Goal: Feedback & Contribution: Contribute content

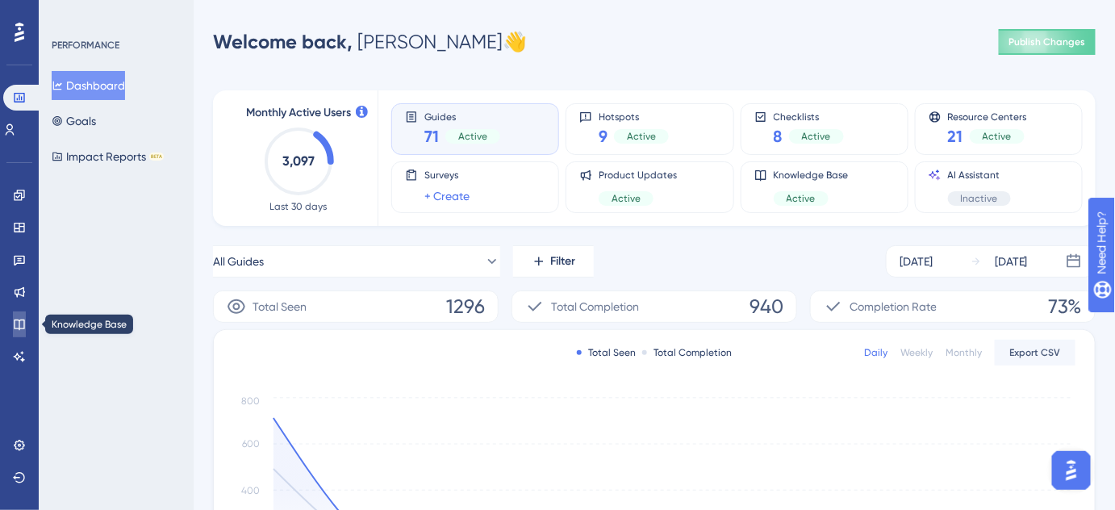
click at [19, 324] on icon at bounding box center [19, 325] width 10 height 10
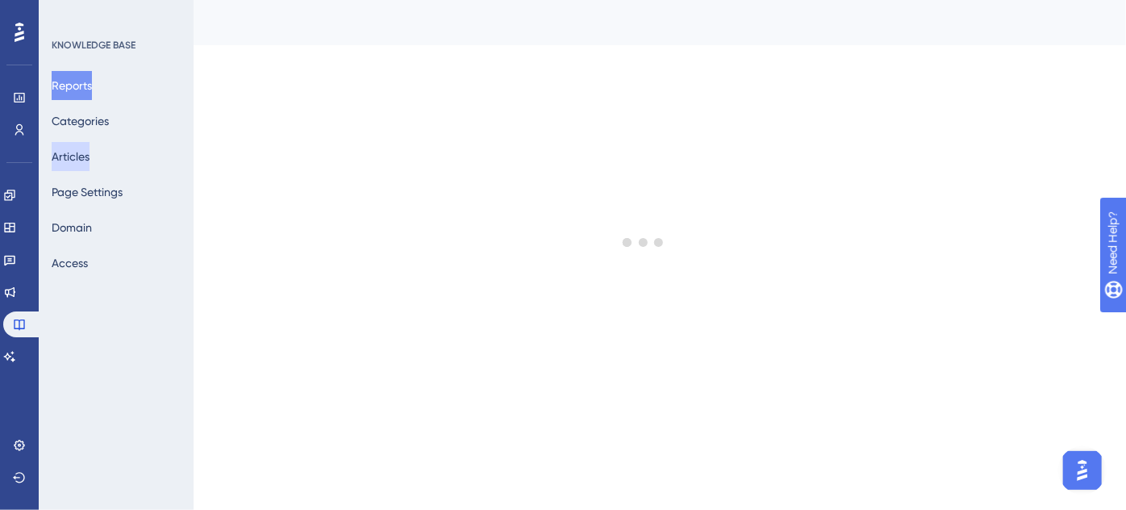
click at [89, 158] on button "Articles" at bounding box center [71, 156] width 38 height 29
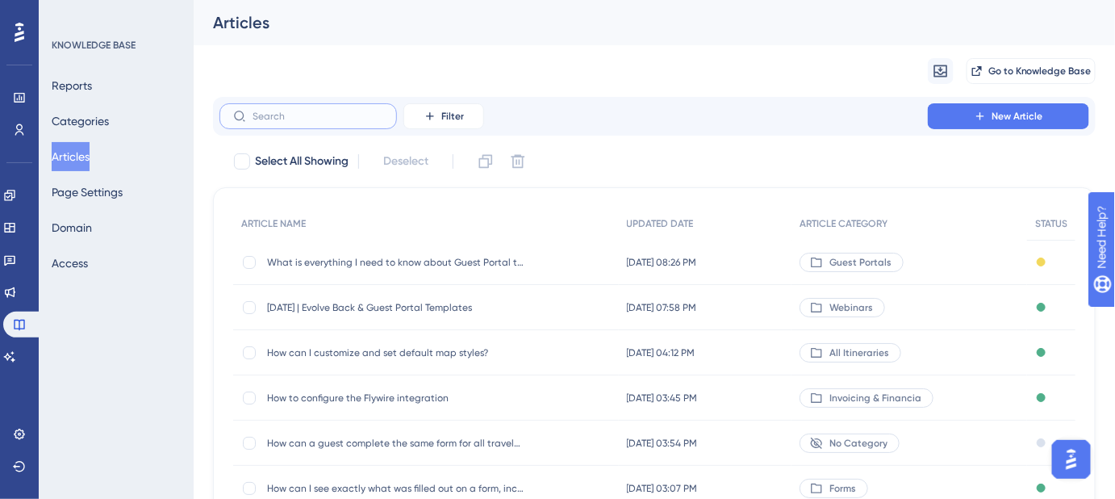
click at [271, 122] on input "text" at bounding box center [318, 116] width 131 height 11
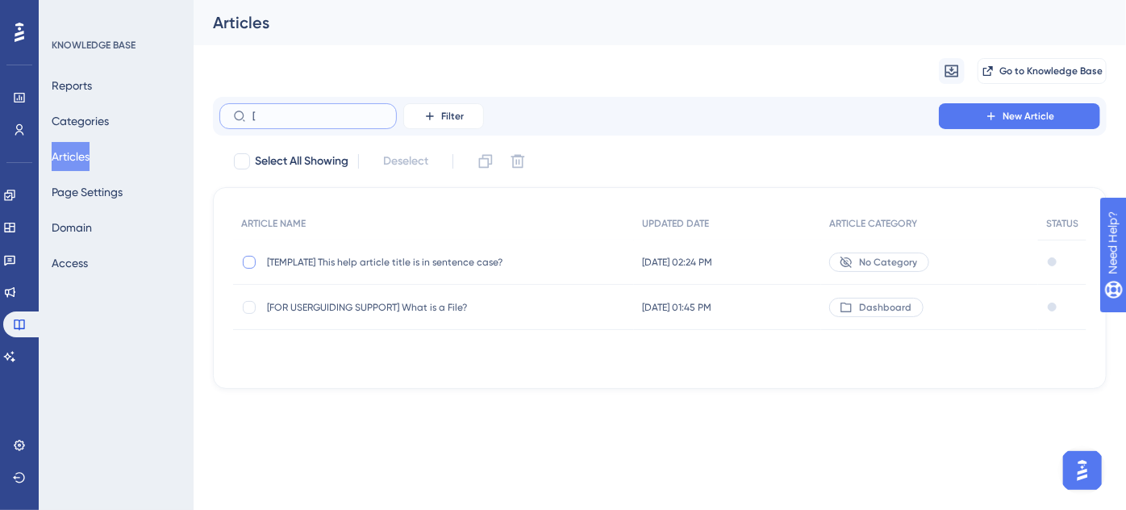
type input "["
click at [252, 259] on div at bounding box center [249, 262] width 13 height 13
click at [488, 163] on icon at bounding box center [486, 161] width 16 height 16
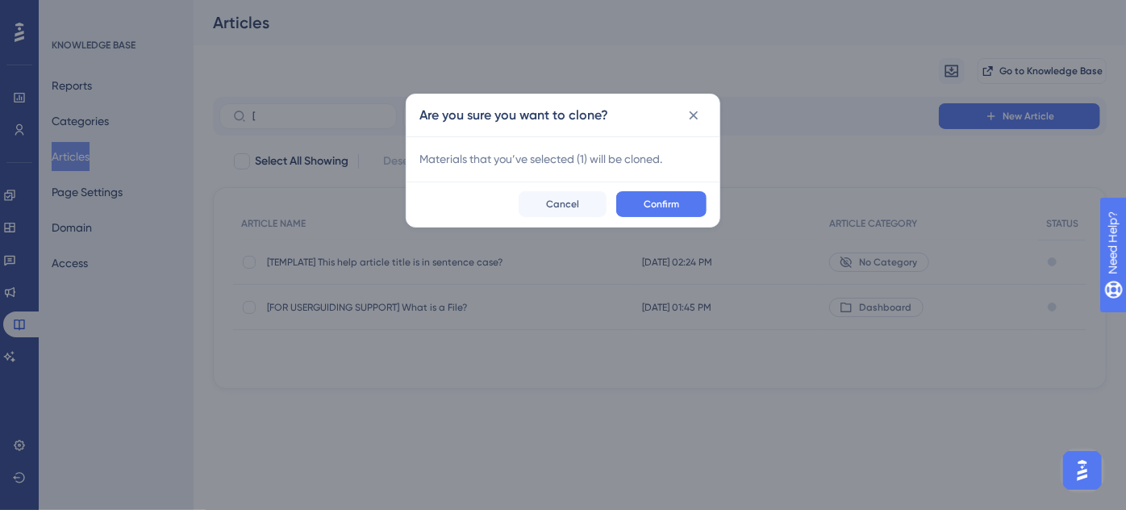
checkbox input "false"
click at [691, 203] on button "Confirm" at bounding box center [661, 204] width 90 height 26
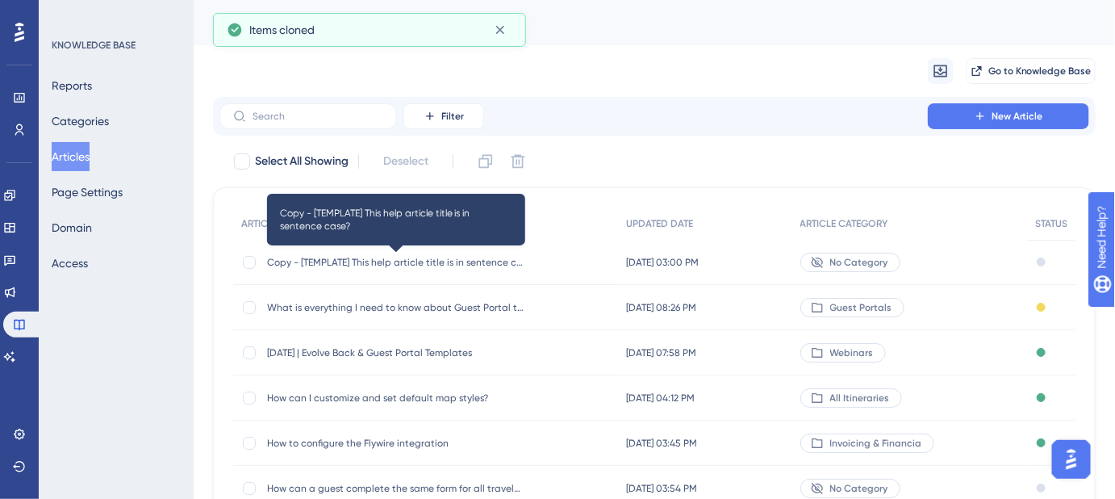
click at [387, 261] on span "Copy - [TEMPLATE] This help article title is in sentence case?" at bounding box center [396, 262] width 258 height 13
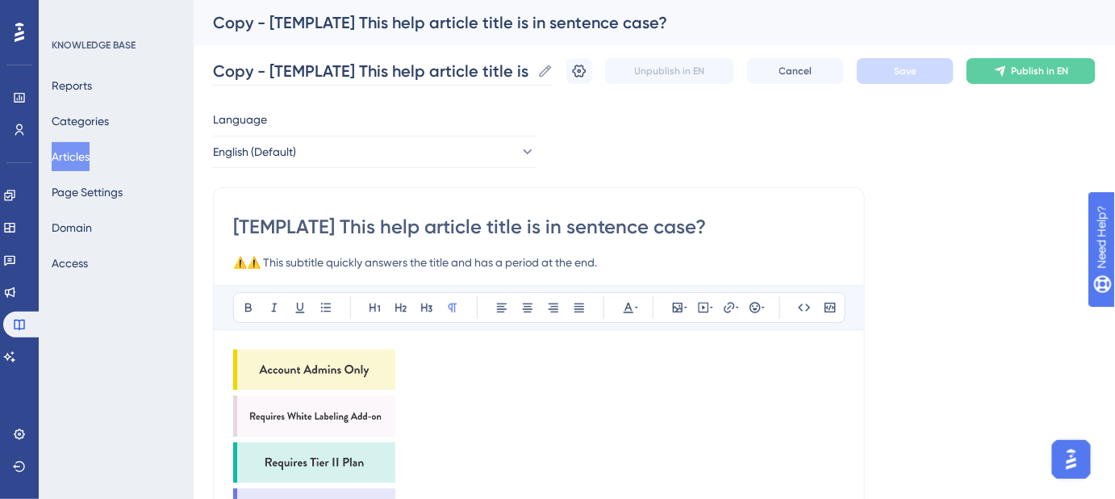
click at [554, 69] on icon at bounding box center [545, 71] width 16 height 16
click at [531, 69] on input "Copy - [TEMPLATE] This help article title is in sentence case?" at bounding box center [372, 71] width 318 height 23
click at [530, 69] on input "Copy - [TEMPLATE] This help article title is in sentence case?" at bounding box center [372, 71] width 318 height 23
paste input "How do I remove a user from my Safari Portal account"
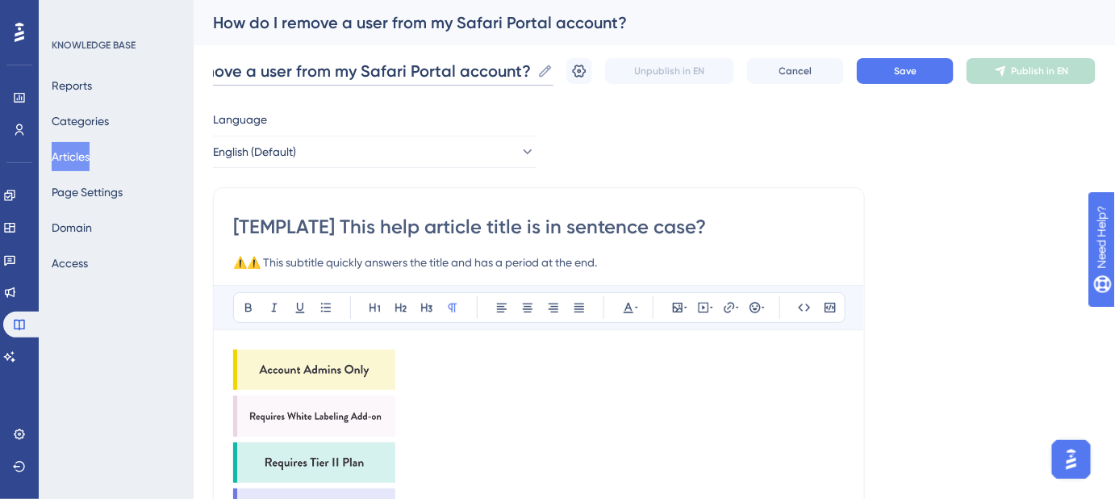
scroll to position [0, 77]
type input "How do I remove a user from my Safari Portal account?"
drag, startPoint x: 714, startPoint y: 227, endPoint x: 222, endPoint y: 224, distance: 492.2
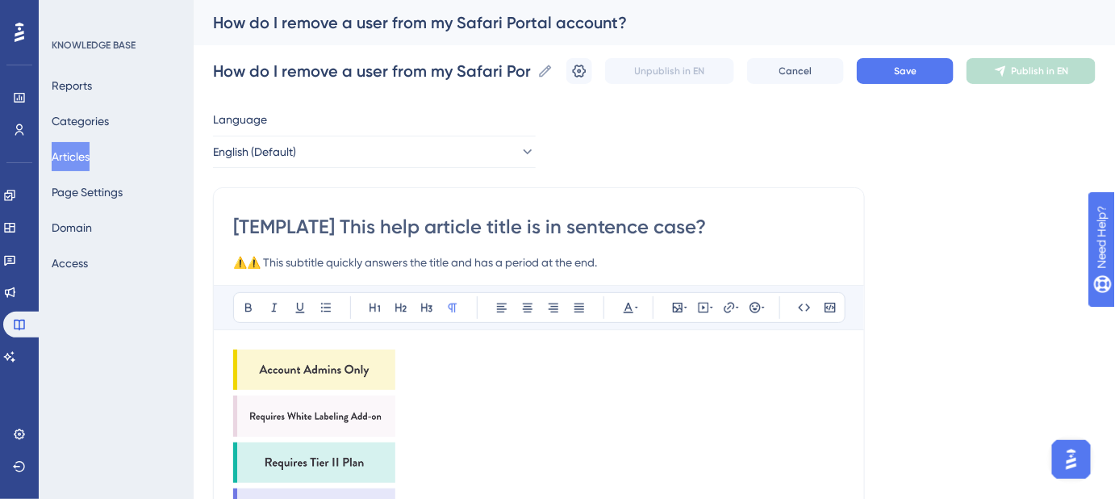
paste input "How do I remove a user from my Safari Portal account"
type input "How do I remove a user from my Safari Portal account?"
click at [910, 74] on span "Save" at bounding box center [905, 71] width 23 height 13
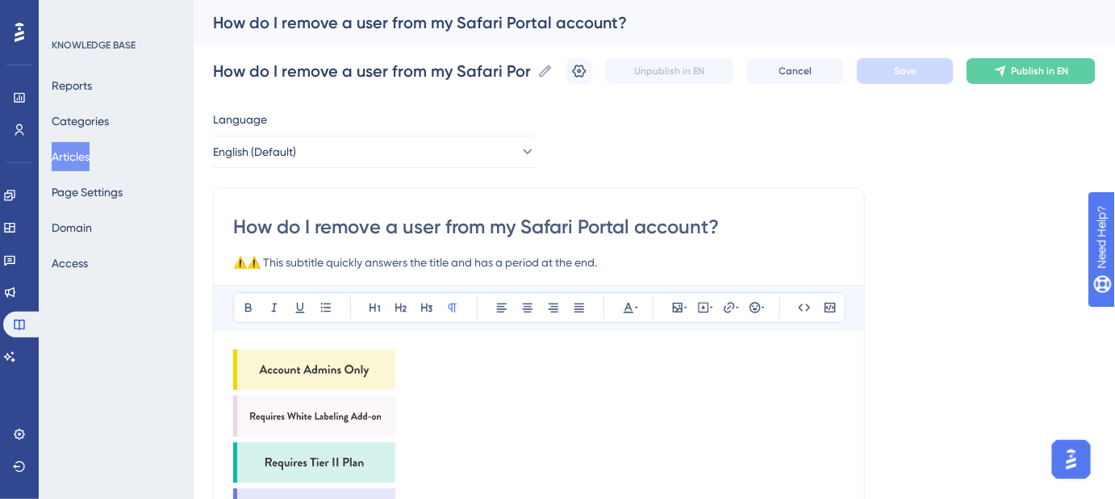
drag, startPoint x: 618, startPoint y: 261, endPoint x: 203, endPoint y: 261, distance: 415.6
paste input "Step-by-step guide to managing and removing users from your account"
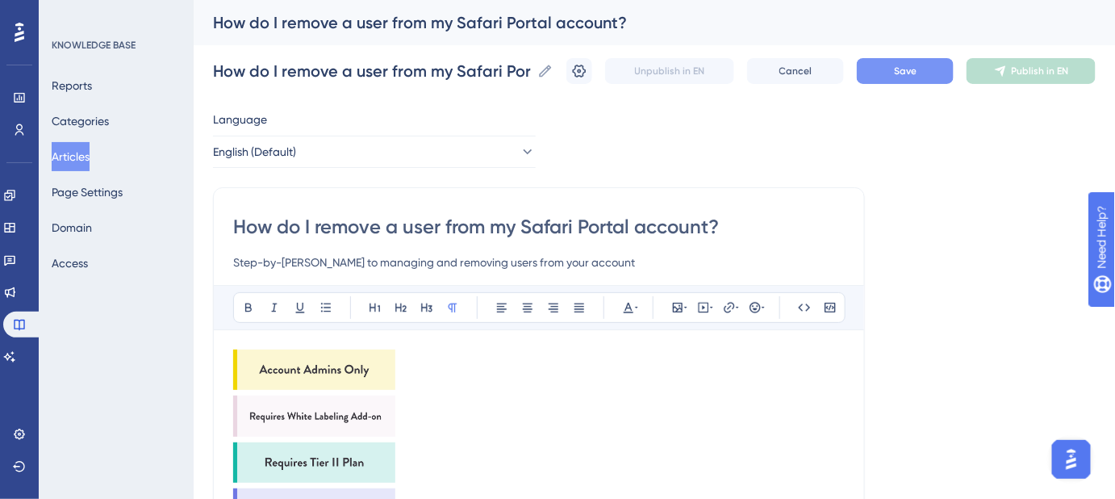
type input "Step-by-step guide to managing and removing users from your account"
click at [336, 365] on img at bounding box center [314, 369] width 162 height 40
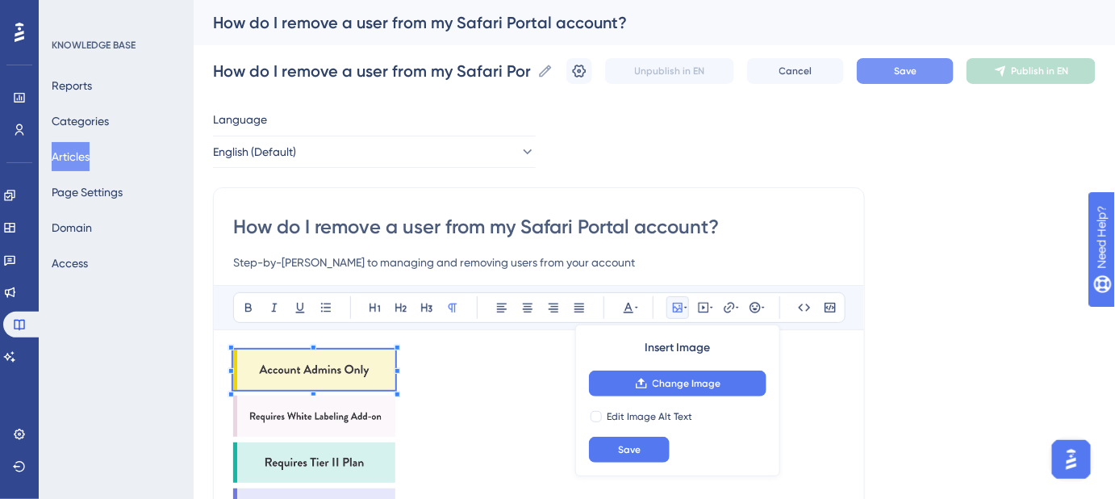
click at [467, 395] on p at bounding box center [539, 418] width 612 height 46
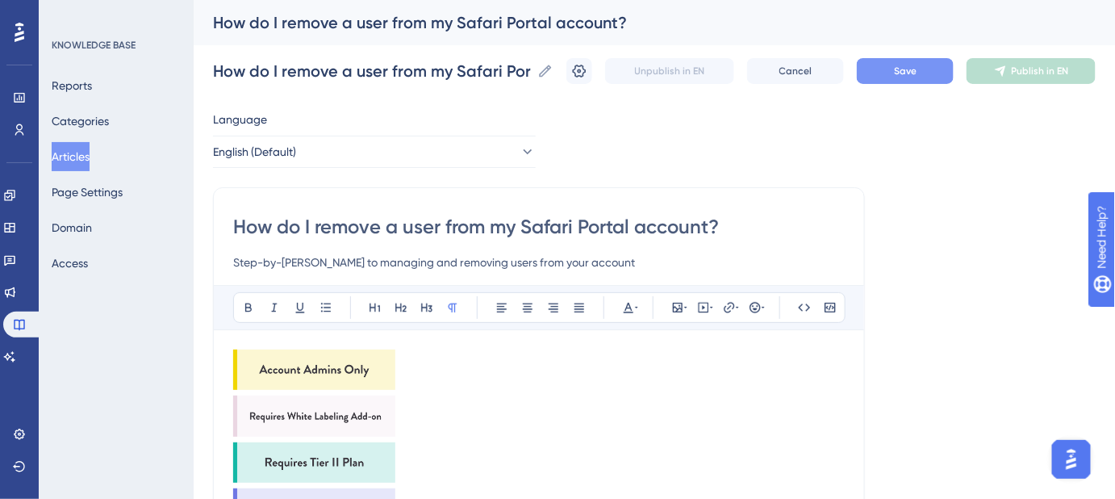
click at [305, 403] on img at bounding box center [314, 415] width 162 height 40
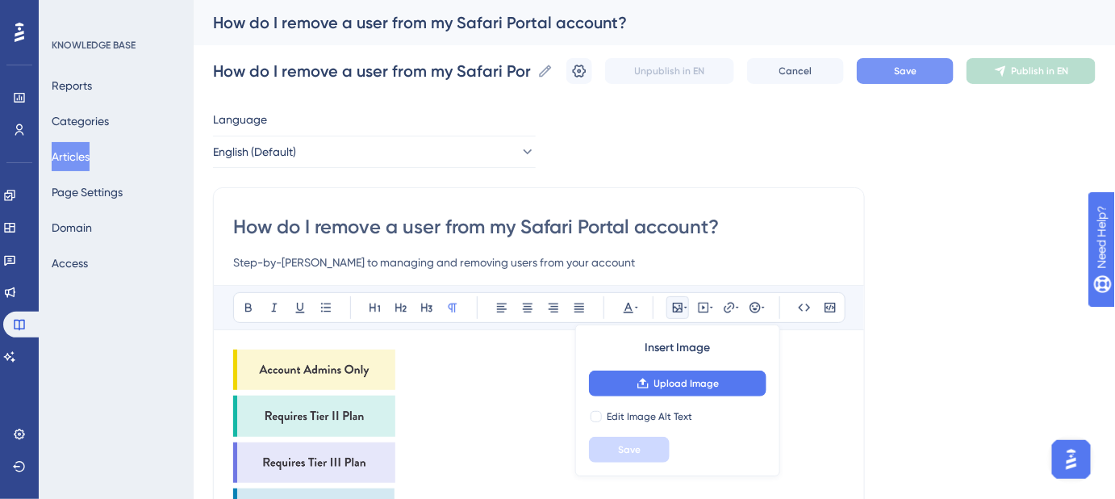
click at [307, 414] on img at bounding box center [314, 415] width 162 height 40
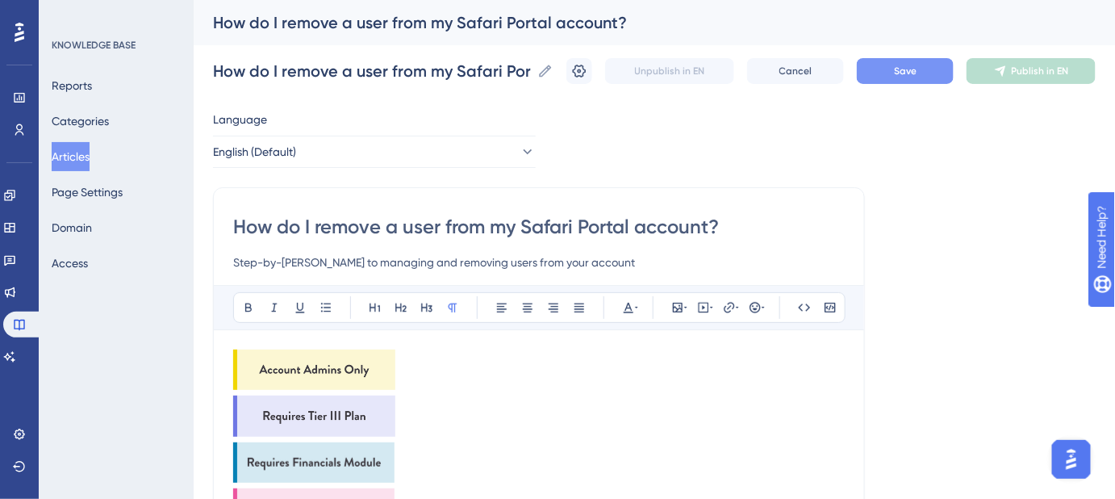
click at [307, 414] on img at bounding box center [314, 415] width 162 height 40
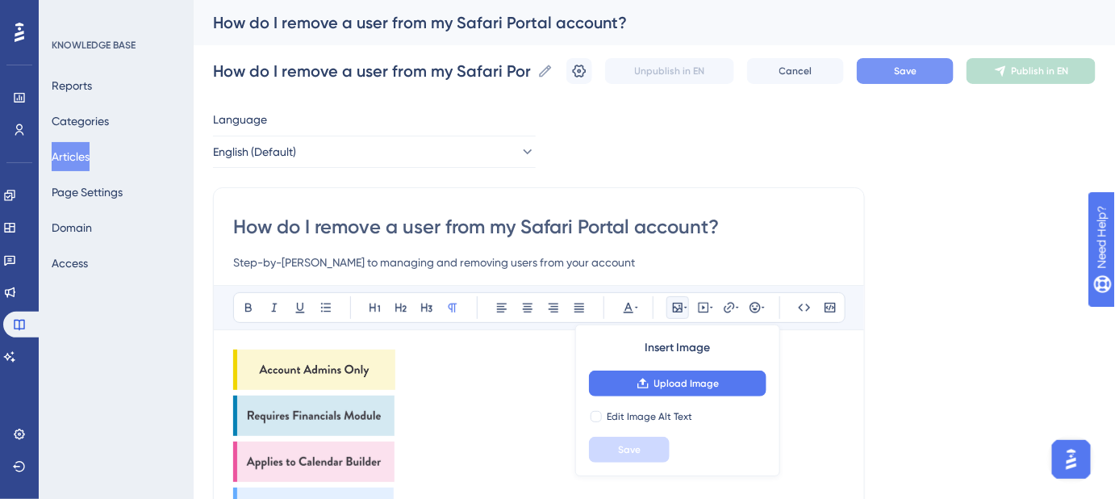
click at [307, 414] on img at bounding box center [313, 415] width 161 height 40
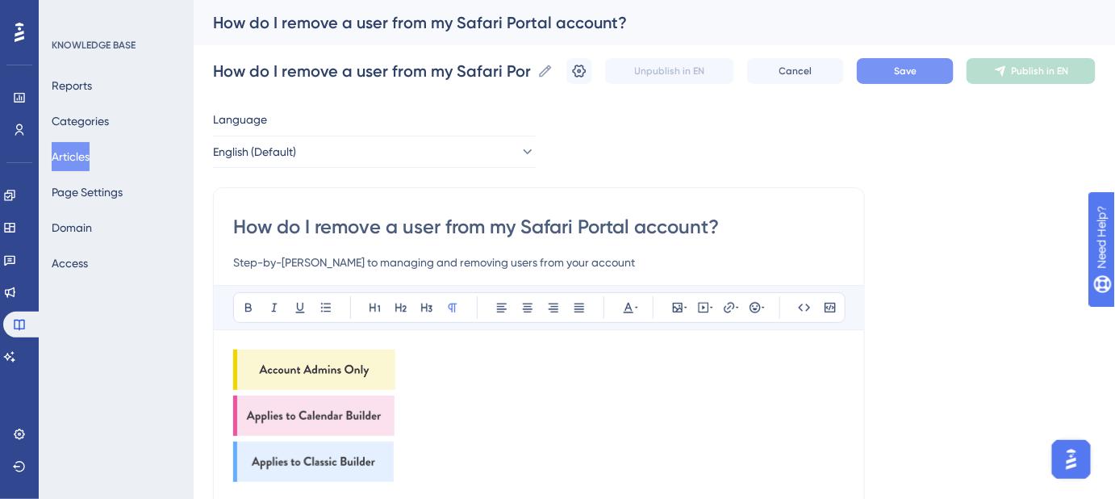
click at [307, 414] on img at bounding box center [313, 415] width 161 height 40
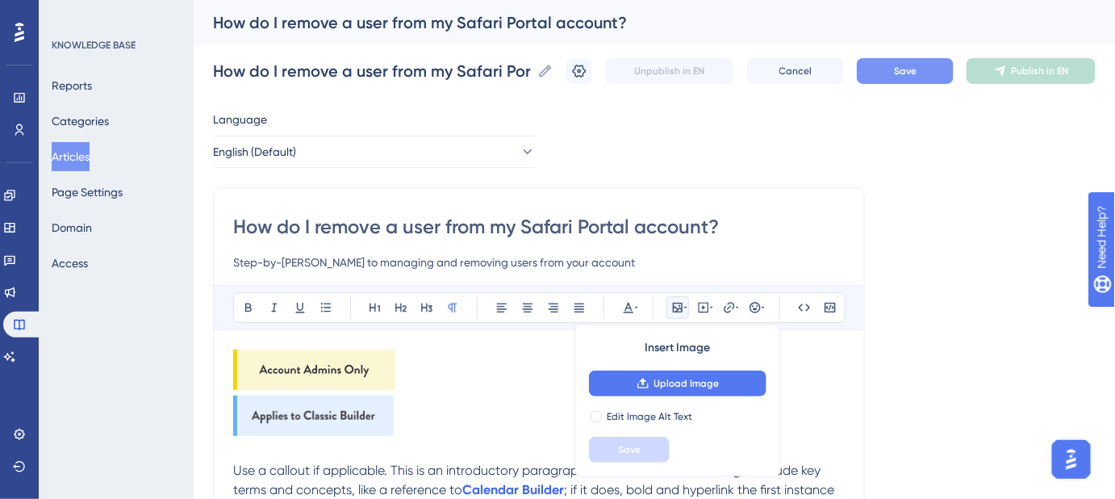
click at [307, 414] on img at bounding box center [313, 415] width 161 height 40
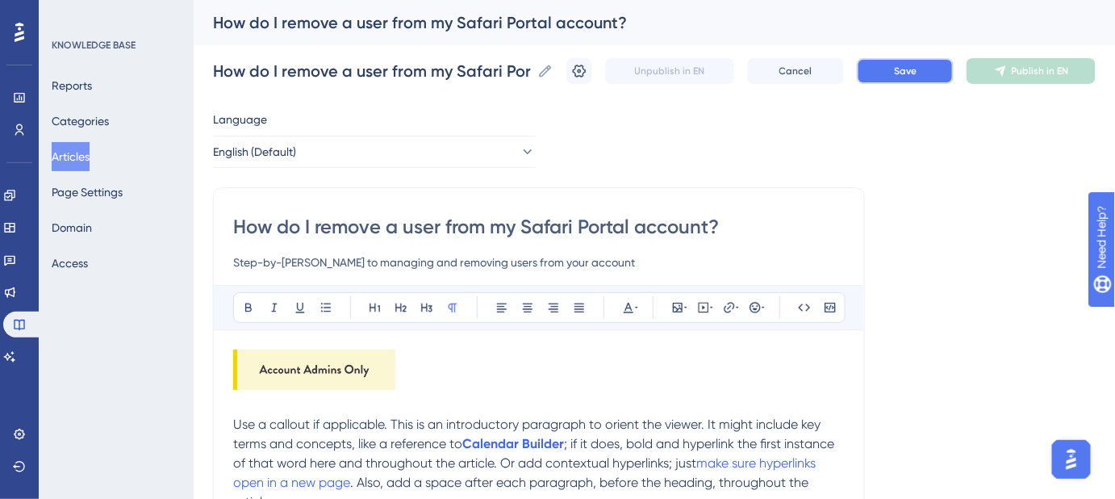
click at [914, 70] on span "Save" at bounding box center [905, 71] width 23 height 13
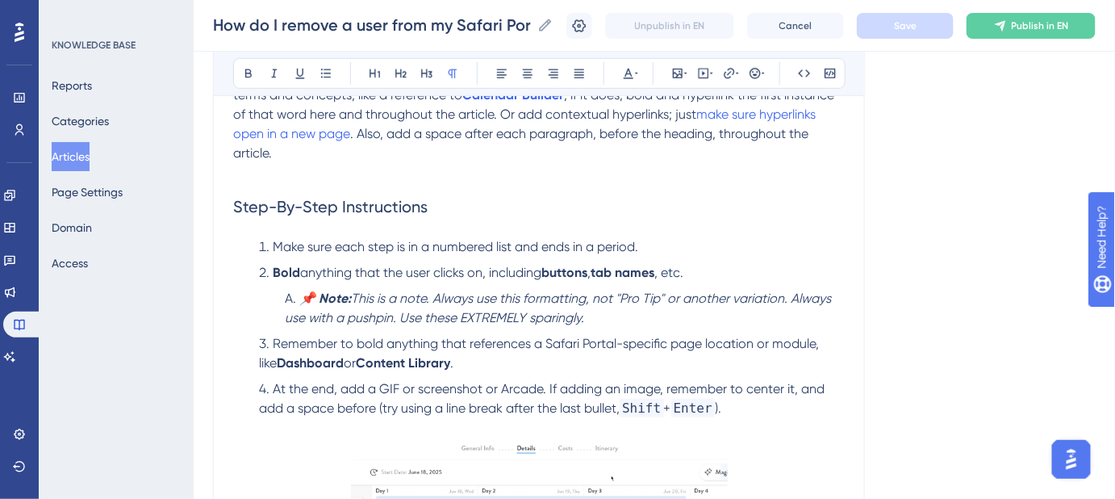
scroll to position [366, 0]
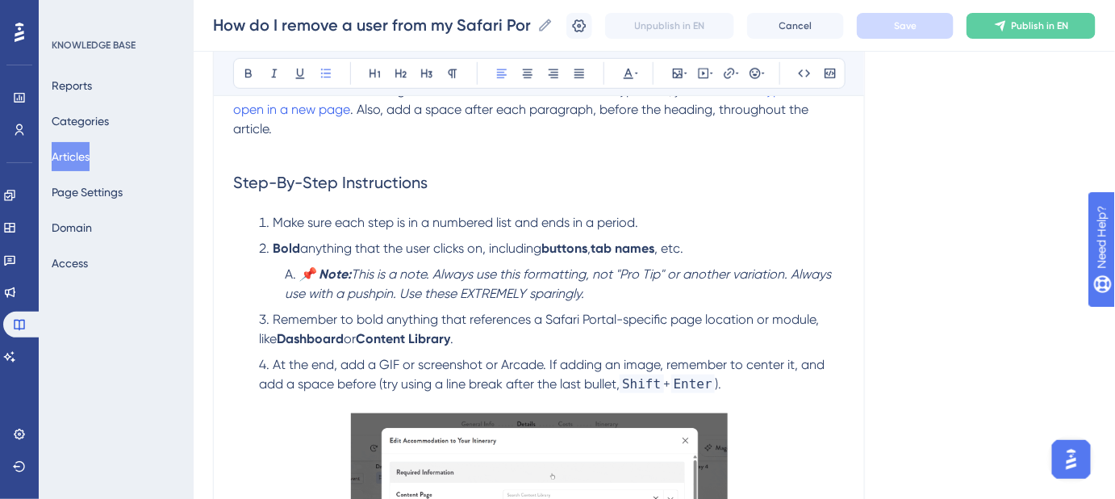
drag, startPoint x: 733, startPoint y: 384, endPoint x: 273, endPoint y: 228, distance: 485.9
click at [273, 228] on ol "Make sure each step is in a numbered list and ends in a period. Bold anything t…" at bounding box center [539, 313] width 612 height 200
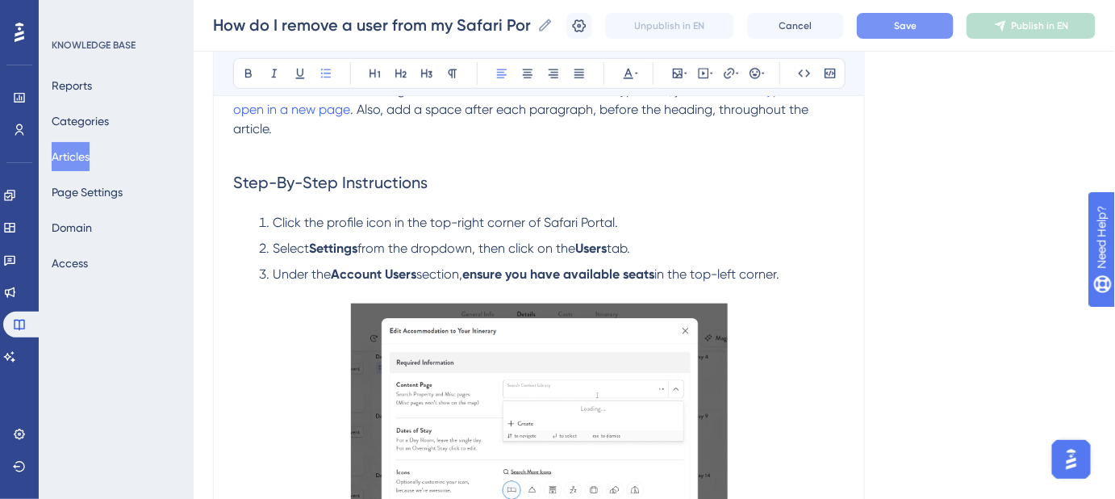
click at [487, 244] on span "from the dropdown, then click on the" at bounding box center [466, 247] width 218 height 15
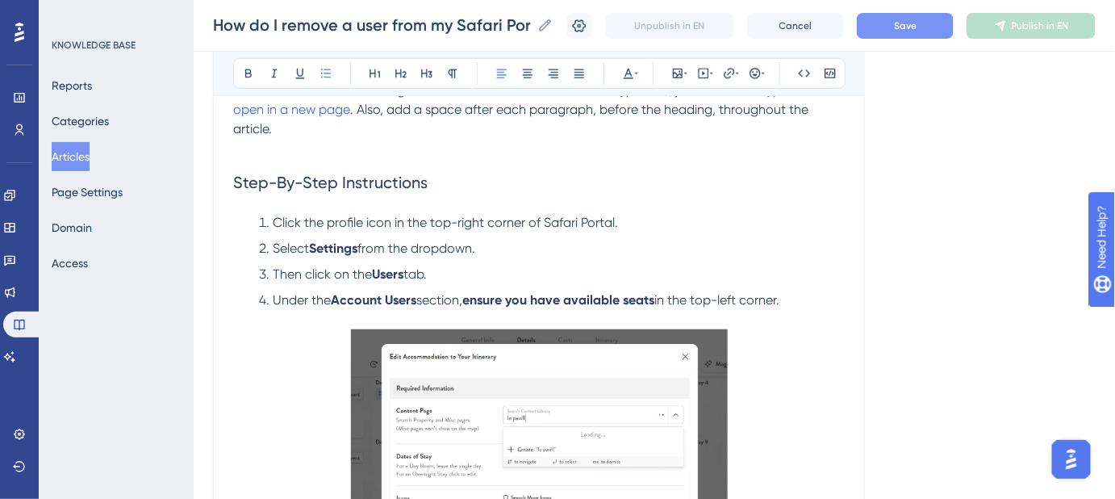
click at [465, 274] on li "Then click on the Users tab." at bounding box center [549, 274] width 592 height 19
drag, startPoint x: 808, startPoint y: 299, endPoint x: 465, endPoint y: 300, distance: 342.9
click at [465, 300] on li "Under the Account Users section, ensure you have available seats in the top-lef…" at bounding box center [549, 309] width 592 height 39
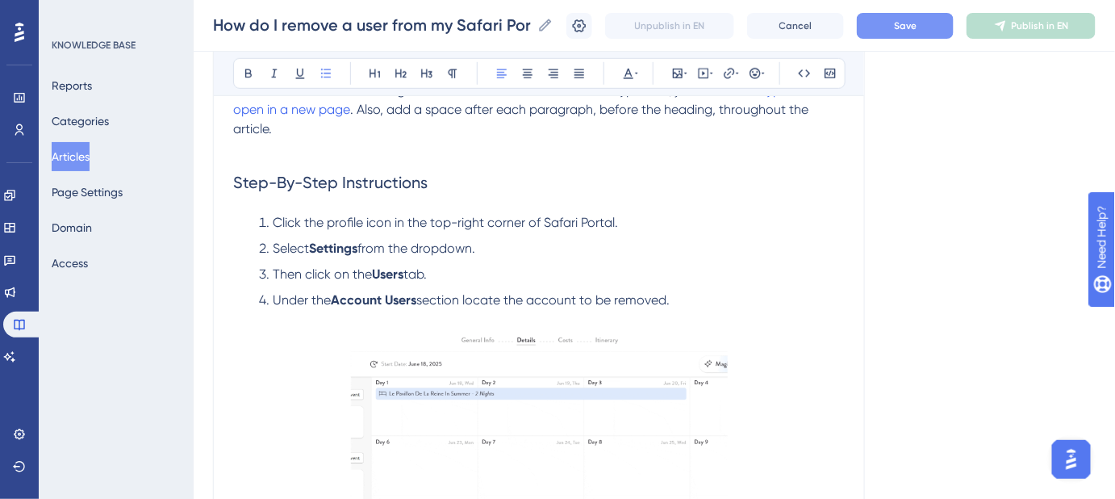
click at [687, 299] on li "Under the Account Users section locate the account to be removed." at bounding box center [549, 309] width 592 height 39
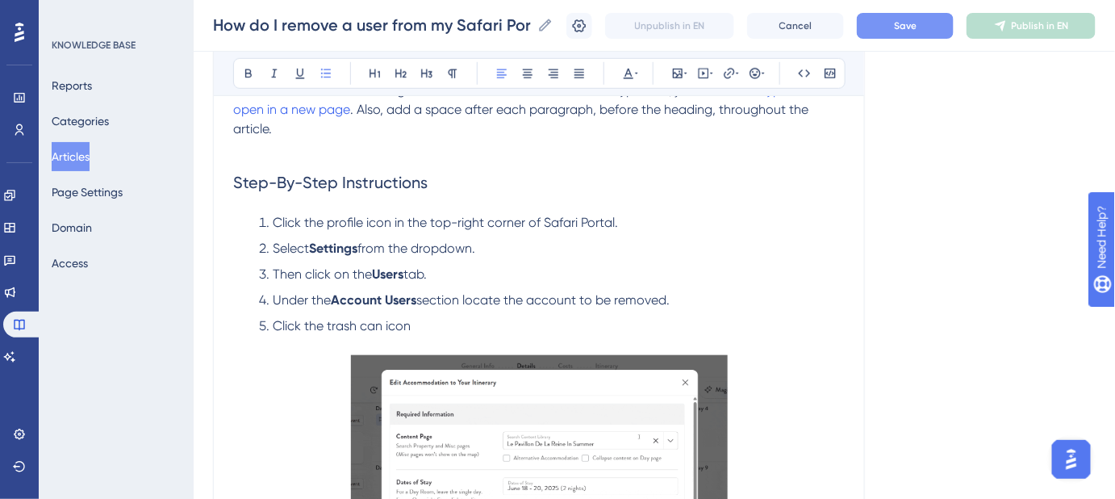
click at [470, 325] on li "Click the trash can icon" at bounding box center [549, 335] width 592 height 39
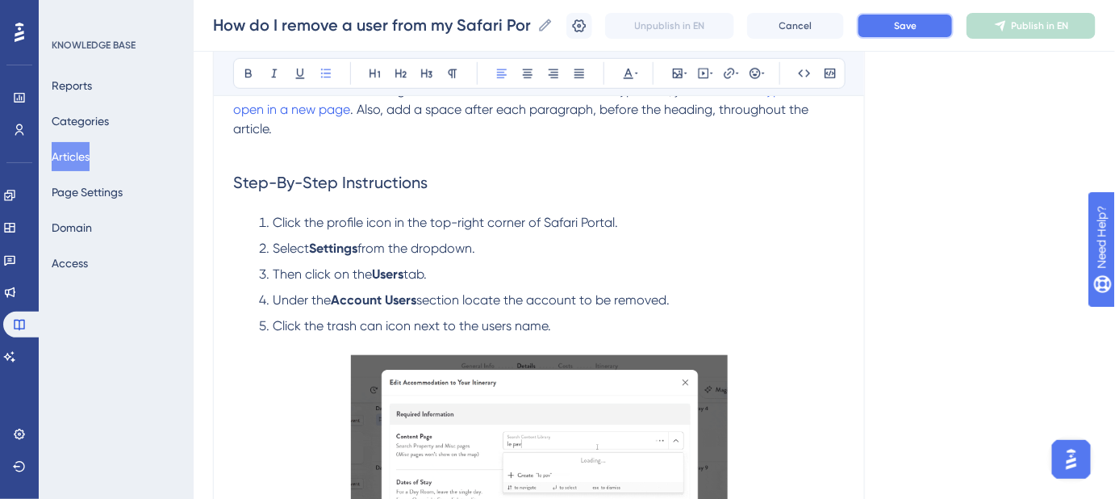
click at [917, 16] on button "Save" at bounding box center [905, 26] width 97 height 26
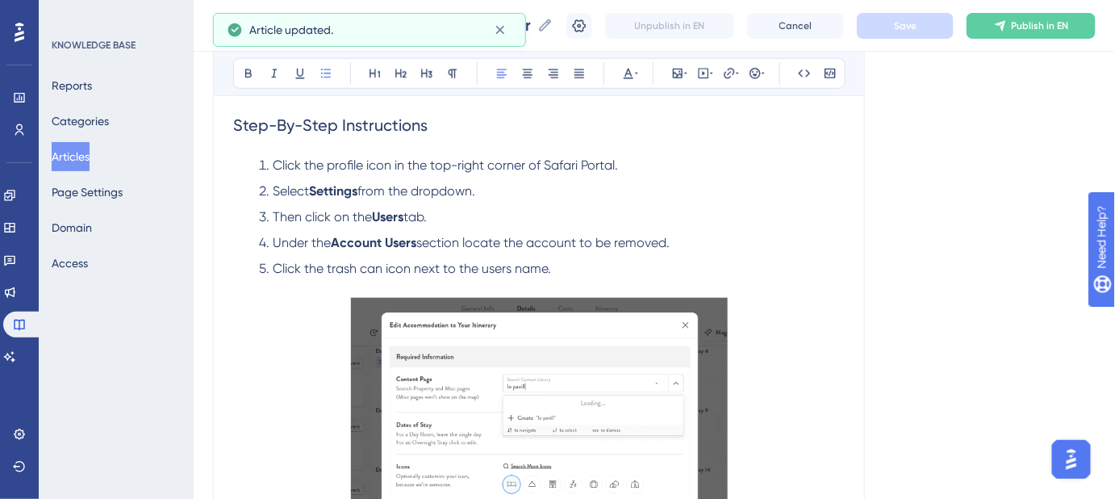
scroll to position [440, 0]
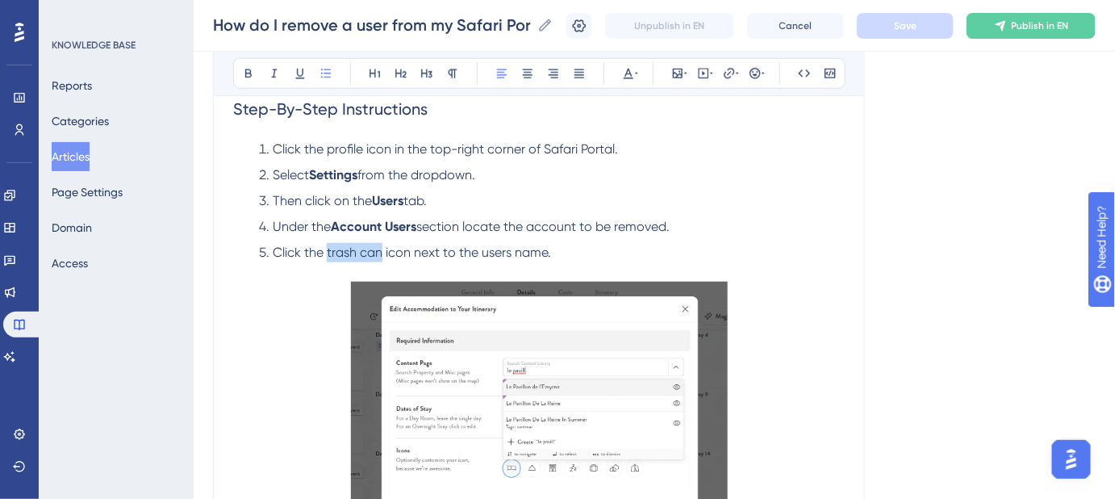
drag, startPoint x: 378, startPoint y: 251, endPoint x: 329, endPoint y: 253, distance: 49.3
click at [329, 253] on span "Click the trash can icon next to the users name." at bounding box center [412, 251] width 278 height 15
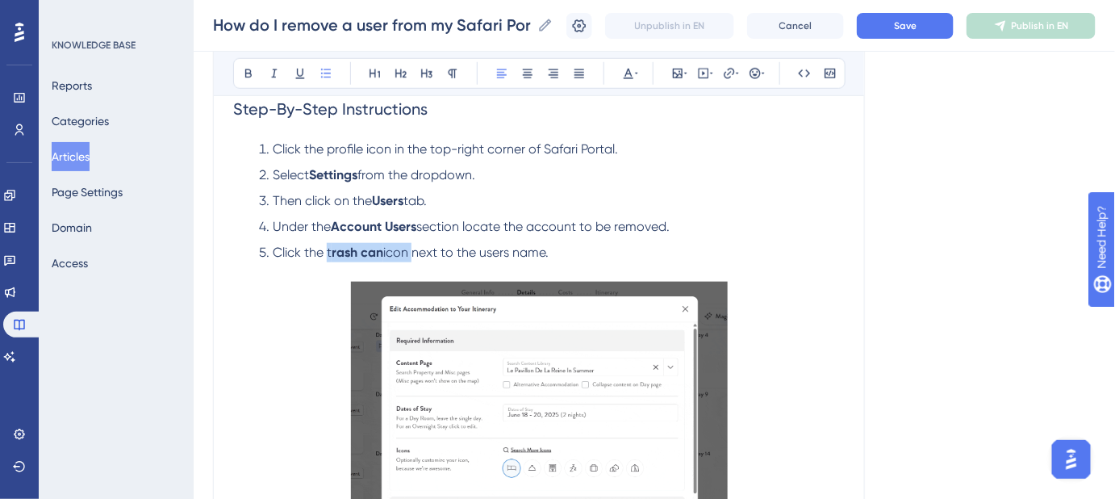
drag, startPoint x: 408, startPoint y: 251, endPoint x: 328, endPoint y: 252, distance: 80.7
click at [327, 253] on li "Click the t rash can icon next to the users name." at bounding box center [549, 262] width 592 height 39
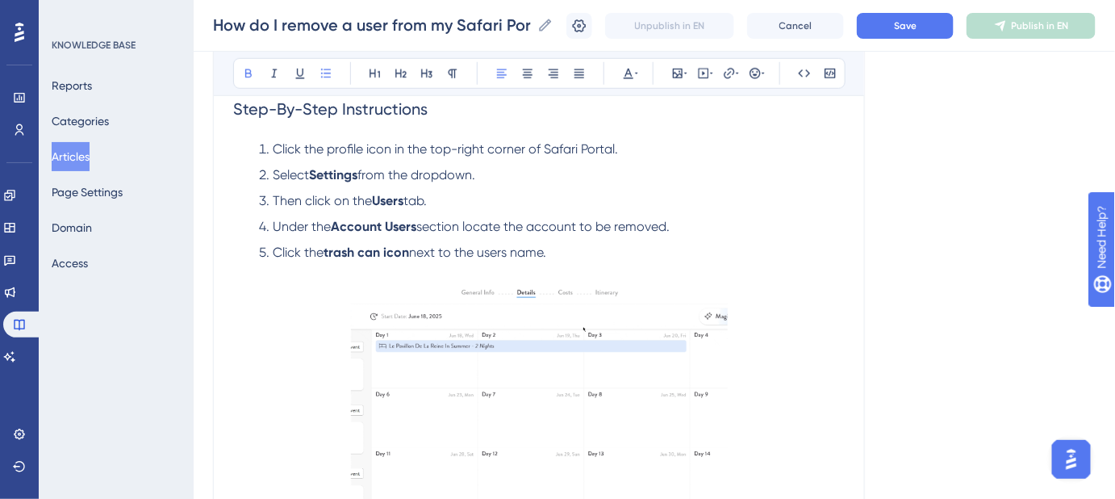
click at [578, 249] on li "Click the trash can icon next to the users name." at bounding box center [549, 262] width 592 height 39
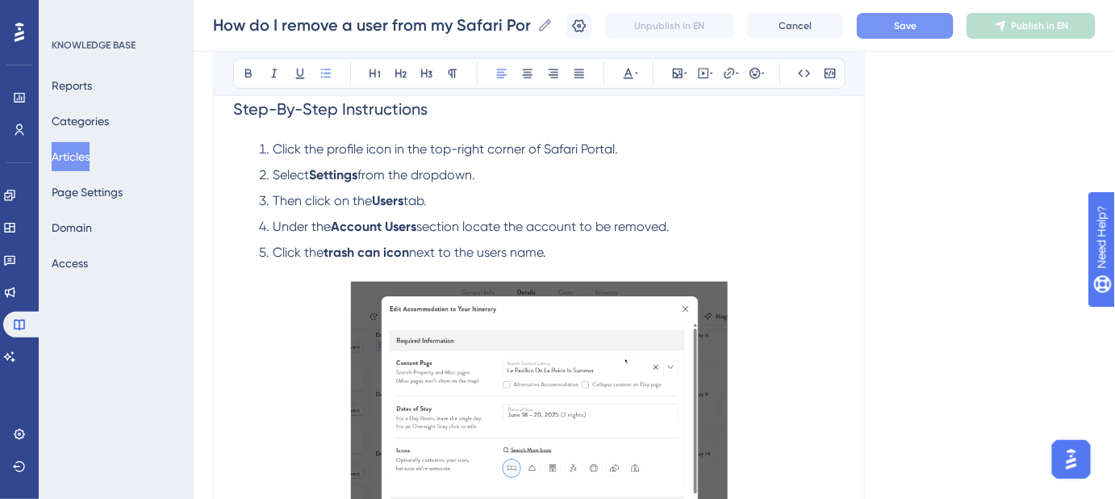
click at [903, 26] on button "Save" at bounding box center [905, 26] width 97 height 26
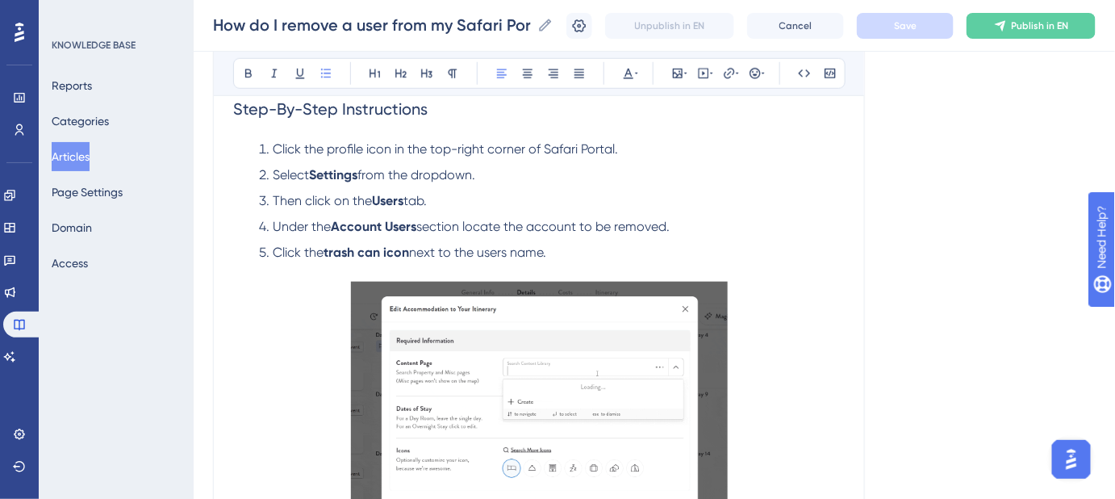
click at [563, 336] on img at bounding box center [539, 460] width 377 height 357
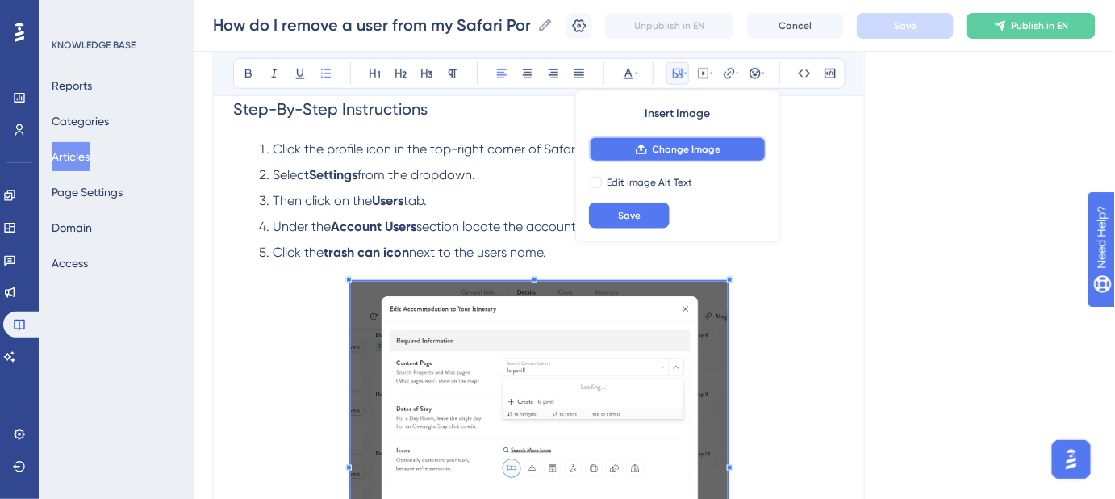
click at [683, 149] on span "Change Image" at bounding box center [687, 149] width 69 height 13
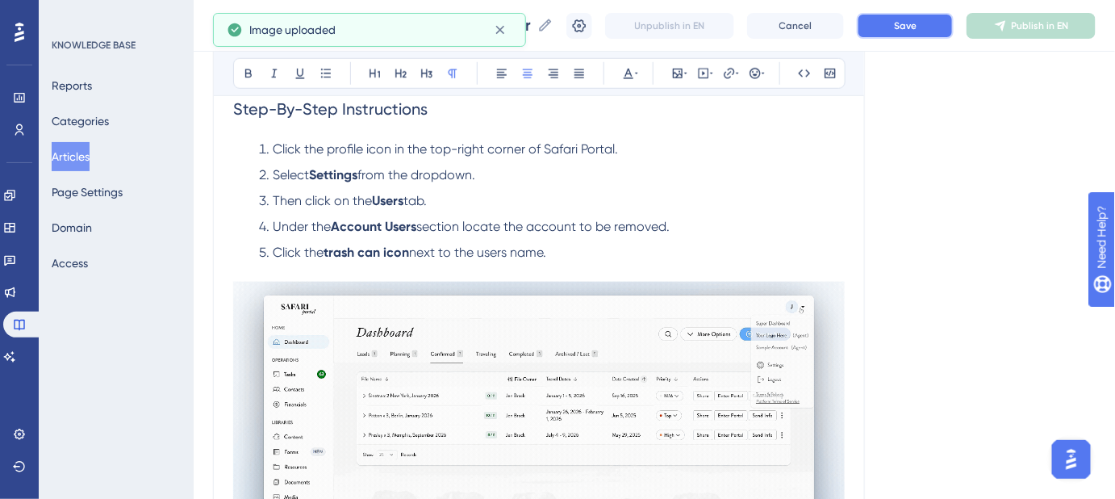
click at [928, 23] on button "Save" at bounding box center [905, 26] width 97 height 26
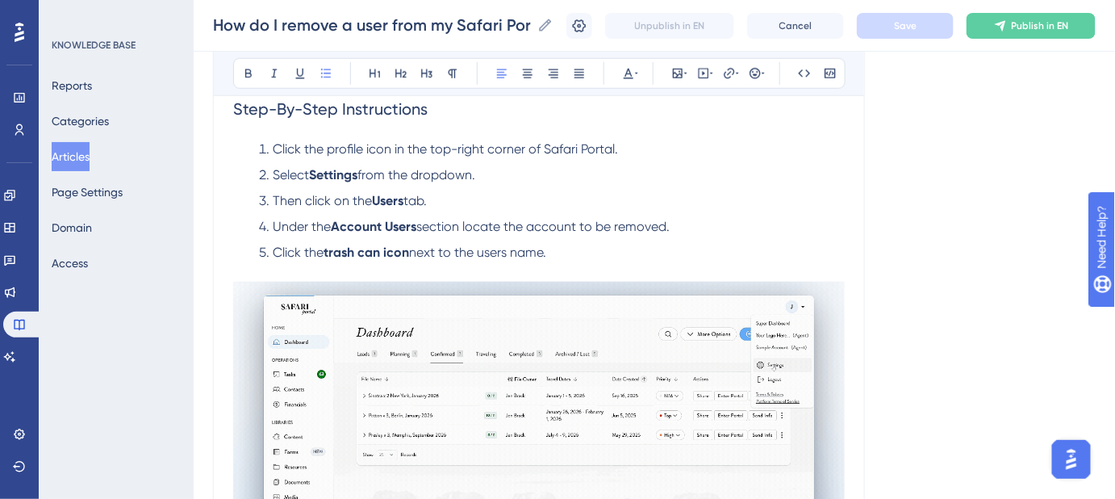
click at [576, 251] on li "Click the trash can icon next to the users name." at bounding box center [549, 262] width 592 height 39
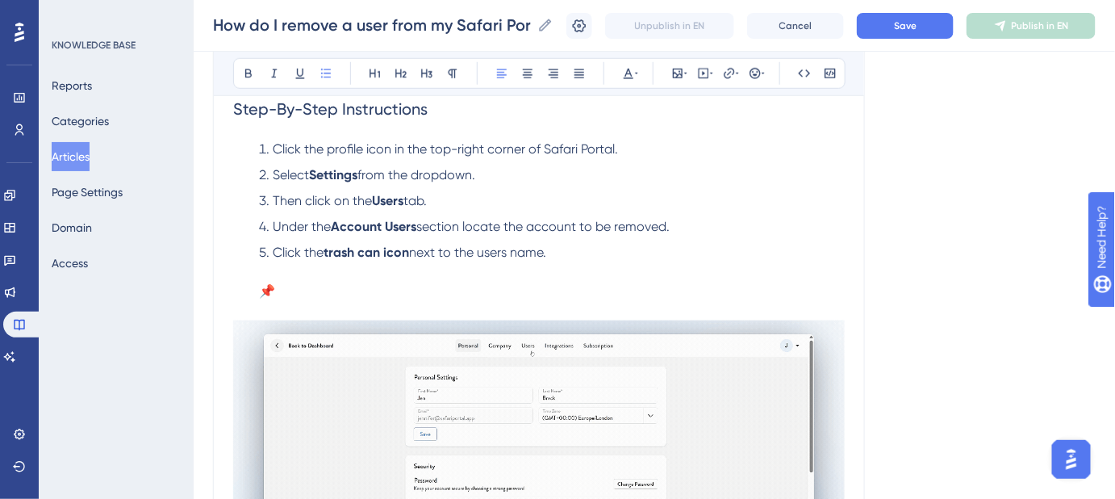
click at [329, 281] on li "Click the trash can icon next to the users name. 📌" at bounding box center [549, 281] width 592 height 77
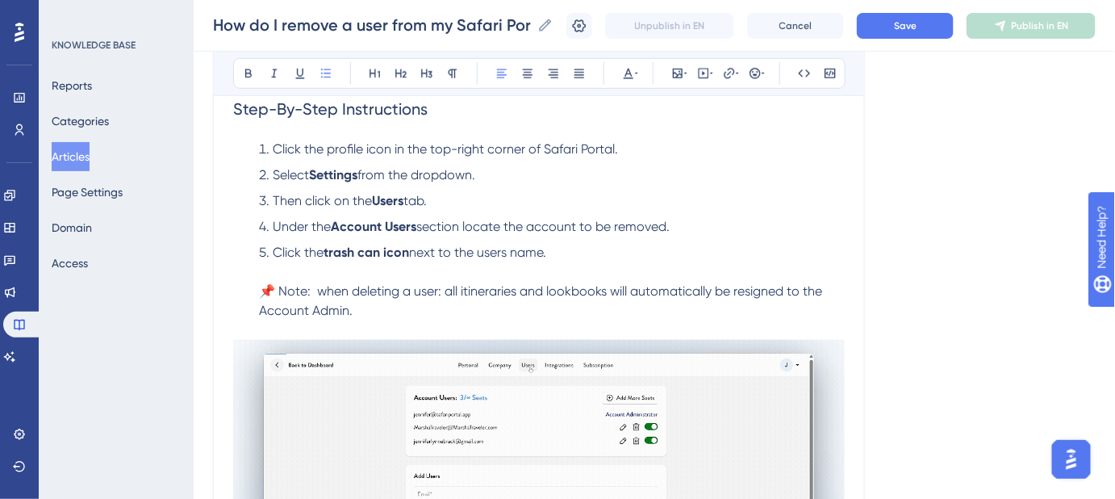
click at [316, 290] on span "📌 Note: when deleting a user: all itineraries and lookbooks will automatically …" at bounding box center [542, 300] width 566 height 35
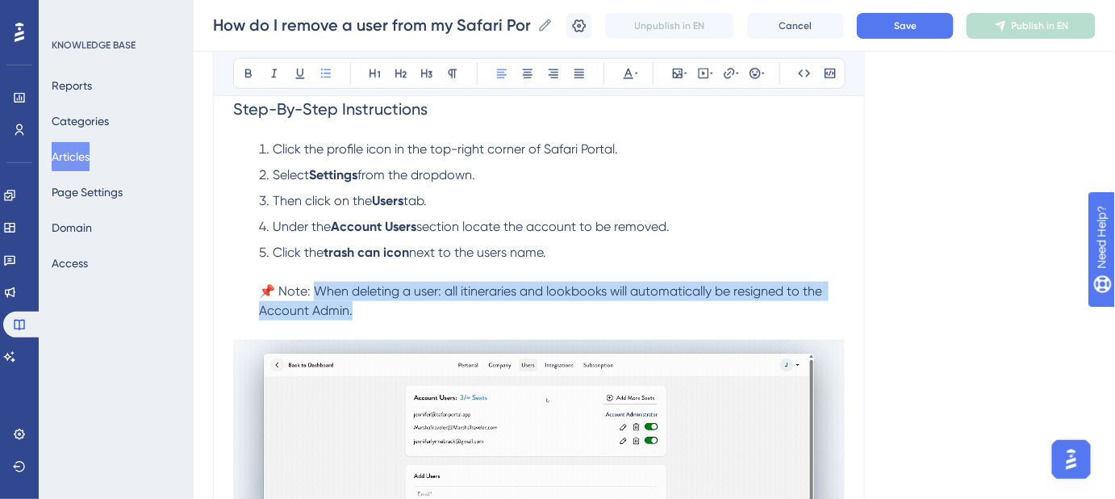
drag, startPoint x: 351, startPoint y: 308, endPoint x: 319, endPoint y: 296, distance: 34.5
click at [319, 296] on li "Click the trash can icon next to the users name. 📌 Note: When deleting a user: …" at bounding box center [549, 291] width 592 height 97
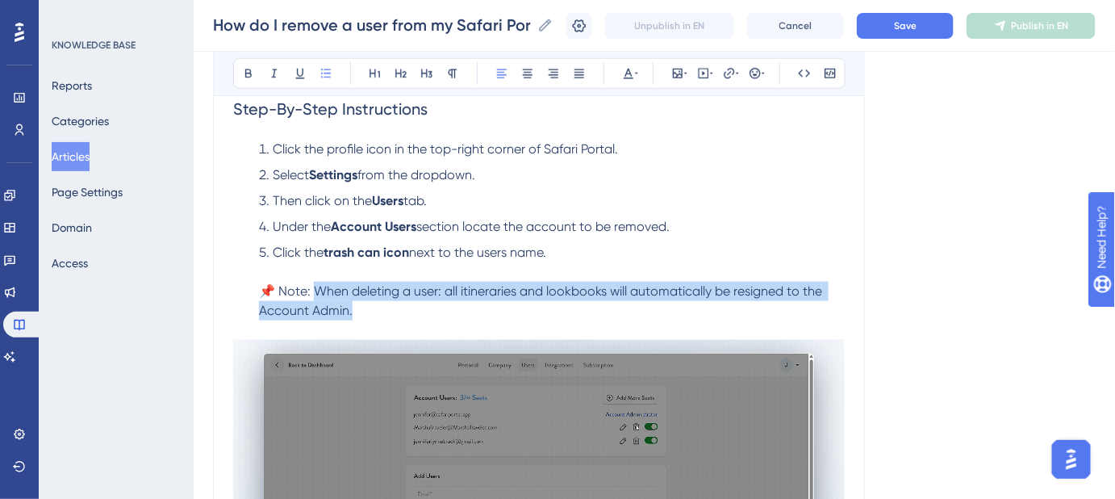
copy span "hen deleting a user: all itineraries and lookbooks will automatically be resign…"
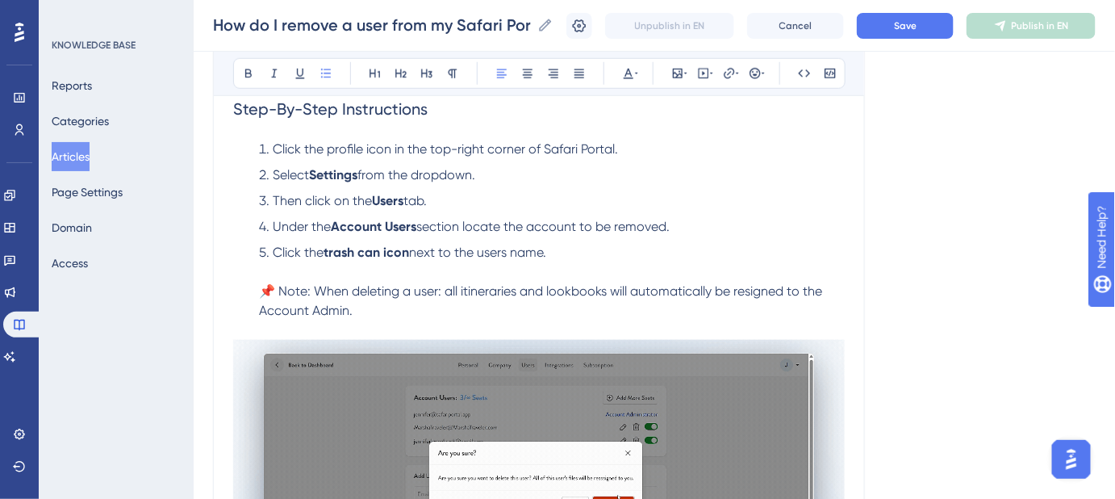
click at [387, 326] on li "Click the trash can icon next to the users name. 📌 Note: When deleting a user: …" at bounding box center [549, 291] width 592 height 97
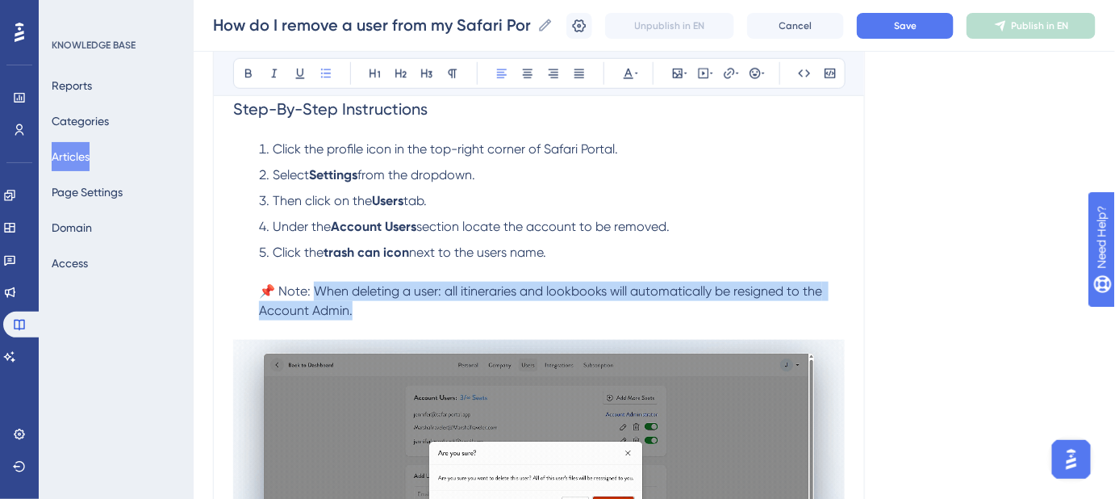
drag, startPoint x: 363, startPoint y: 313, endPoint x: 320, endPoint y: 296, distance: 46.0
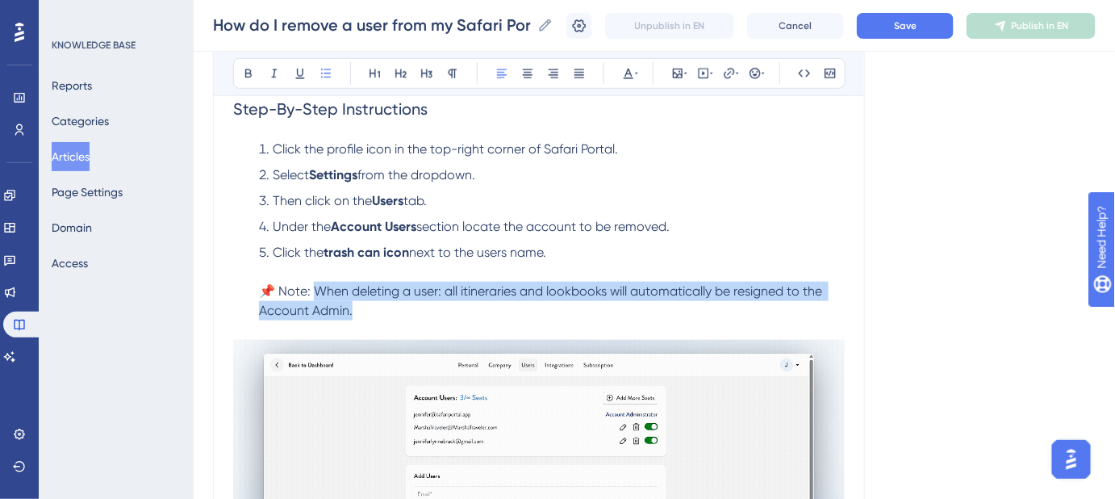
click at [320, 296] on li "Click the trash can icon next to the users name. 📌 Note: When deleting a user: …" at bounding box center [549, 291] width 592 height 97
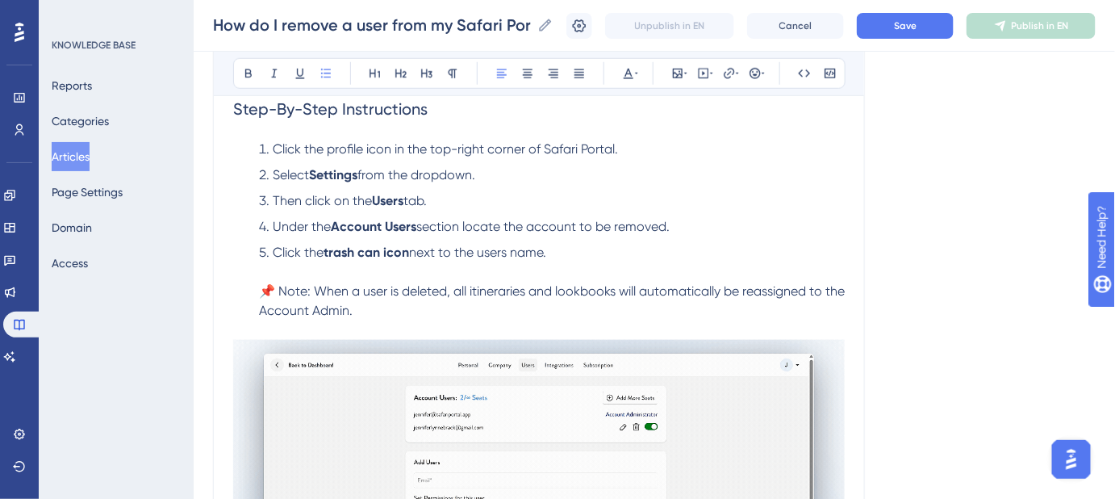
click at [296, 291] on span "📌 Note: When a user is deleted, all itineraries and lookbooks will automaticall…" at bounding box center [553, 300] width 589 height 35
click at [296, 290] on span "📌 Note: When a user is deleted, all itineraries and lookbooks will automaticall…" at bounding box center [553, 300] width 589 height 35
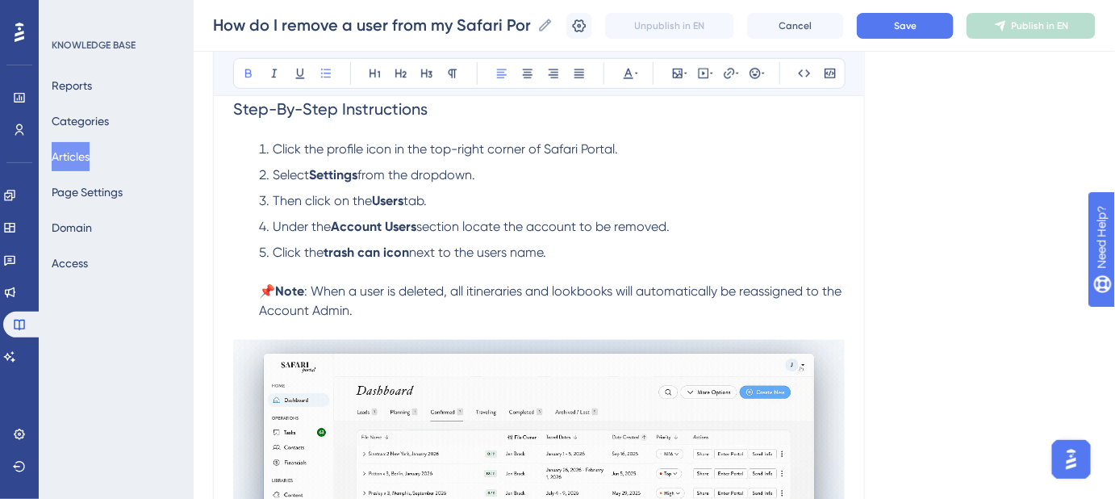
click at [275, 290] on span "📌" at bounding box center [267, 290] width 16 height 15
drag, startPoint x: 309, startPoint y: 289, endPoint x: 262, endPoint y: 284, distance: 47.1
click at [260, 290] on li "Click the trash can icon next to the users name. 📌 Note : When a user is delete…" at bounding box center [549, 291] width 592 height 97
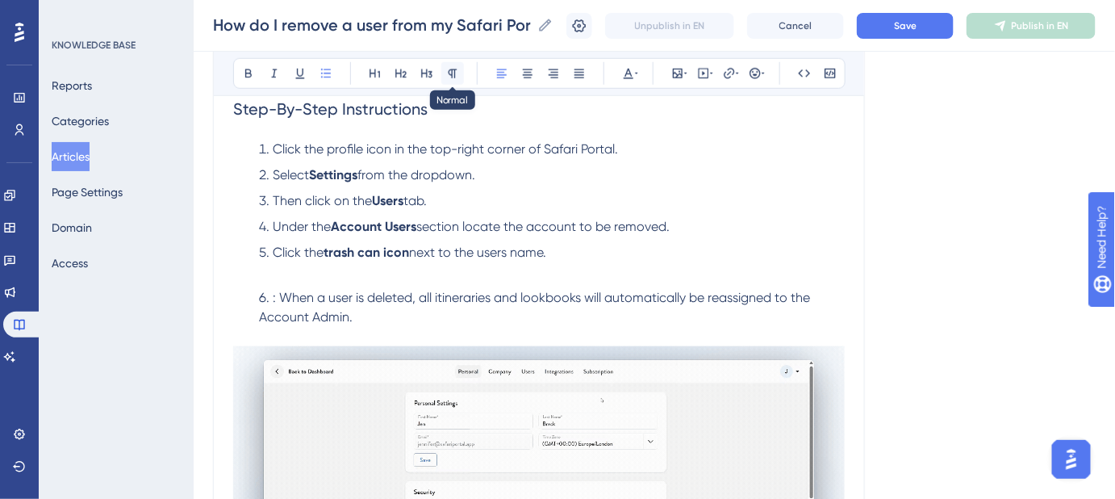
click at [452, 69] on icon at bounding box center [453, 73] width 9 height 9
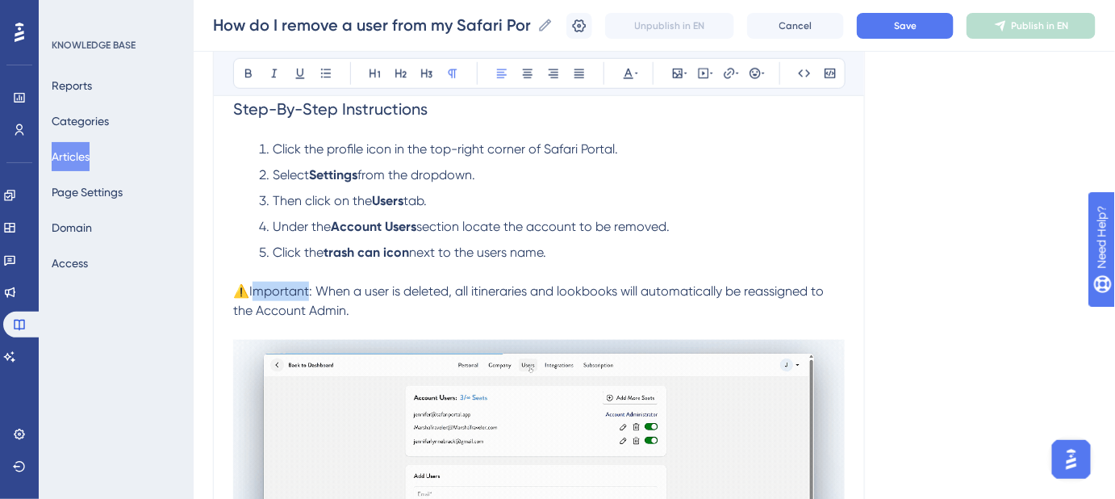
drag, startPoint x: 311, startPoint y: 290, endPoint x: 253, endPoint y: 290, distance: 58.9
click at [253, 290] on span "⚠️Important: When a user is deleted, all itineraries and lookbooks will automat…" at bounding box center [530, 300] width 594 height 35
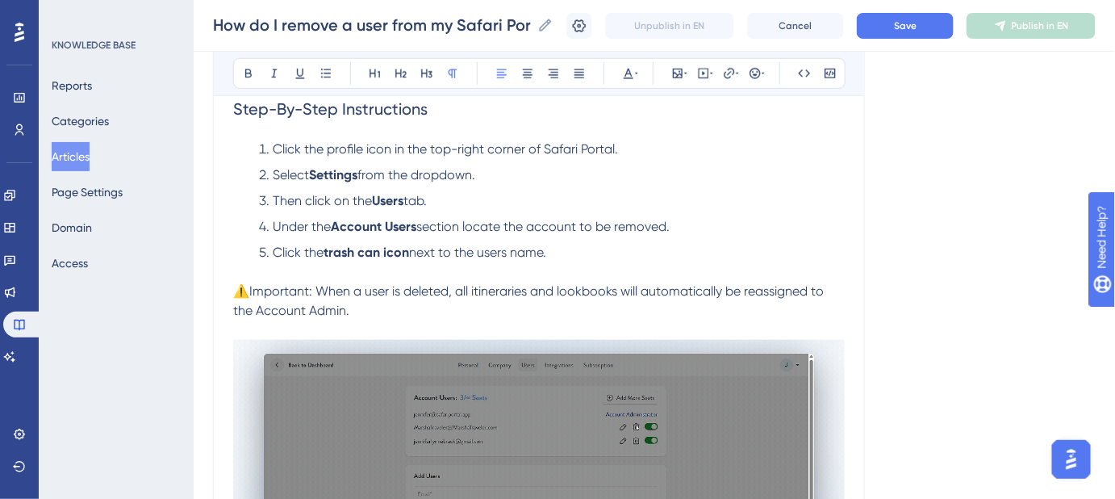
click at [249, 290] on span "⚠️Important: When a user is deleted, all itineraries and lookbooks will automat…" at bounding box center [530, 300] width 594 height 35
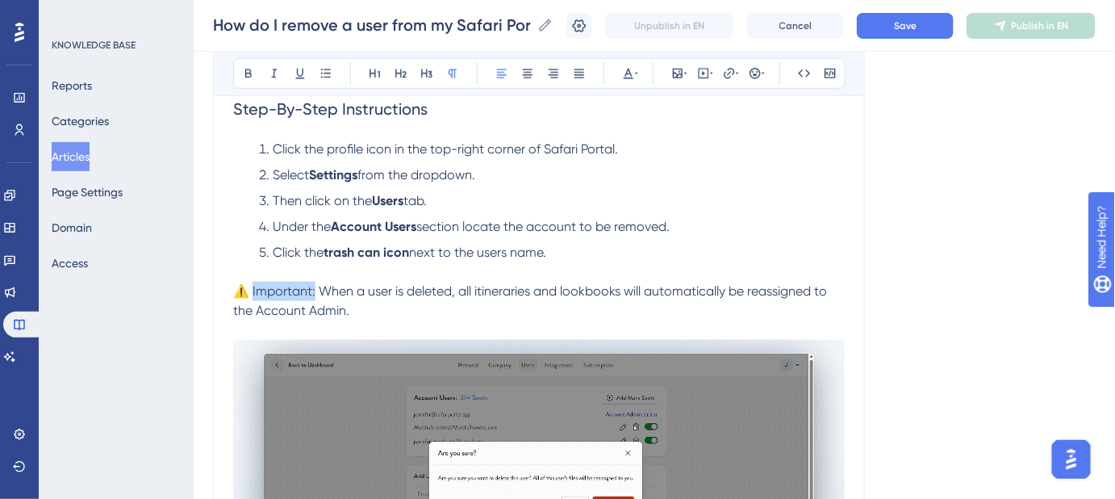
drag, startPoint x: 315, startPoint y: 286, endPoint x: 254, endPoint y: 286, distance: 60.5
click at [254, 286] on span "⚠️ Important: When a user is deleted, all itineraries and lookbooks will automa…" at bounding box center [531, 300] width 597 height 35
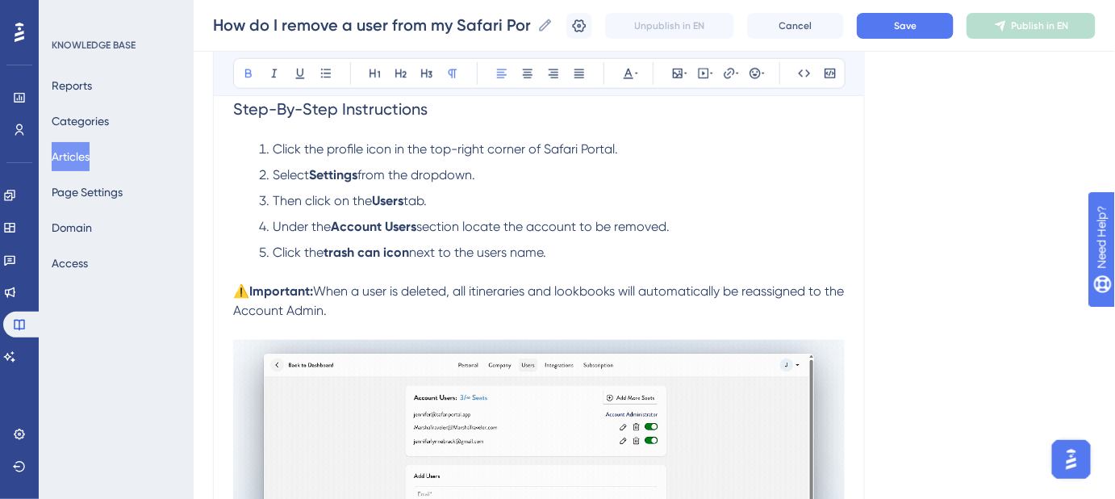
click at [456, 311] on p "⚠️ Important: When a user is deleted, all itineraries and lookbooks will automa…" at bounding box center [539, 311] width 612 height 58
click at [480, 290] on span "When a user is deleted, all itineraries and lookbooks will automatically be rea…" at bounding box center [540, 300] width 614 height 35
click at [568, 289] on span "When a user is deleted, all Itineraries and lookbooks will automatically be rea…" at bounding box center [540, 300] width 615 height 35
click at [911, 26] on span "Save" at bounding box center [905, 25] width 23 height 13
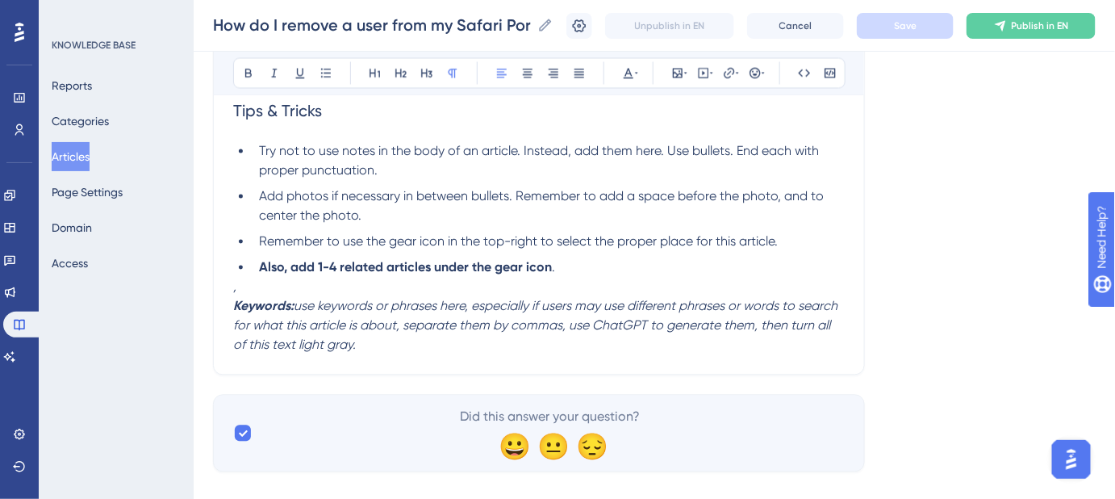
scroll to position [1018, 0]
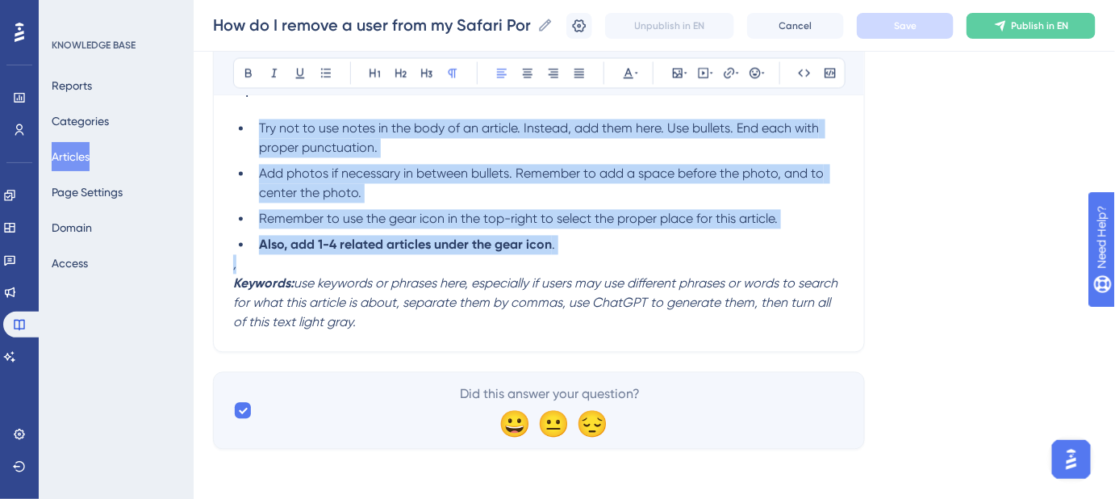
drag, startPoint x: 233, startPoint y: 259, endPoint x: 210, endPoint y: 129, distance: 132.0
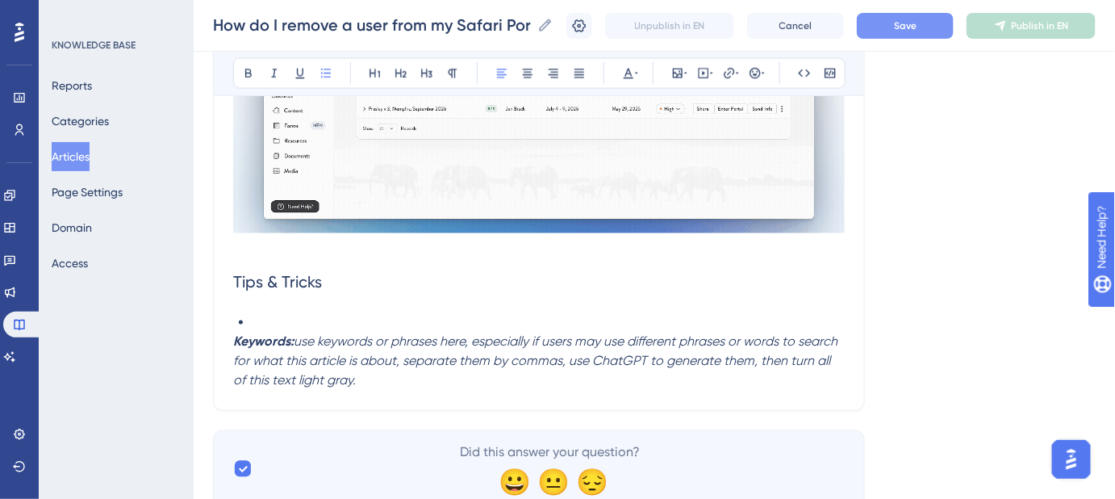
scroll to position [809, 0]
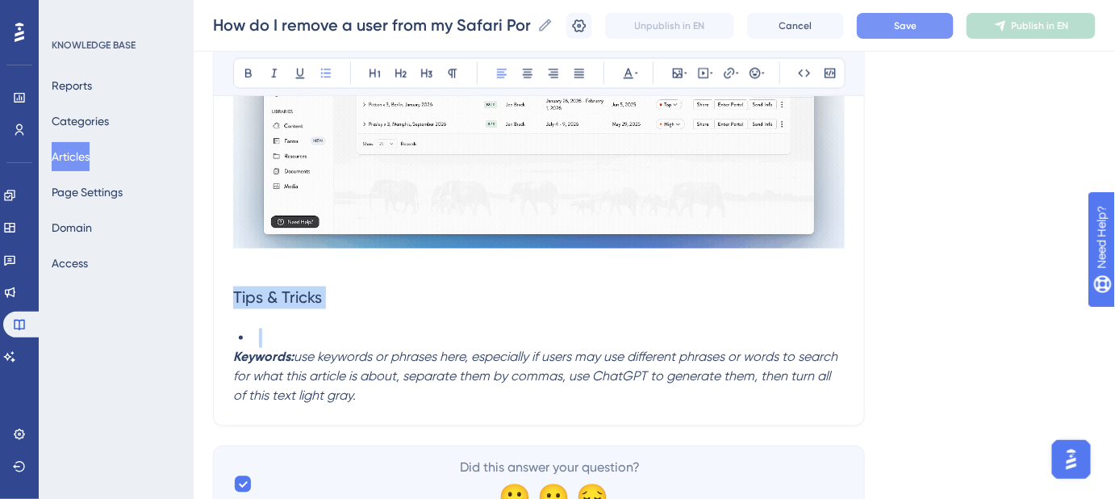
drag, startPoint x: 251, startPoint y: 330, endPoint x: 223, endPoint y: 294, distance: 46.0
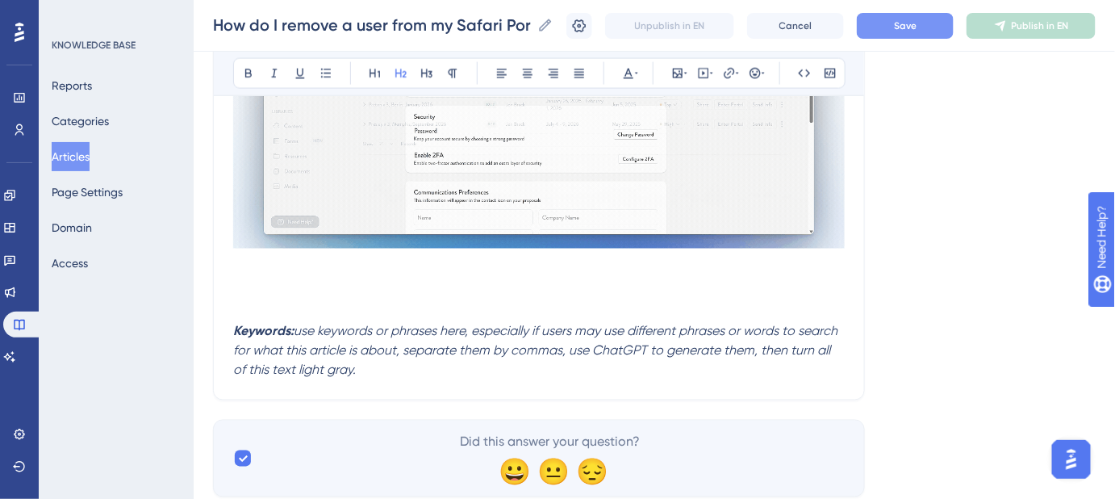
scroll to position [807, 0]
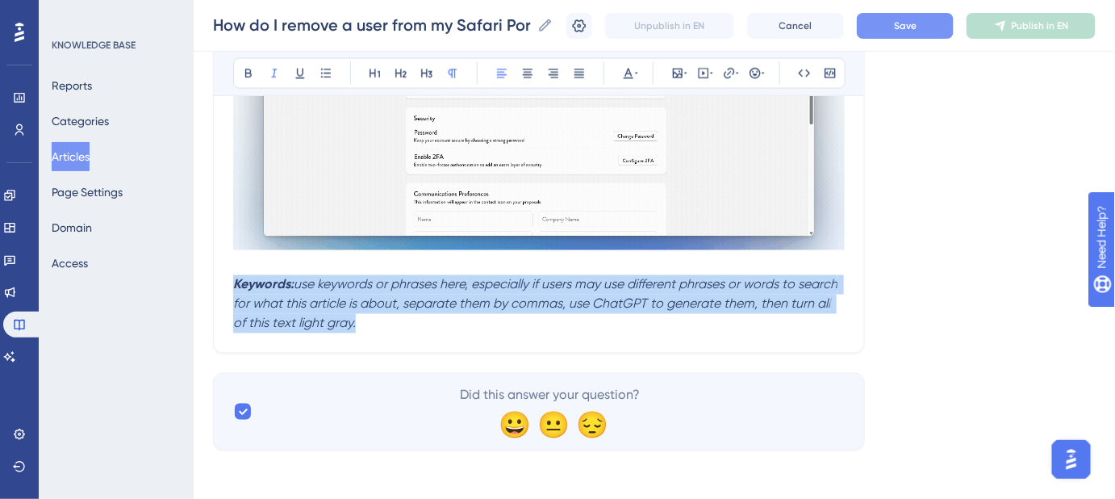
drag, startPoint x: 371, startPoint y: 324, endPoint x: 222, endPoint y: 286, distance: 154.2
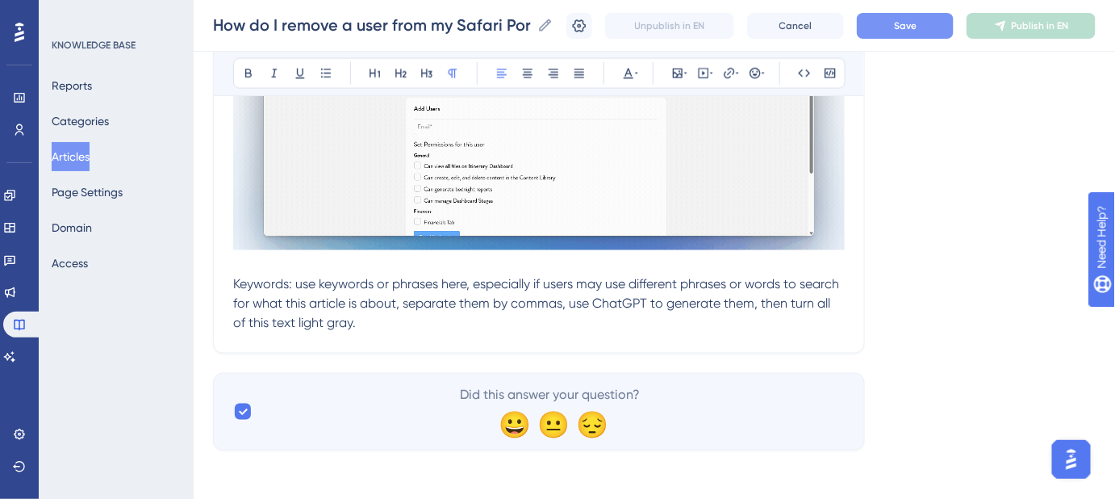
drag, startPoint x: 358, startPoint y: 332, endPoint x: 367, endPoint y: 324, distance: 12.6
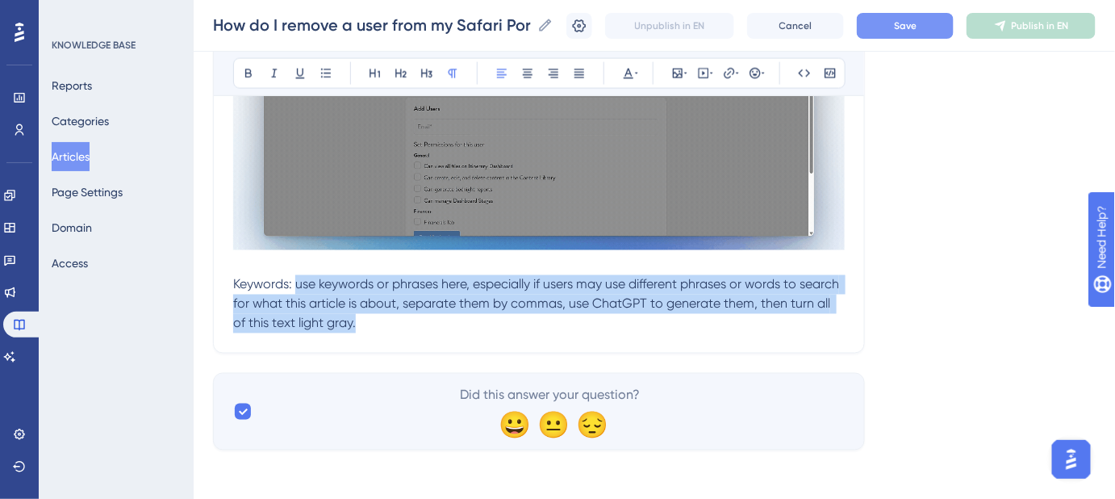
drag, startPoint x: 354, startPoint y: 320, endPoint x: 296, endPoint y: 286, distance: 66.9
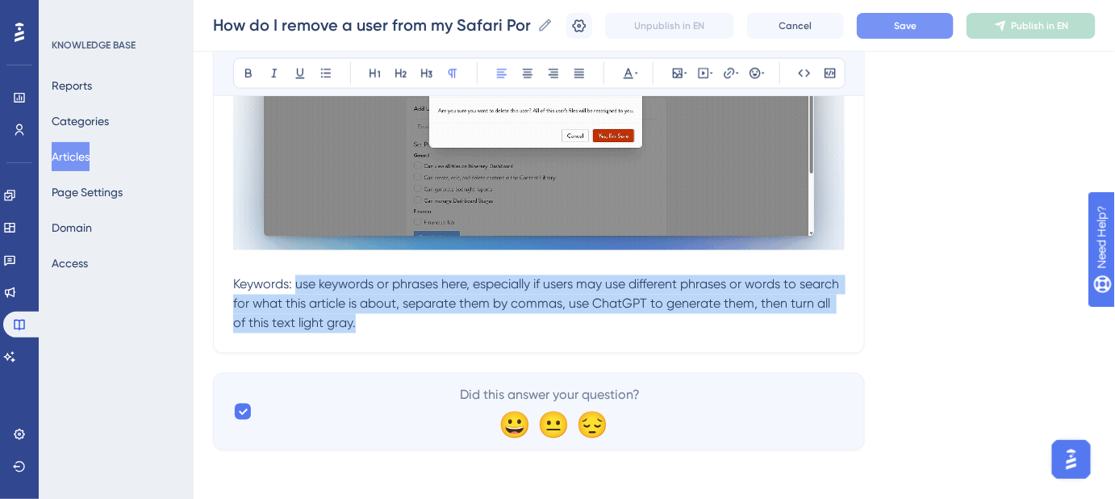
click at [296, 286] on p "Keywords: use keywords or phrases here, especially if users may use different p…" at bounding box center [539, 304] width 612 height 58
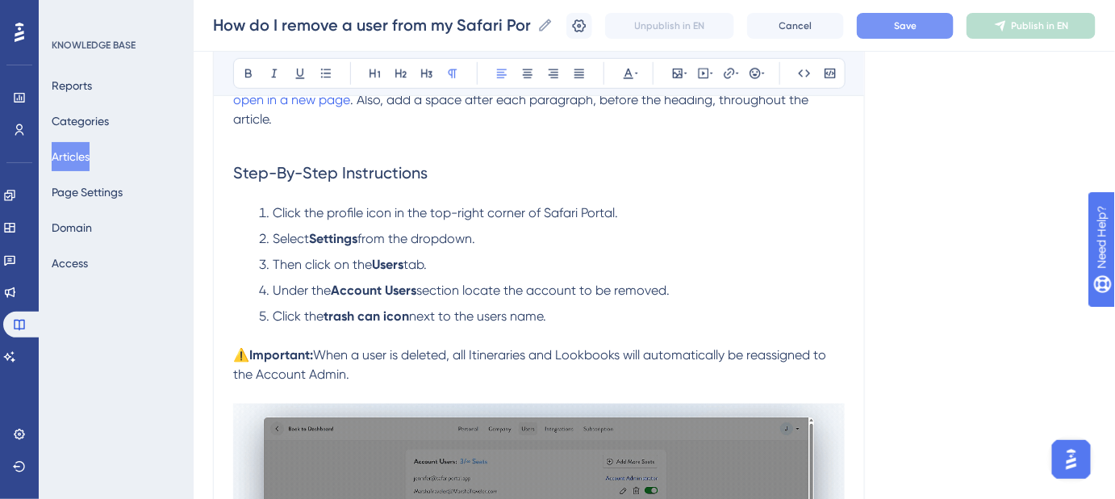
scroll to position [402, 0]
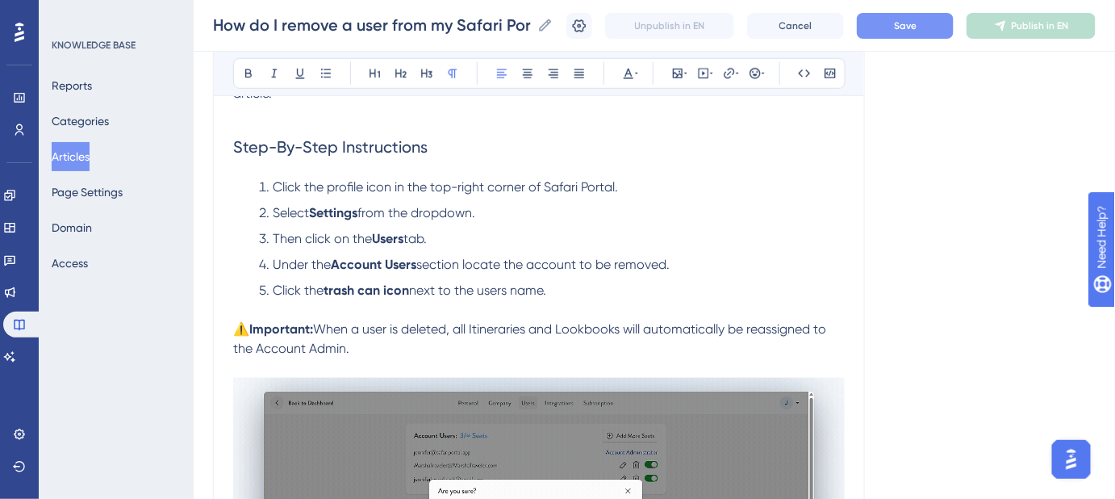
click at [362, 350] on p "⚠️ Important: When a user is deleted, all Itineraries and Lookbooks will automa…" at bounding box center [539, 349] width 612 height 58
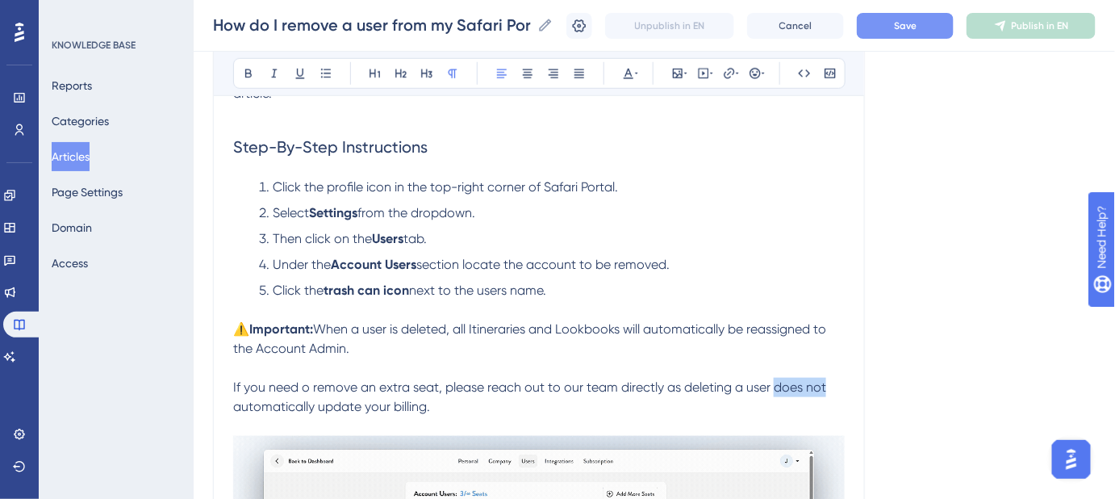
drag, startPoint x: 775, startPoint y: 387, endPoint x: 827, endPoint y: 387, distance: 52.5
click at [827, 387] on span "If you need o remove an extra seat, please reach out to our team directly as de…" at bounding box center [531, 396] width 596 height 35
click at [324, 324] on span "When a user is deleted, all Itineraries and Lookbooks will automatically be rea…" at bounding box center [531, 338] width 596 height 35
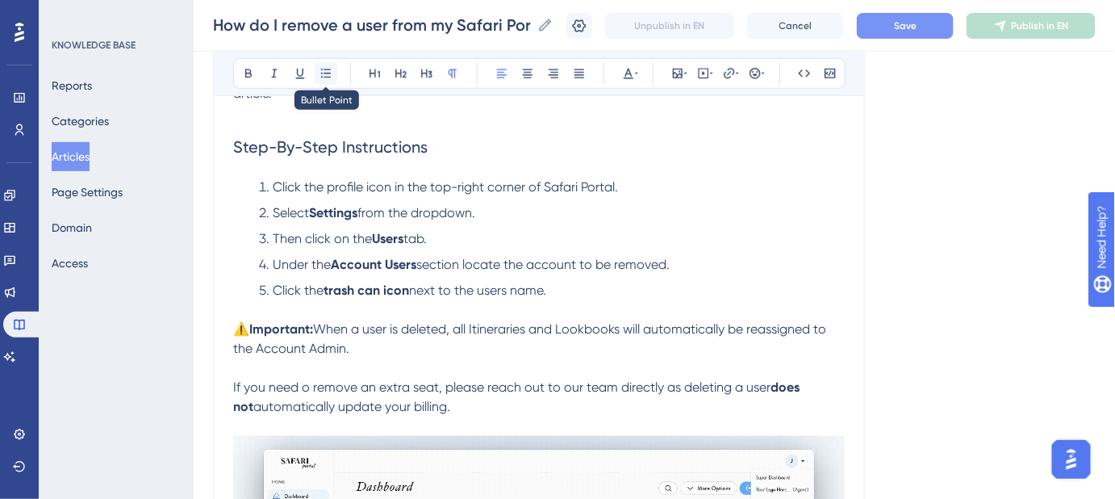
click at [328, 70] on icon at bounding box center [326, 73] width 13 height 13
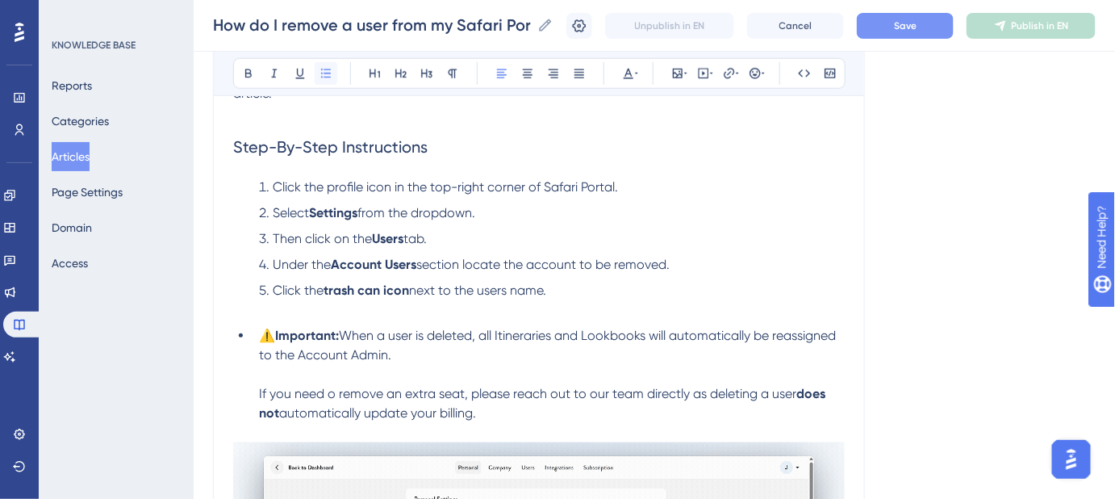
click at [328, 70] on icon at bounding box center [326, 73] width 13 height 13
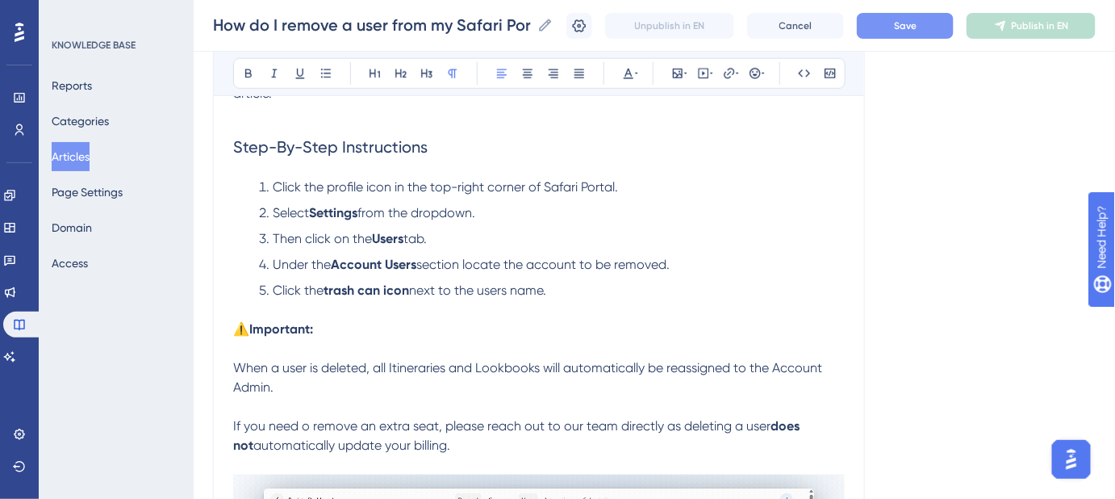
drag, startPoint x: 437, startPoint y: 447, endPoint x: 252, endPoint y: 298, distance: 238.2
click at [218, 374] on div "How do I remove a user from my Safari Portal account? Step-by-step guide to man…" at bounding box center [539, 298] width 652 height 1038
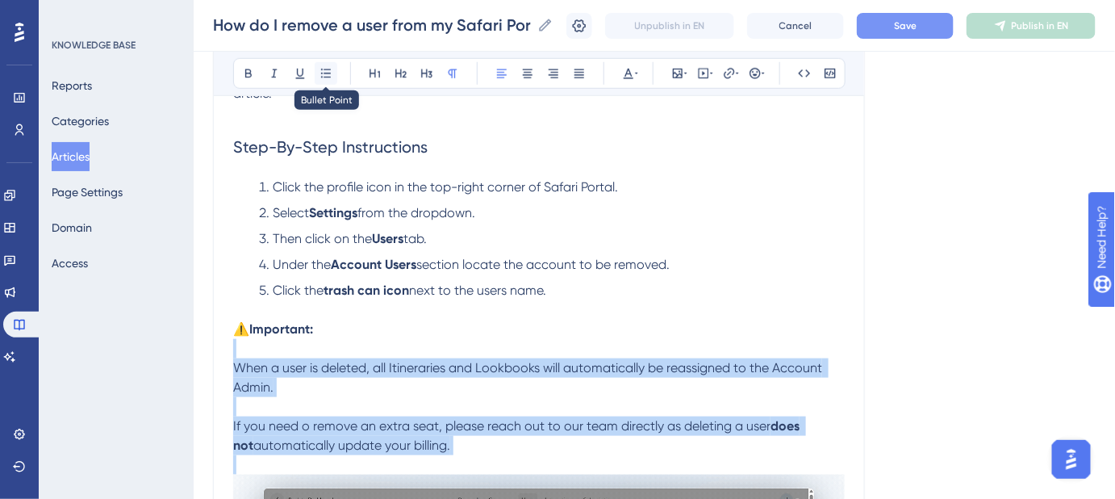
click at [328, 74] on icon at bounding box center [326, 73] width 13 height 13
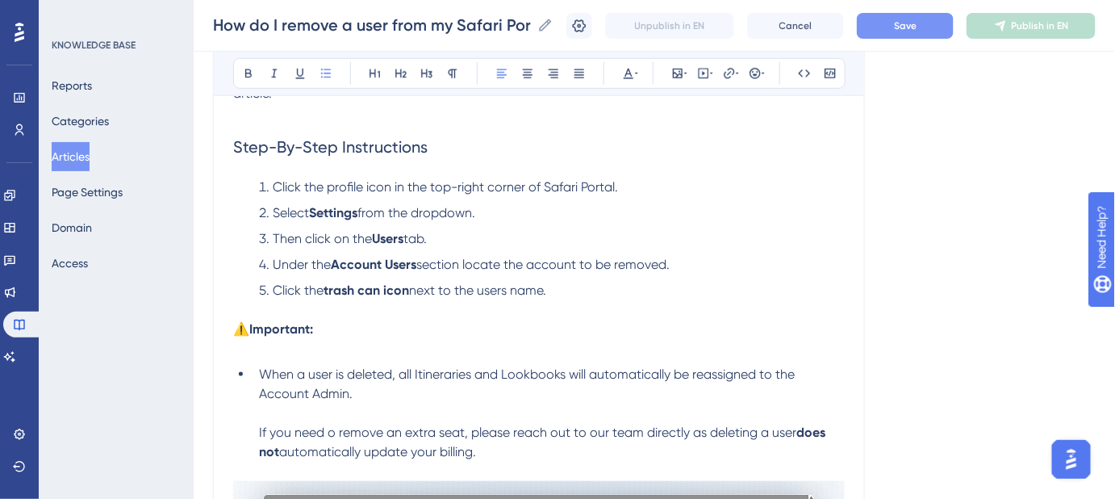
click at [384, 320] on p "⚠️ Important:" at bounding box center [539, 329] width 612 height 19
click at [257, 428] on li "When a user is deleted, all Itineraries and Lookbooks will automatically be rea…" at bounding box center [549, 423] width 592 height 116
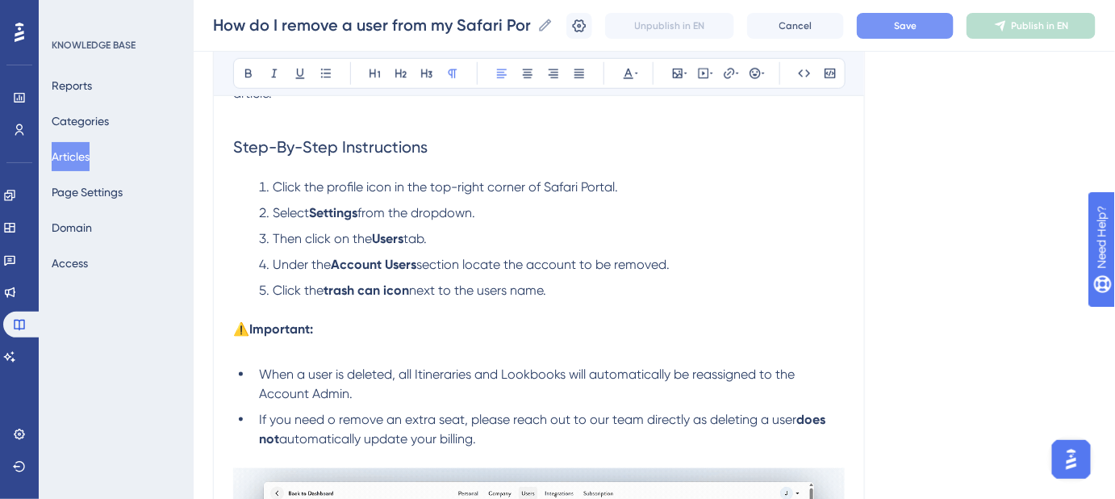
click at [365, 328] on p "⚠️ Important:" at bounding box center [539, 329] width 612 height 19
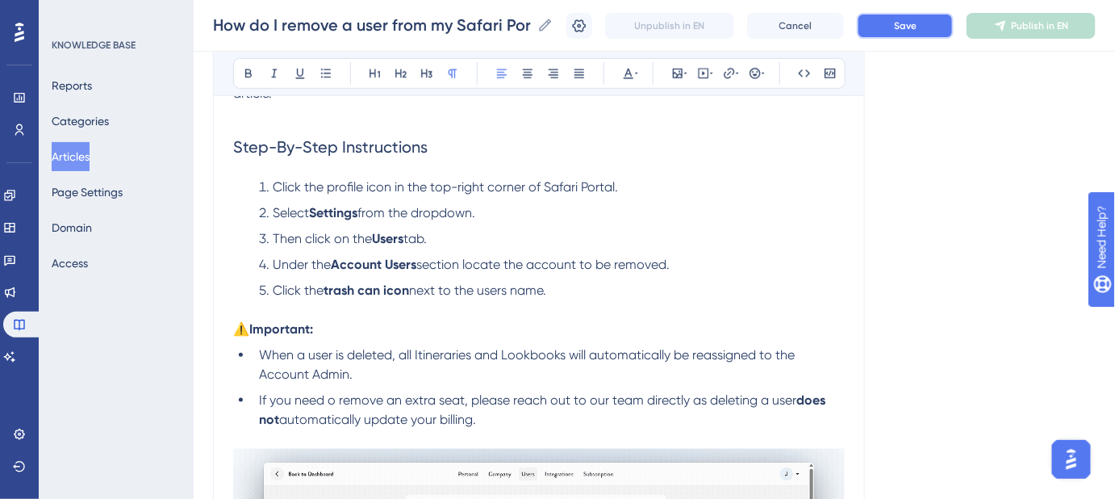
click at [920, 32] on button "Save" at bounding box center [905, 26] width 97 height 26
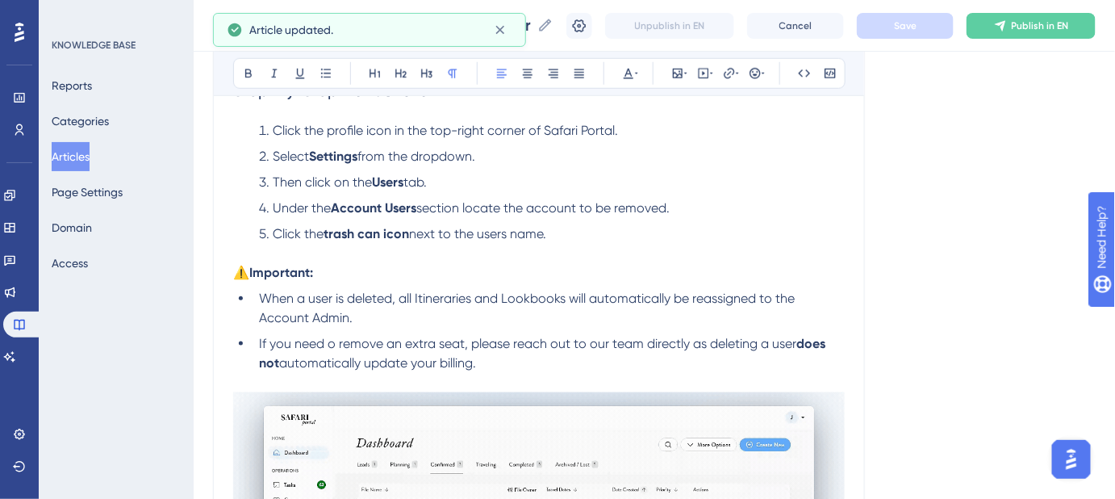
scroll to position [475, 0]
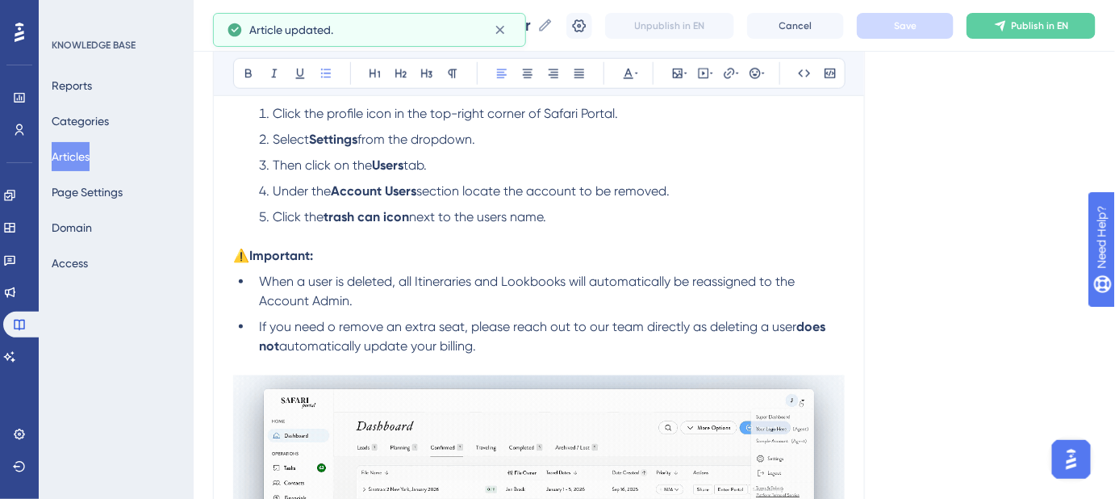
click at [631, 286] on span "When a user is deleted, all Itineraries and Lookbooks will automatically be rea…" at bounding box center [528, 291] width 539 height 35
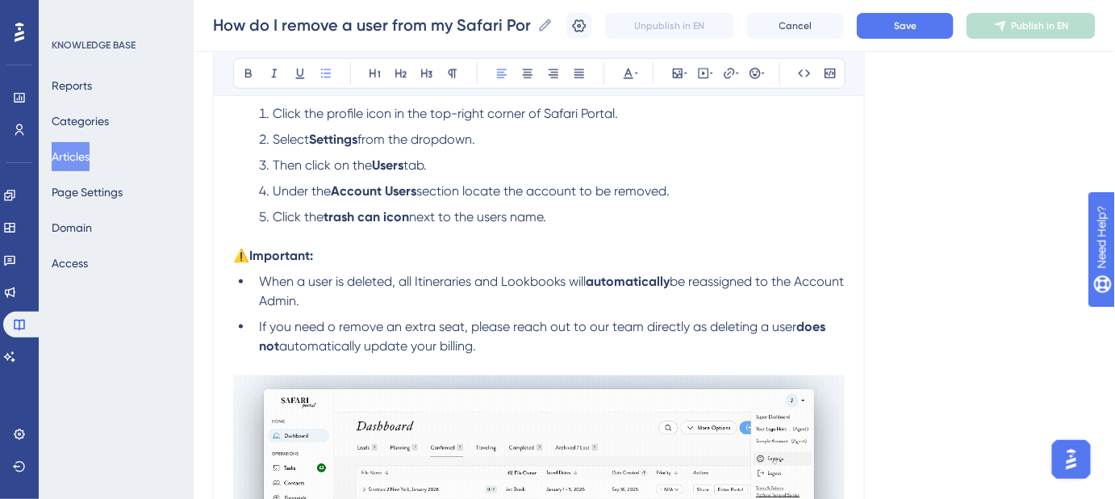
click at [470, 339] on span "automatically update your billing." at bounding box center [377, 345] width 197 height 15
drag, startPoint x: 348, startPoint y: 300, endPoint x: 258, endPoint y: 302, distance: 89.6
click at [259, 302] on span "be reassigned to the Account Admin." at bounding box center [553, 291] width 588 height 35
click at [809, 276] on li "When a user is deleted, all Itineraries and Lookbooks will automatically be rea…" at bounding box center [549, 291] width 592 height 39
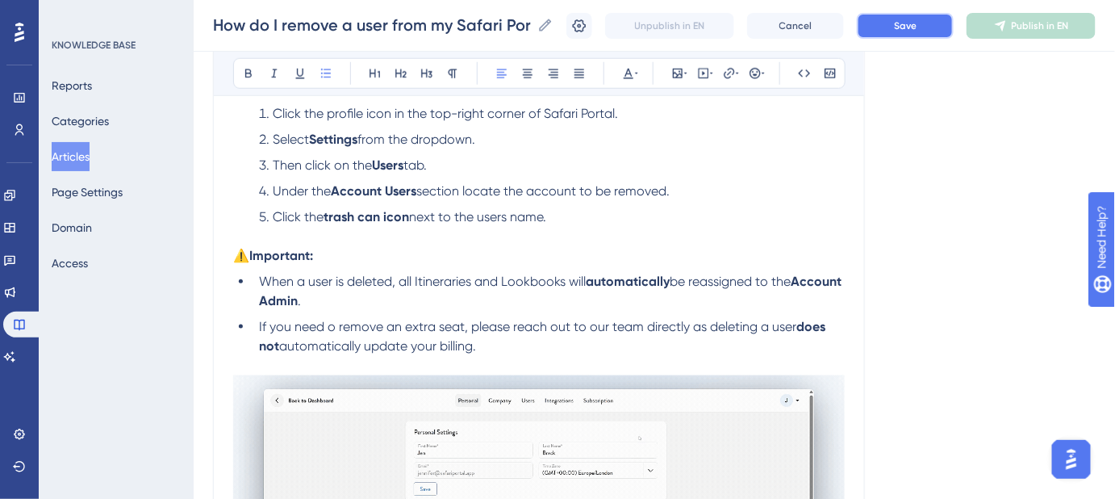
click at [904, 25] on button "Save" at bounding box center [905, 26] width 97 height 26
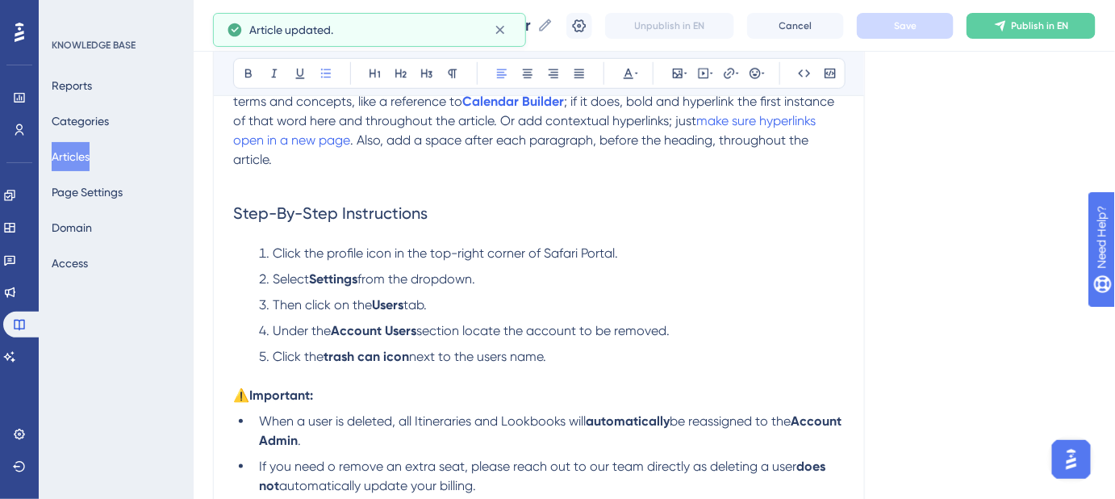
scroll to position [328, 0]
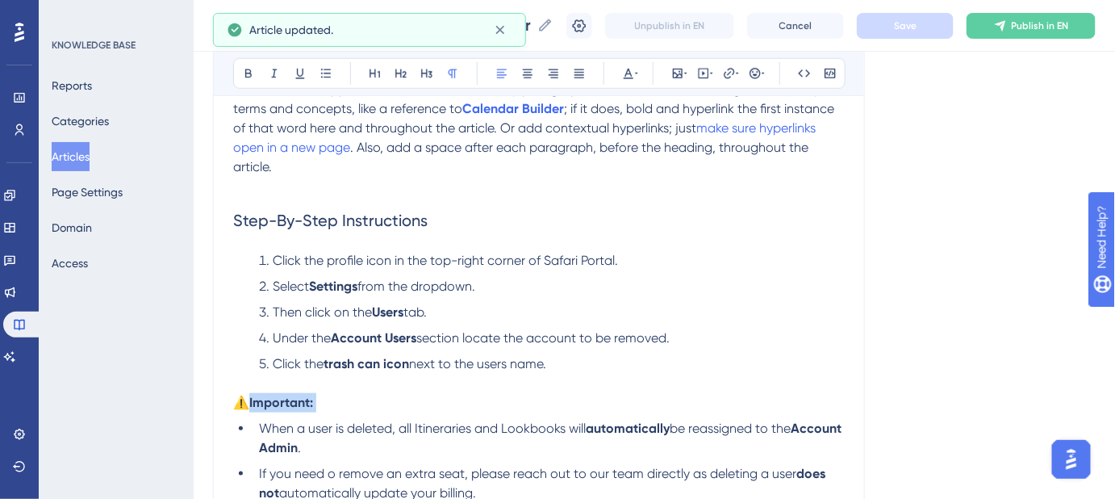
drag, startPoint x: 321, startPoint y: 400, endPoint x: 380, endPoint y: 140, distance: 266.4
click at [253, 403] on p "⚠️ Important:" at bounding box center [539, 402] width 612 height 19
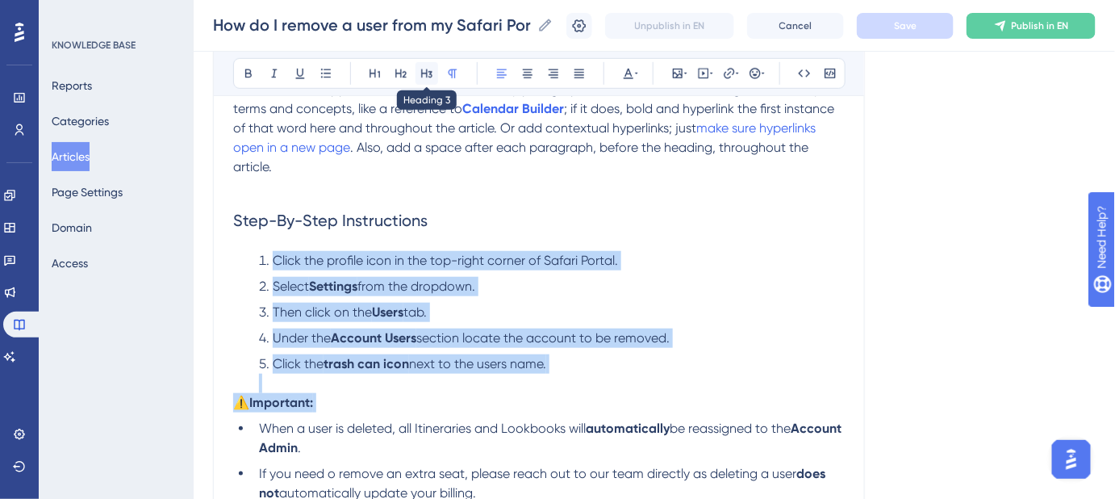
click at [421, 74] on icon at bounding box center [426, 73] width 11 height 9
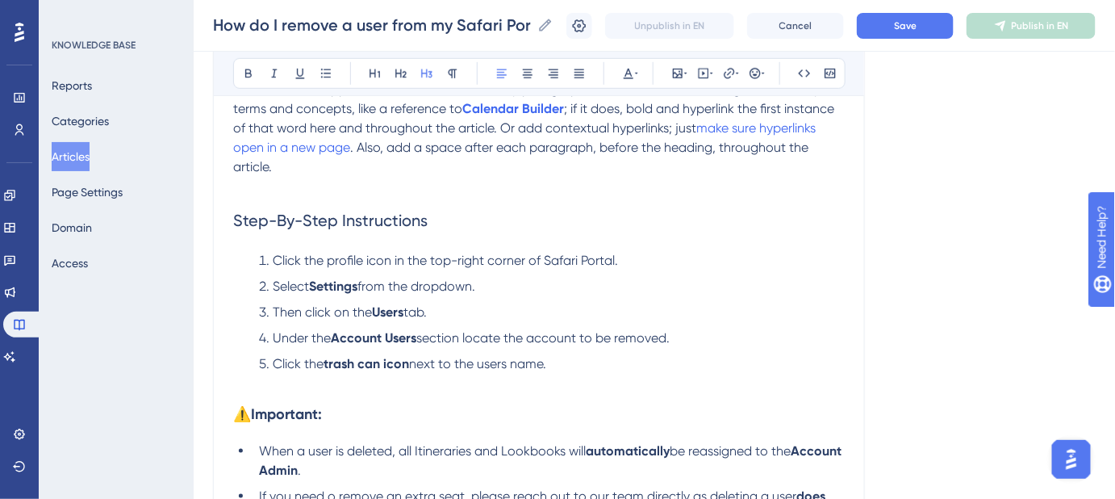
click at [826, 229] on h2 "Step-By-Step Instructions" at bounding box center [539, 220] width 612 height 48
click at [894, 27] on button "Save" at bounding box center [905, 26] width 97 height 26
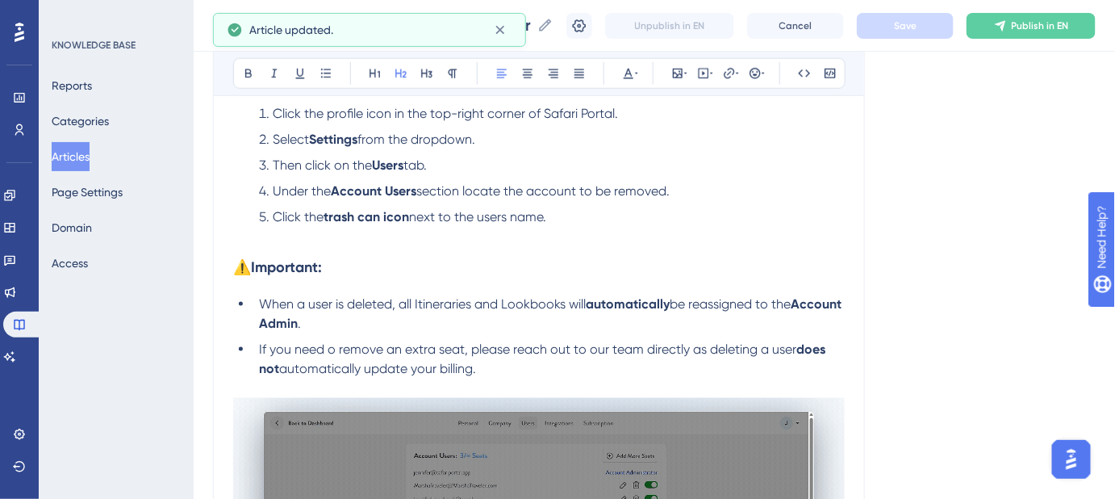
scroll to position [402, 0]
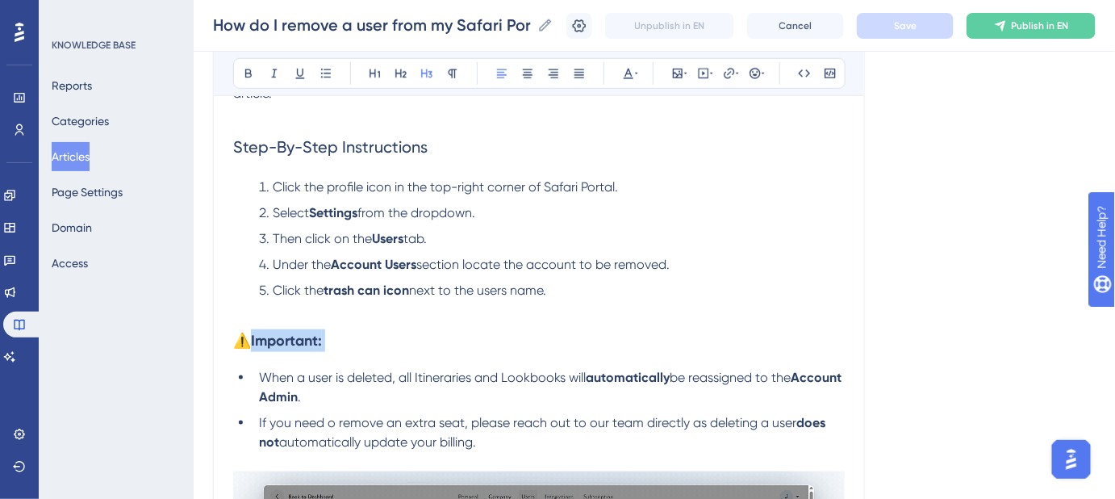
drag, startPoint x: 337, startPoint y: 335, endPoint x: 256, endPoint y: 331, distance: 81.6
click at [257, 342] on h3 "⚠️ Important:" at bounding box center [539, 341] width 612 height 42
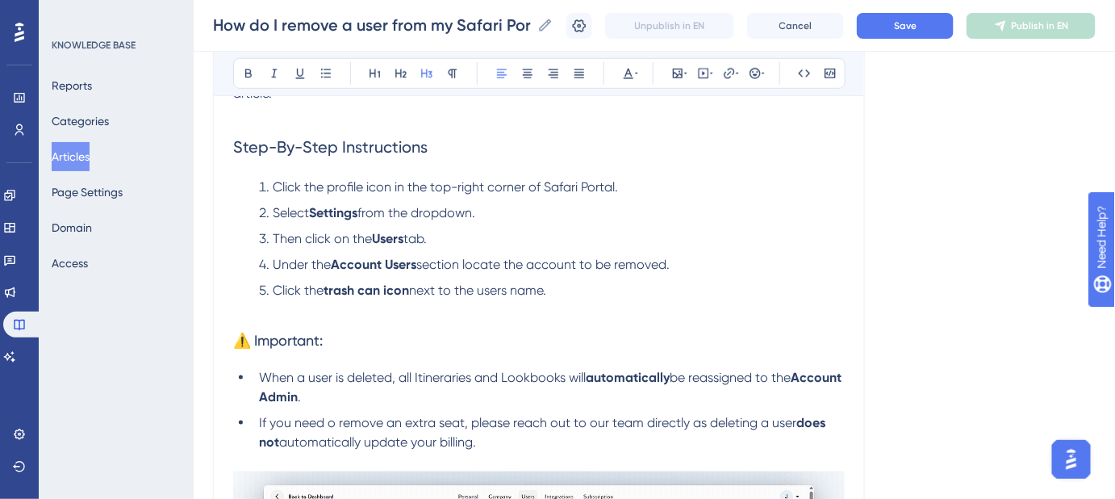
click at [684, 307] on li "Click the trash can icon next to the users name." at bounding box center [549, 300] width 592 height 39
click at [889, 23] on button "Save" at bounding box center [905, 26] width 97 height 26
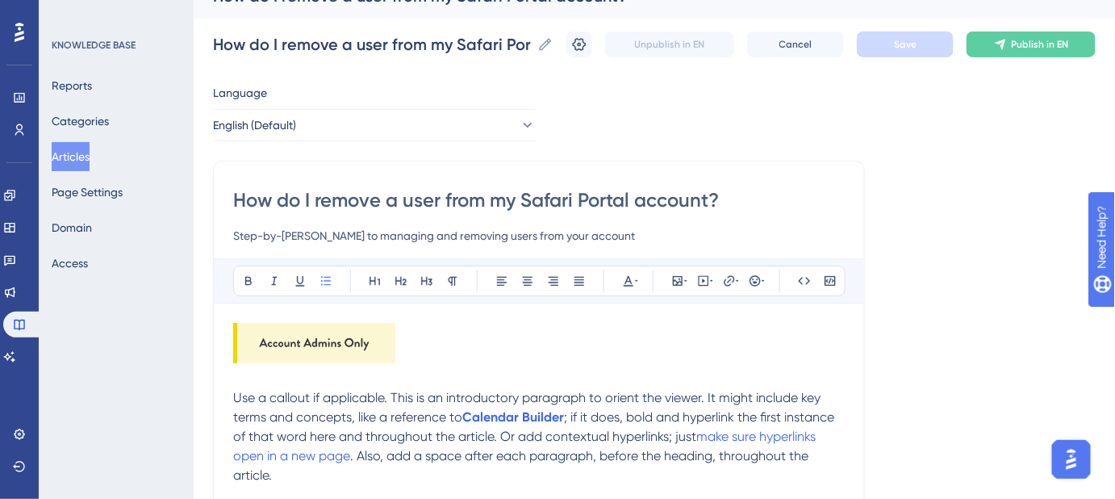
scroll to position [0, 0]
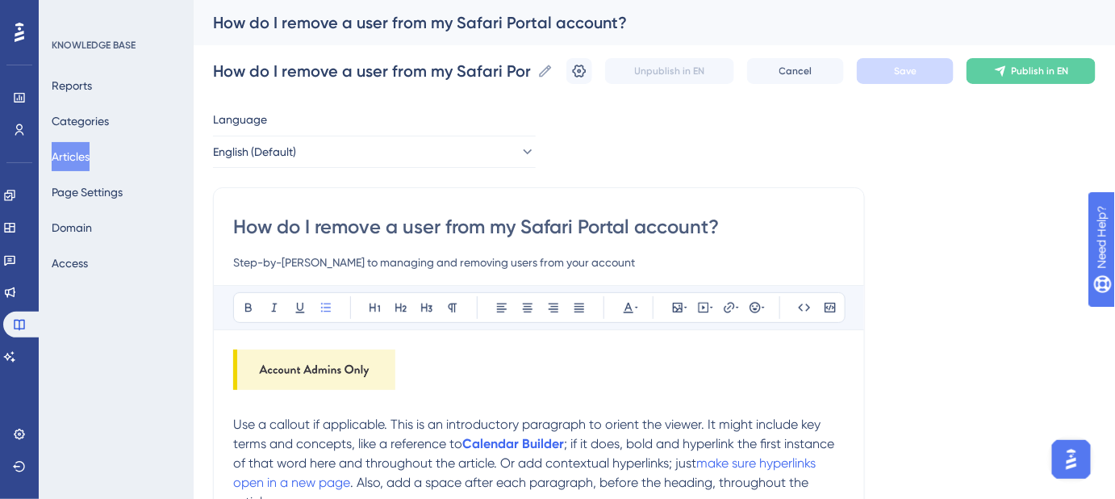
click at [478, 228] on input "How do I remove a user from my Safari Portal account?" at bounding box center [539, 227] width 612 height 26
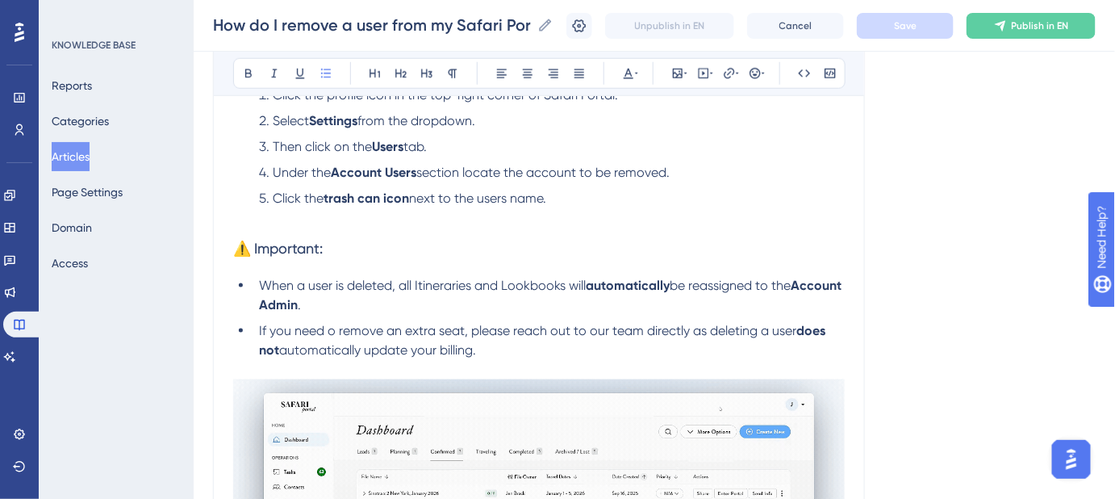
scroll to position [807, 0]
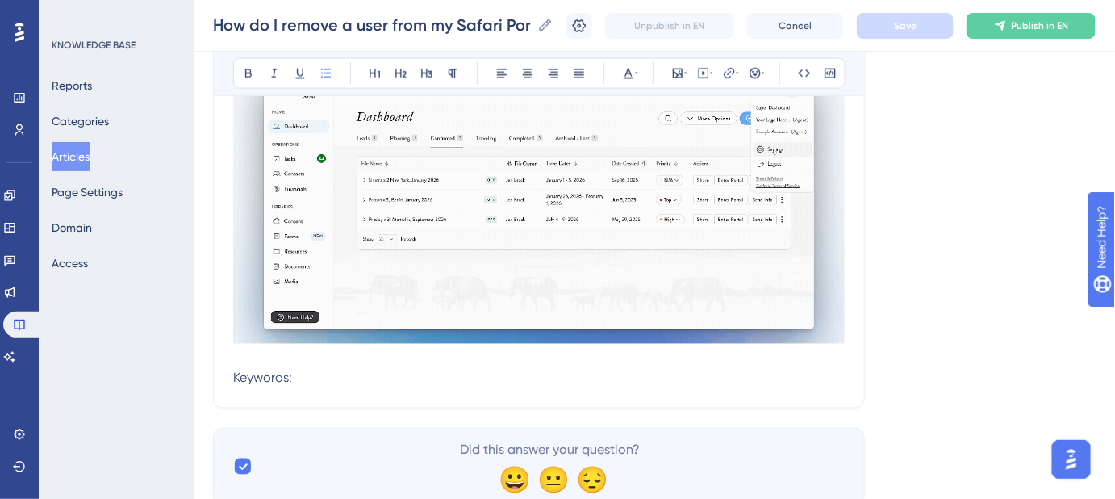
click at [342, 379] on p "Keywords:" at bounding box center [539, 378] width 612 height 19
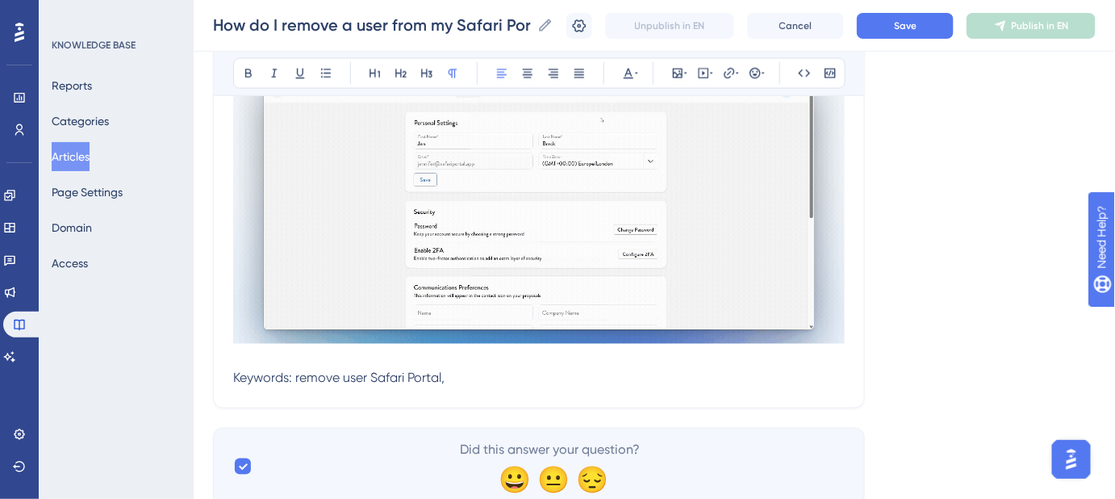
click at [479, 376] on p "Keywords: remove user Safari Portal," at bounding box center [539, 378] width 612 height 19
drag, startPoint x: 570, startPoint y: 376, endPoint x: 640, endPoint y: 378, distance: 70.2
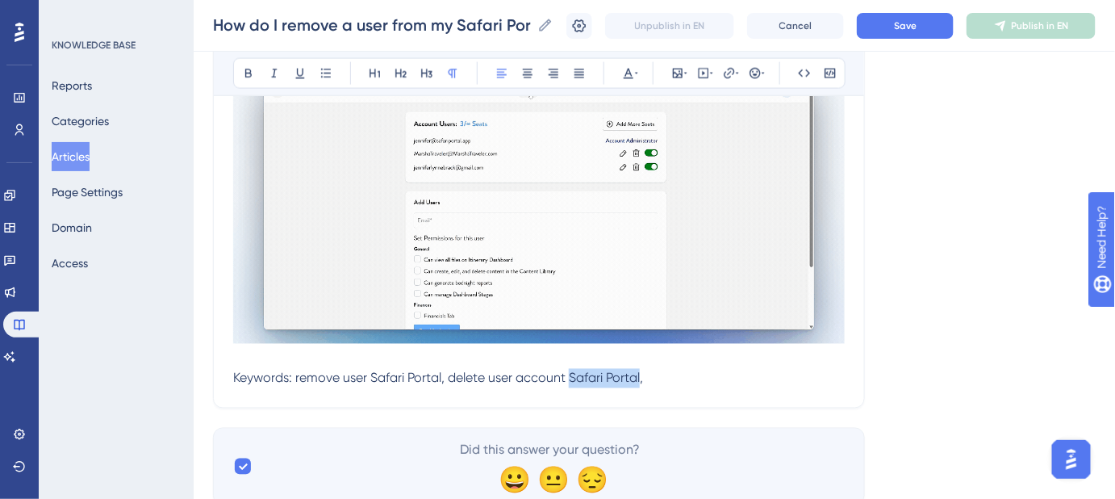
click at [640, 378] on span "Keywords: remove user Safari Portal, delete user account Safari Portal," at bounding box center [438, 377] width 410 height 15
drag, startPoint x: 370, startPoint y: 371, endPoint x: 442, endPoint y: 372, distance: 72.6
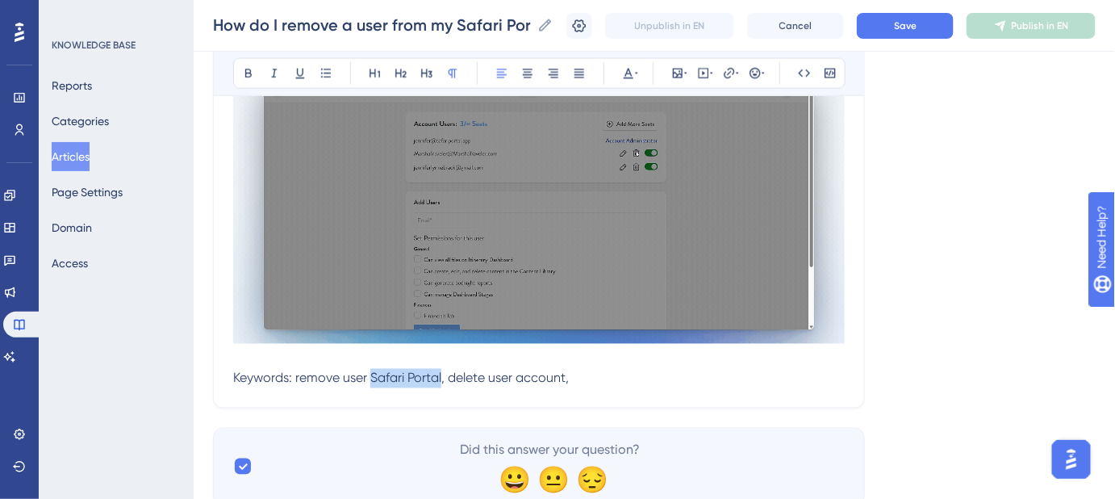
click at [442, 372] on span "Keywords: remove user Safari Portal, delete user account," at bounding box center [401, 377] width 336 height 15
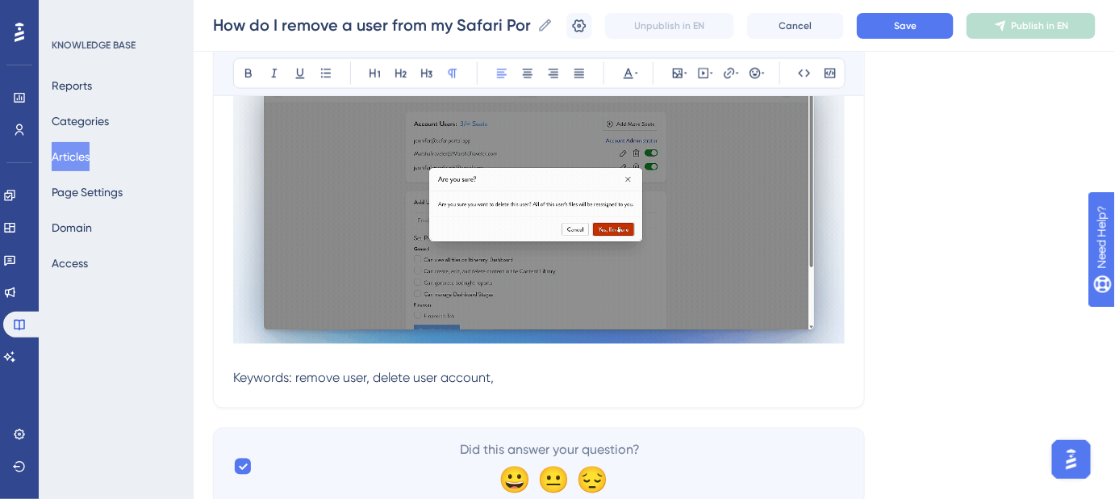
click at [604, 378] on p "Keywords: remove user, delete user account," at bounding box center [539, 378] width 612 height 19
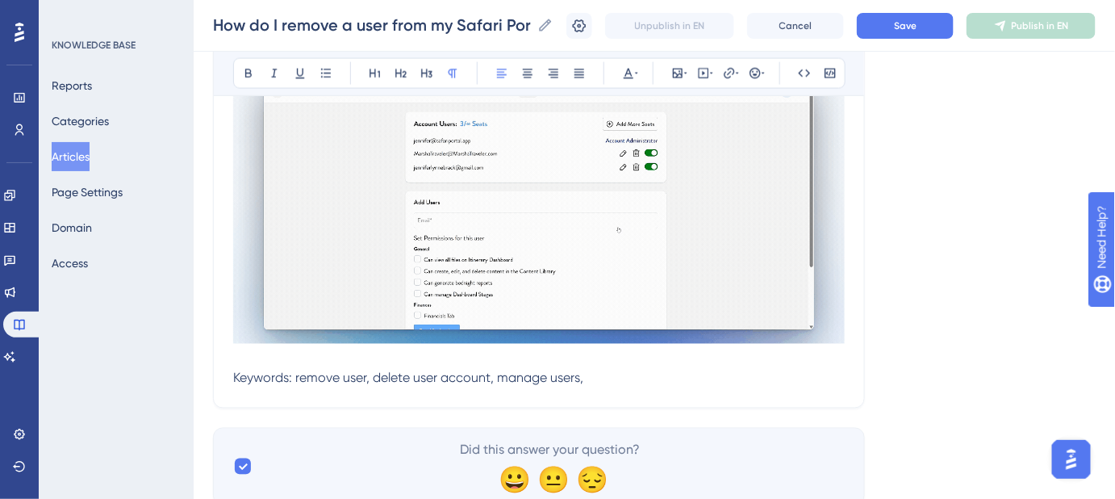
click at [622, 382] on p "Keywords: remove user, delete user account, manage users," at bounding box center [539, 378] width 612 height 19
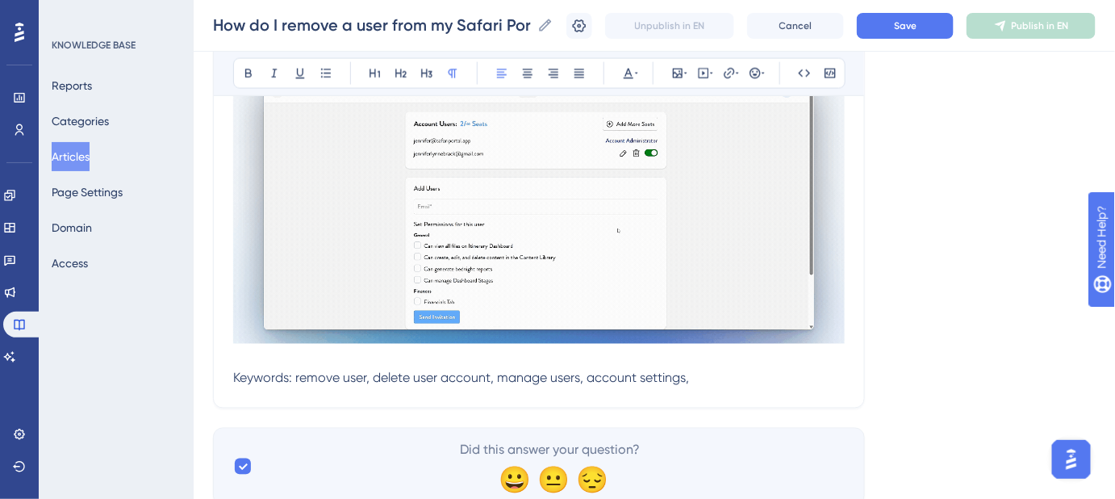
click at [717, 369] on p "Keywords: remove user, delete user account, manage users, account settings," at bounding box center [539, 378] width 612 height 19
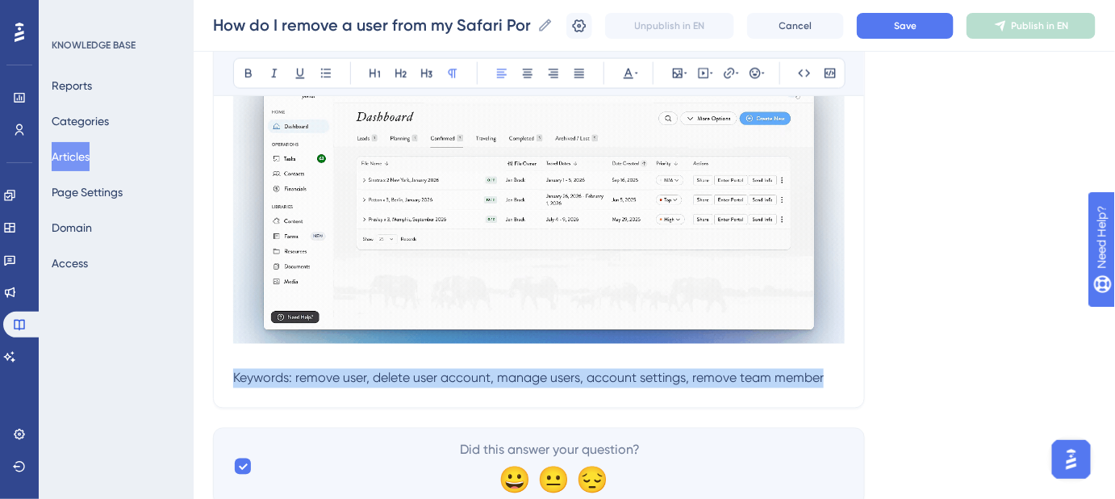
drag, startPoint x: 833, startPoint y: 374, endPoint x: 275, endPoint y: 343, distance: 558.5
click at [625, 75] on icon at bounding box center [629, 74] width 10 height 10
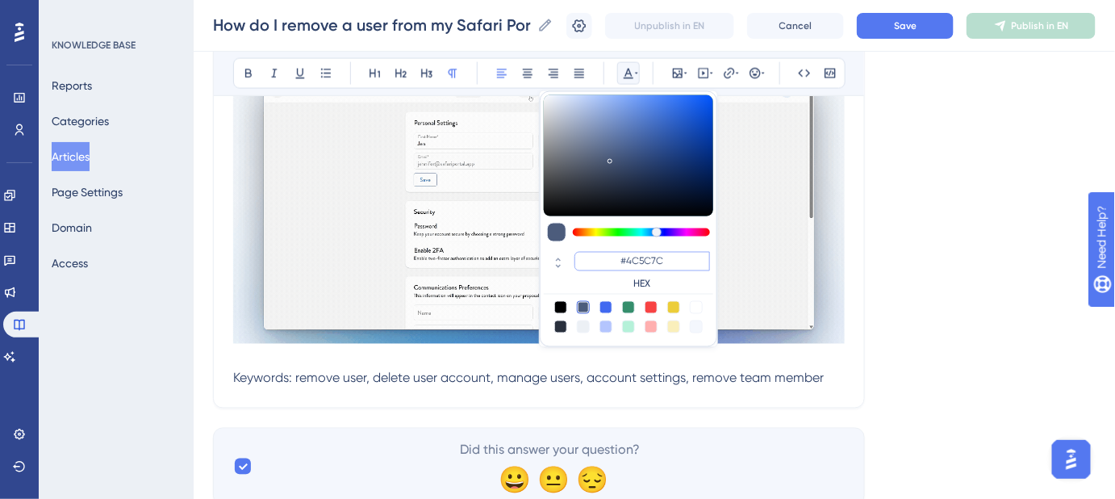
drag, startPoint x: 668, startPoint y: 261, endPoint x: 626, endPoint y: 261, distance: 42.0
click at [626, 261] on input "#4C5C7C" at bounding box center [643, 261] width 136 height 19
type input "#FFFFFF"
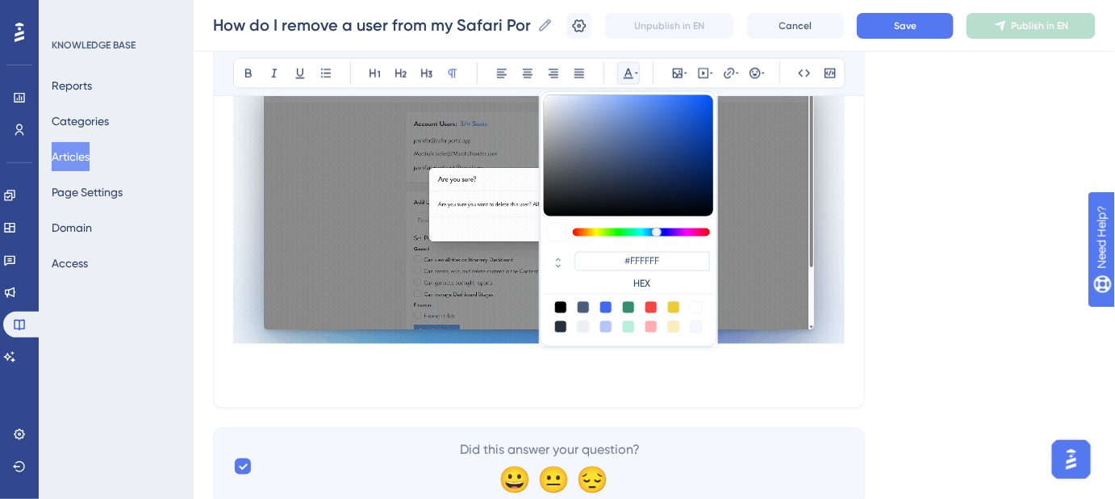
click at [265, 353] on p at bounding box center [539, 358] width 612 height 19
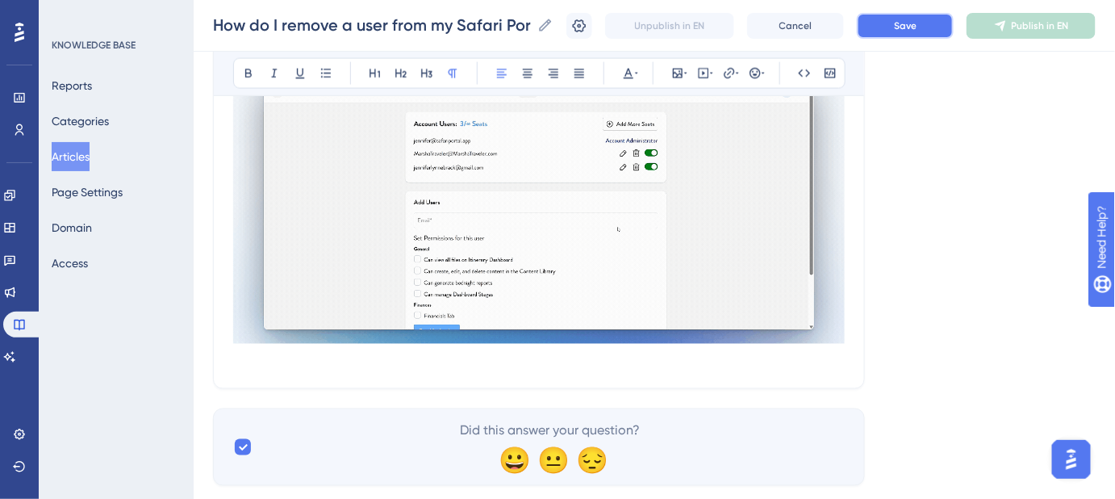
click at [903, 27] on button "Save" at bounding box center [905, 26] width 97 height 26
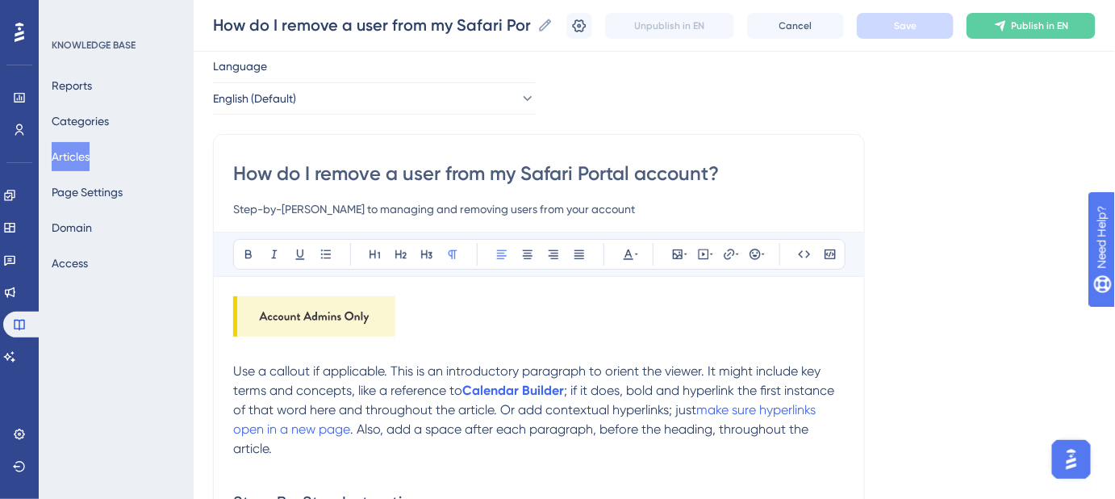
scroll to position [73, 0]
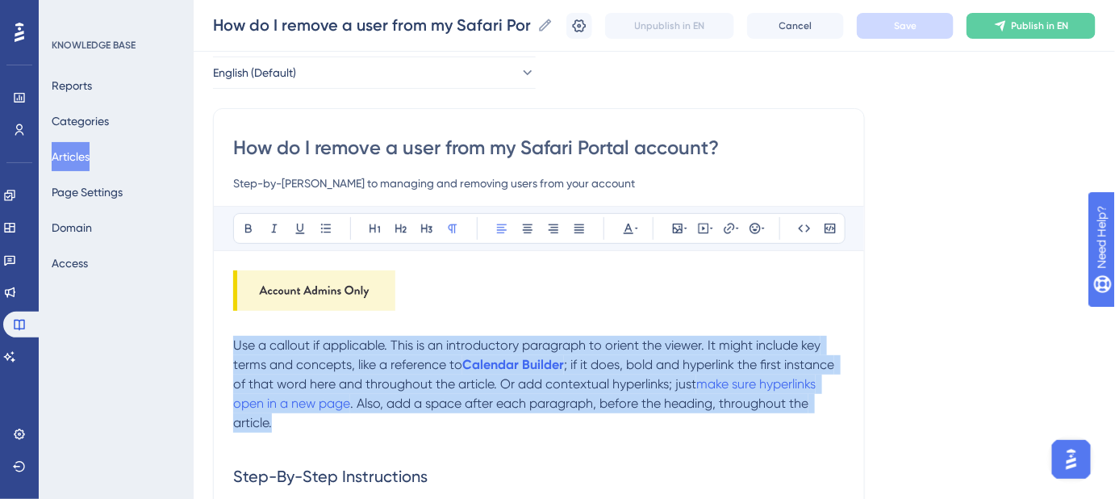
drag, startPoint x: 289, startPoint y: 421, endPoint x: 225, endPoint y: 345, distance: 99.7
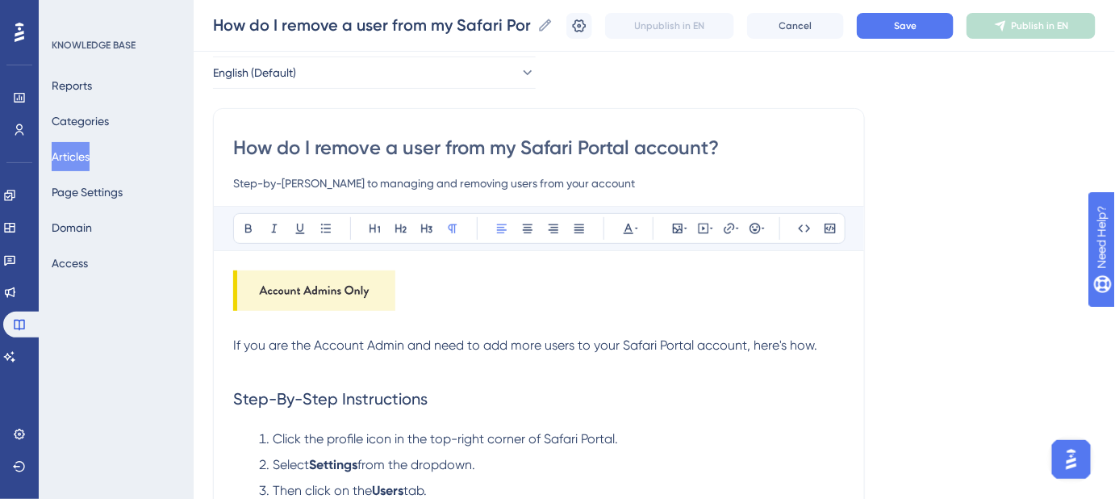
click at [492, 344] on span "If you are the Account Admin and need to add more users to your Safari Portal a…" at bounding box center [525, 344] width 584 height 15
drag, startPoint x: 537, startPoint y: 344, endPoint x: 483, endPoint y: 345, distance: 53.3
click at [483, 345] on span "If you are the Account Admin and need to add more users to your Safari Portal a…" at bounding box center [525, 344] width 584 height 15
click at [562, 345] on span "If you are the Account Admin and need to remove a users to your Safari Portal a…" at bounding box center [524, 344] width 582 height 15
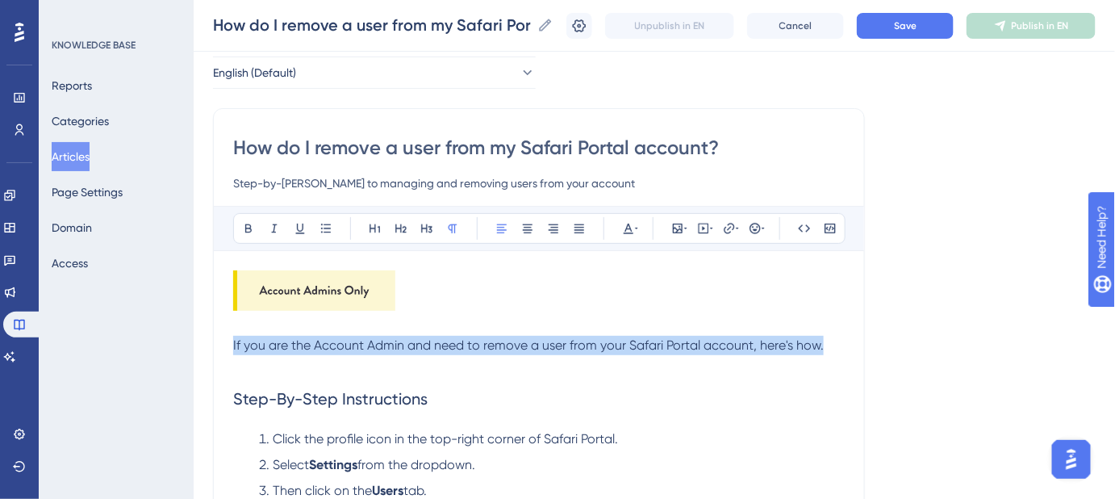
drag, startPoint x: 828, startPoint y: 344, endPoint x: 217, endPoint y: 344, distance: 610.8
copy span "If you are the Account Admin and need to remove a user from your Safari Portal …"
click at [897, 29] on button "Save" at bounding box center [905, 26] width 97 height 26
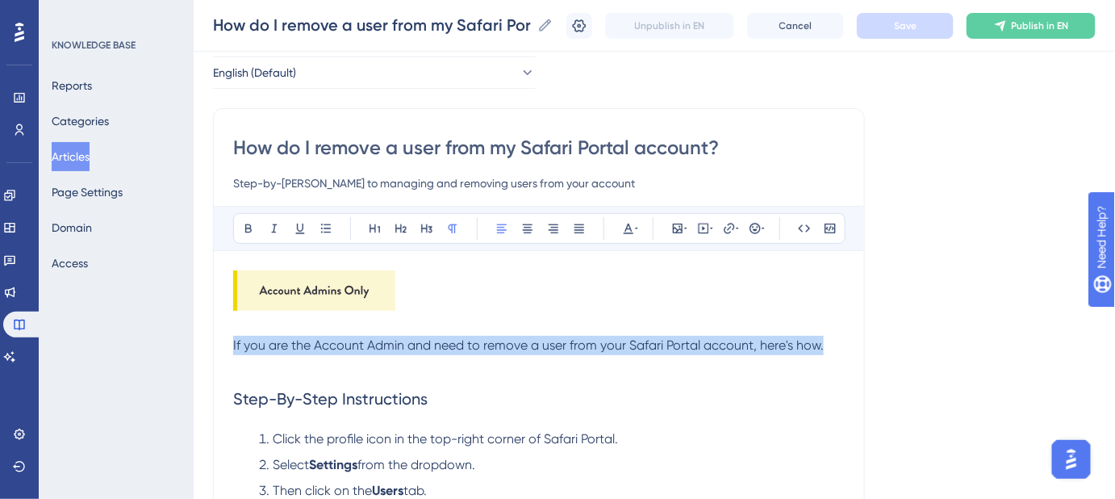
drag, startPoint x: 738, startPoint y: 350, endPoint x: 768, endPoint y: 350, distance: 30.7
click at [738, 350] on span "If you are the Account Admin and need to remove a user from your Safari Portal …" at bounding box center [528, 344] width 591 height 15
click at [827, 339] on p "If you are the Account Admin and need to remove a user from your Safari Portal …" at bounding box center [539, 345] width 612 height 19
drag, startPoint x: 796, startPoint y: 341, endPoint x: 225, endPoint y: 341, distance: 570.5
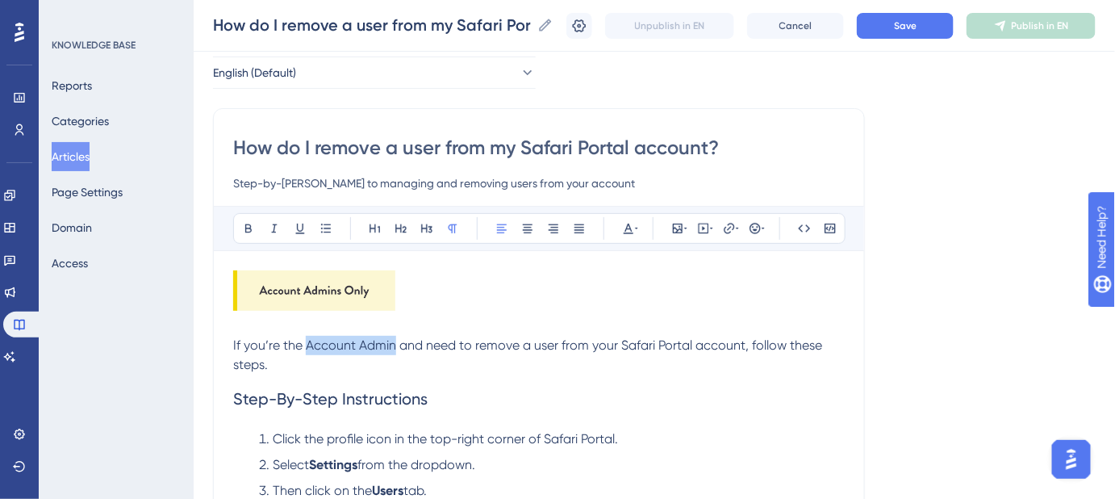
drag, startPoint x: 394, startPoint y: 345, endPoint x: 303, endPoint y: 345, distance: 90.4
click at [303, 345] on span "If you’re the Account Admin and need to remove a user from your Safari Portal a…" at bounding box center [529, 354] width 592 height 35
click at [765, 352] on p "If you’re the Account Admin and need to remove a user from your Safari Portal a…" at bounding box center [539, 355] width 612 height 39
click at [895, 26] on button "Save" at bounding box center [905, 26] width 97 height 26
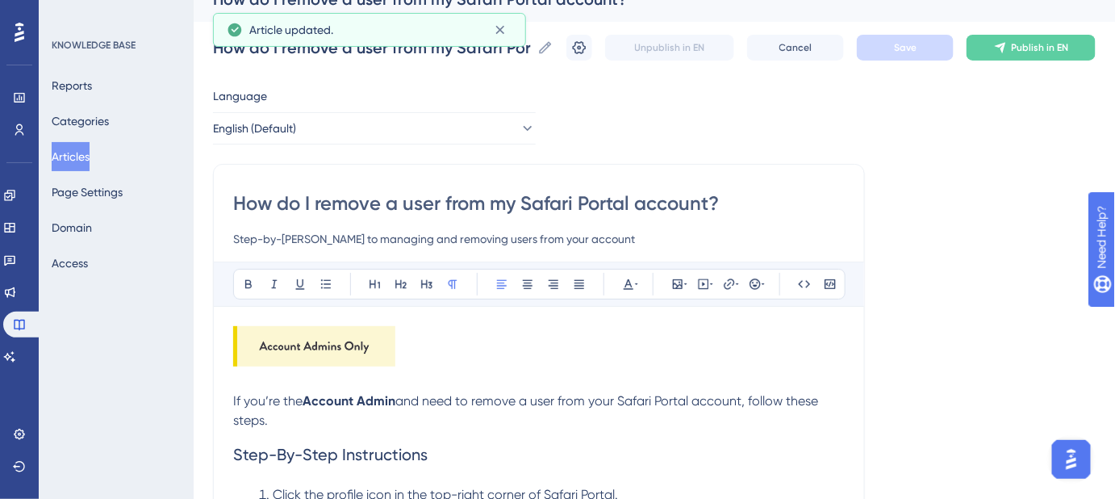
scroll to position [0, 0]
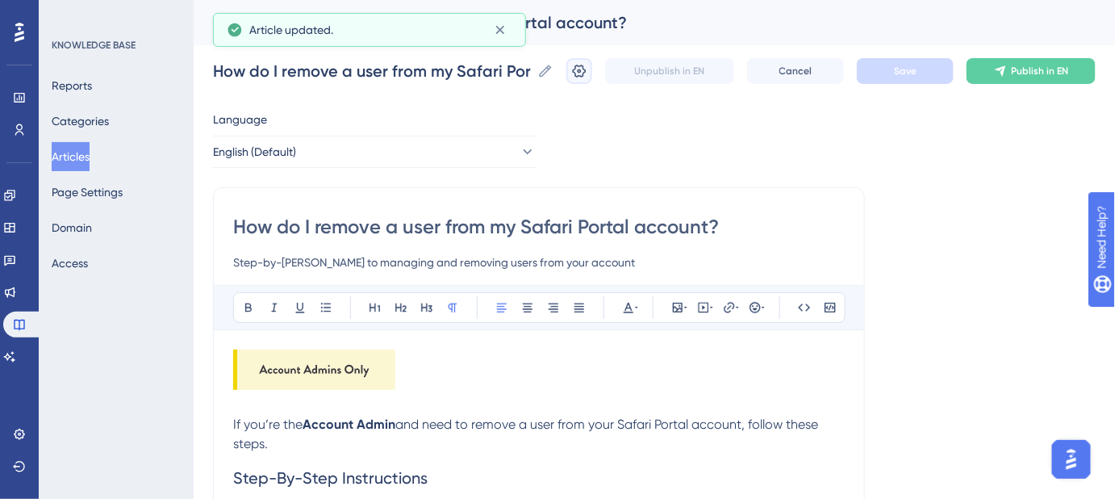
click at [587, 70] on icon at bounding box center [579, 71] width 16 height 16
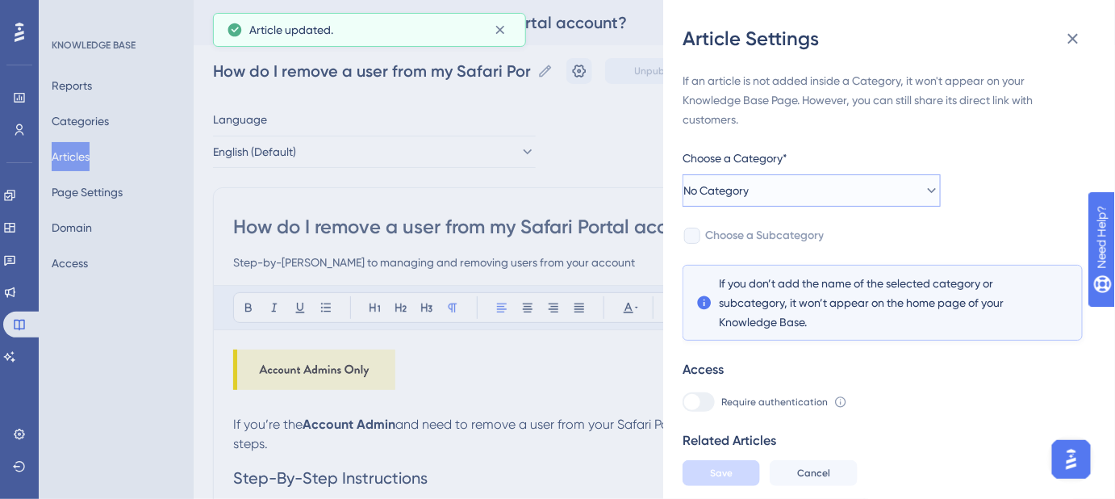
click at [859, 202] on button "No Category" at bounding box center [812, 190] width 258 height 32
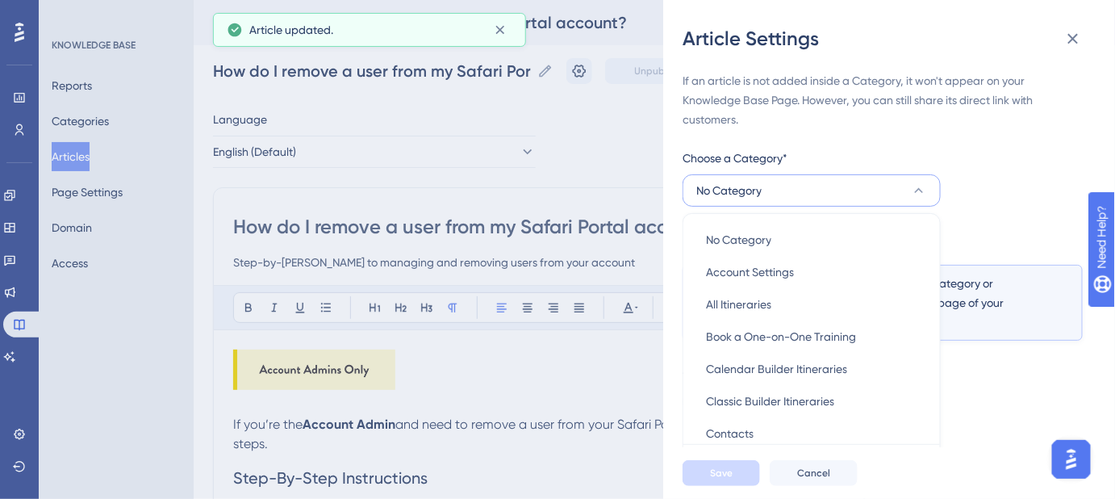
scroll to position [88, 0]
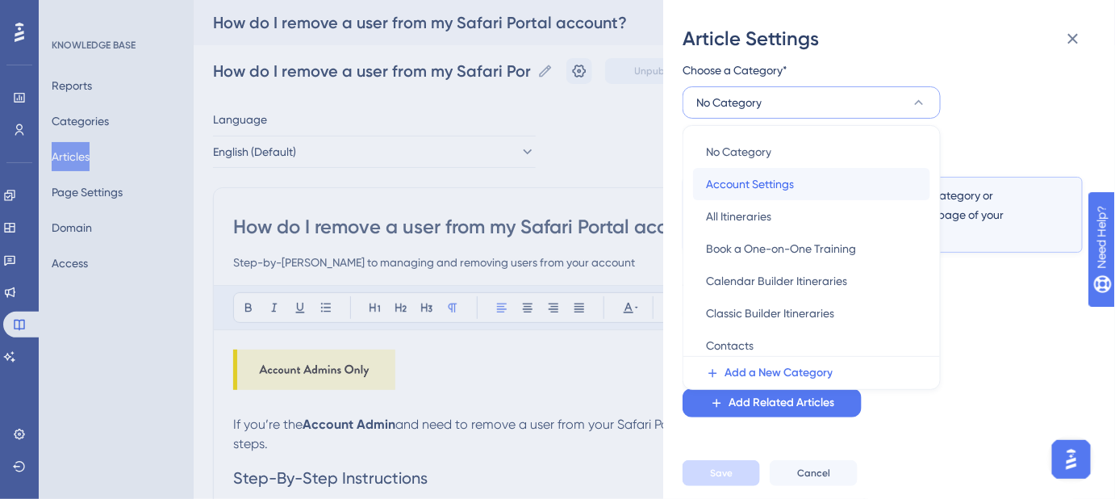
click at [805, 182] on div "Account Settings Account Settings" at bounding box center [811, 184] width 211 height 32
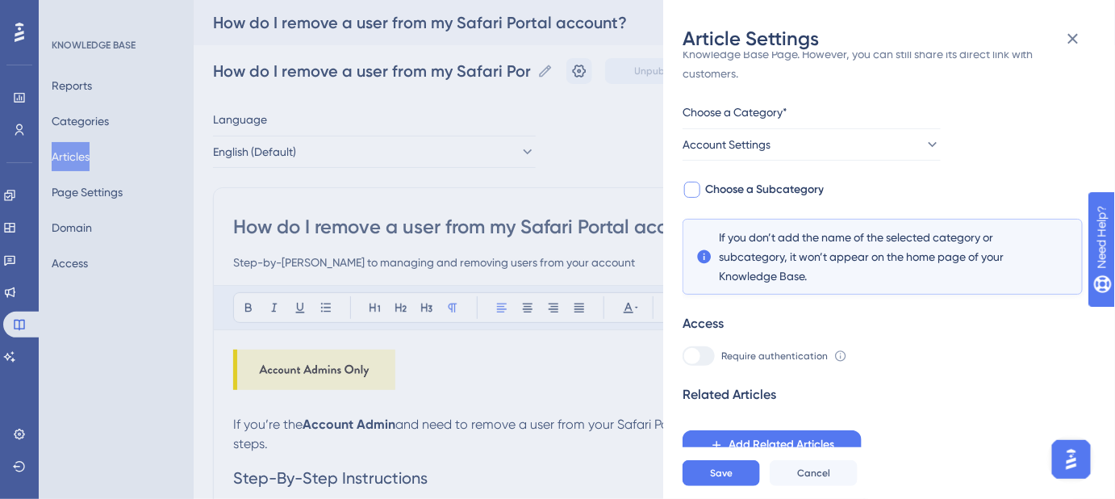
click at [795, 194] on span "Choose a Subcategory" at bounding box center [764, 189] width 119 height 19
checkbox input "true"
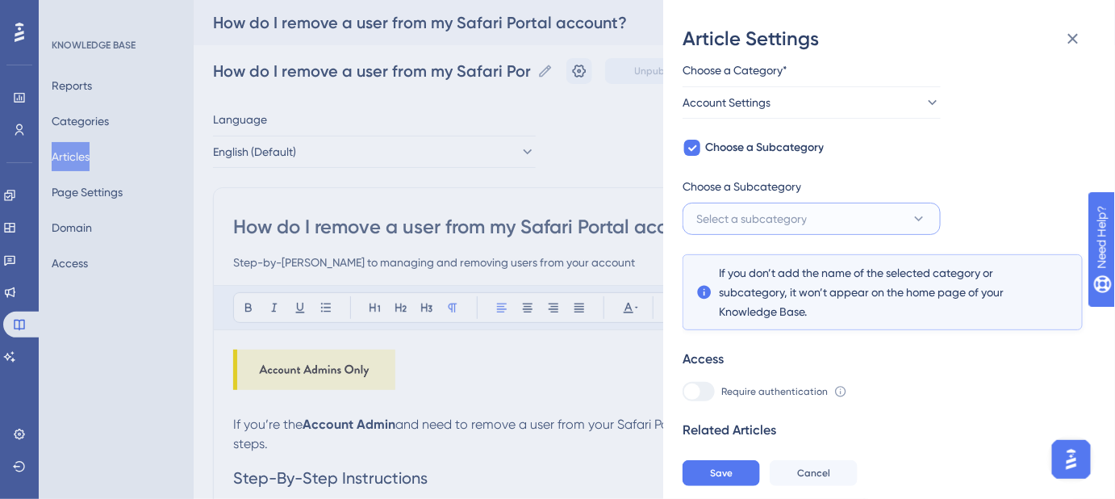
click at [839, 216] on button "Select a subcategory" at bounding box center [812, 219] width 258 height 32
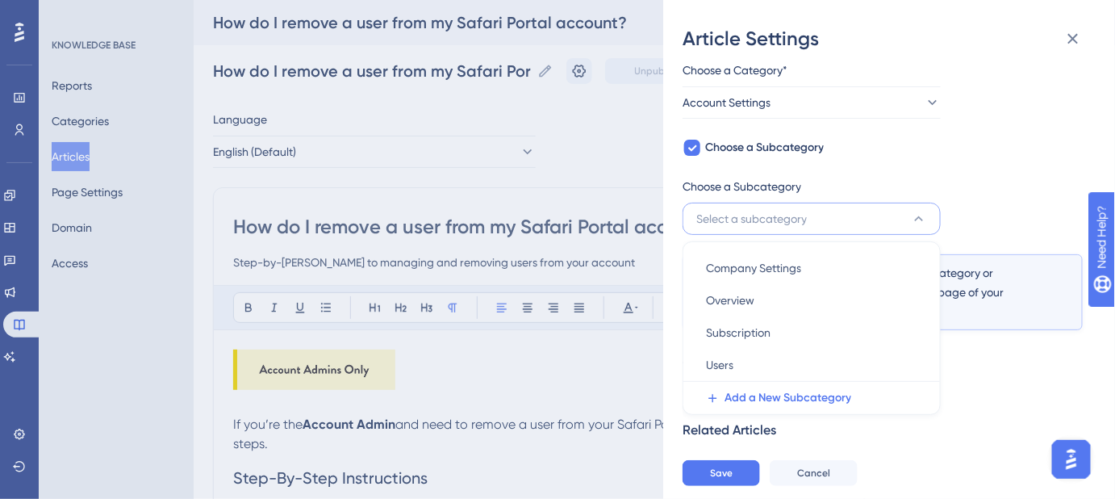
scroll to position [123, 0]
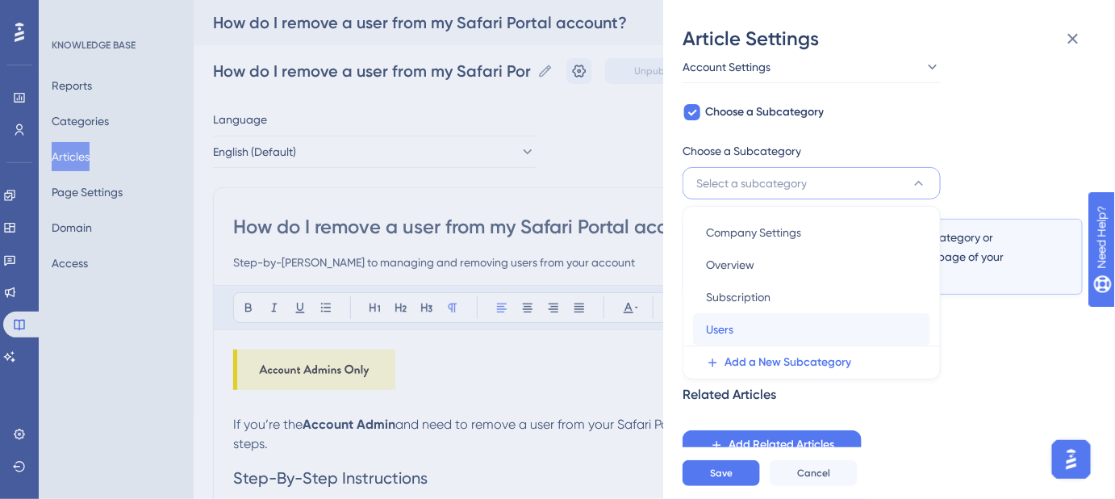
click at [738, 328] on div "Users Users" at bounding box center [811, 329] width 211 height 32
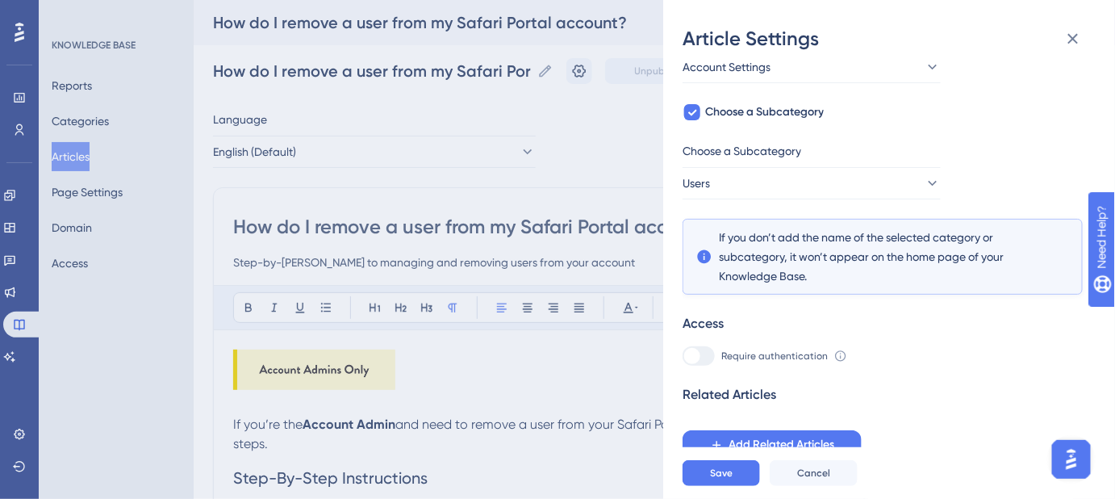
click at [975, 372] on div "If an article is not added inside a Category, it won't appear on your Knowledge…" at bounding box center [883, 204] width 400 height 512
click at [792, 447] on span "Add Related Articles" at bounding box center [782, 444] width 106 height 19
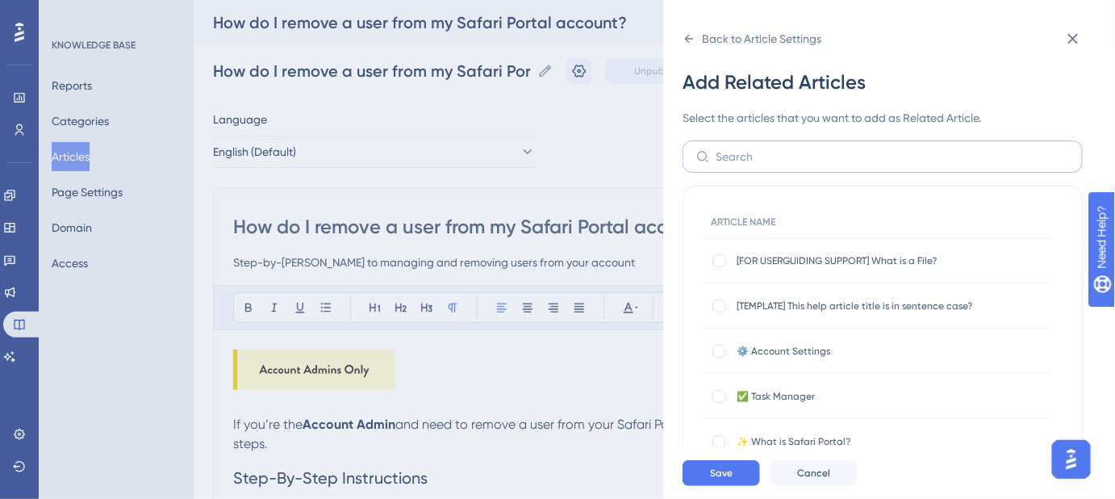
scroll to position [0, 0]
click at [817, 158] on input "text" at bounding box center [892, 158] width 353 height 18
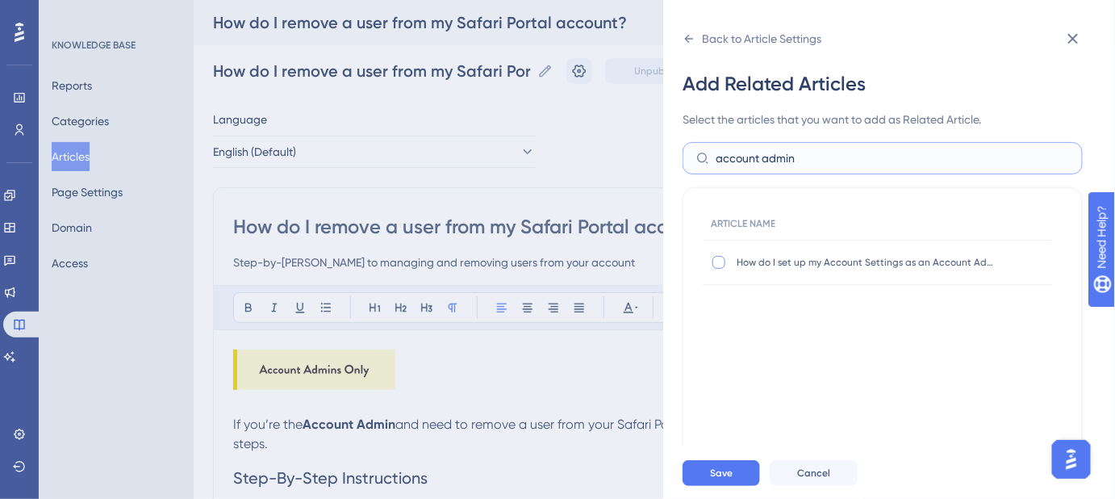
type input "account admin"
click at [725, 262] on div at bounding box center [719, 262] width 13 height 13
checkbox input "true"
click at [745, 159] on input "account admin" at bounding box center [892, 158] width 353 height 18
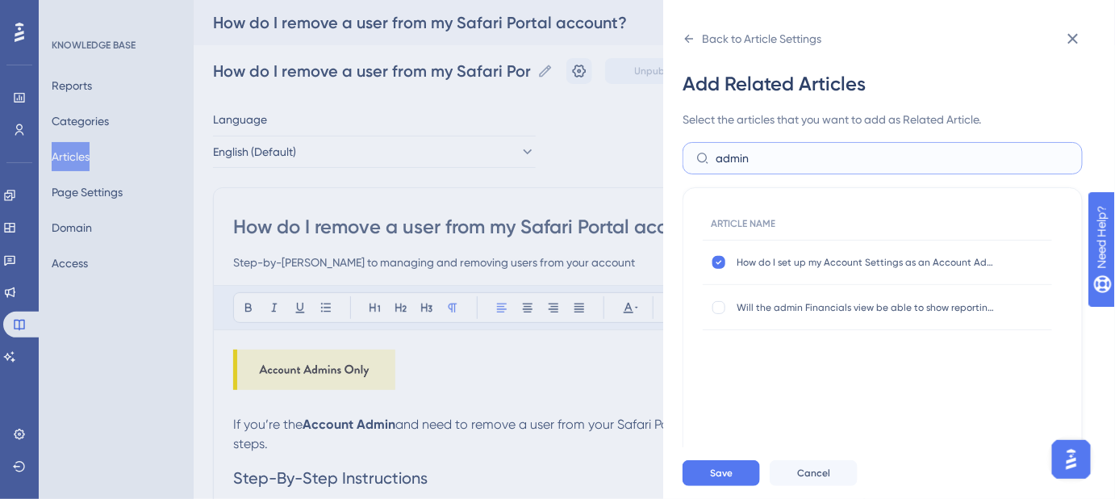
drag, startPoint x: 766, startPoint y: 161, endPoint x: 707, endPoint y: 160, distance: 58.9
click at [707, 160] on label "admin" at bounding box center [883, 158] width 400 height 32
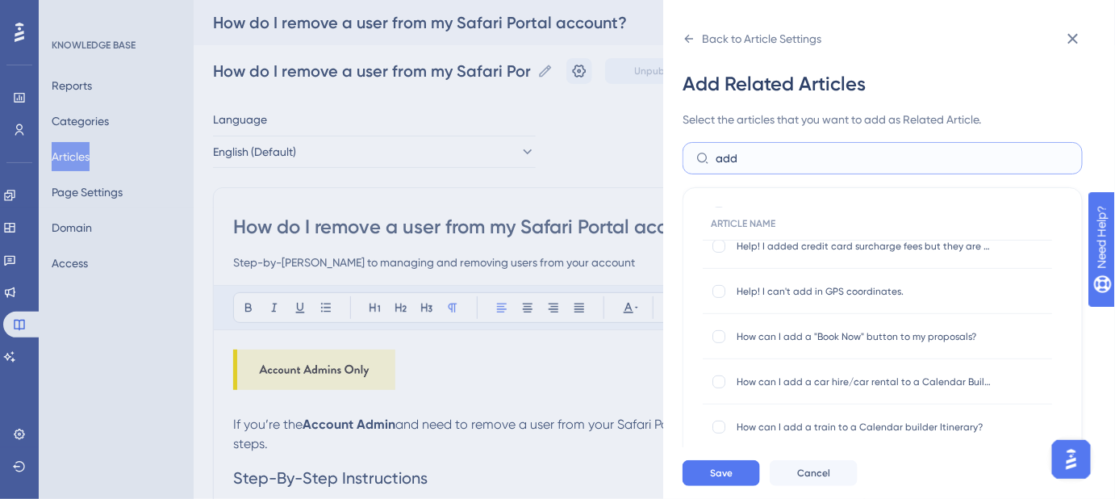
scroll to position [219, 0]
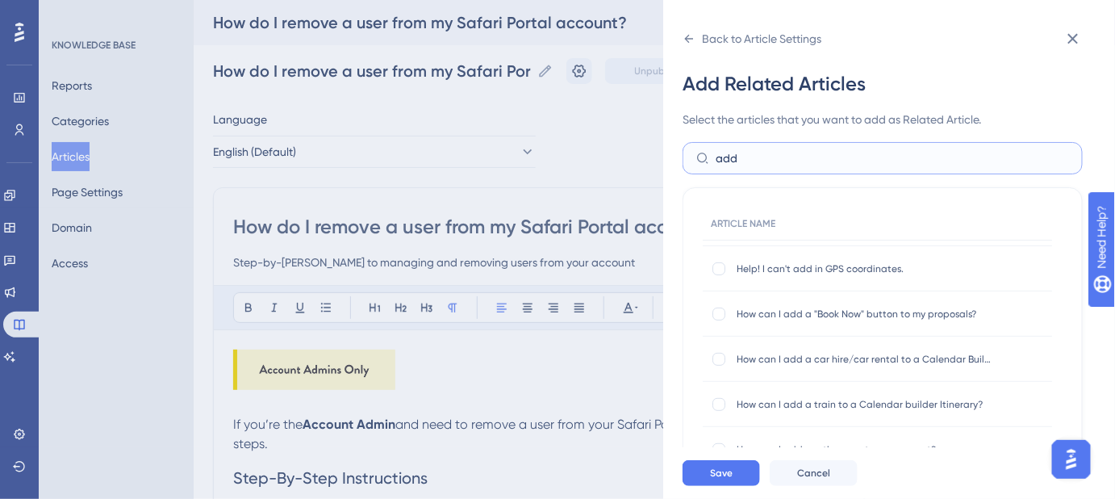
click at [724, 161] on input "add" at bounding box center [892, 158] width 353 height 18
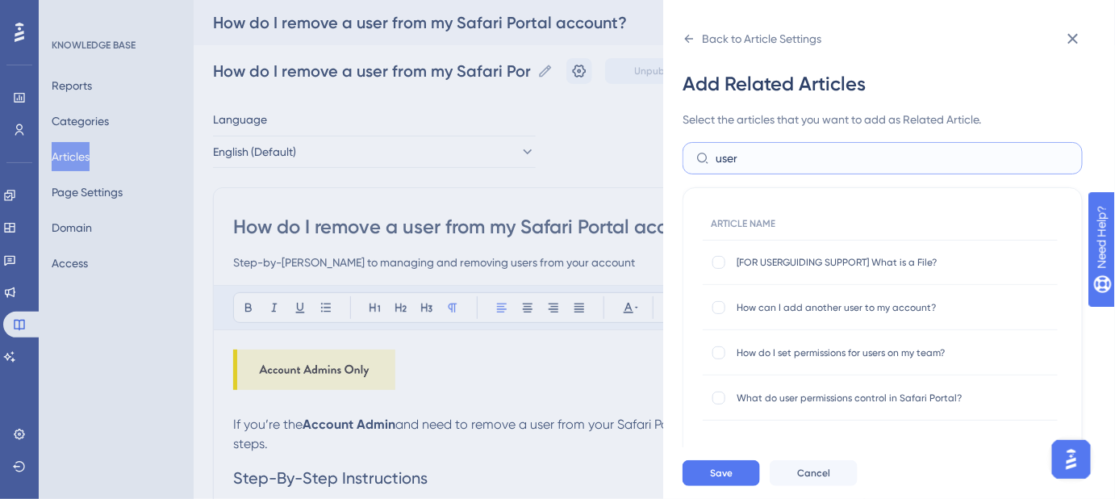
scroll to position [0, 0]
type input "user"
click at [713, 307] on div at bounding box center [719, 307] width 13 height 13
checkbox input "true"
click at [720, 353] on div at bounding box center [719, 352] width 13 height 13
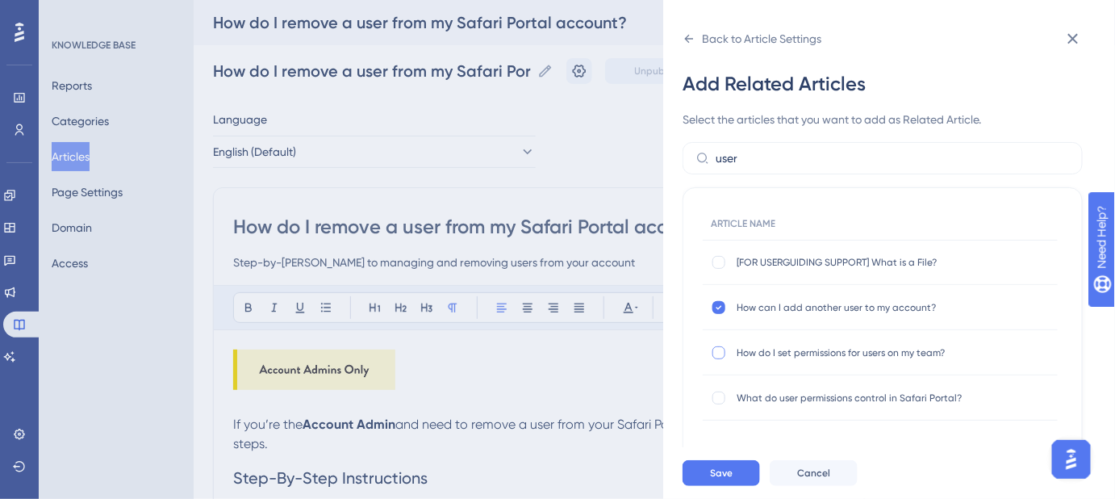
checkbox input "true"
click at [719, 395] on div at bounding box center [719, 397] width 13 height 13
checkbox input "true"
click at [725, 479] on span "Save" at bounding box center [721, 472] width 23 height 13
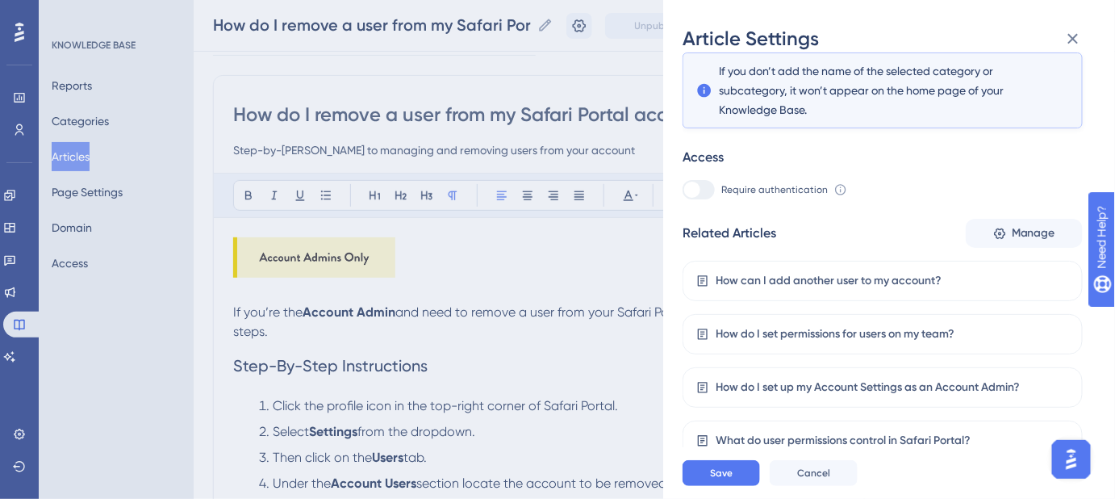
scroll to position [73, 0]
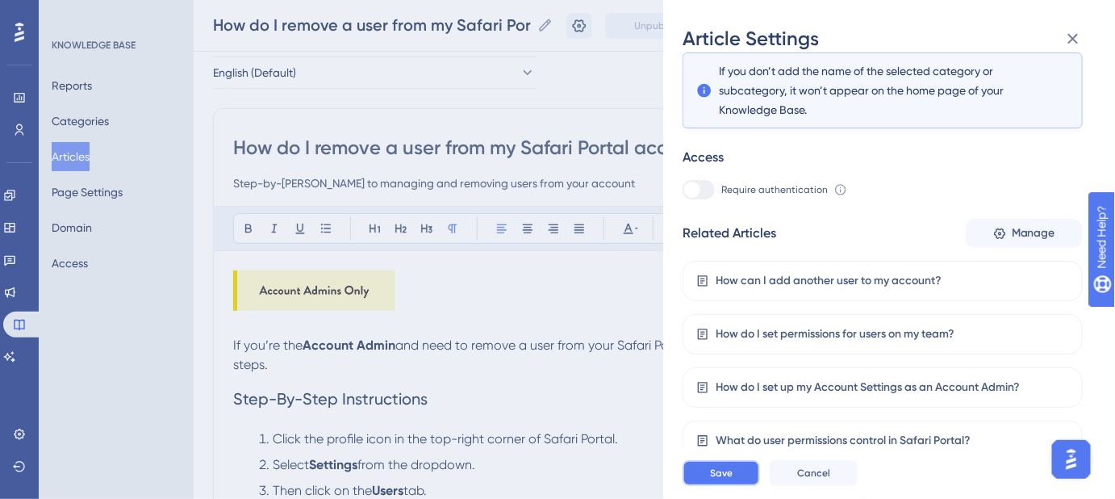
click at [736, 477] on button "Save" at bounding box center [721, 473] width 77 height 26
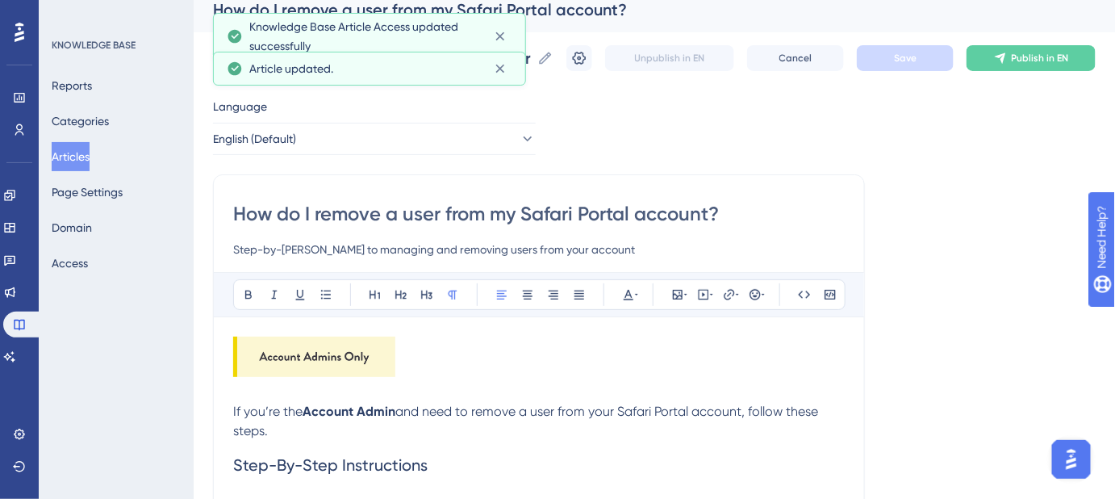
scroll to position [0, 0]
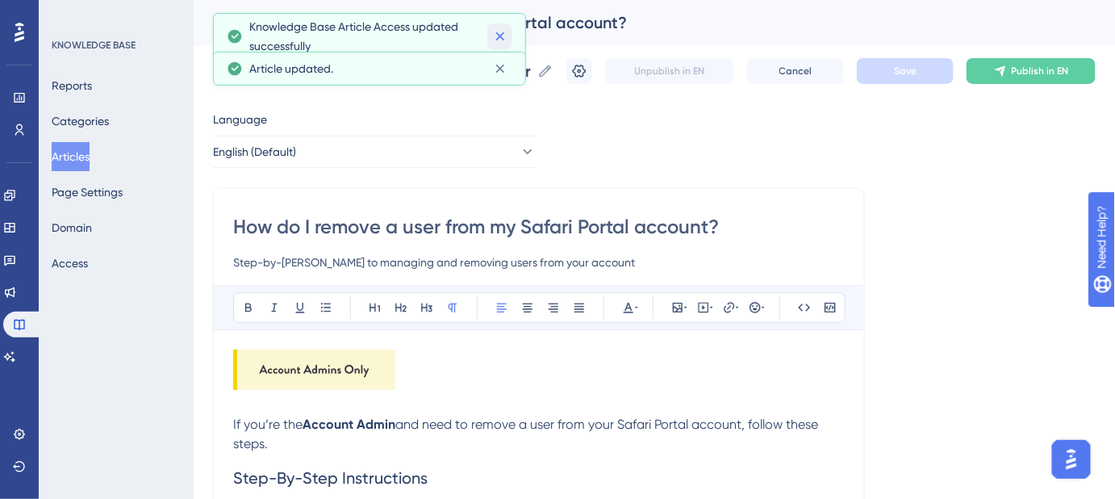
click at [504, 36] on icon at bounding box center [500, 36] width 16 height 16
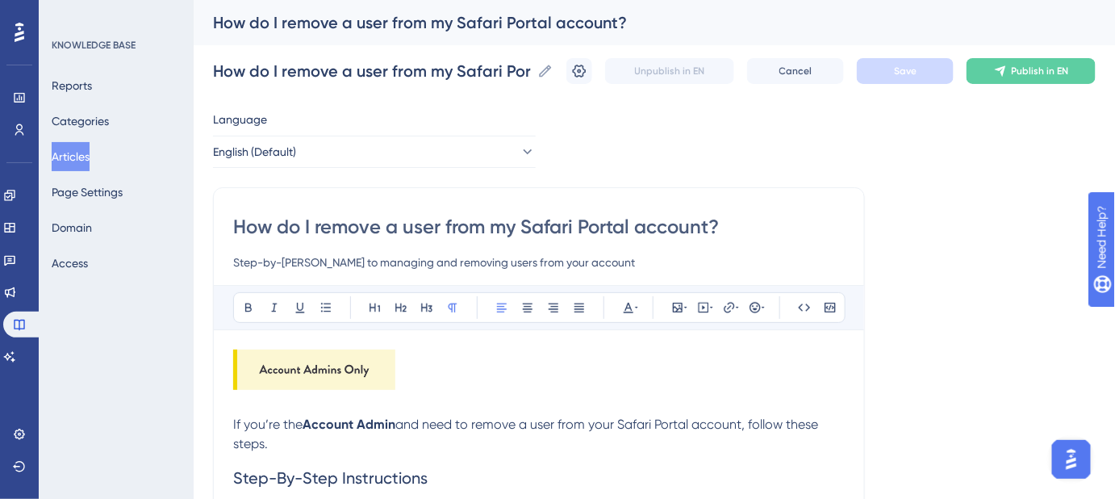
click at [499, 29] on div "How do I remove a user from my Safari Portal account?" at bounding box center [634, 22] width 842 height 23
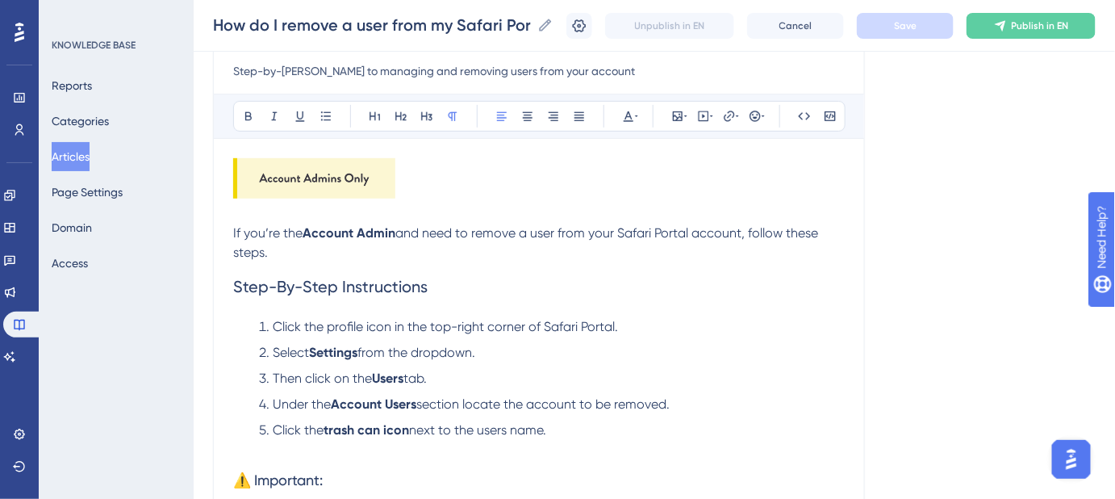
scroll to position [219, 0]
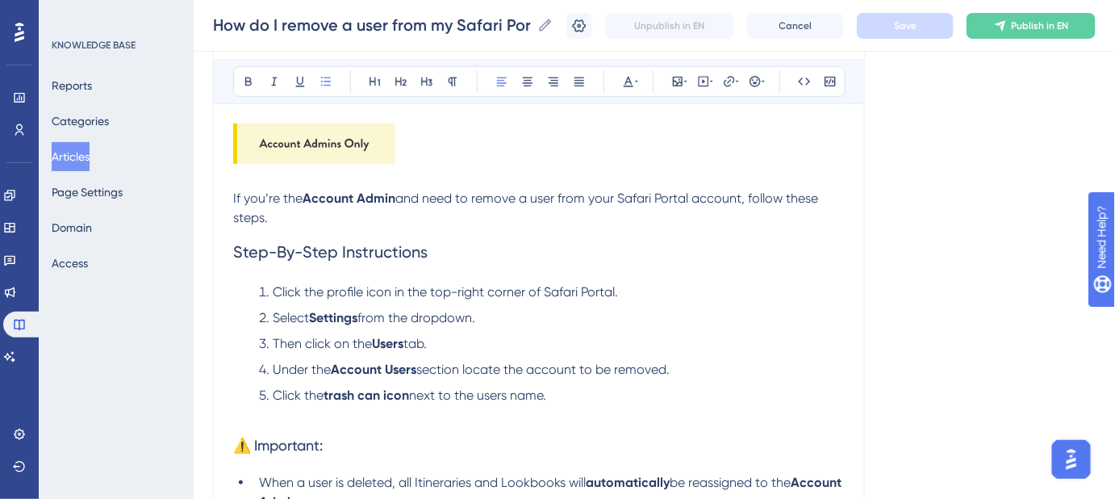
drag, startPoint x: 562, startPoint y: 395, endPoint x: 273, endPoint y: 294, distance: 307.0
click at [273, 294] on ol "Click the profile icon in the top-right corner of Safari Portal. Select Setting…" at bounding box center [539, 353] width 612 height 142
copy ol "Click the profile icon in the top-right corner of Safari Portal. Select Setting…"
click at [658, 292] on li "Click the profile icon in the top-right corner of Safari Portal." at bounding box center [549, 291] width 592 height 19
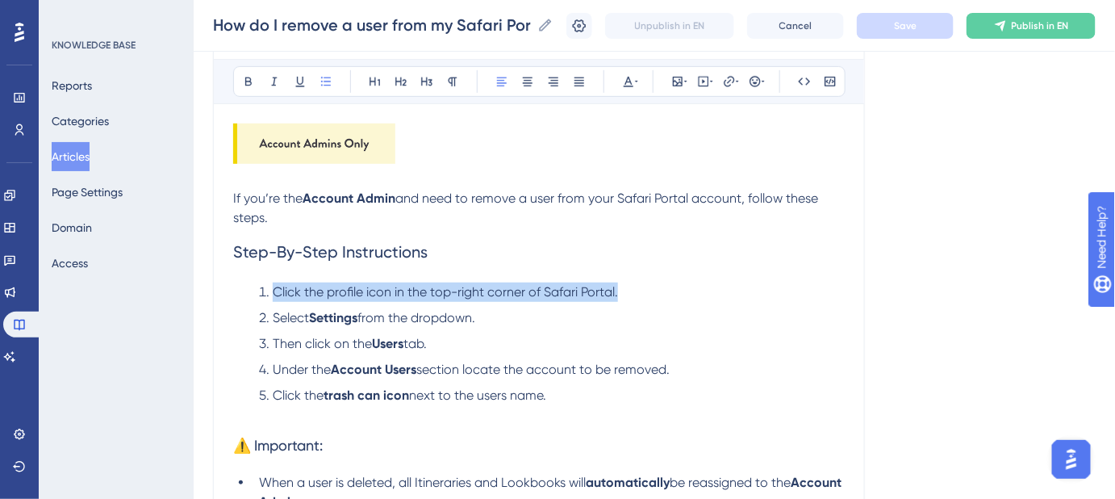
drag, startPoint x: 639, startPoint y: 288, endPoint x: 275, endPoint y: 289, distance: 363.9
click at [275, 289] on li "Click the profile icon in the top-right corner of Safari Portal." at bounding box center [549, 291] width 592 height 19
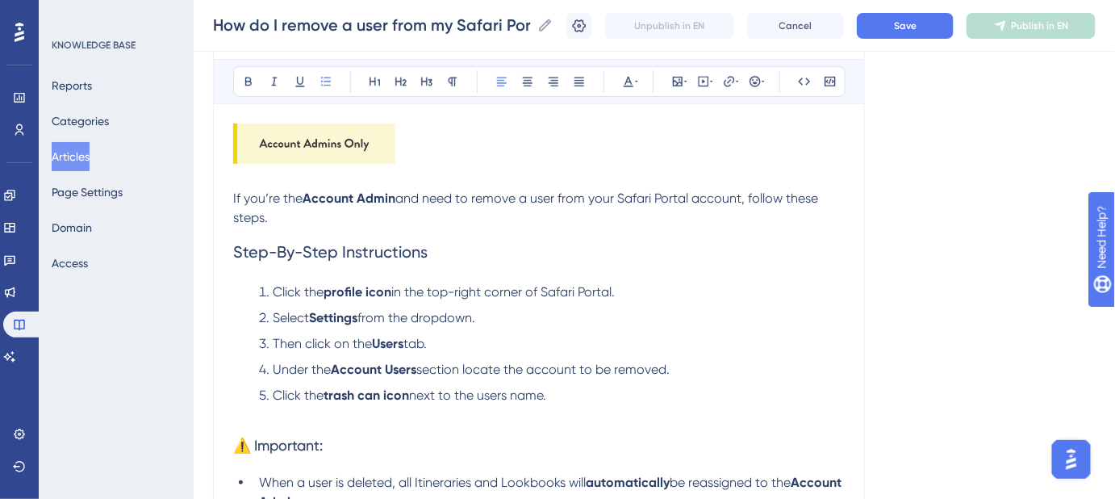
drag, startPoint x: 496, startPoint y: 318, endPoint x: 272, endPoint y: 318, distance: 224.3
click at [272, 318] on li "Select Settings from the dropdown." at bounding box center [549, 317] width 592 height 19
drag, startPoint x: 443, startPoint y: 343, endPoint x: 275, endPoint y: 343, distance: 167.8
click at [275, 343] on li "Then click on the Users tab." at bounding box center [549, 343] width 592 height 19
drag, startPoint x: 678, startPoint y: 366, endPoint x: 274, endPoint y: 366, distance: 404.3
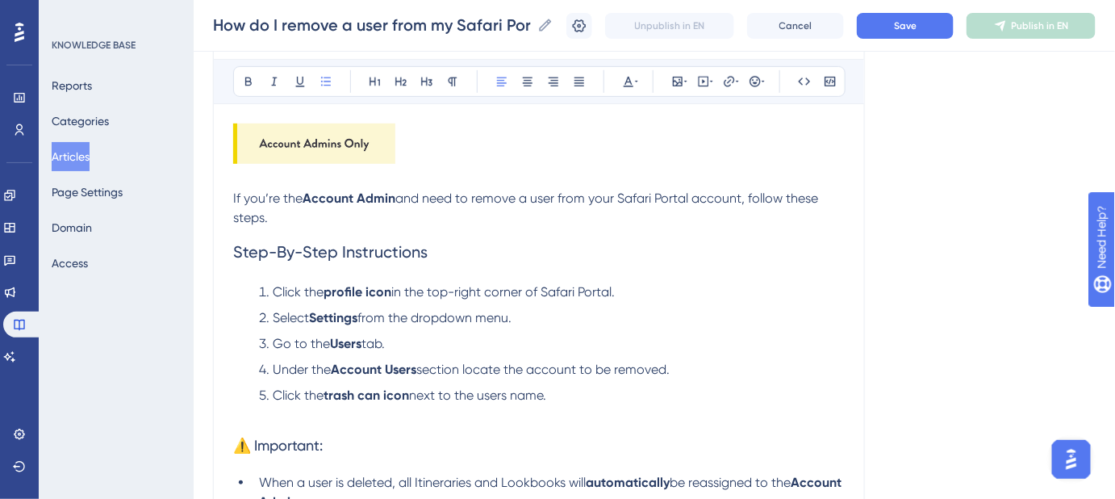
click at [274, 366] on li "Under the Account Users section locate the account to be removed." at bounding box center [549, 369] width 592 height 19
drag, startPoint x: 566, startPoint y: 389, endPoint x: 275, endPoint y: 397, distance: 290.6
click at [275, 397] on li "Click the trash can icon next to the users name." at bounding box center [549, 405] width 592 height 39
click at [896, 25] on button "Save" at bounding box center [905, 26] width 97 height 26
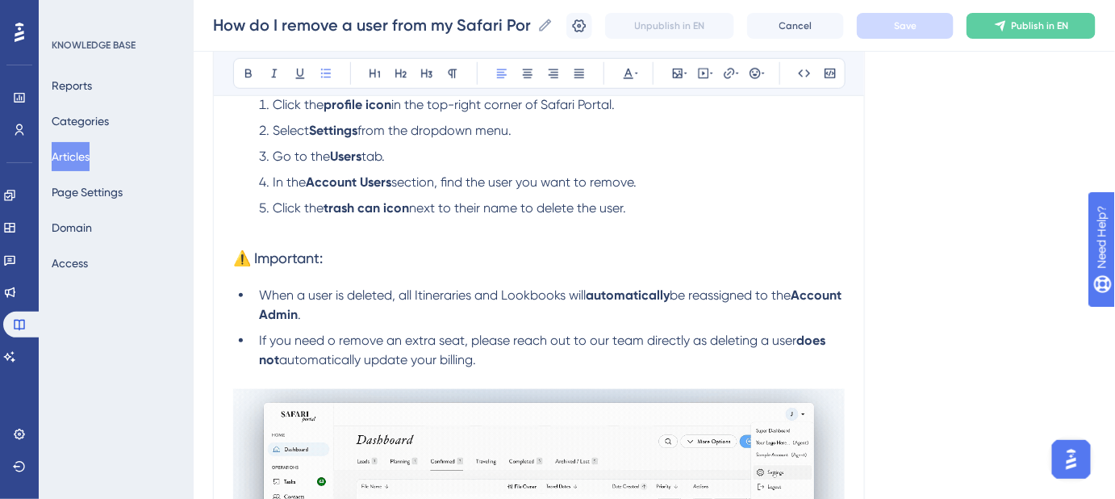
scroll to position [440, 0]
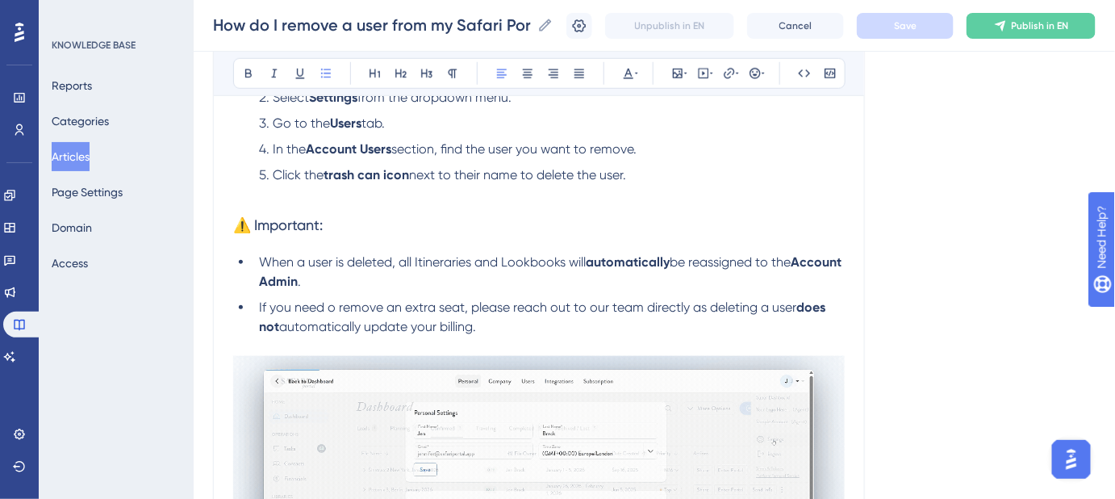
drag, startPoint x: 489, startPoint y: 324, endPoint x: 262, endPoint y: 316, distance: 226.9
click at [262, 316] on li "If you need o remove an extra seat, please reach out to our team directly as de…" at bounding box center [549, 327] width 592 height 58
click at [788, 254] on span "be reassigned to the" at bounding box center [730, 261] width 121 height 15
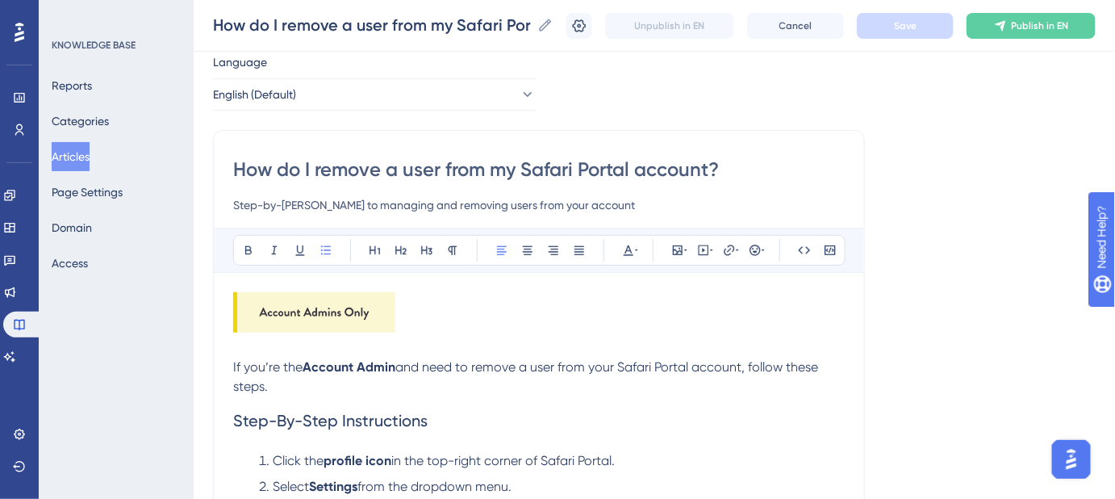
scroll to position [0, 0]
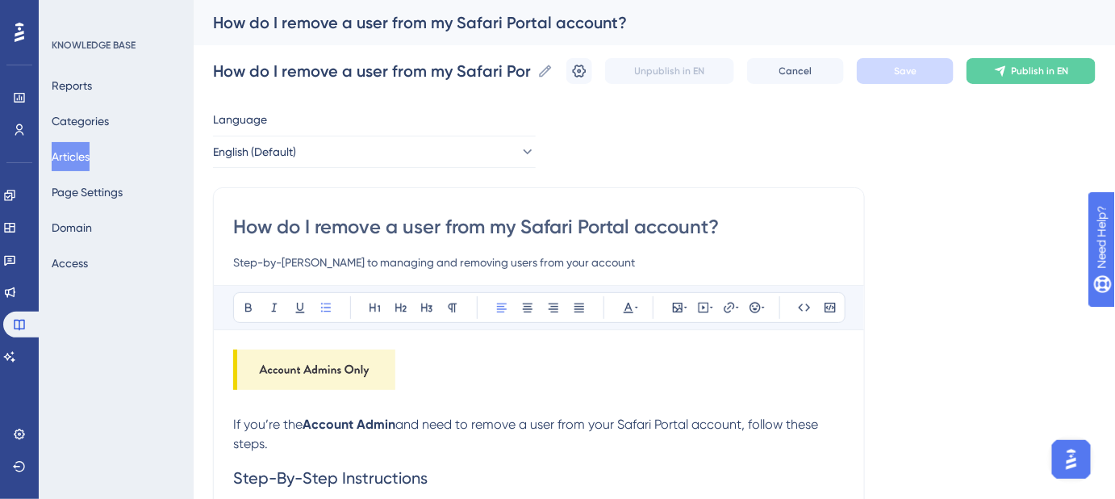
click at [90, 157] on button "Articles" at bounding box center [71, 156] width 38 height 29
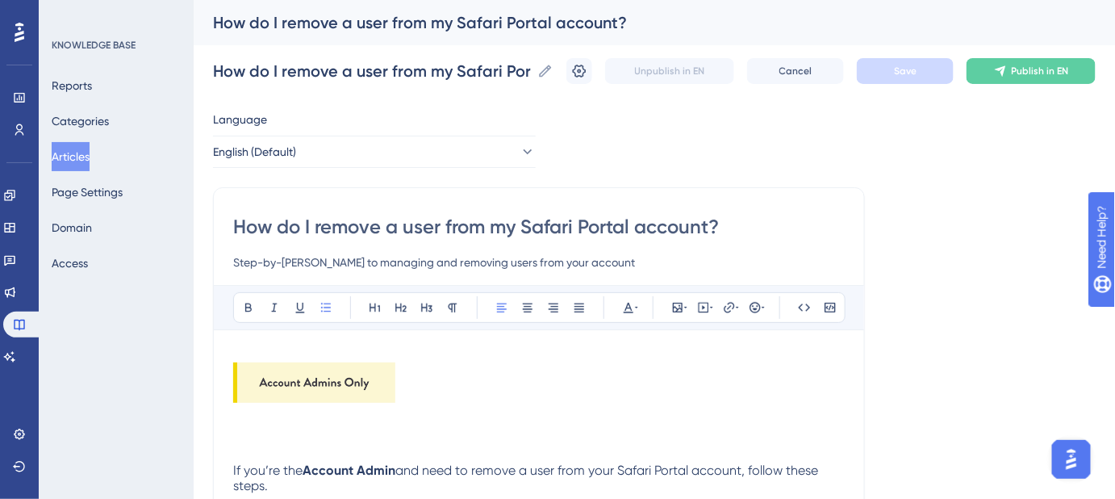
click at [73, 150] on button "Articles" at bounding box center [71, 156] width 38 height 29
click at [83, 154] on button "Articles" at bounding box center [71, 156] width 38 height 29
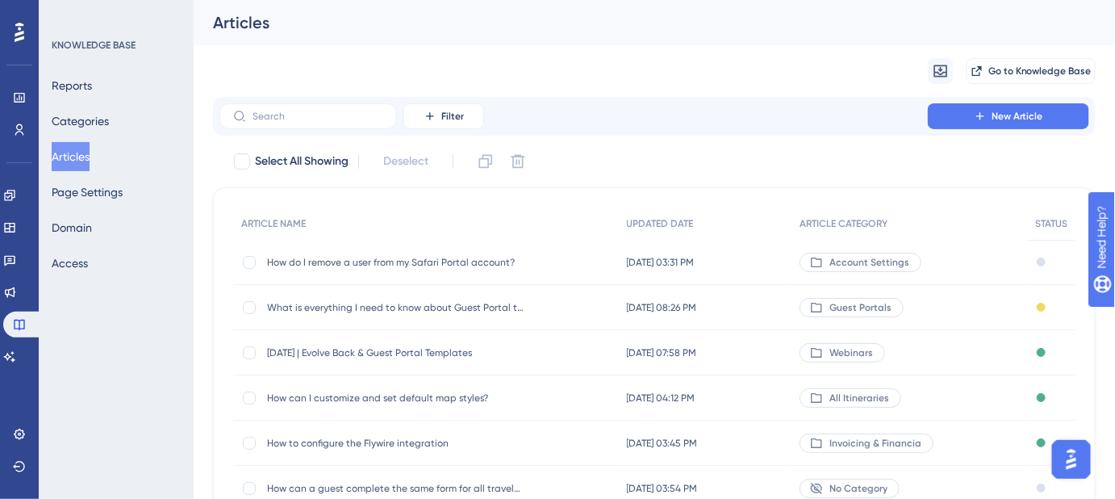
click at [83, 154] on button "Articles" at bounding box center [71, 156] width 38 height 29
click at [895, 69] on div "Migrate from Go to Knowledge Base" at bounding box center [654, 71] width 883 height 52
click at [324, 118] on input "text" at bounding box center [318, 116] width 131 height 11
click at [307, 120] on input "text" at bounding box center [318, 116] width 131 height 11
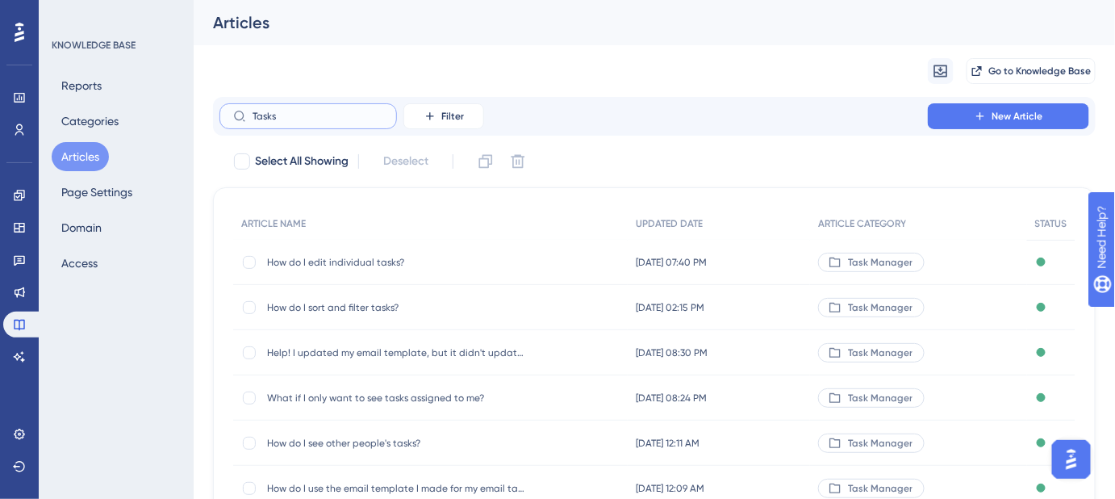
type input "Tasks"
click at [372, 260] on span "How do I edit individual tasks?" at bounding box center [396, 262] width 258 height 13
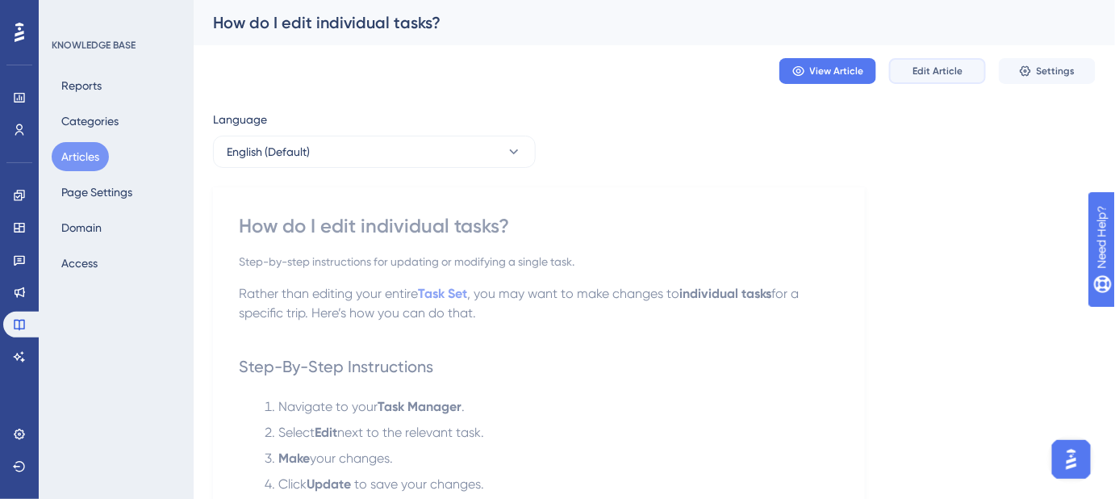
click at [930, 75] on span "Edit Article" at bounding box center [938, 71] width 50 height 13
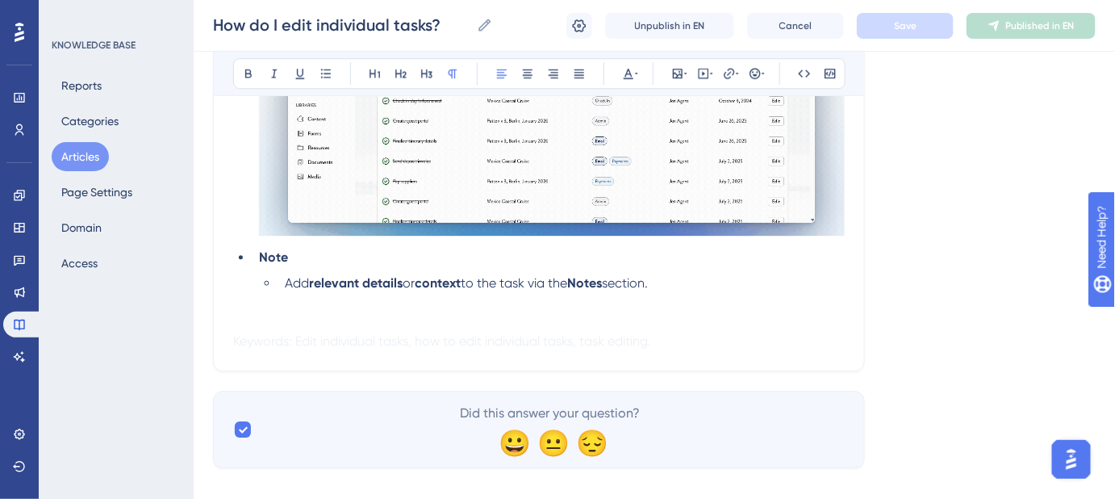
scroll to position [1508, 0]
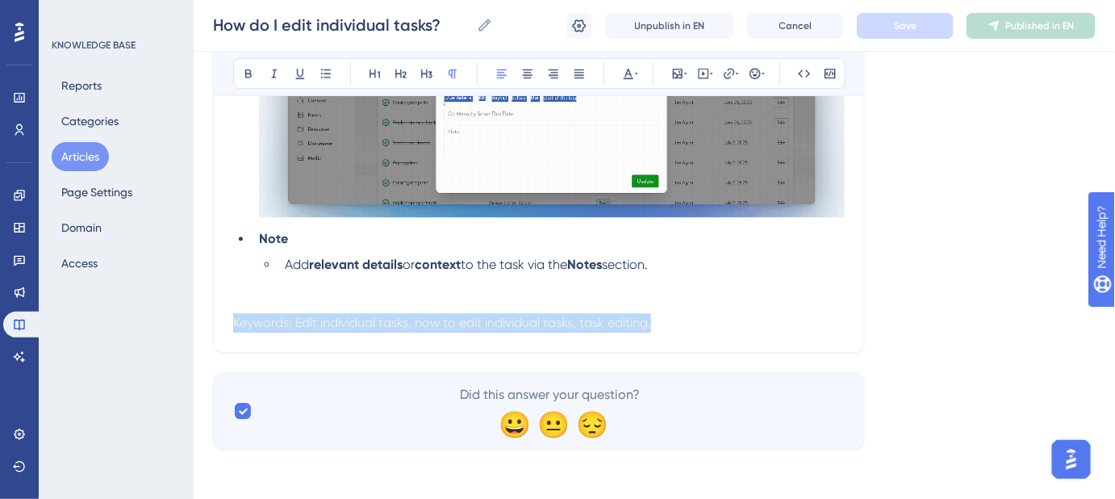
drag, startPoint x: 678, startPoint y: 321, endPoint x: 207, endPoint y: 321, distance: 471.2
click at [629, 77] on icon at bounding box center [629, 74] width 10 height 10
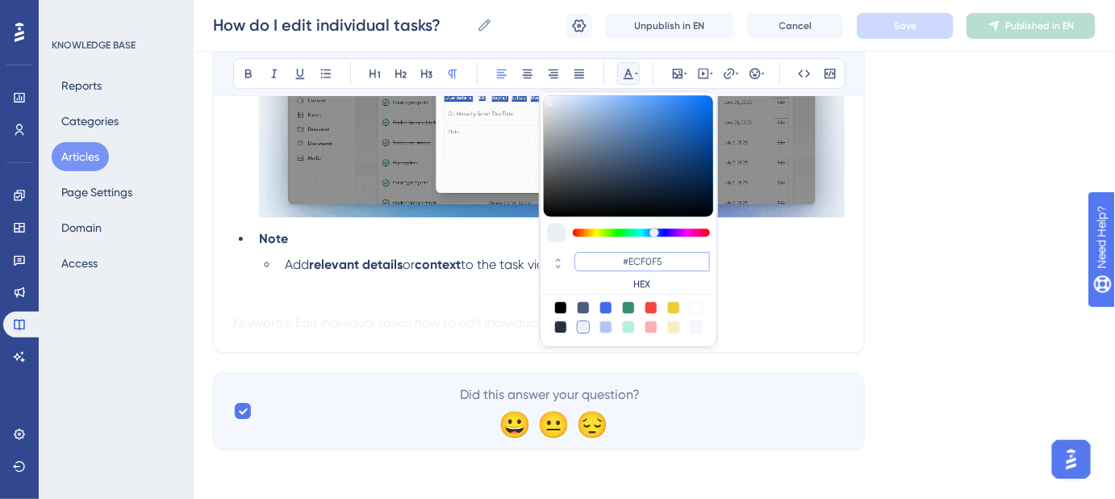
drag, startPoint x: 665, startPoint y: 260, endPoint x: 629, endPoint y: 261, distance: 36.3
click at [629, 261] on input "#ECF0F5" at bounding box center [643, 261] width 136 height 19
type input "#FFFFFF"
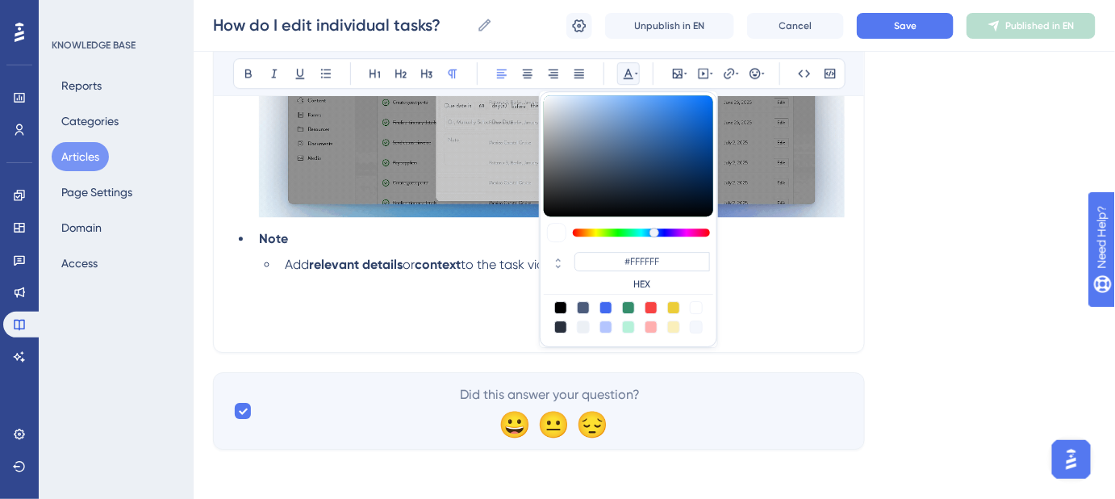
click at [425, 284] on li "Add relevant details or context to the task via the Notes section." at bounding box center [561, 284] width 566 height 58
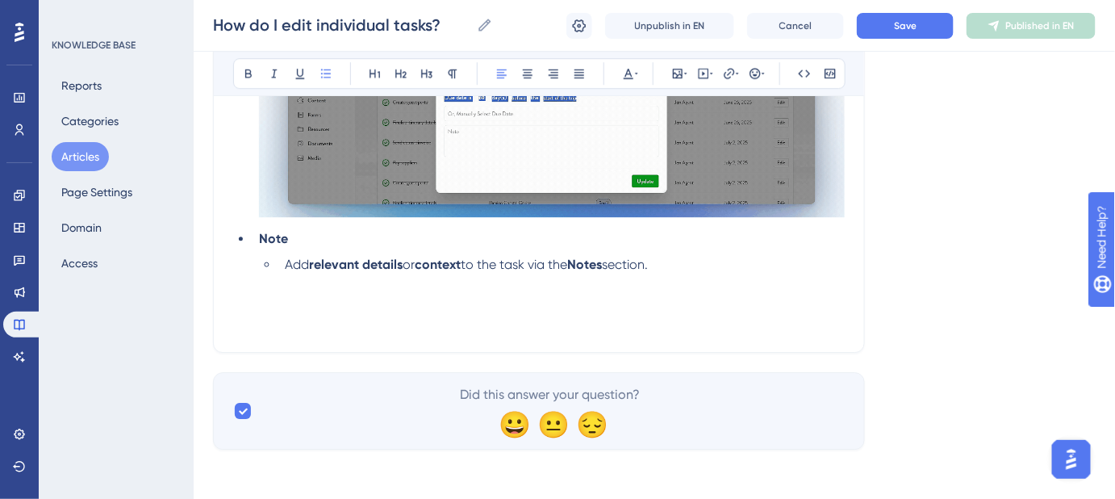
click at [682, 261] on li "Add relevant details or context to the task via the Notes section." at bounding box center [561, 284] width 566 height 58
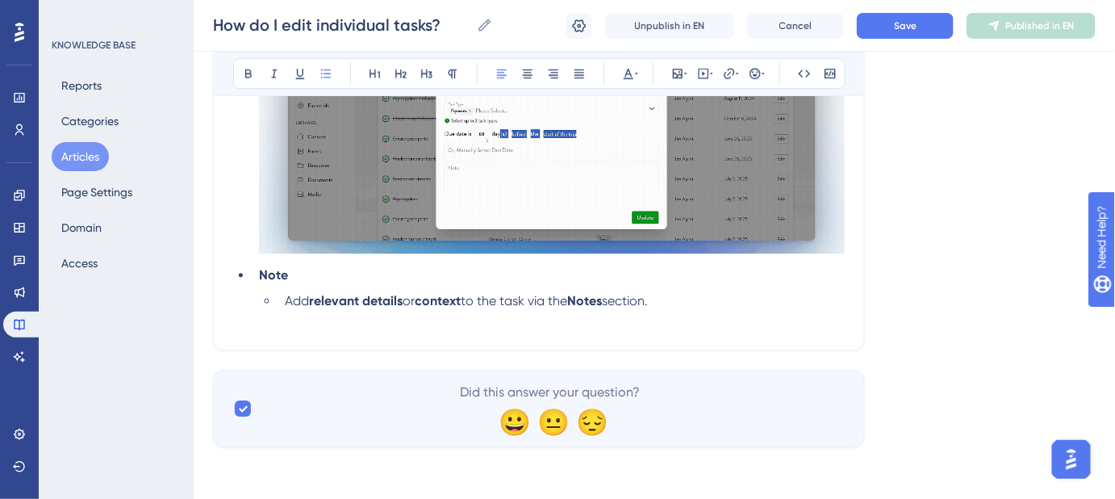
scroll to position [1469, 0]
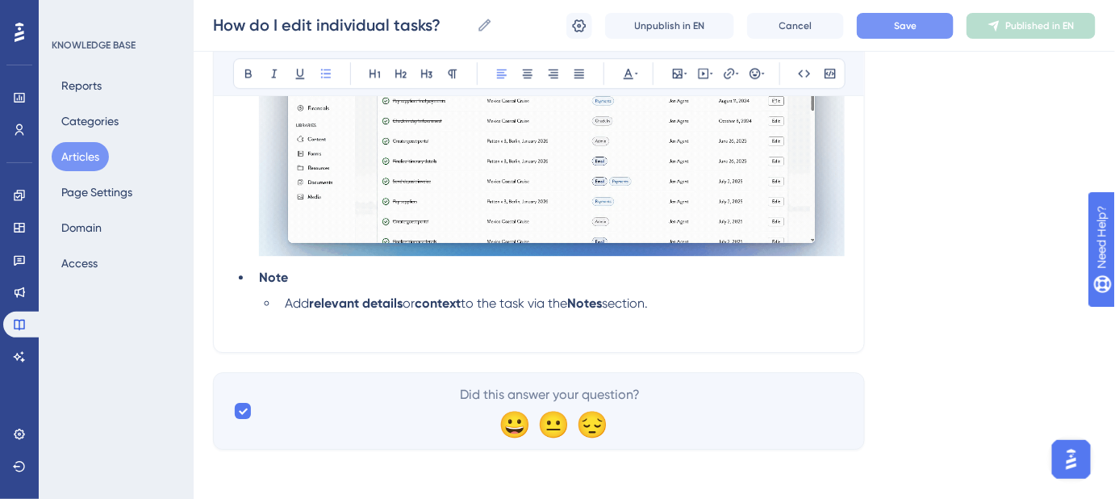
click at [905, 28] on span "Save" at bounding box center [905, 25] width 23 height 13
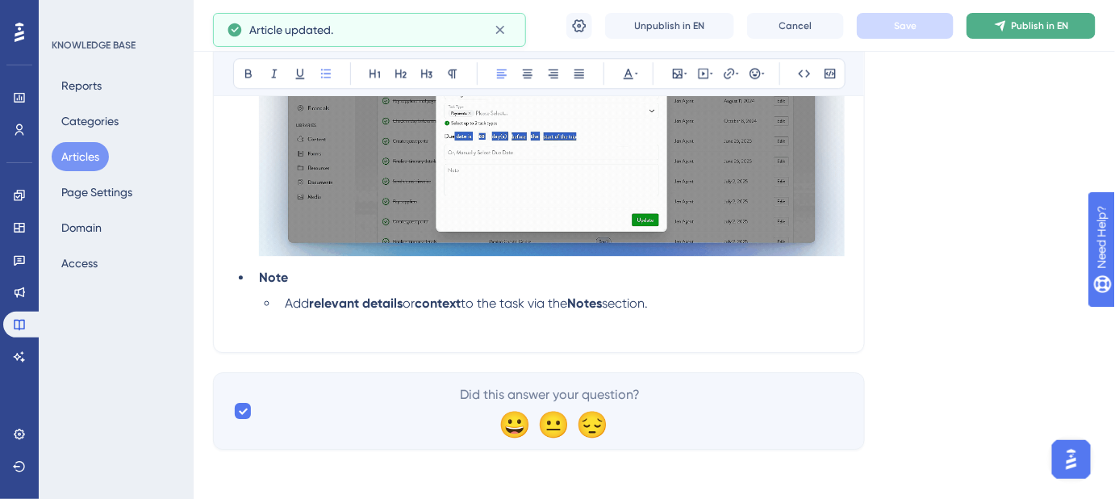
click at [1030, 31] on span "Publish in EN" at bounding box center [1040, 25] width 57 height 13
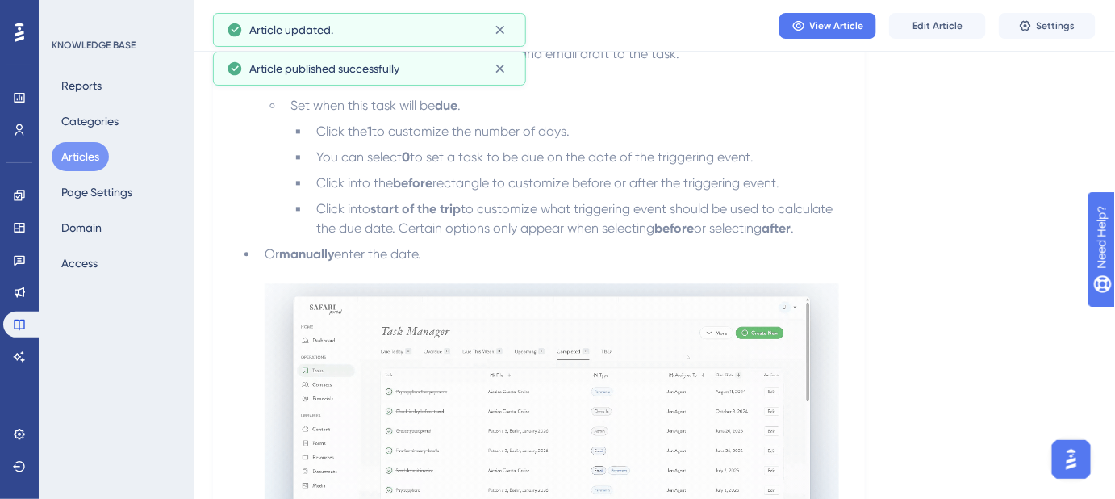
scroll to position [1104, 0]
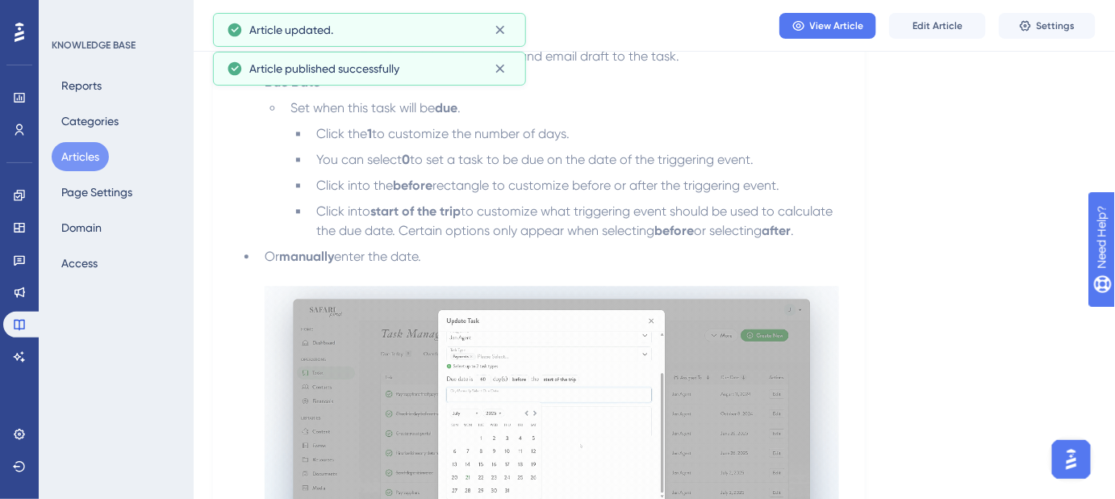
click at [75, 151] on button "Articles" at bounding box center [80, 156] width 57 height 29
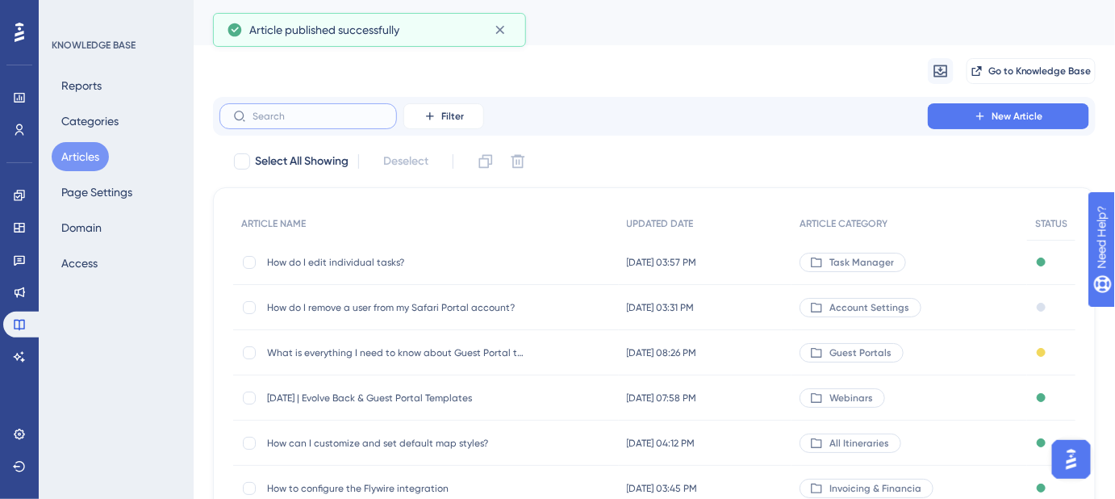
click at [282, 116] on input "text" at bounding box center [318, 116] width 131 height 11
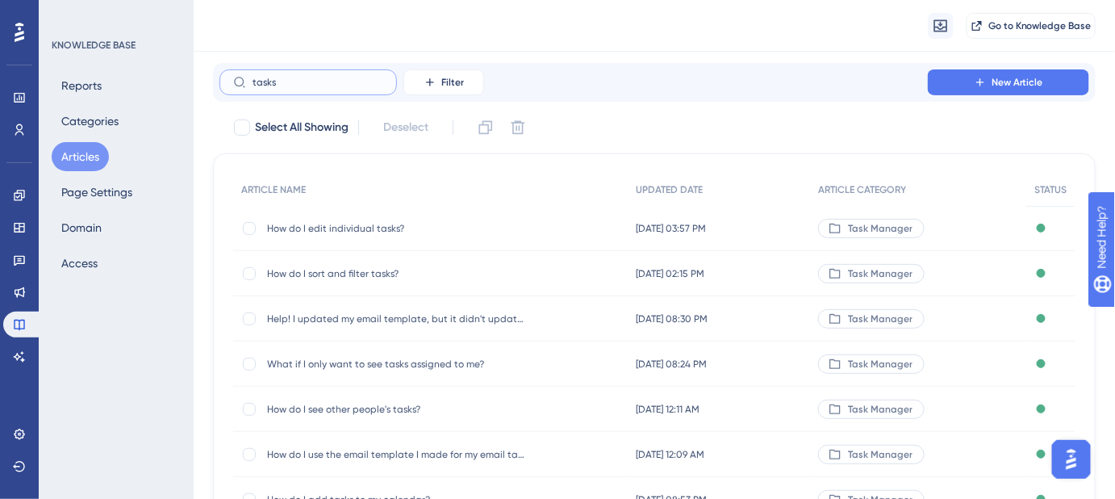
scroll to position [73, 0]
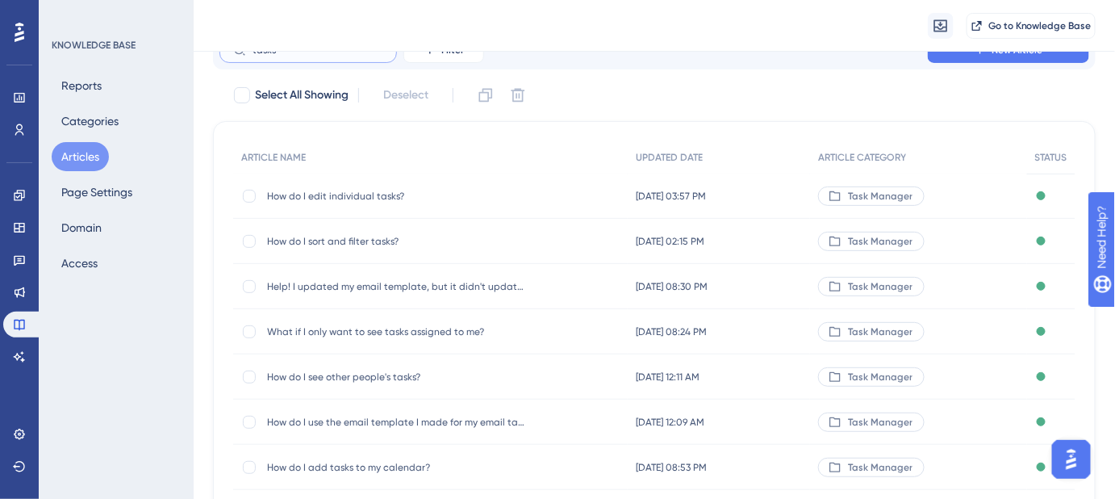
type input "tasks"
click at [355, 244] on span "How do I sort and filter tasks?" at bounding box center [396, 241] width 258 height 13
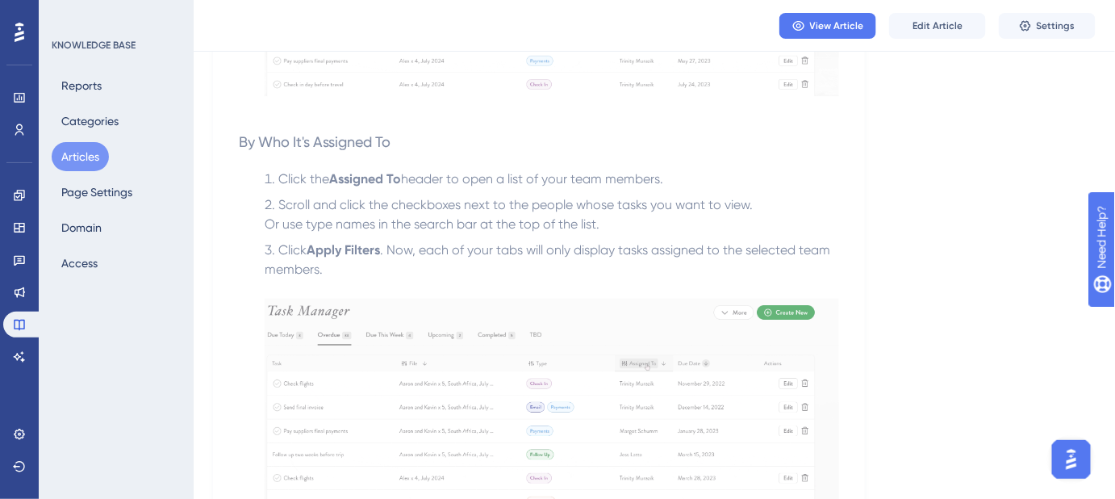
scroll to position [1760, 0]
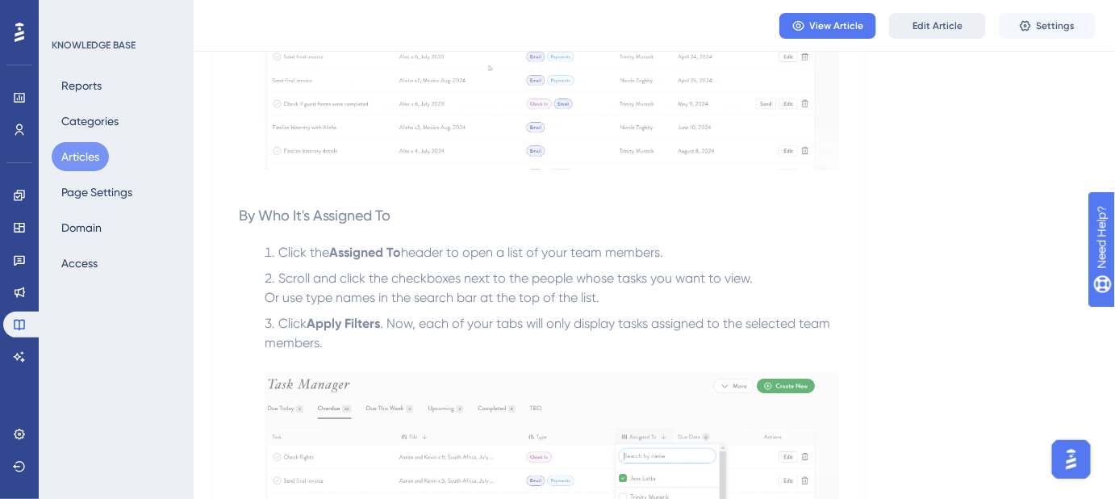
click at [930, 31] on span "Edit Article" at bounding box center [938, 25] width 50 height 13
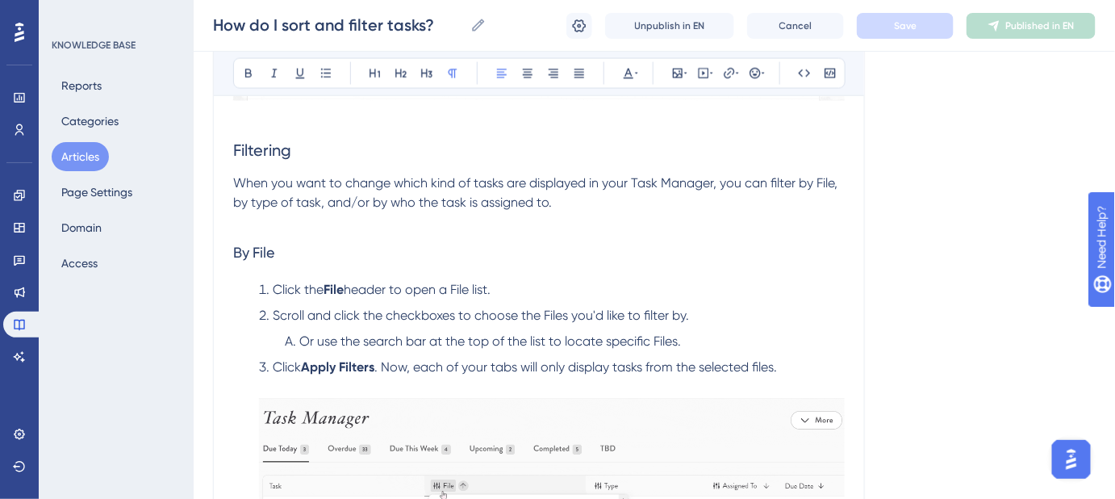
scroll to position [842, 0]
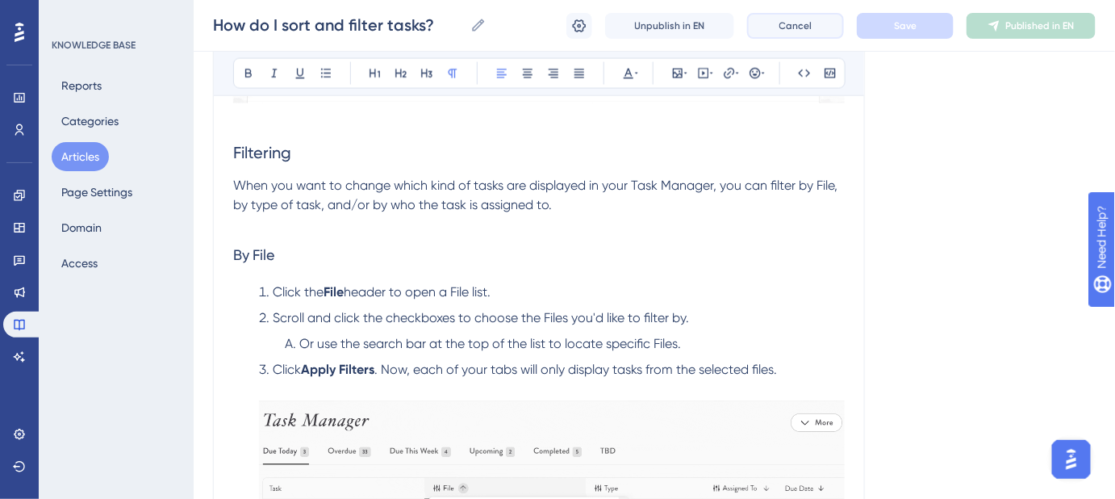
click at [785, 23] on span "Cancel" at bounding box center [795, 25] width 33 height 13
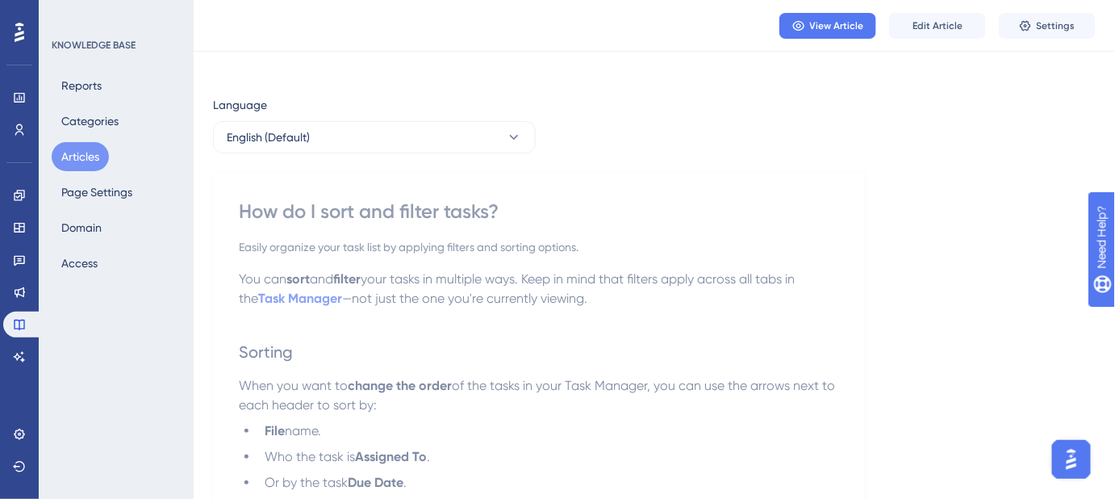
scroll to position [0, 0]
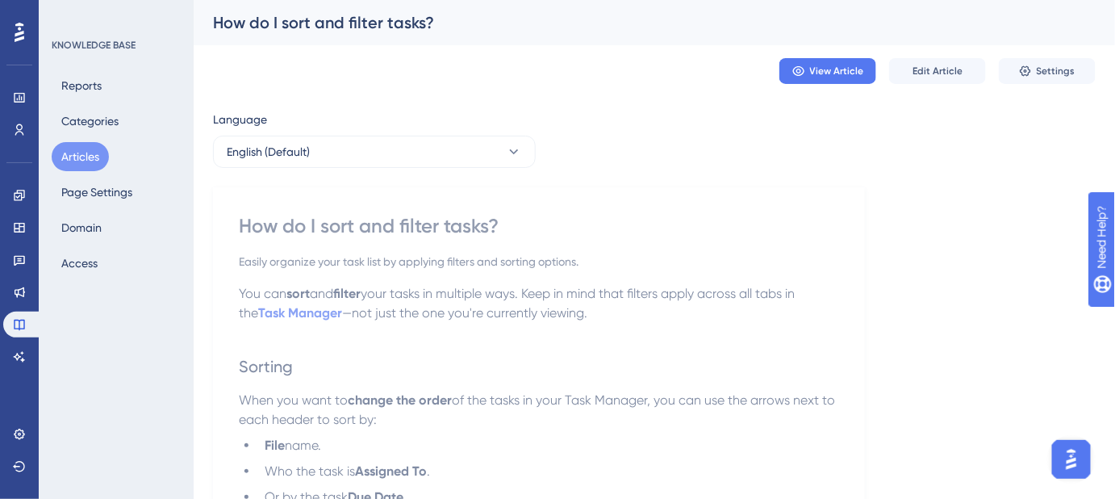
click at [75, 152] on button "Articles" at bounding box center [80, 156] width 57 height 29
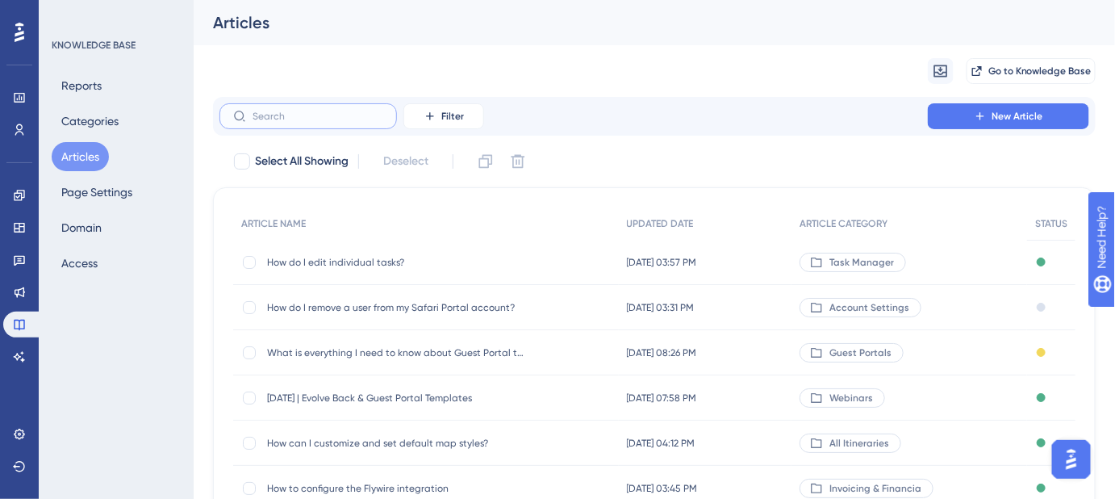
click at [294, 117] on input "text" at bounding box center [318, 116] width 131 height 11
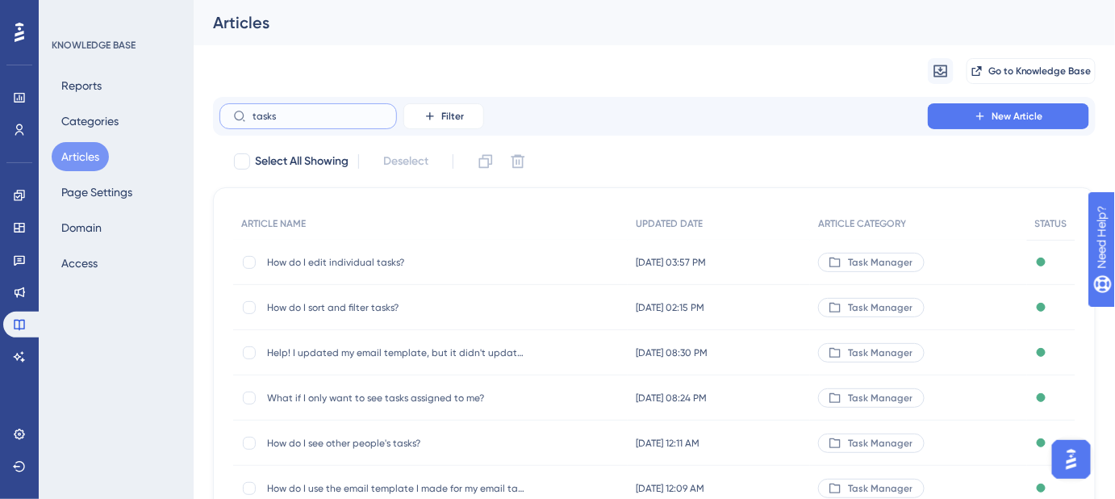
scroll to position [73, 0]
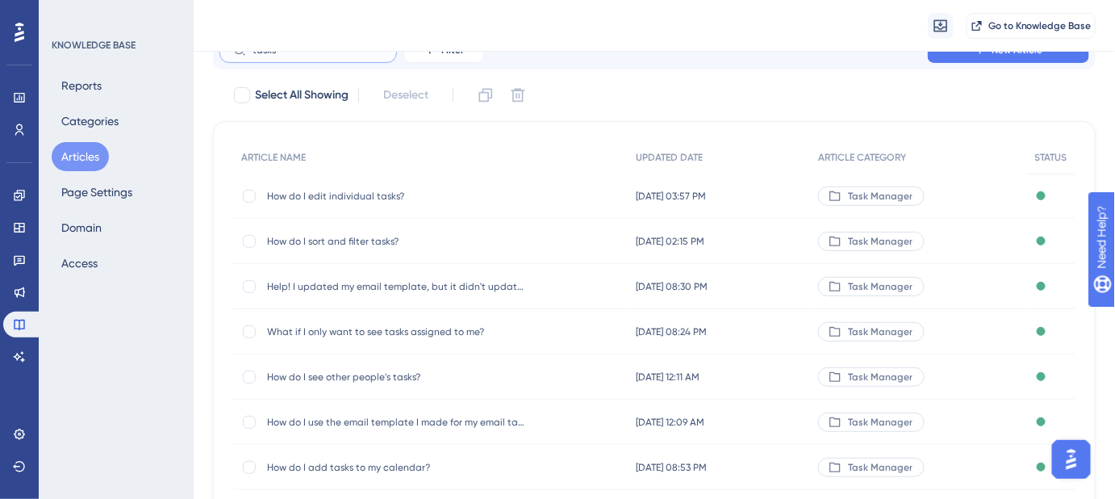
type input "tasks"
click at [400, 379] on span "How do I see other people's tasks?" at bounding box center [396, 376] width 258 height 13
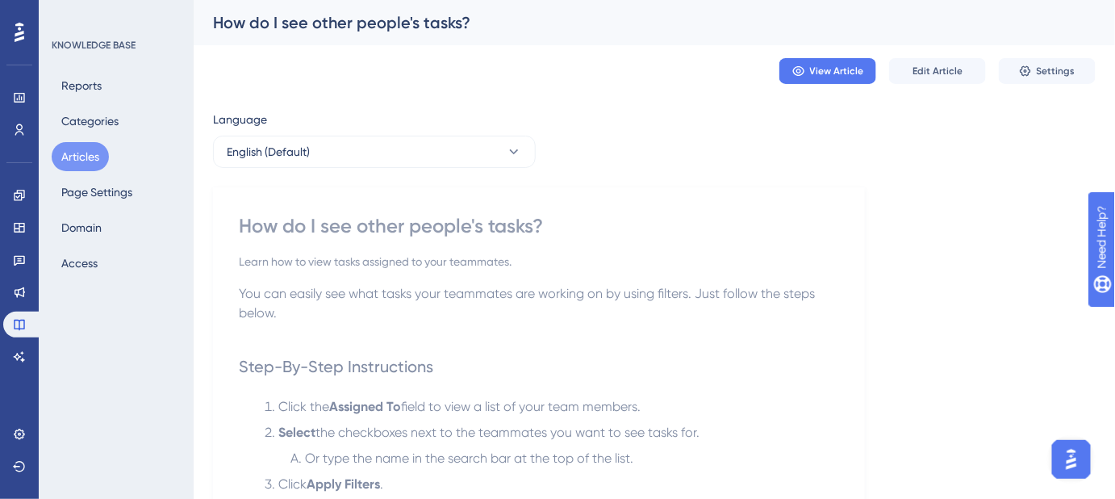
click at [81, 156] on button "Articles" at bounding box center [80, 156] width 57 height 29
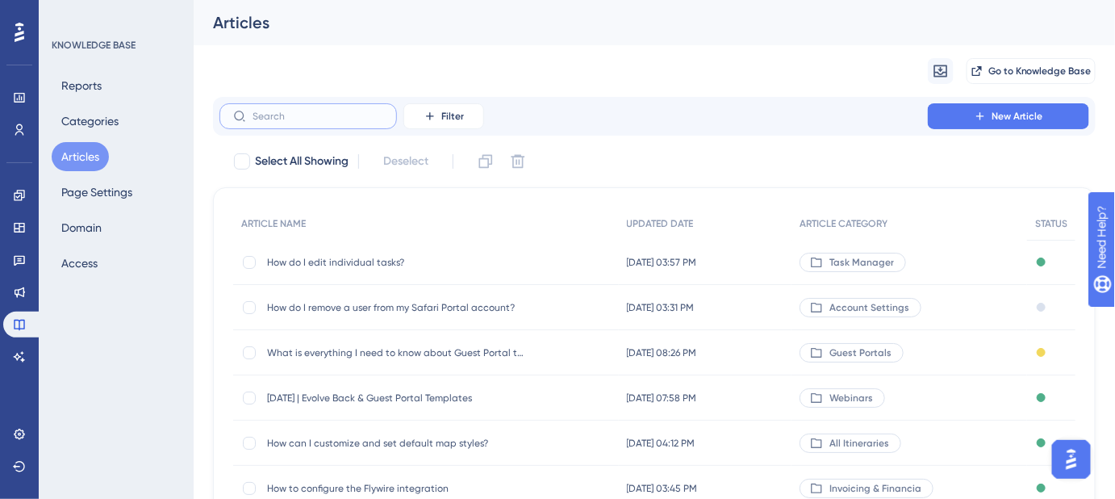
click at [316, 118] on input "text" at bounding box center [318, 116] width 131 height 11
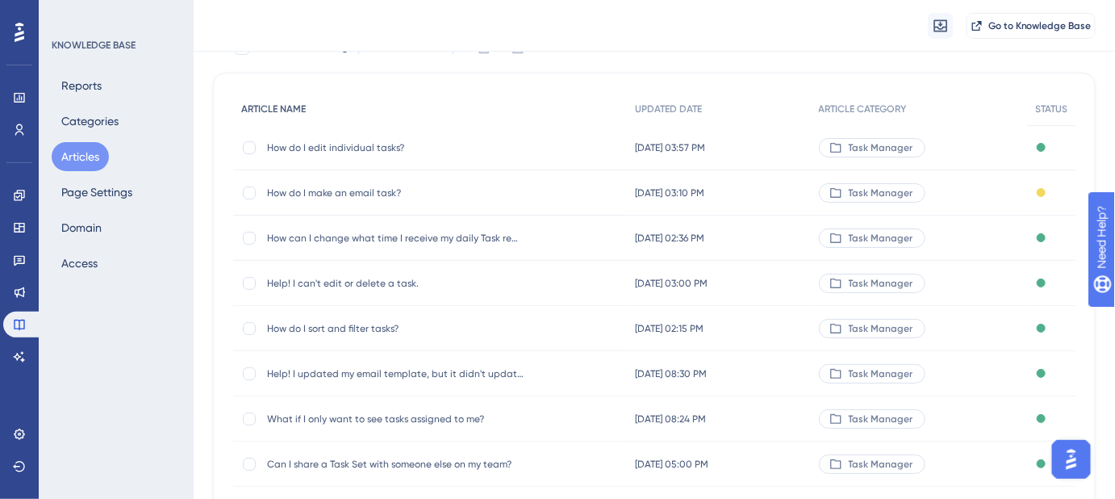
scroll to position [146, 0]
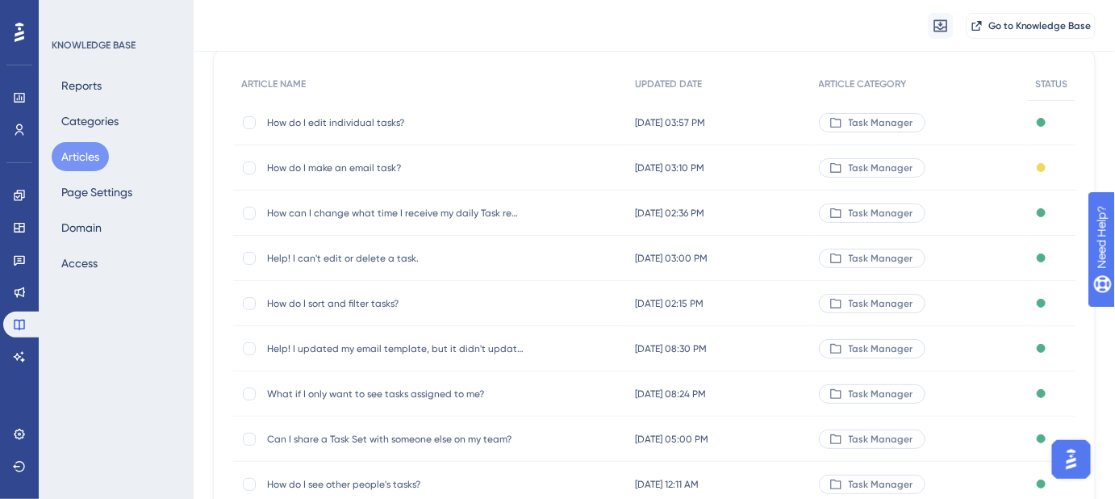
type input "Task"
click at [374, 252] on span "Help! I can't edit or delete a task." at bounding box center [396, 258] width 258 height 13
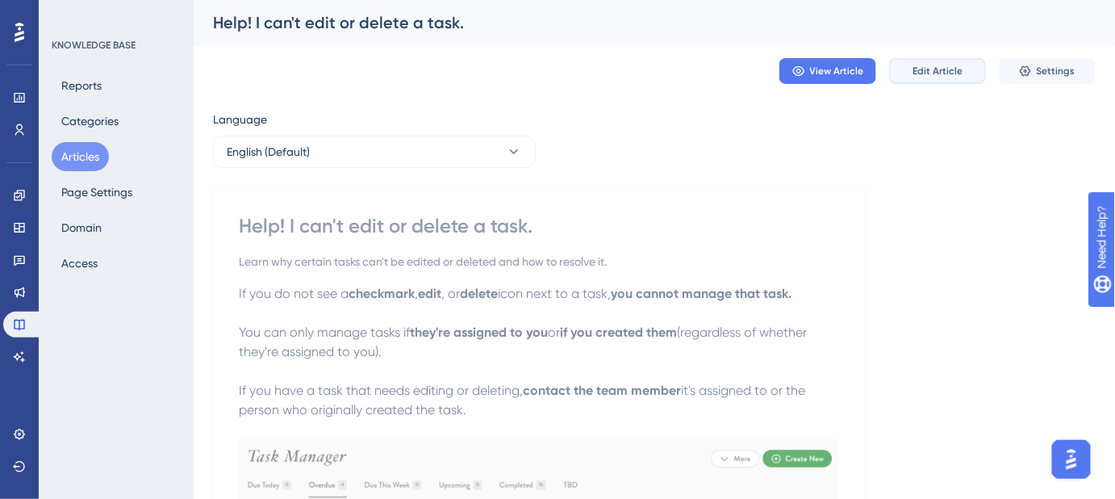
click at [927, 81] on button "Edit Article" at bounding box center [937, 71] width 97 height 26
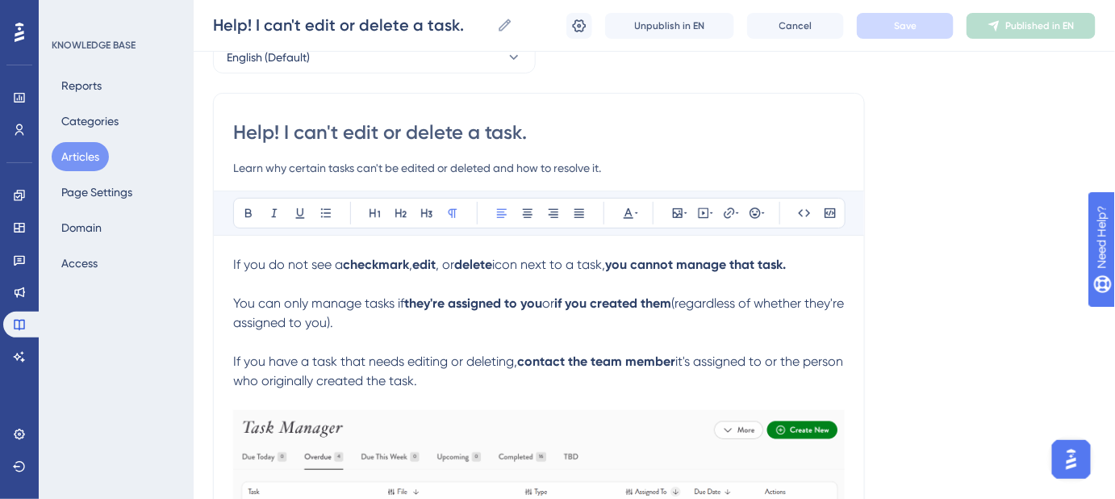
scroll to position [123, 0]
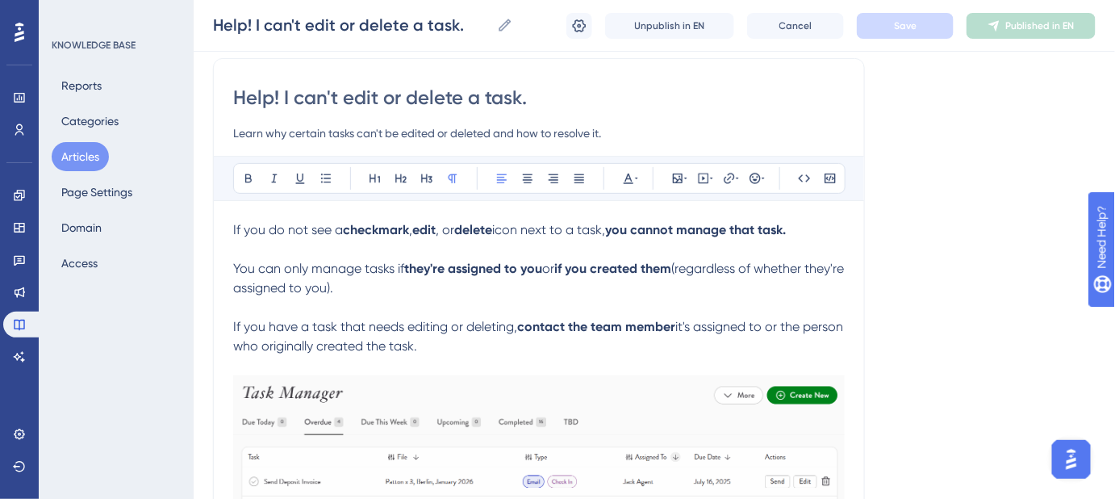
click at [671, 268] on strong "if you created them" at bounding box center [612, 268] width 117 height 15
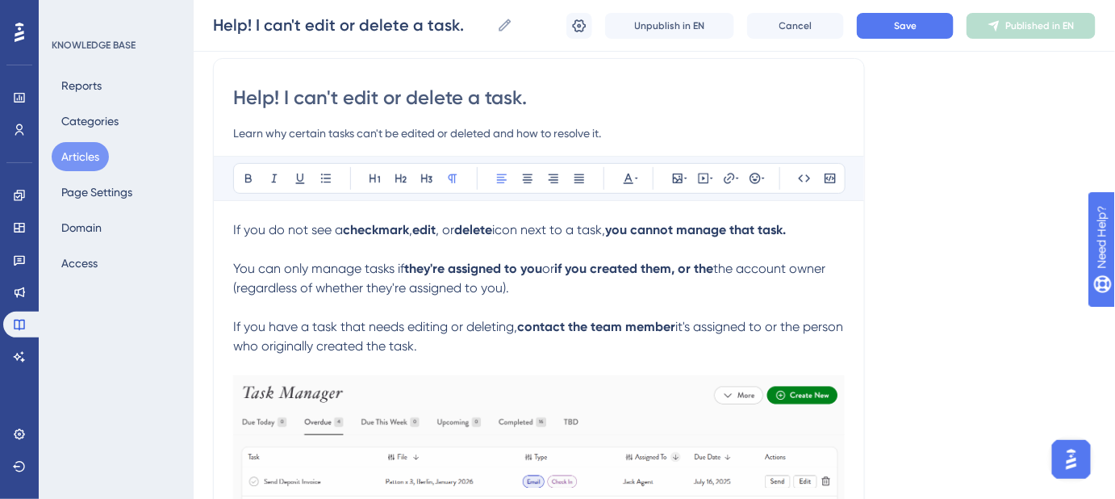
click at [755, 270] on span "the account owner" at bounding box center [769, 268] width 112 height 15
click at [820, 276] on p "You can only manage tasks if they're assigned to you or if you created them, or…" at bounding box center [539, 278] width 612 height 39
click at [728, 266] on span "the Account Admin (regardless of whether they're assigned to you)." at bounding box center [531, 278] width 596 height 35
click at [707, 268] on strong "if you created them, or the" at bounding box center [633, 268] width 159 height 15
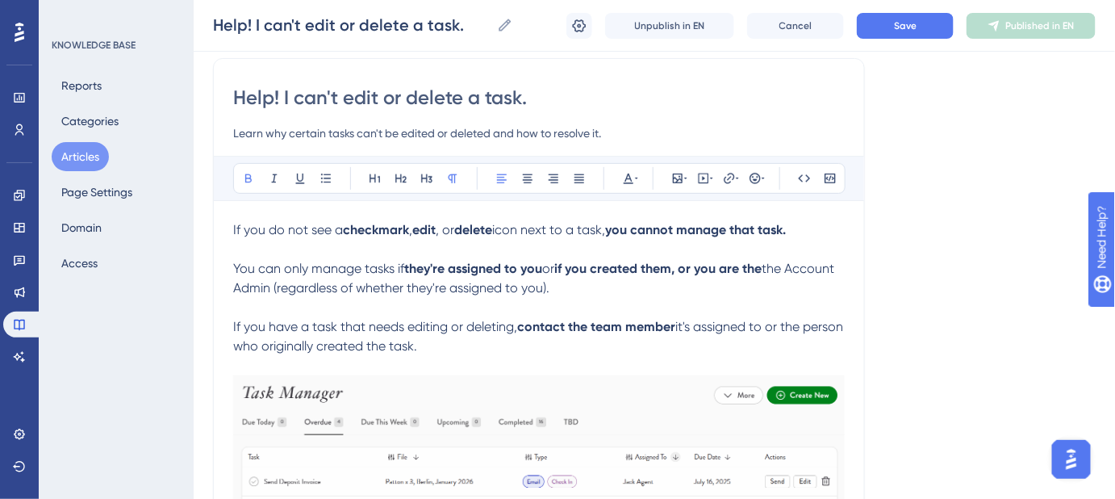
click at [762, 264] on strong "if you created them, or you are the" at bounding box center [657, 268] width 207 height 15
click at [762, 266] on strong "if you created them, or you are the" at bounding box center [657, 268] width 207 height 15
click at [691, 266] on strong "if you created them, or you are" at bounding box center [646, 268] width 185 height 15
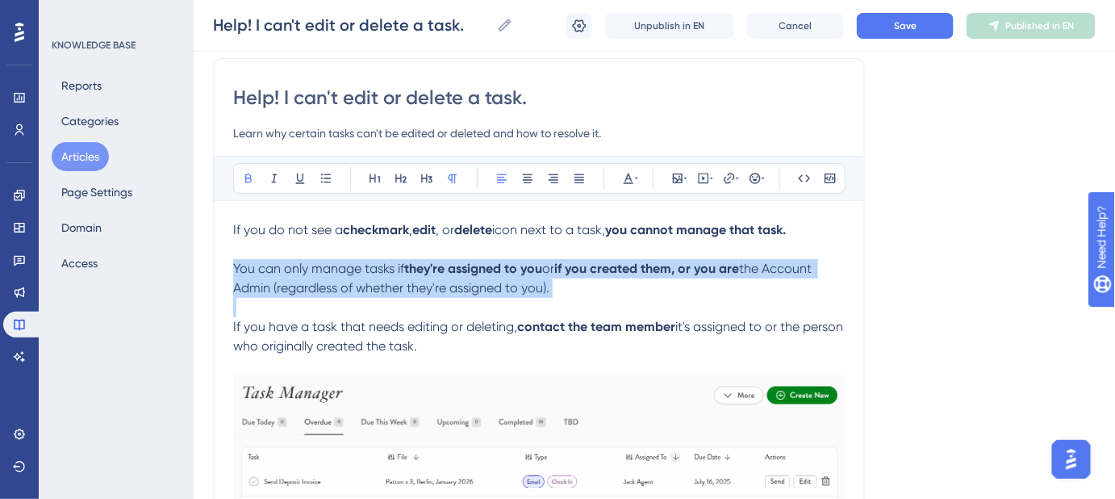
click at [691, 266] on strong "if you created them, or you are" at bounding box center [646, 268] width 185 height 15
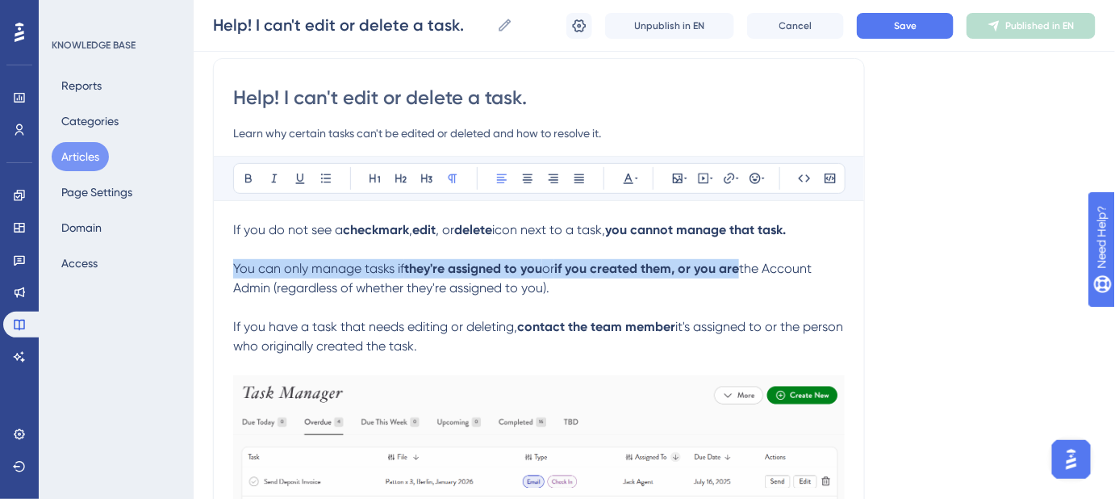
click at [695, 265] on strong "if you created them, or you are" at bounding box center [646, 268] width 185 height 15
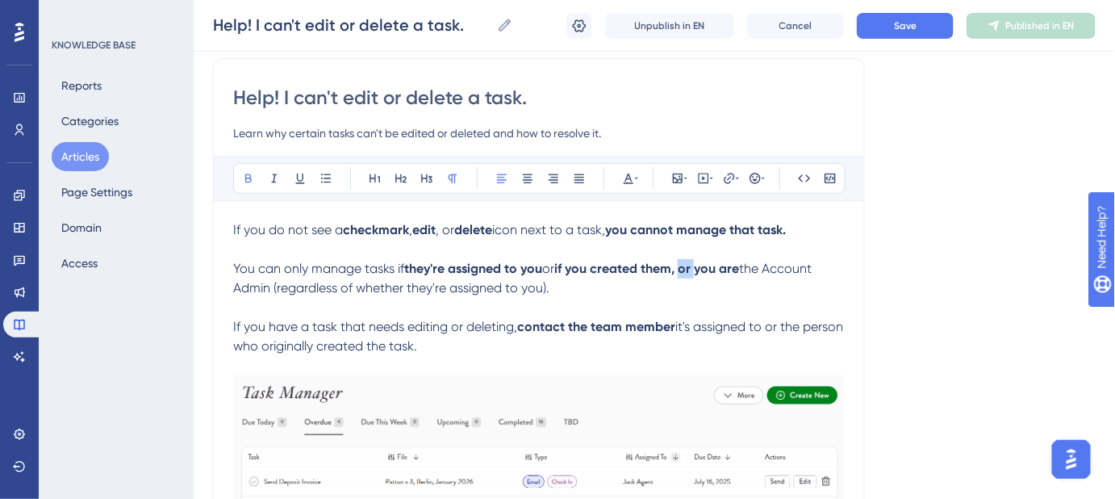
click at [695, 265] on strong "if you created them, or you are" at bounding box center [646, 268] width 185 height 15
drag, startPoint x: 751, startPoint y: 268, endPoint x: 270, endPoint y: 293, distance: 481.6
click at [270, 293] on span "the Account Admin (regardless of whether they're assigned to you)." at bounding box center [540, 278] width 615 height 35
drag, startPoint x: 583, startPoint y: 313, endPoint x: 714, endPoint y: 249, distance: 146.5
click at [586, 311] on p at bounding box center [539, 307] width 612 height 19
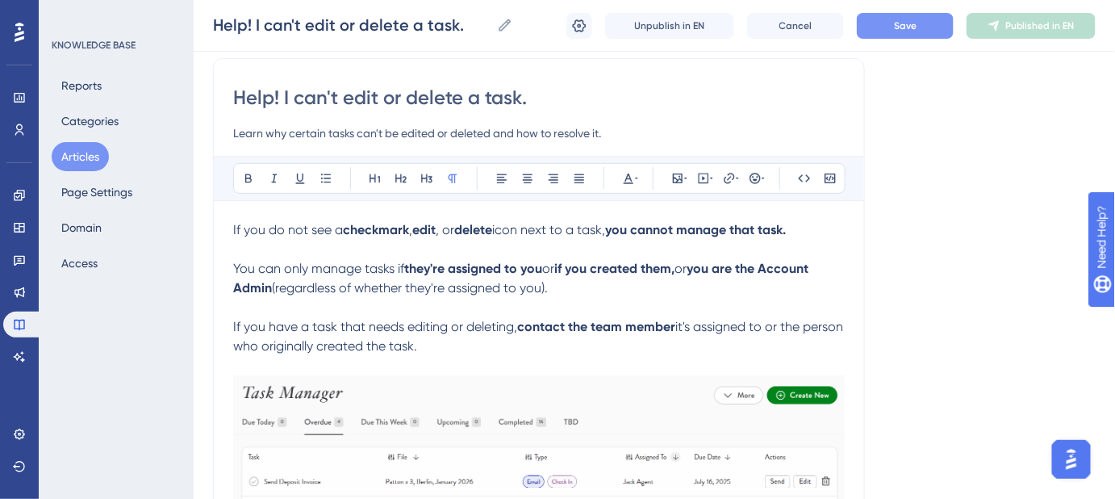
click at [905, 29] on span "Save" at bounding box center [905, 25] width 23 height 13
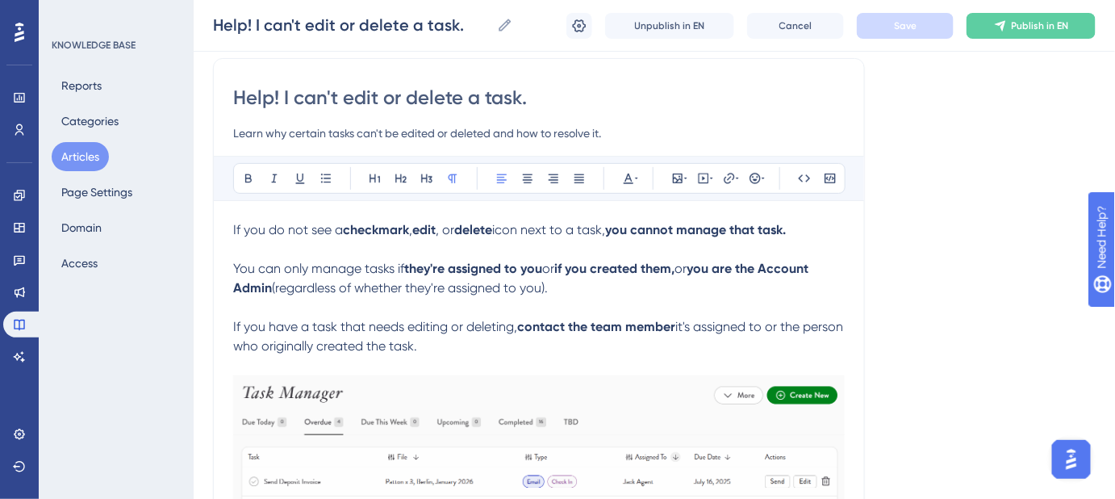
drag, startPoint x: 547, startPoint y: 283, endPoint x: 548, endPoint y: 274, distance: 9.7
click at [546, 283] on span "(regardless of whether they're assigned to you)." at bounding box center [410, 287] width 276 height 15
drag, startPoint x: 560, startPoint y: 267, endPoint x: 582, endPoint y: 265, distance: 21.8
click at [554, 267] on span "or" at bounding box center [548, 268] width 12 height 15
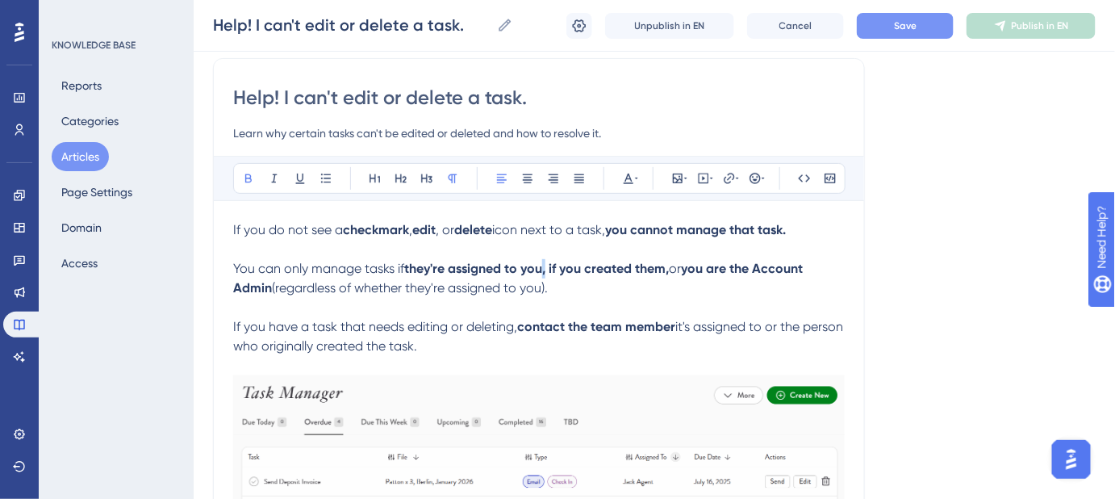
click at [549, 269] on strong "they're assigned to you, if you created them," at bounding box center [536, 268] width 265 height 15
click at [666, 270] on strong "if you created them," at bounding box center [605, 268] width 120 height 15
click at [798, 293] on p "You can only manage tasks if they're assigned to you , if you created them , or…" at bounding box center [539, 278] width 612 height 39
click at [892, 28] on button "Save" at bounding box center [905, 26] width 97 height 26
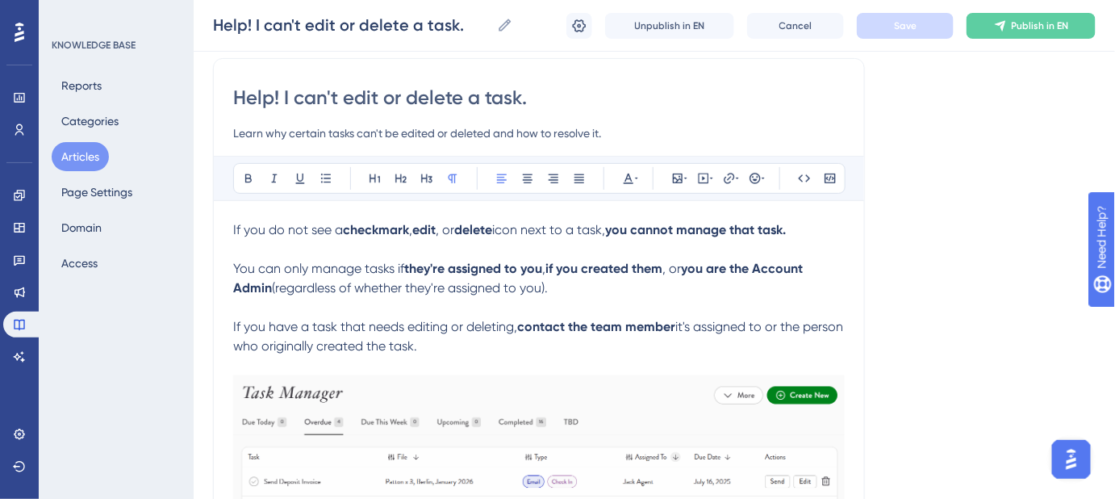
drag, startPoint x: 553, startPoint y: 286, endPoint x: 278, endPoint y: 290, distance: 274.4
click at [278, 290] on p "You can only manage tasks if they're assigned to you , if you created them , or…" at bounding box center [539, 278] width 612 height 39
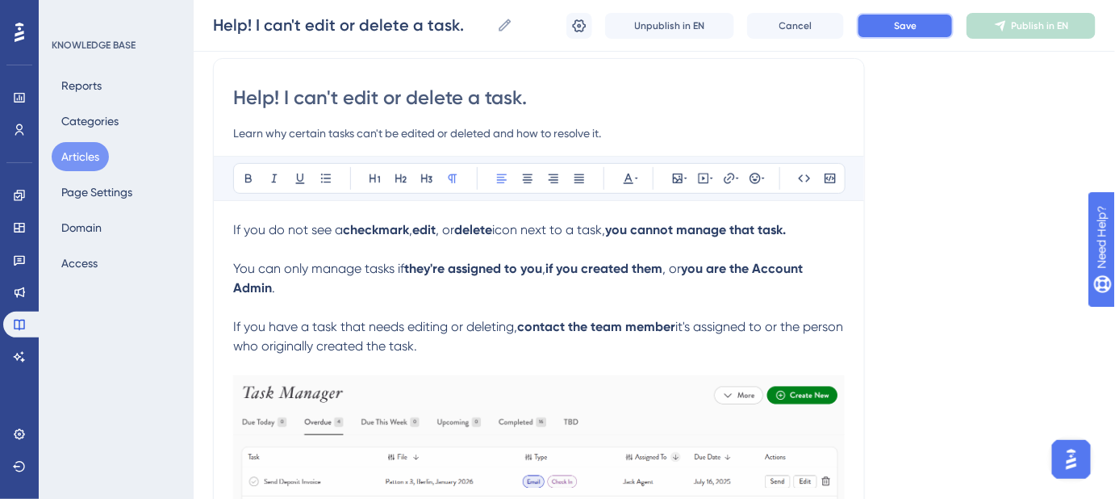
click at [914, 27] on span "Save" at bounding box center [905, 25] width 23 height 13
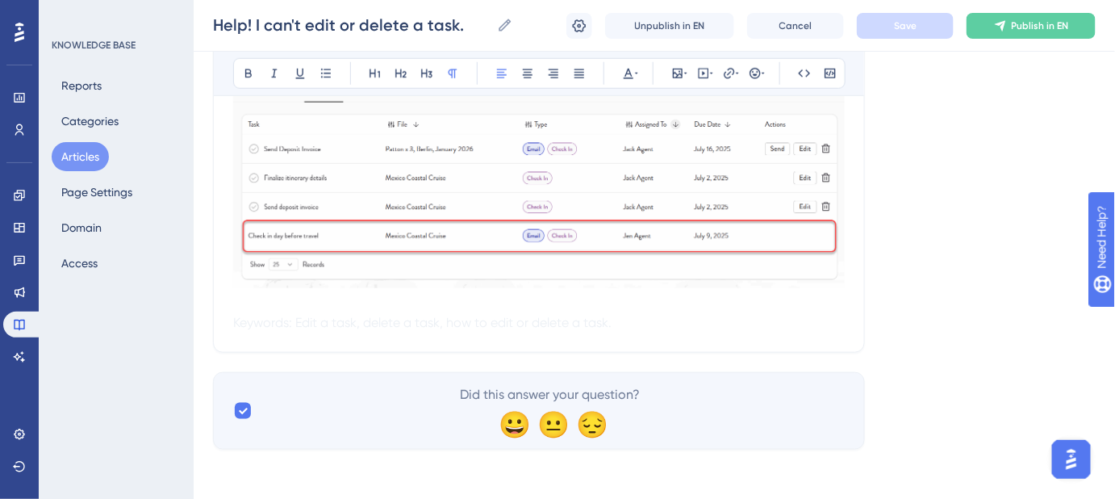
scroll to position [235, 0]
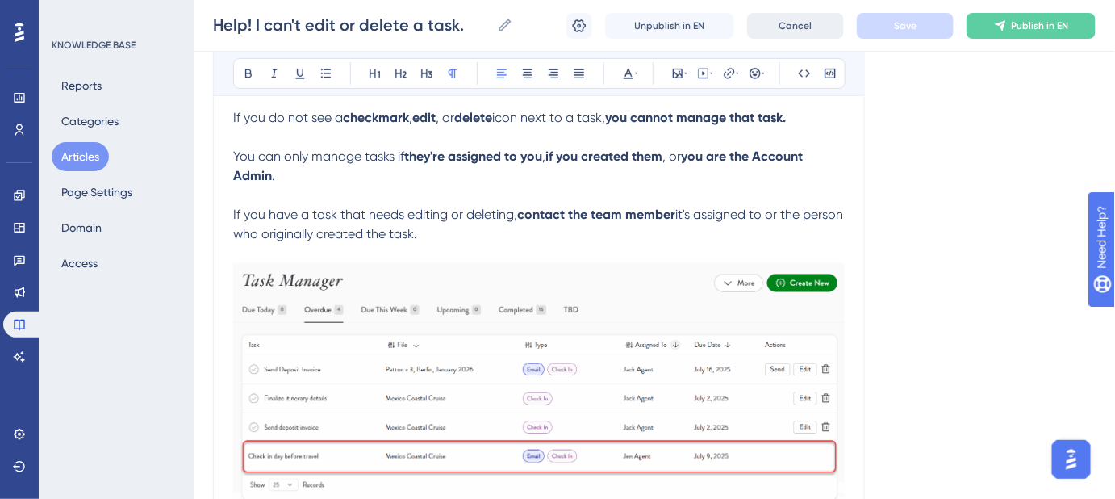
click at [795, 24] on span "Cancel" at bounding box center [795, 25] width 33 height 13
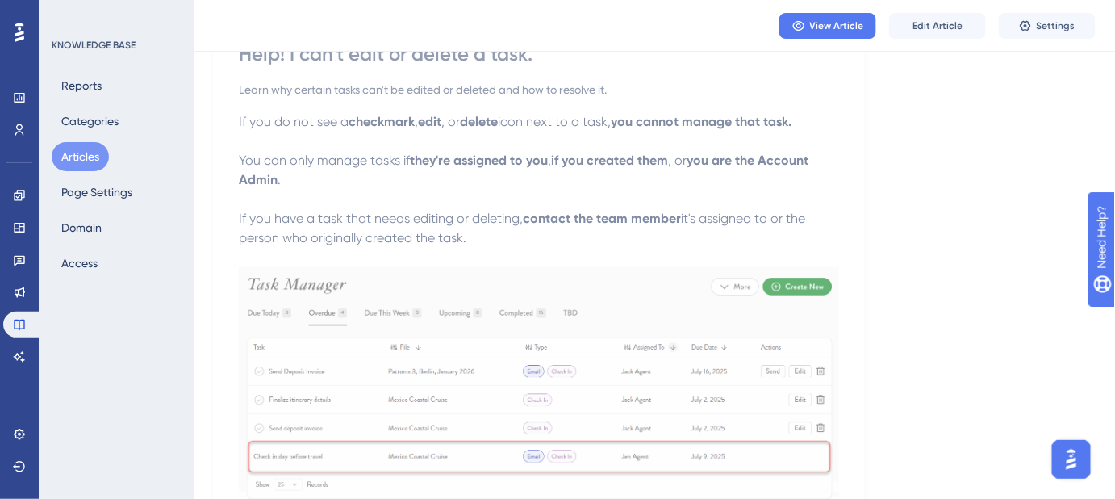
click at [96, 157] on button "Articles" at bounding box center [80, 156] width 57 height 29
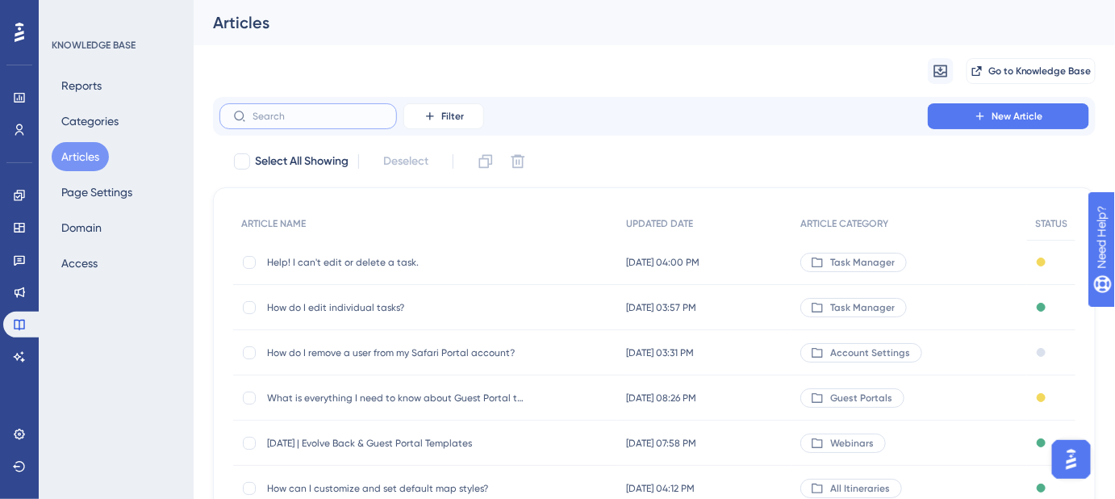
click at [336, 118] on input "text" at bounding box center [318, 116] width 131 height 11
type input "in ap"
checkbox input "true"
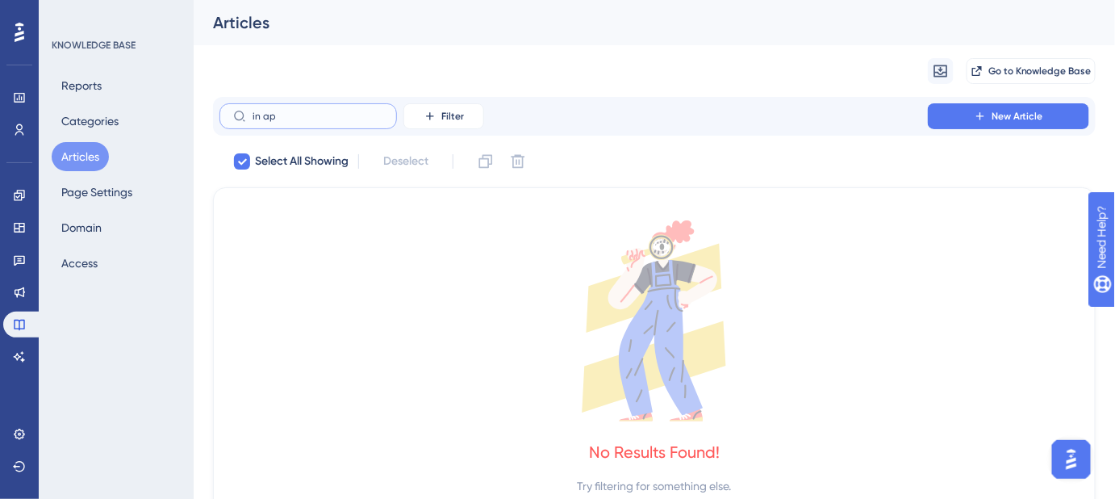
type input "in a"
checkbox input "false"
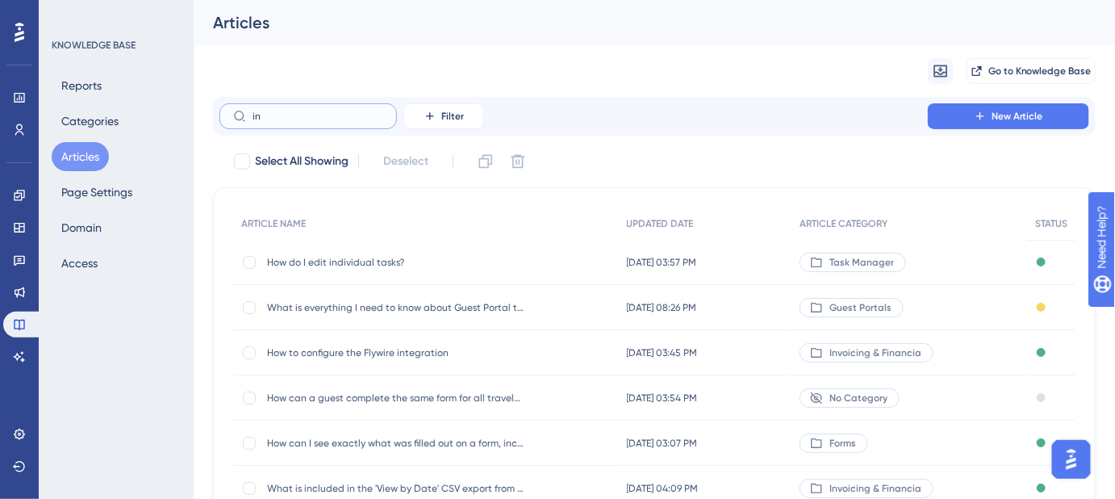
type input "i"
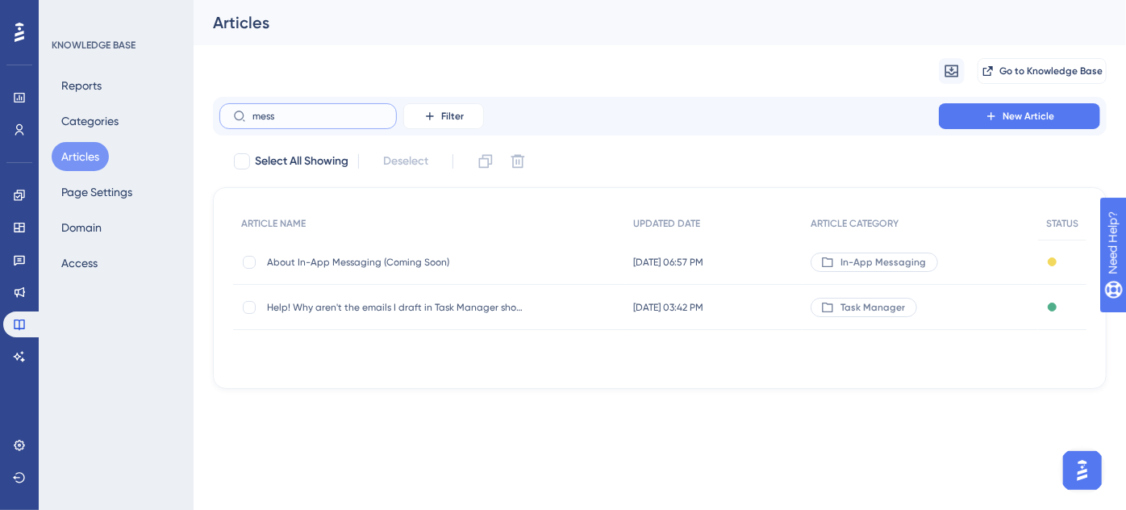
type input "mess"
click at [370, 264] on span "About In-App Messaging (Coming Soon)" at bounding box center [396, 262] width 258 height 13
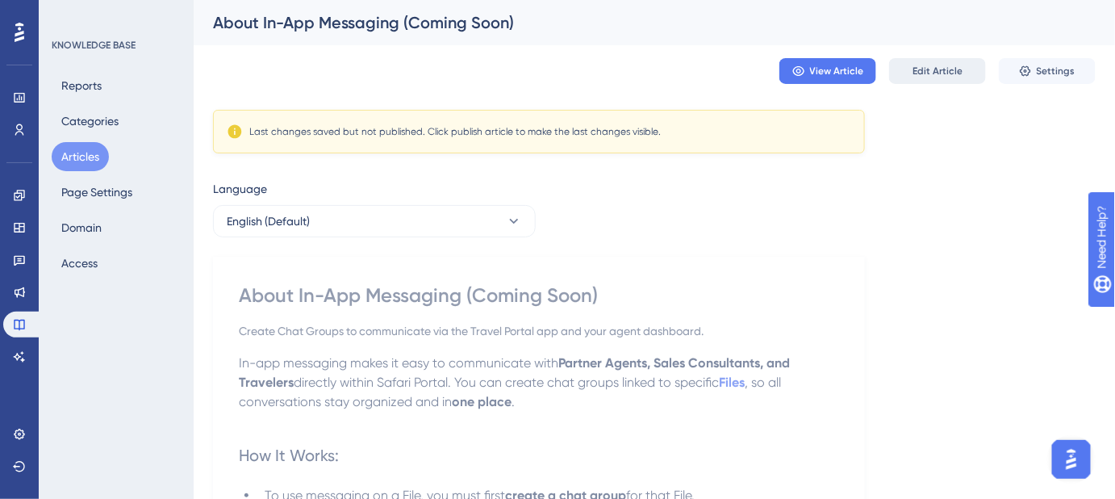
click at [918, 75] on span "Edit Article" at bounding box center [938, 71] width 50 height 13
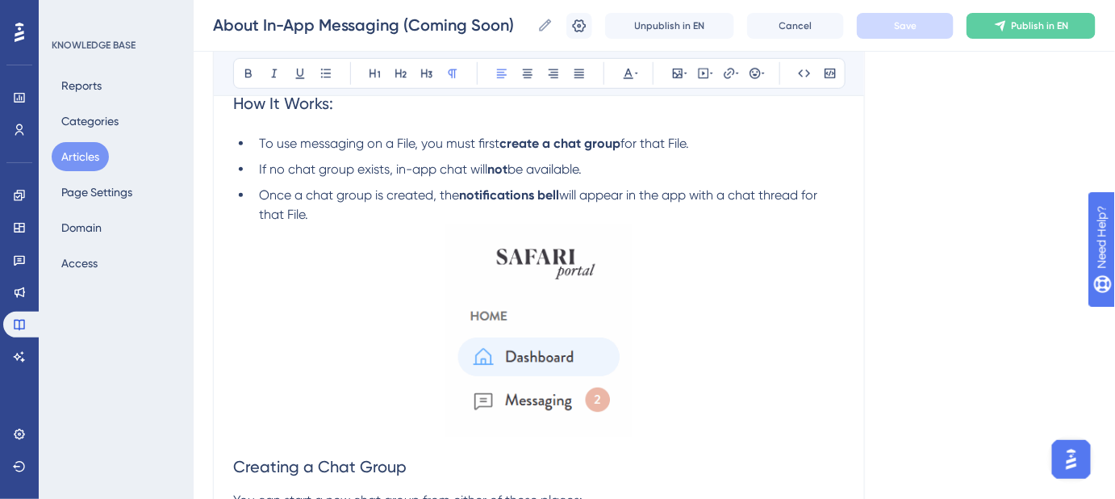
scroll to position [366, 0]
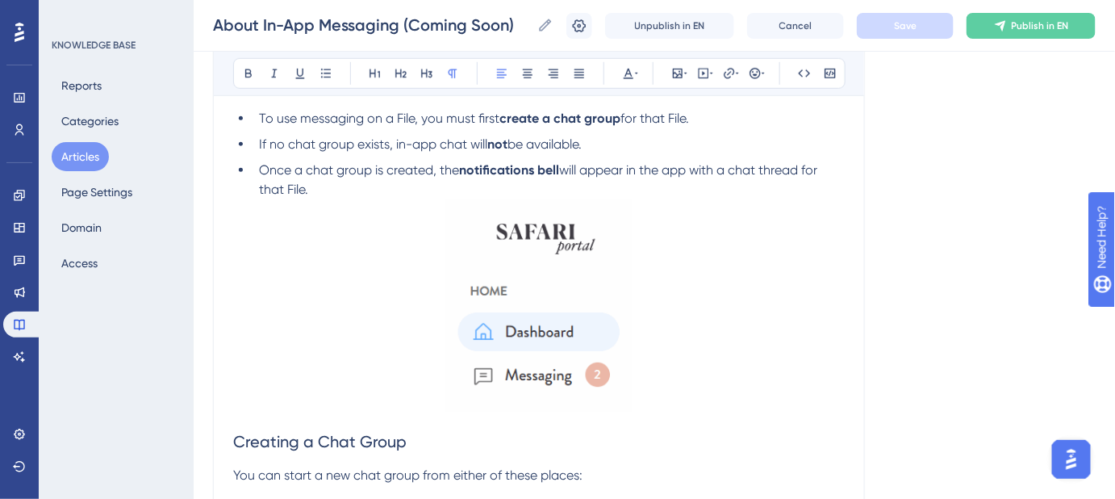
click at [542, 238] on img at bounding box center [539, 305] width 186 height 212
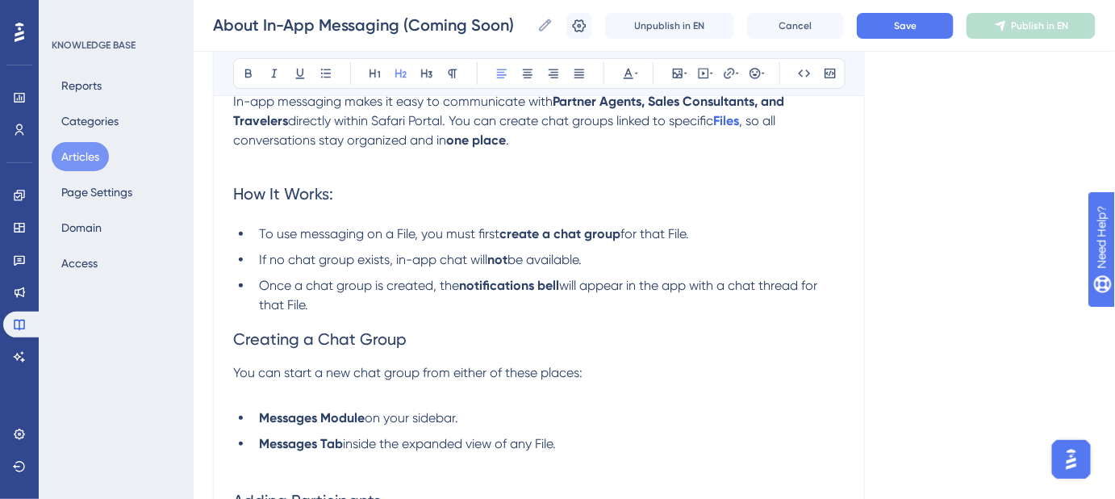
scroll to position [219, 0]
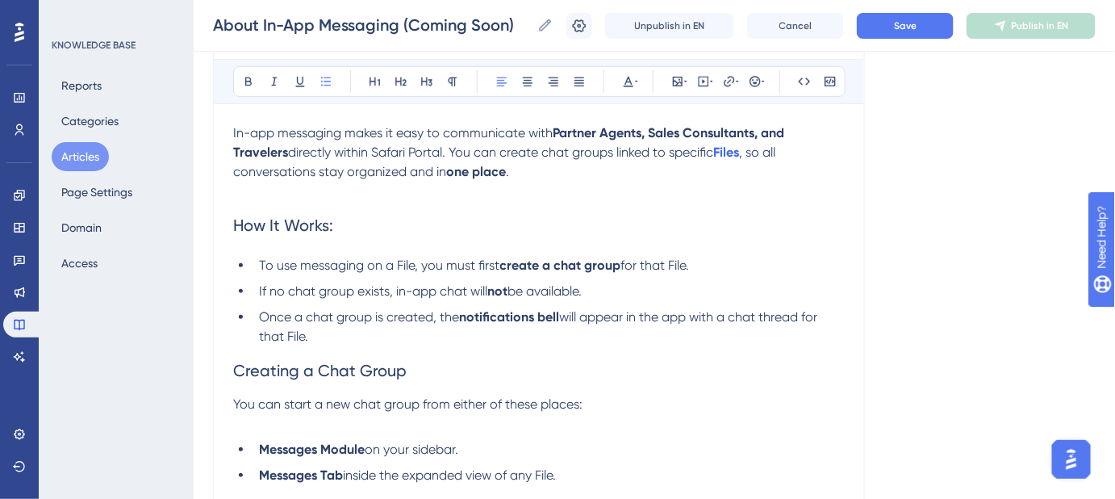
click at [342, 331] on li "Once a chat group is created, the notifications bell will appear in the app wit…" at bounding box center [549, 326] width 592 height 39
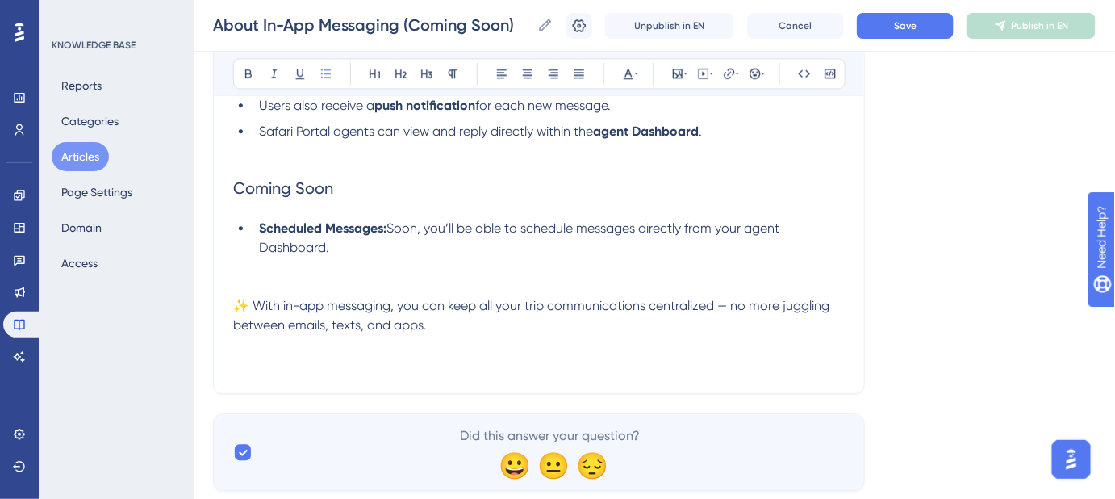
scroll to position [1302, 0]
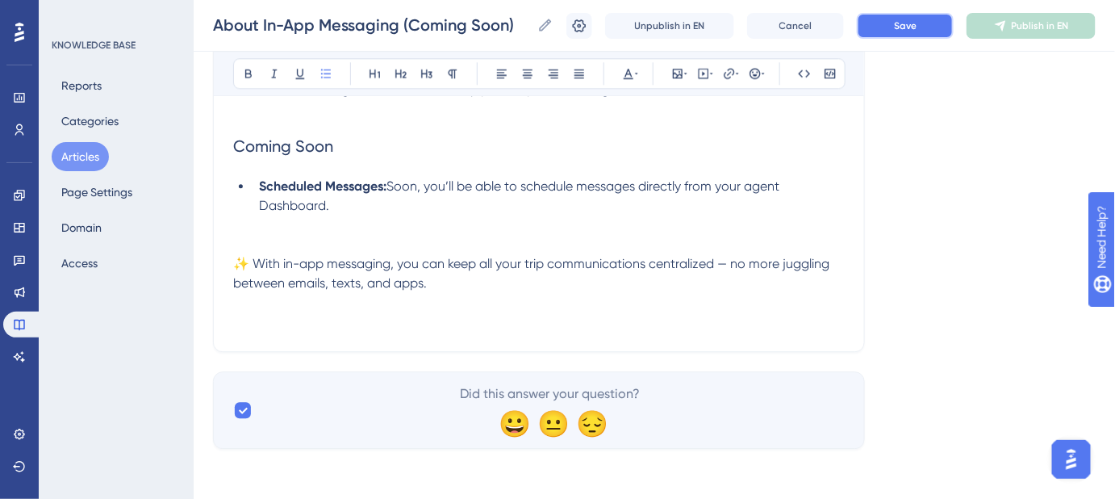
click at [901, 30] on button "Save" at bounding box center [905, 26] width 97 height 26
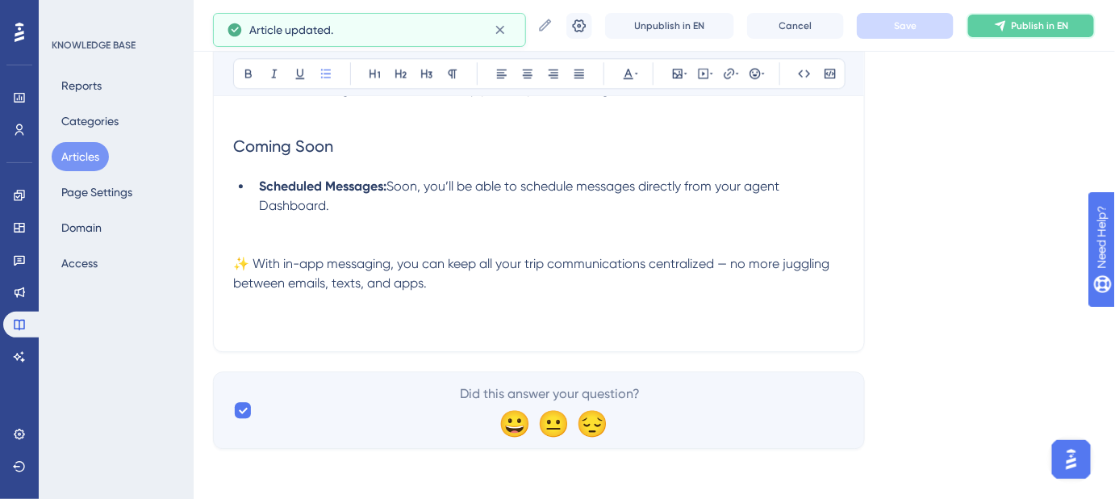
click at [1033, 31] on span "Publish in EN" at bounding box center [1040, 25] width 57 height 13
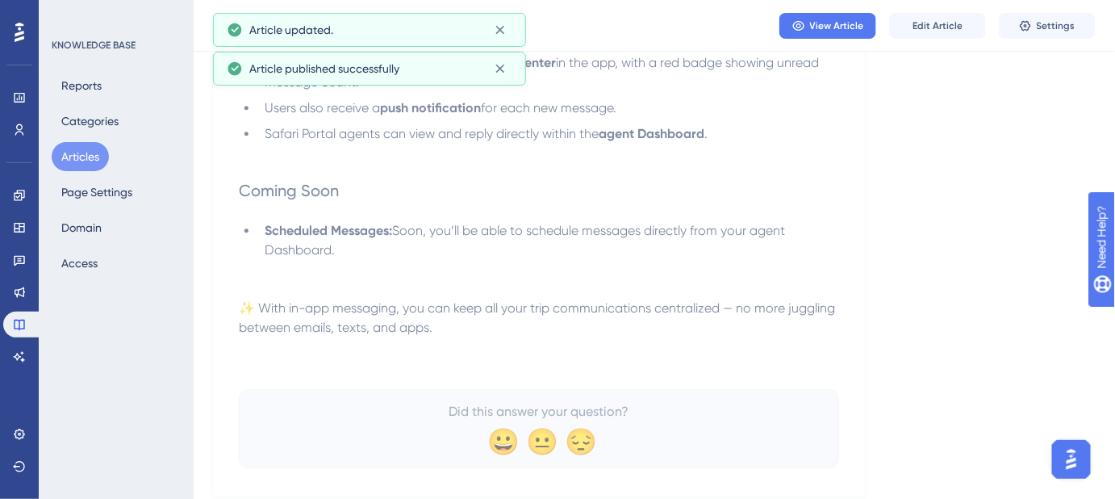
scroll to position [1168, 0]
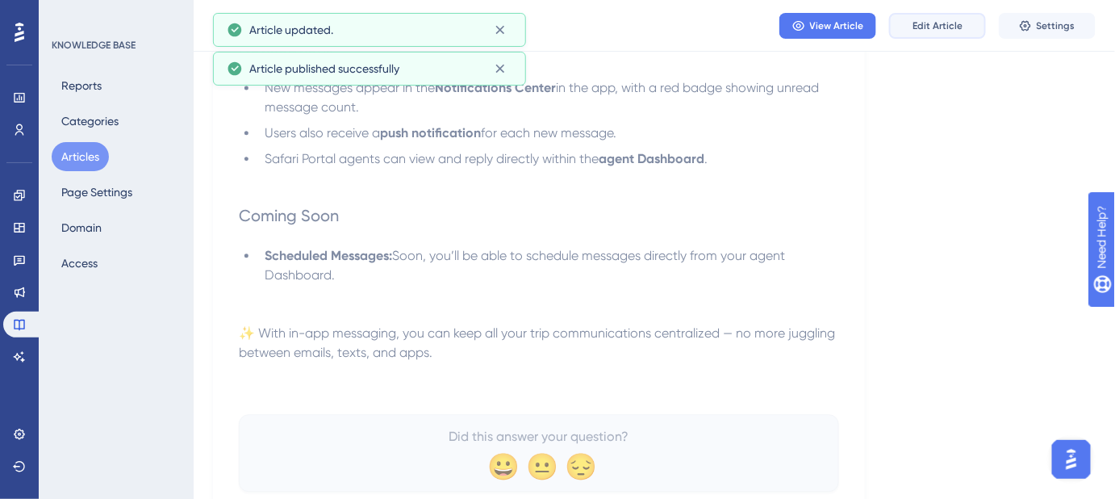
click at [930, 30] on span "Edit Article" at bounding box center [938, 25] width 50 height 13
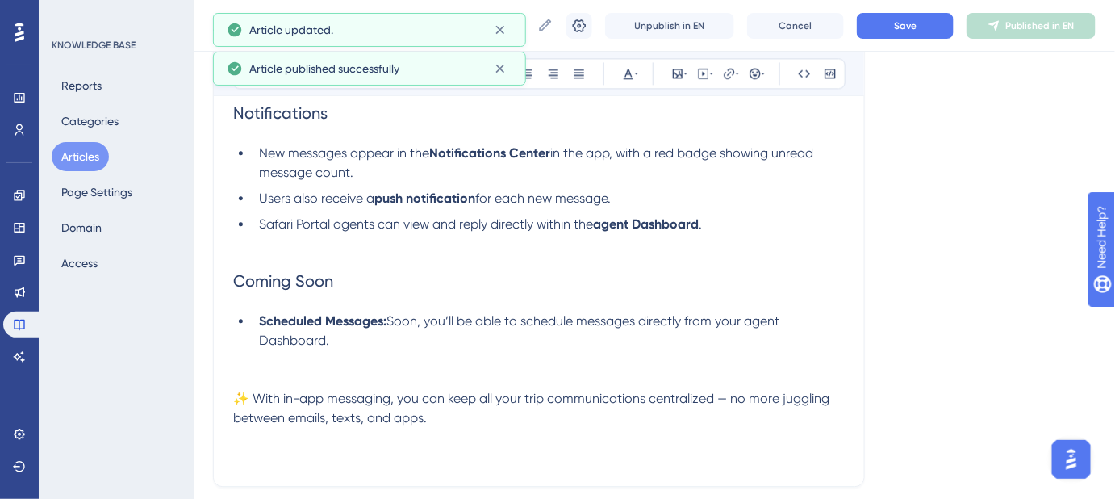
click at [368, 348] on li "Scheduled Messages: Soon, you’ll be able to schedule messages directly from you…" at bounding box center [549, 340] width 592 height 58
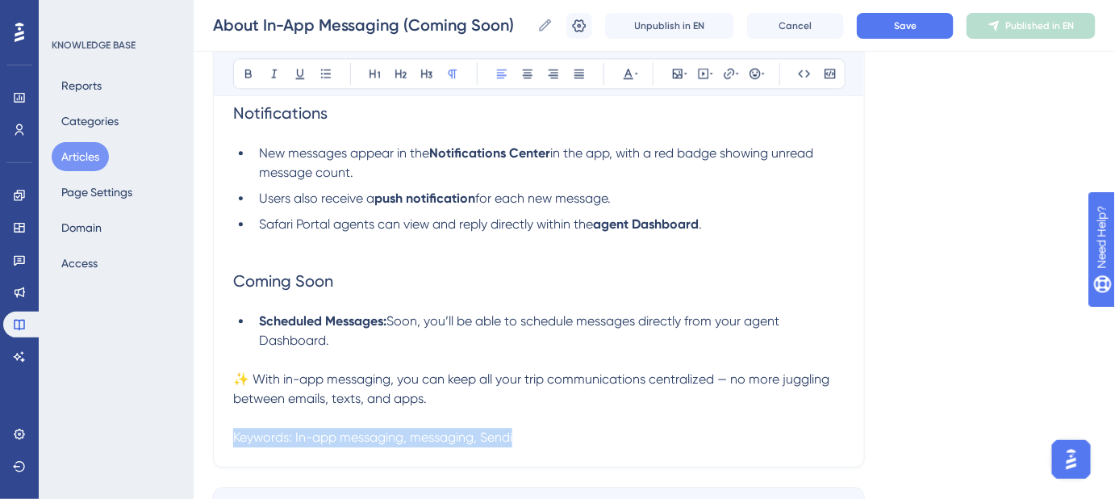
drag, startPoint x: 433, startPoint y: 432, endPoint x: 222, endPoint y: 432, distance: 211.4
click at [917, 30] on span "Save" at bounding box center [905, 25] width 23 height 13
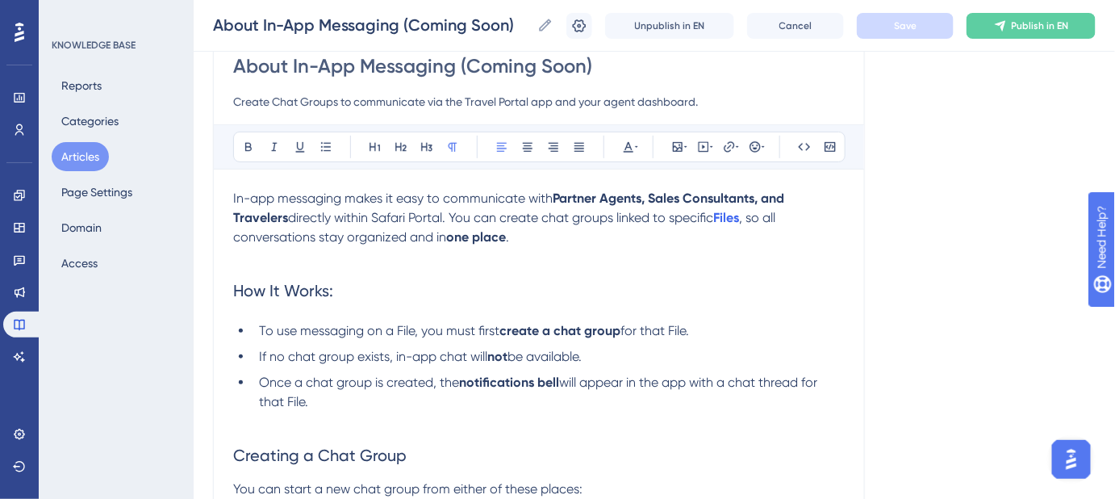
scroll to position [67, 0]
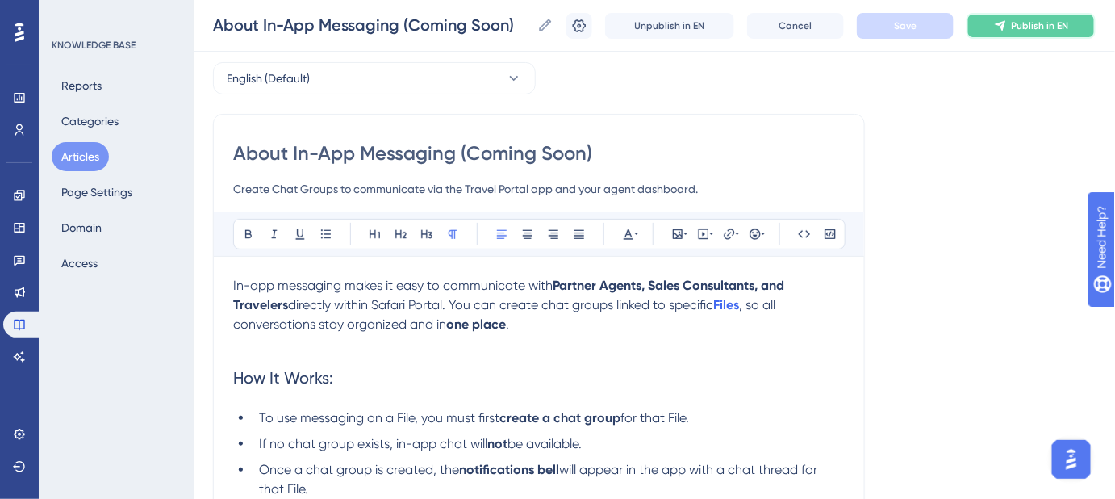
click at [1051, 25] on span "Publish in EN" at bounding box center [1040, 25] width 57 height 13
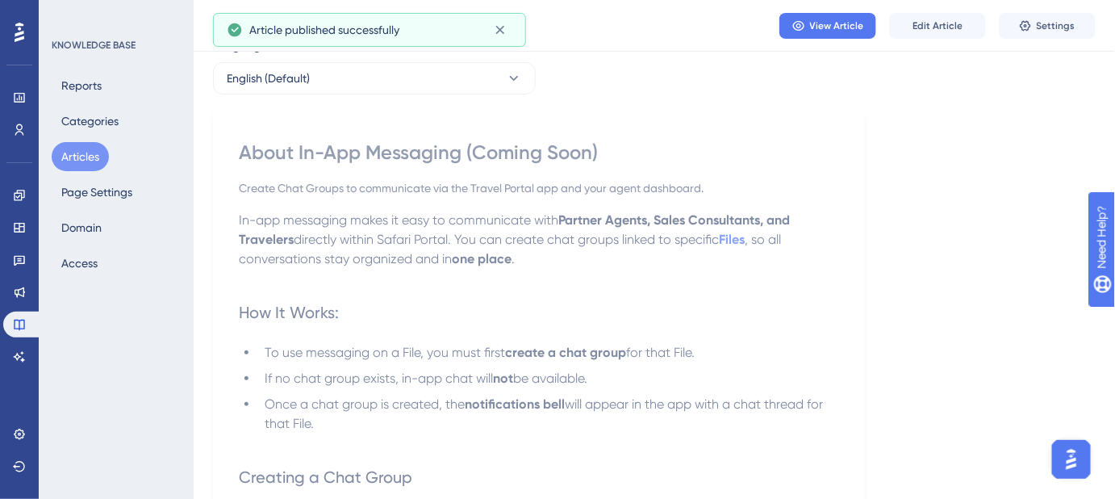
click at [86, 157] on button "Articles" at bounding box center [80, 156] width 57 height 29
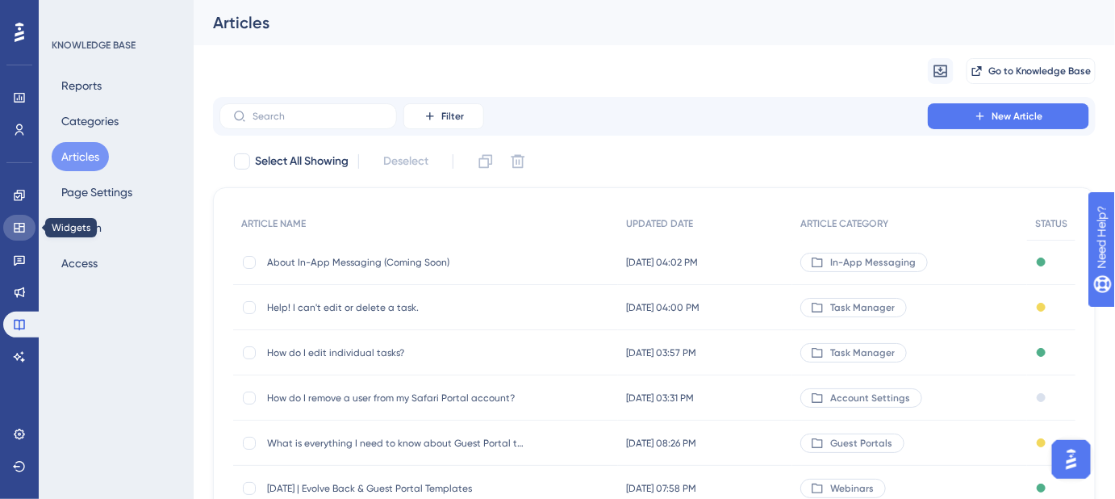
click at [21, 223] on icon at bounding box center [19, 228] width 10 height 10
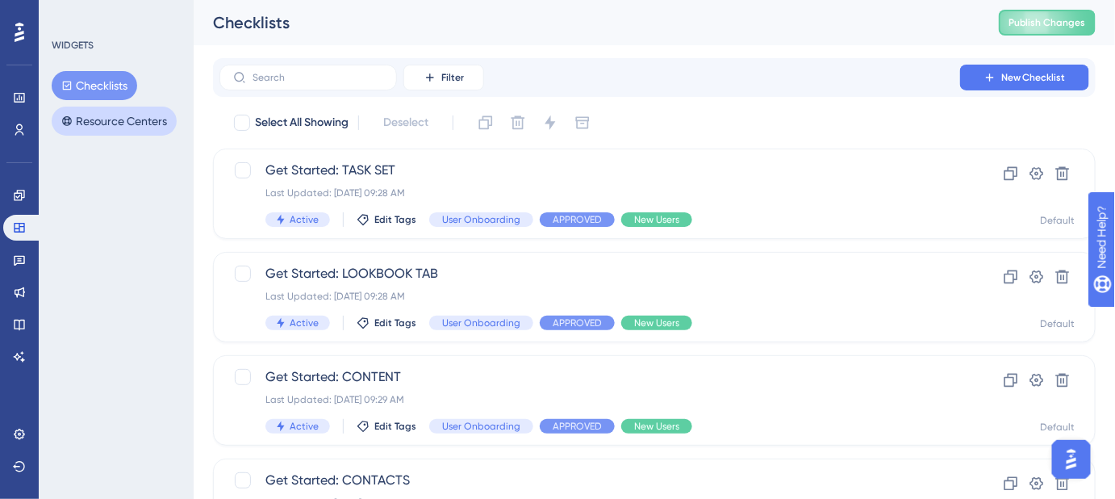
click at [111, 122] on button "Resource Centers" at bounding box center [114, 121] width 125 height 29
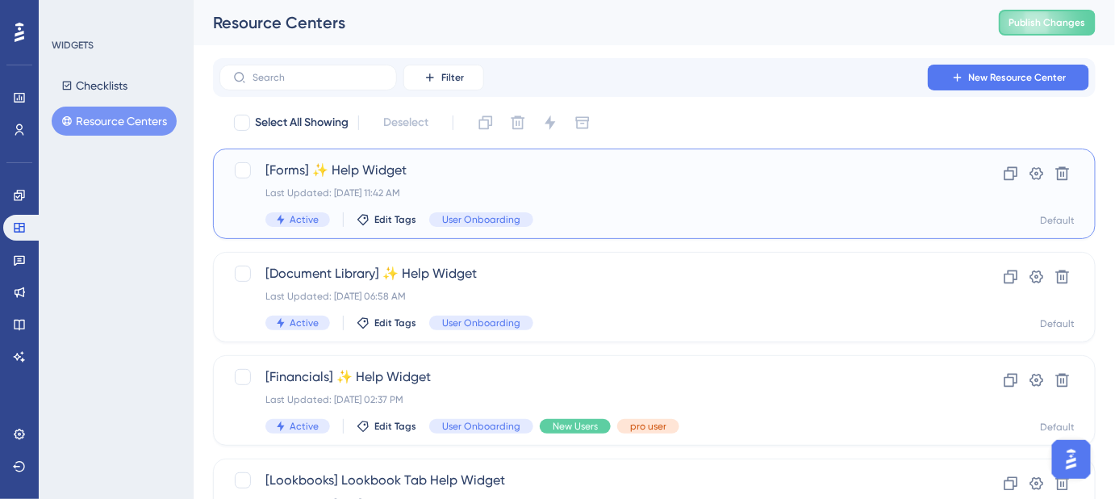
click at [385, 171] on span "[Forms] ✨ Help Widget" at bounding box center [589, 170] width 649 height 19
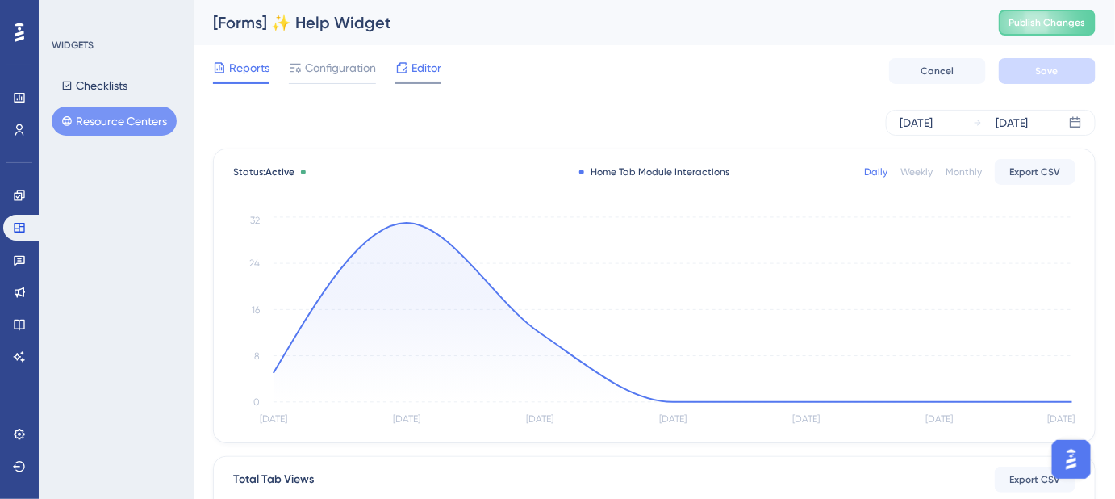
click at [425, 69] on span "Editor" at bounding box center [427, 67] width 30 height 19
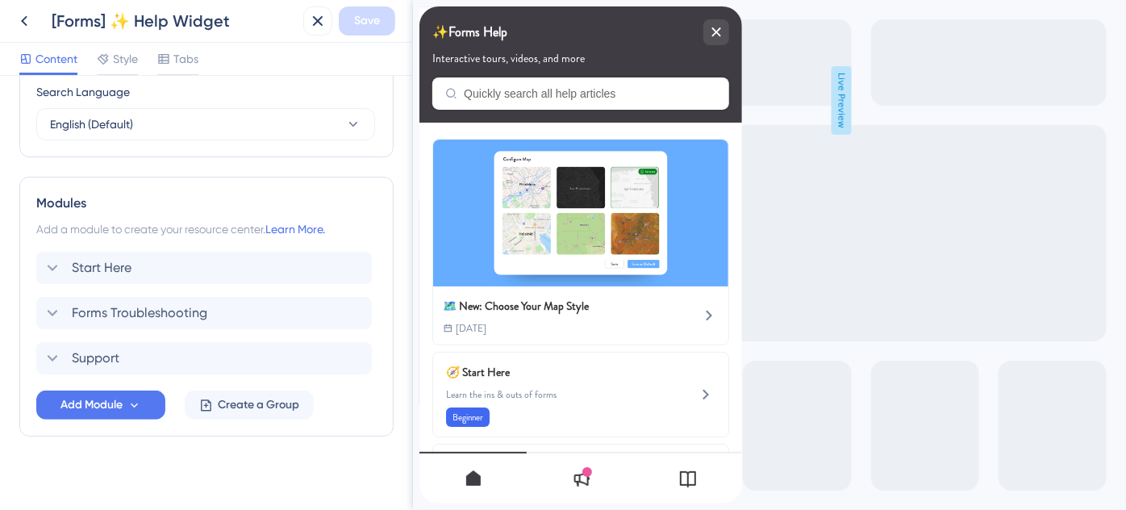
scroll to position [657, 0]
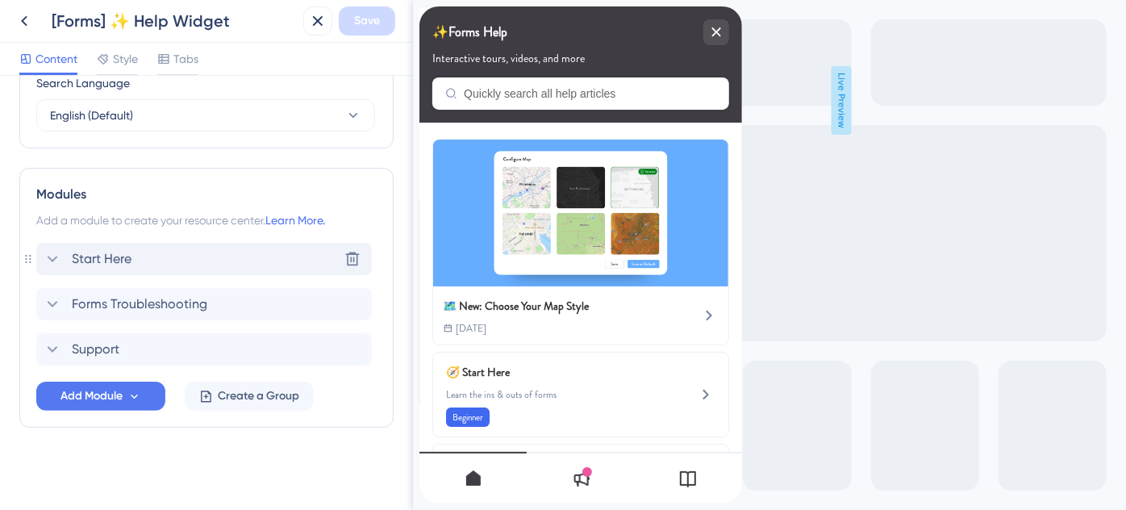
click at [53, 260] on icon at bounding box center [52, 258] width 19 height 19
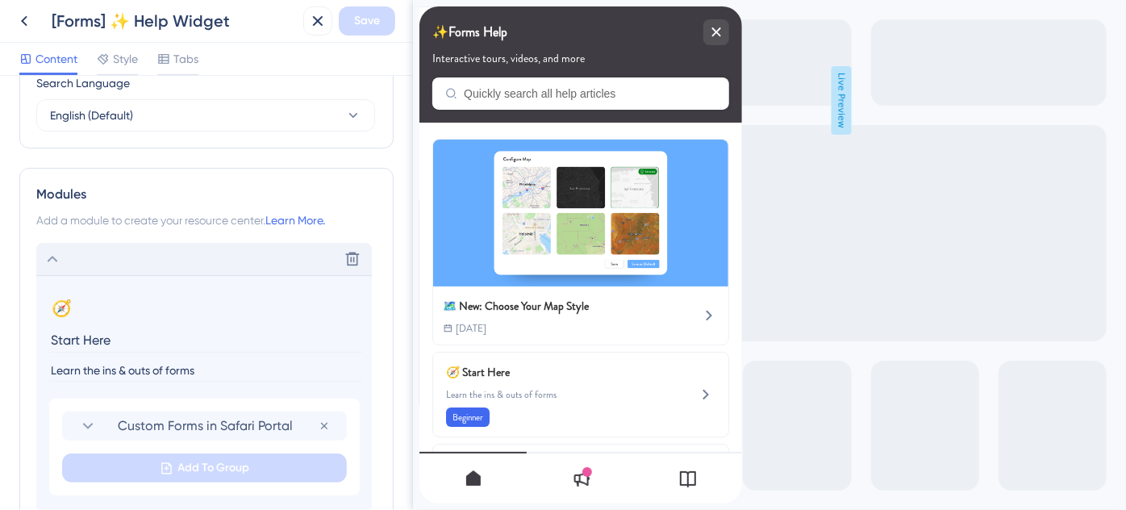
click at [51, 260] on icon at bounding box center [52, 258] width 19 height 19
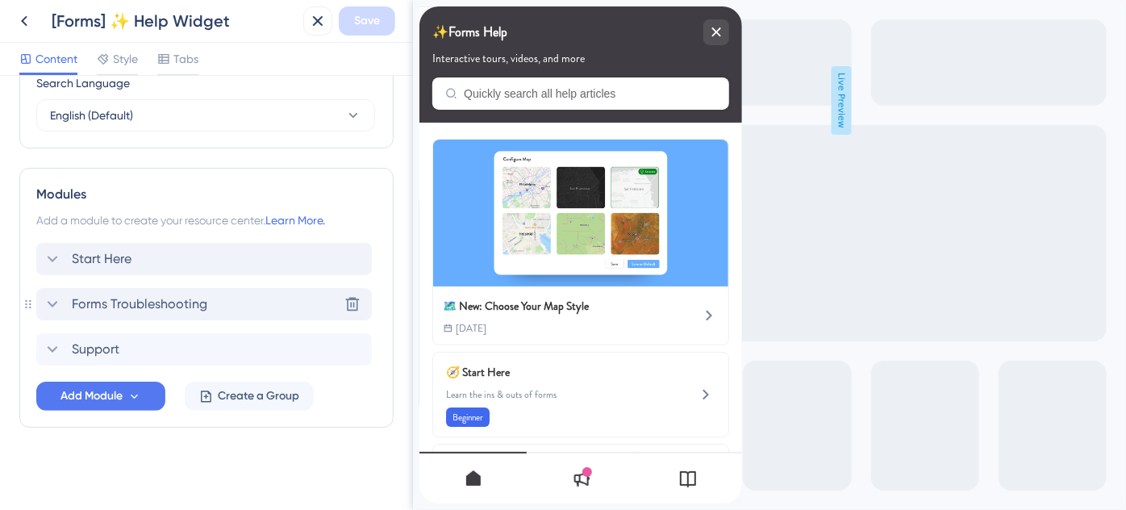
click at [48, 295] on icon at bounding box center [52, 304] width 19 height 19
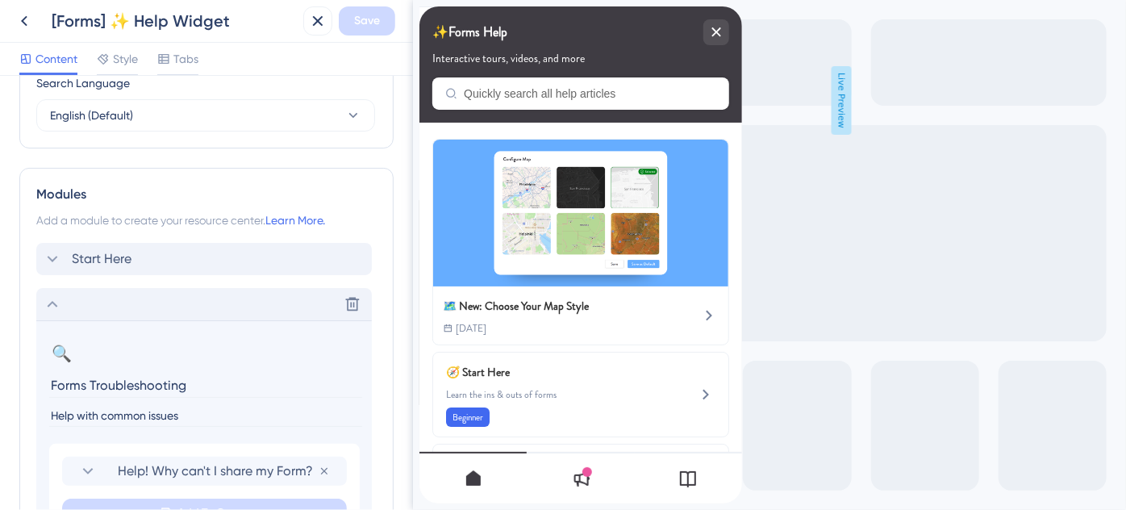
click at [48, 295] on icon at bounding box center [52, 304] width 19 height 19
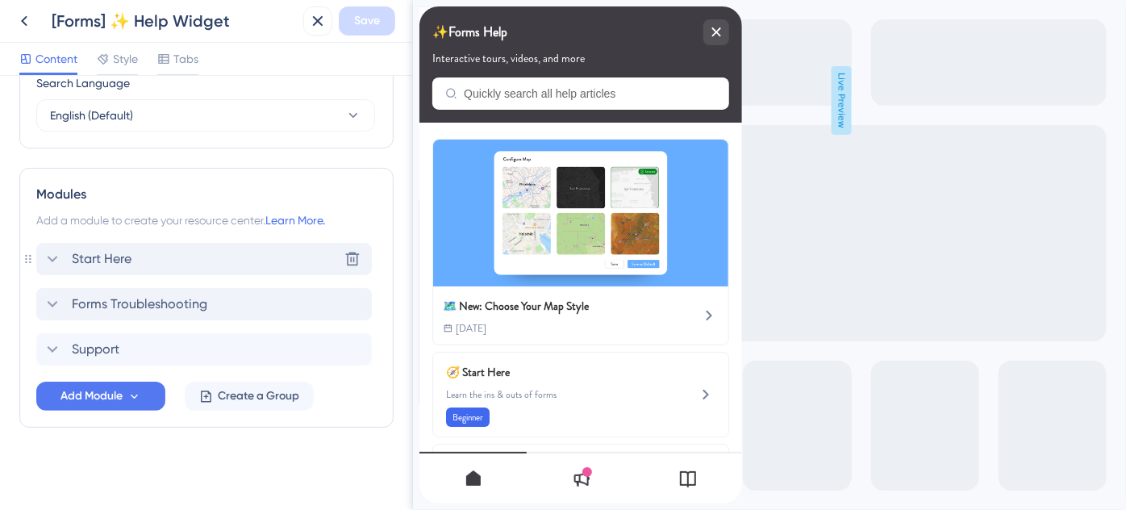
click at [107, 261] on span "Start Here" at bounding box center [102, 258] width 60 height 19
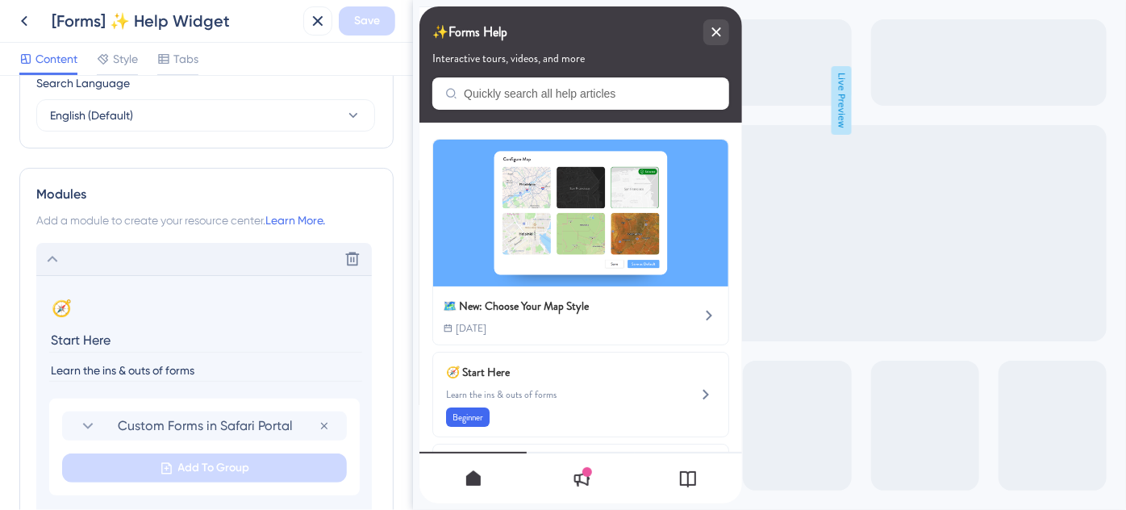
click at [107, 261] on div "Delete" at bounding box center [204, 259] width 336 height 32
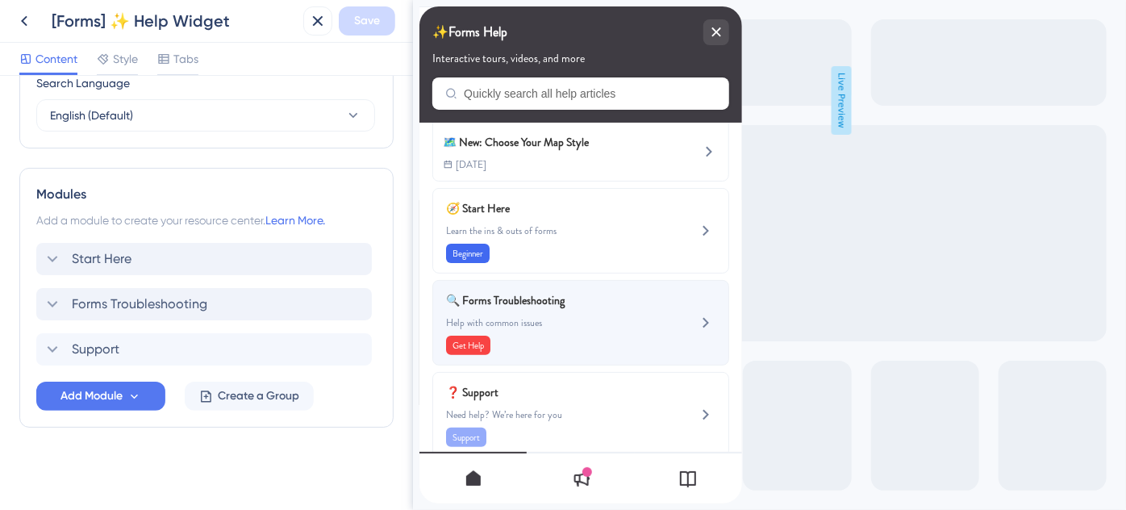
scroll to position [181, 0]
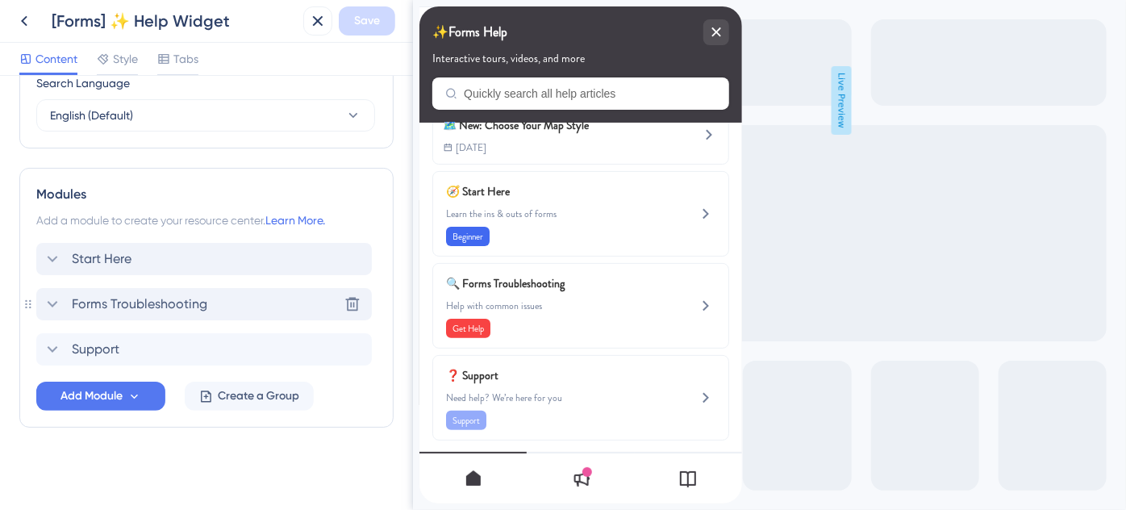
click at [194, 298] on span "Forms Troubleshooting" at bounding box center [140, 304] width 136 height 19
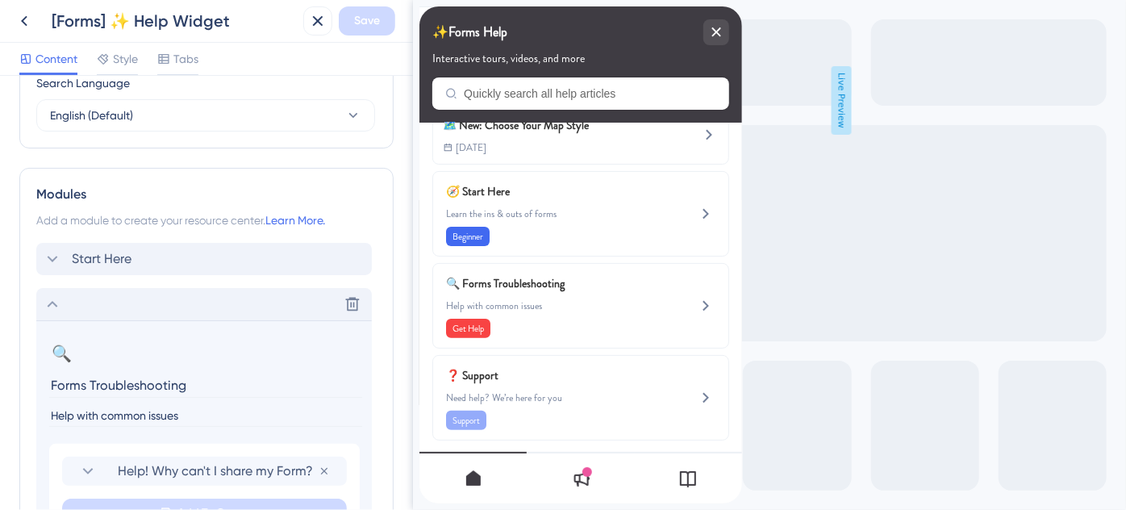
click at [55, 300] on icon at bounding box center [52, 304] width 19 height 19
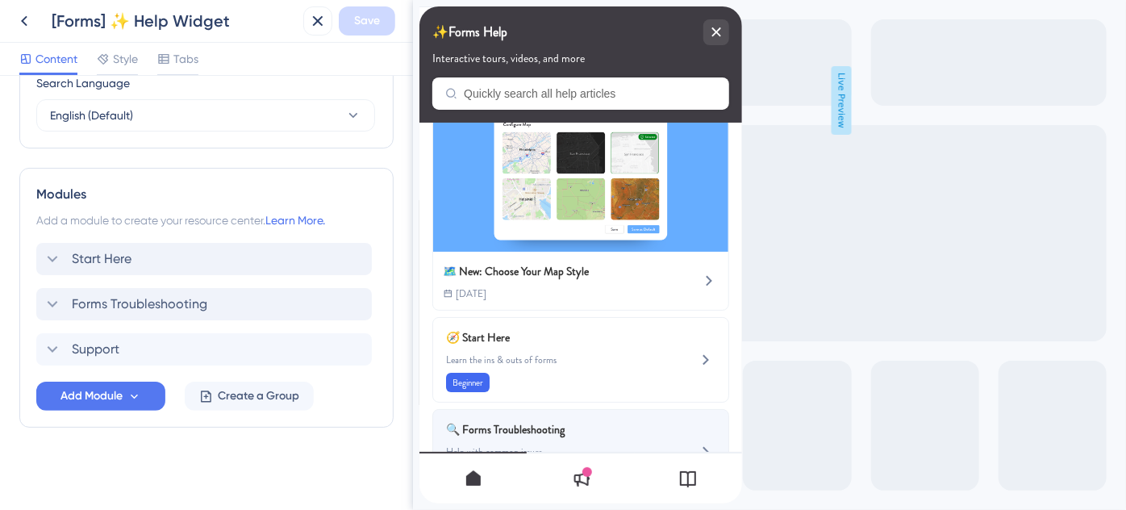
scroll to position [34, 0]
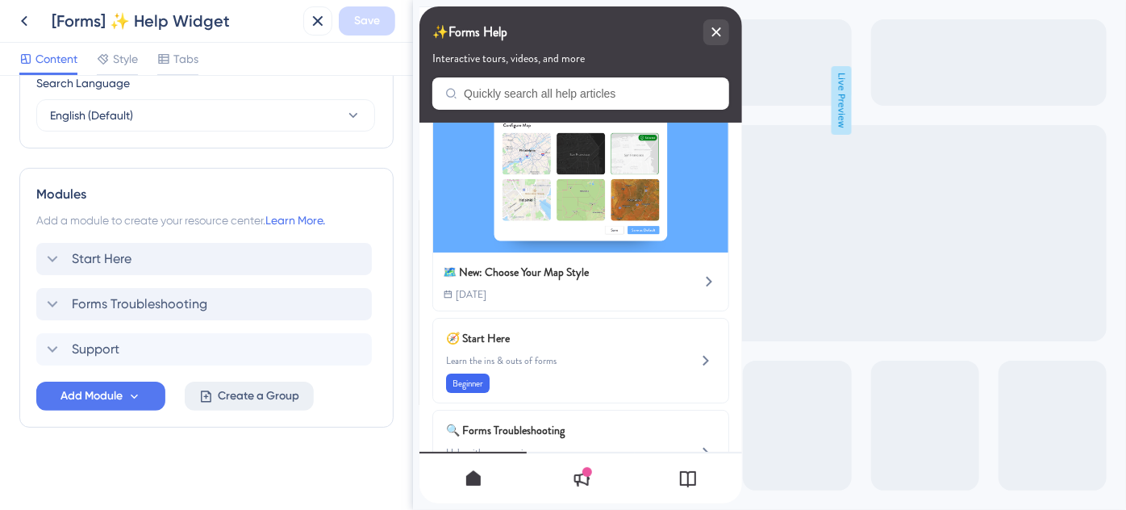
click at [232, 395] on span "Create a Group" at bounding box center [258, 396] width 81 height 19
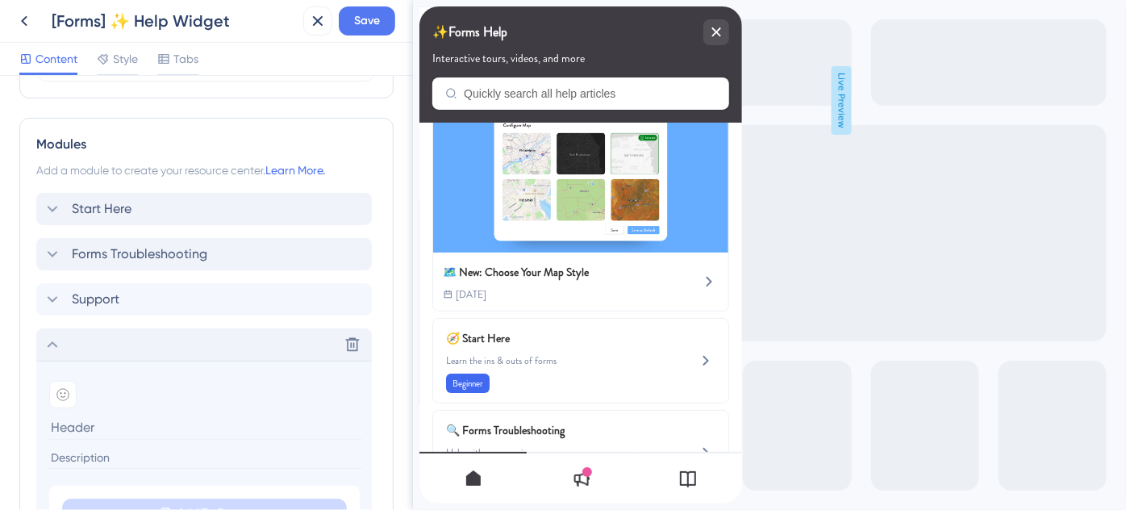
scroll to position [730, 0]
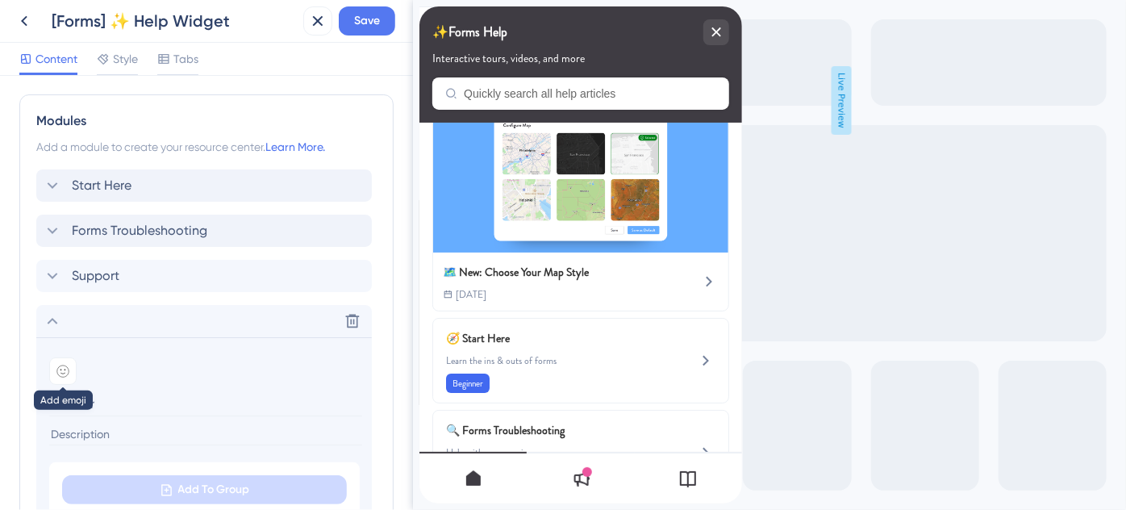
click at [64, 365] on icon at bounding box center [62, 371] width 13 height 13
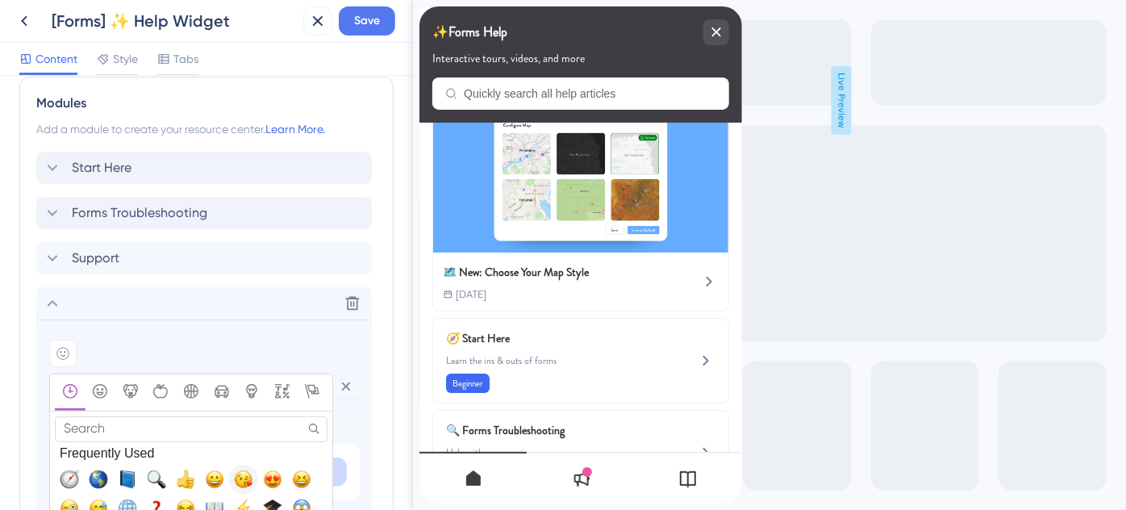
scroll to position [804, 0]
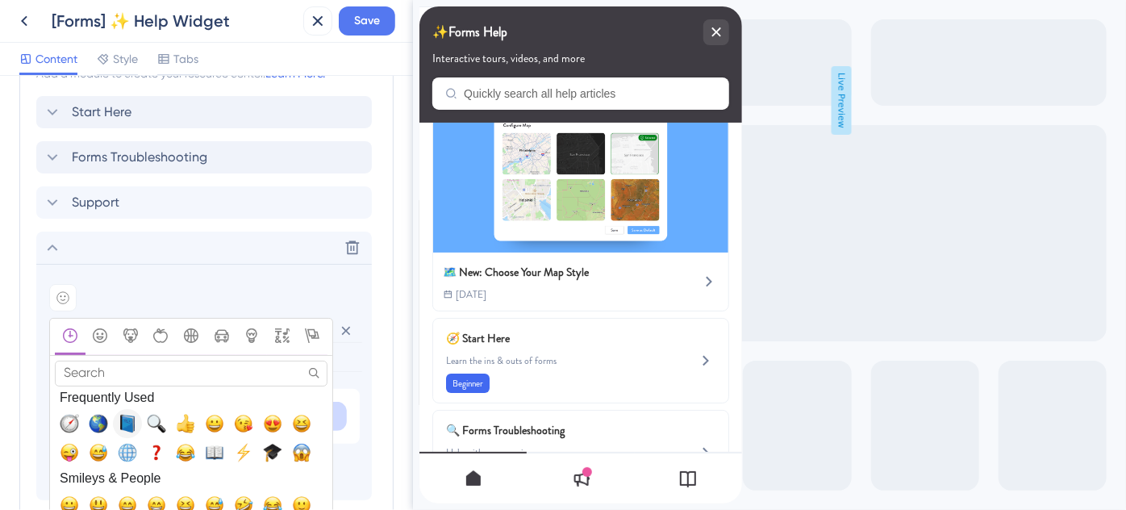
click at [132, 423] on span "📘, blue_book" at bounding box center [127, 423] width 19 height 19
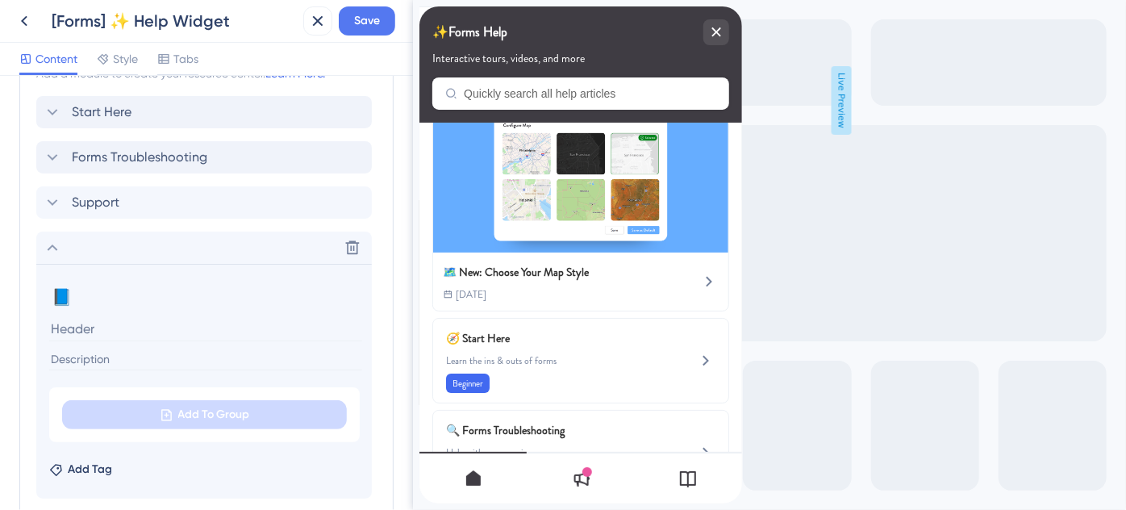
click at [123, 334] on input at bounding box center [205, 328] width 313 height 25
type input "Forms FAQs"
click at [107, 357] on input at bounding box center [205, 360] width 313 height 22
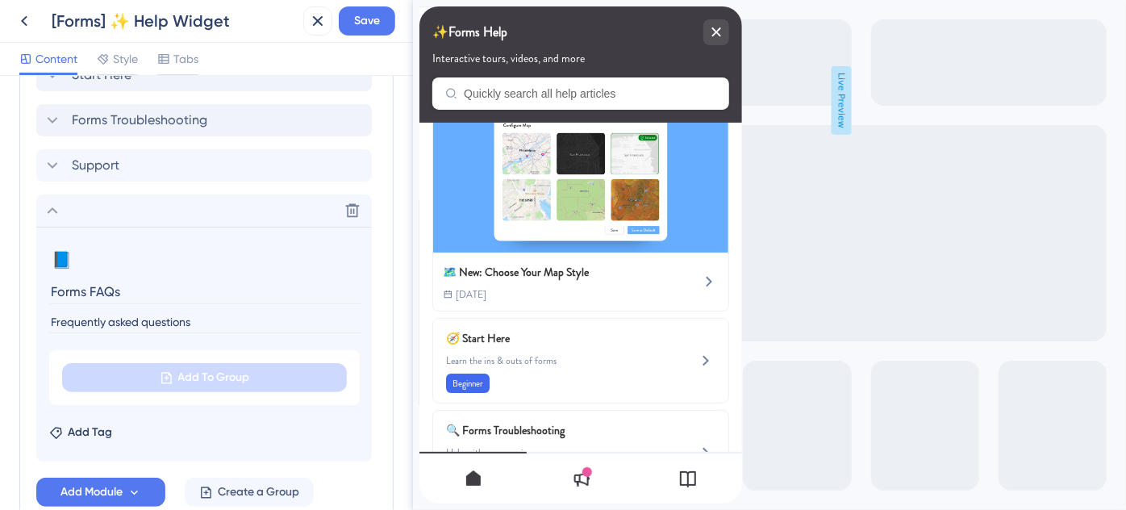
scroll to position [877, 0]
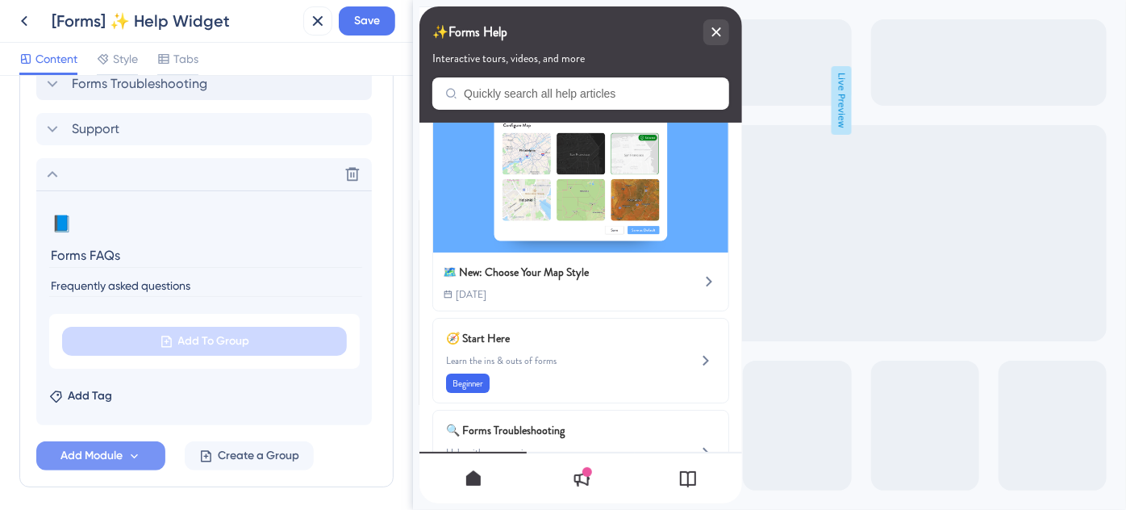
type input "Frequently asked questions"
click at [118, 441] on button "Add Module" at bounding box center [100, 455] width 129 height 29
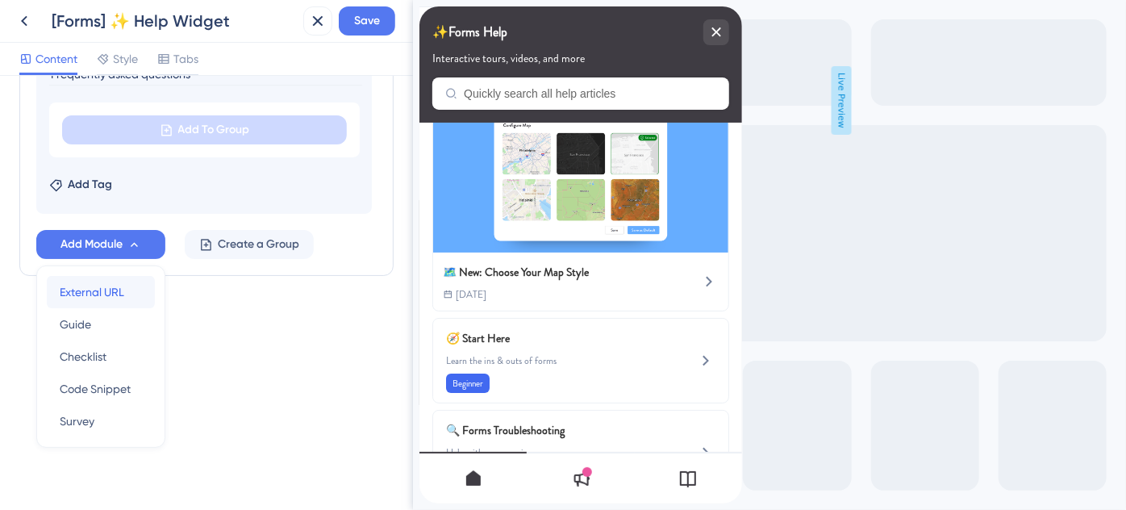
click at [110, 293] on span "External URL" at bounding box center [92, 291] width 65 height 19
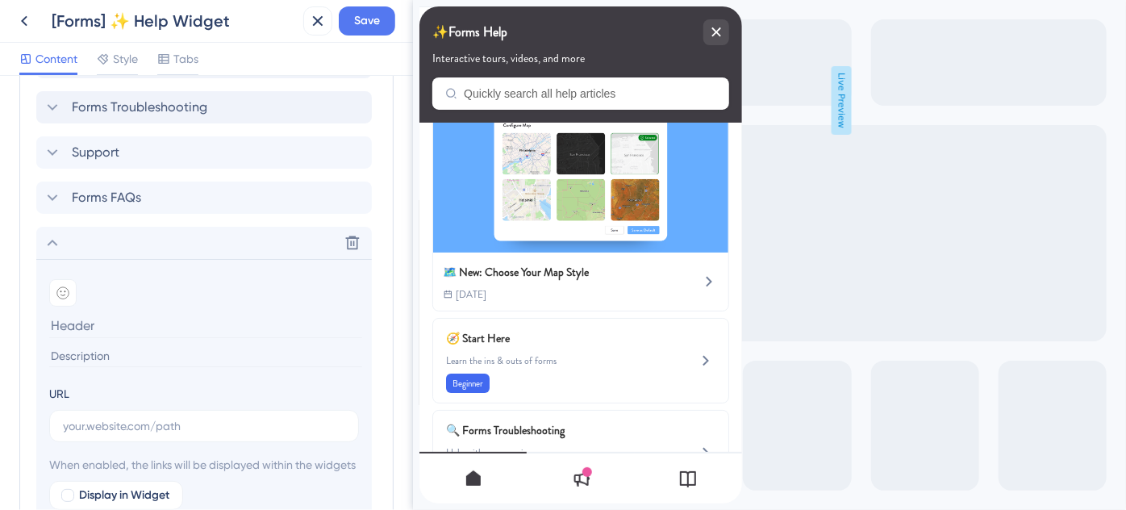
scroll to position [853, 0]
click at [350, 244] on icon at bounding box center [353, 244] width 16 height 16
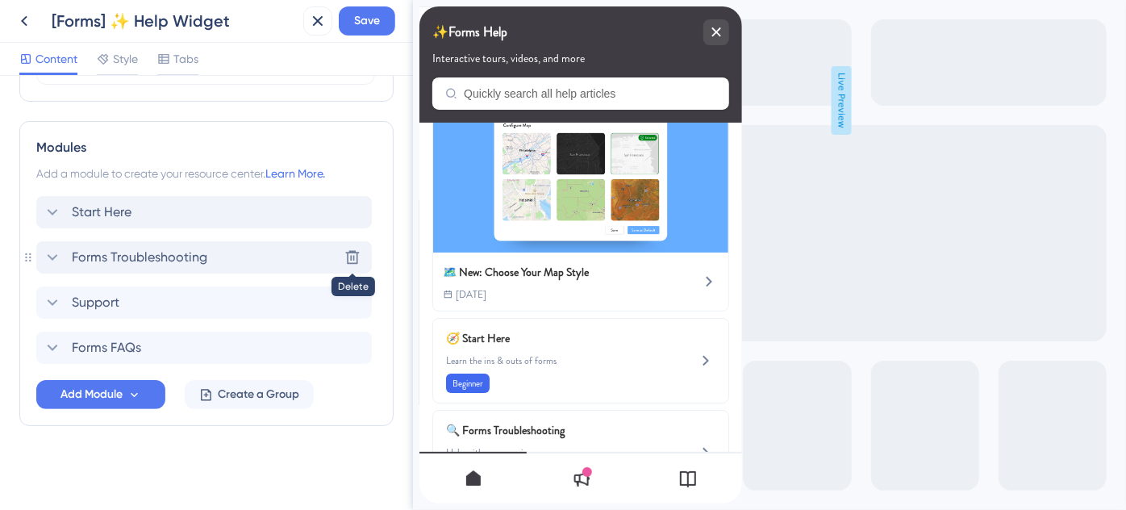
scroll to position [702, 0]
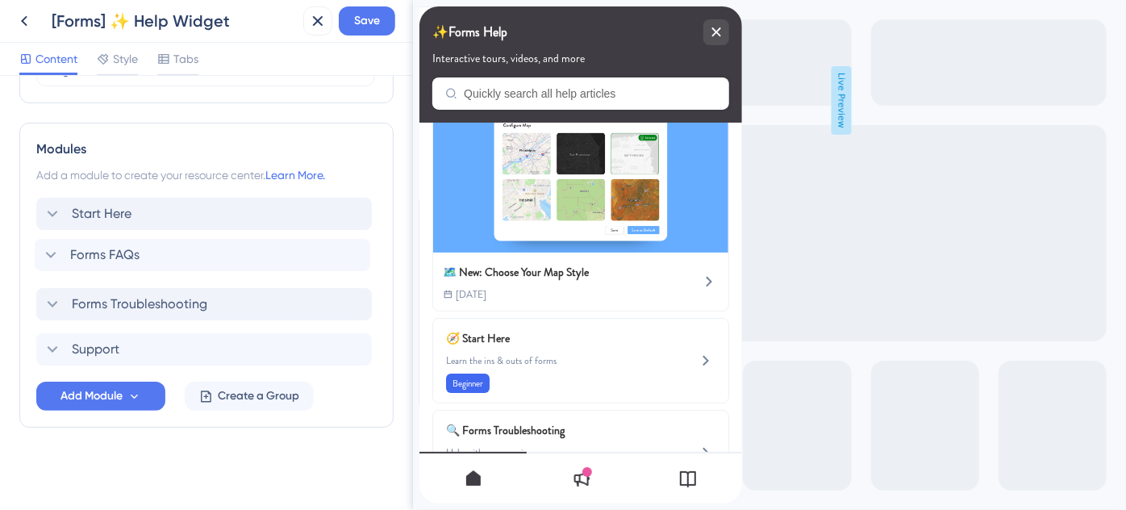
drag, startPoint x: 39, startPoint y: 350, endPoint x: 37, endPoint y: 253, distance: 96.8
click at [37, 253] on div "Start Here Forms Troubleshooting Support Forms FAQs" at bounding box center [206, 282] width 341 height 168
click at [127, 257] on span "Forms FAQs" at bounding box center [106, 258] width 69 height 19
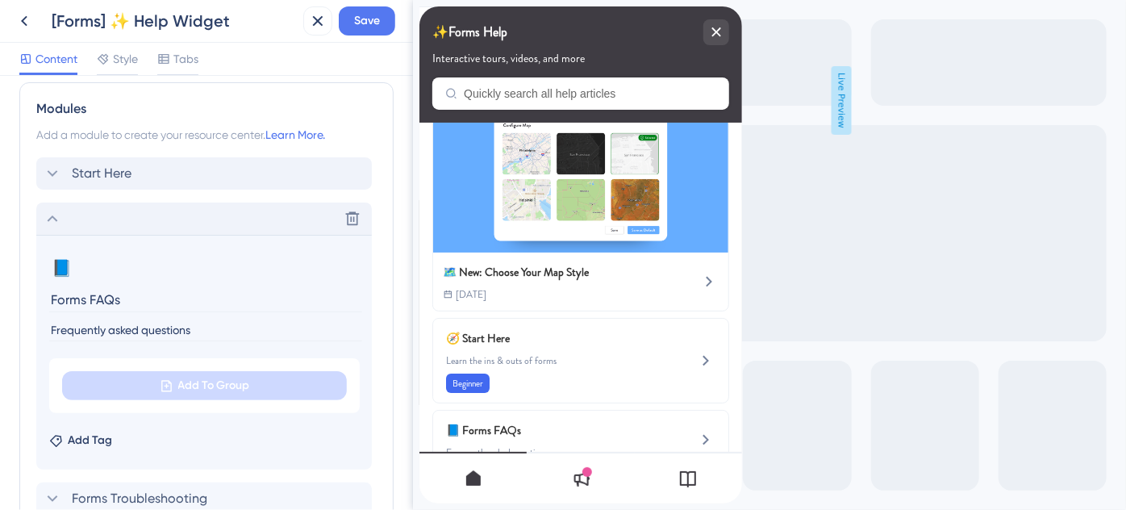
scroll to position [775, 0]
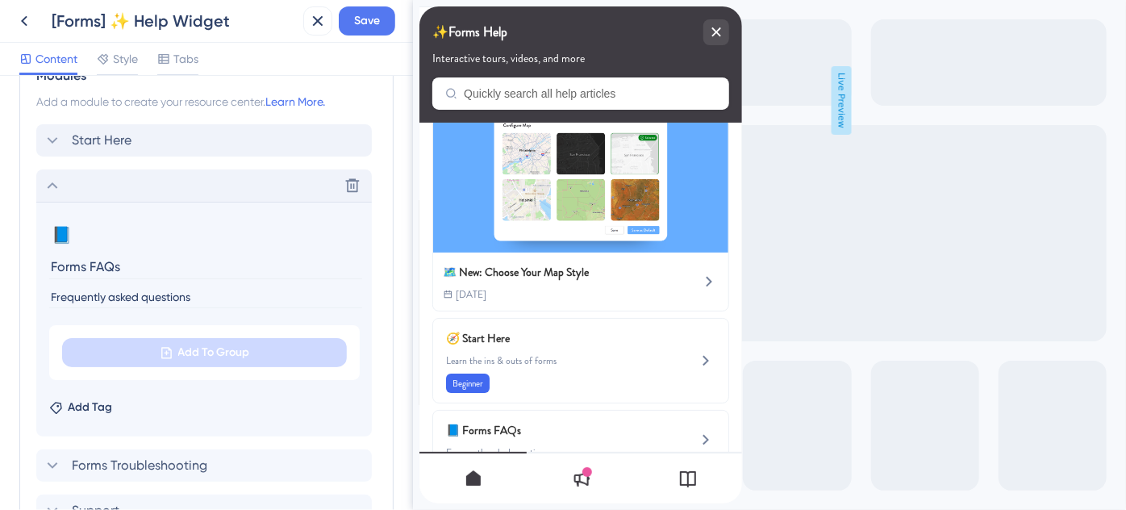
click at [50, 190] on icon at bounding box center [52, 185] width 19 height 19
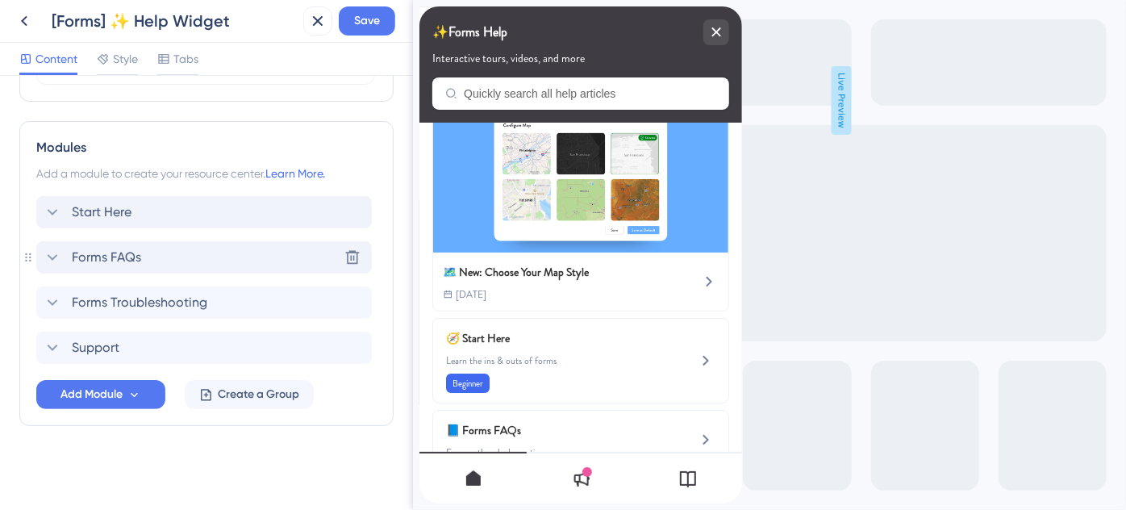
scroll to position [702, 0]
click at [133, 395] on icon at bounding box center [134, 396] width 7 height 5
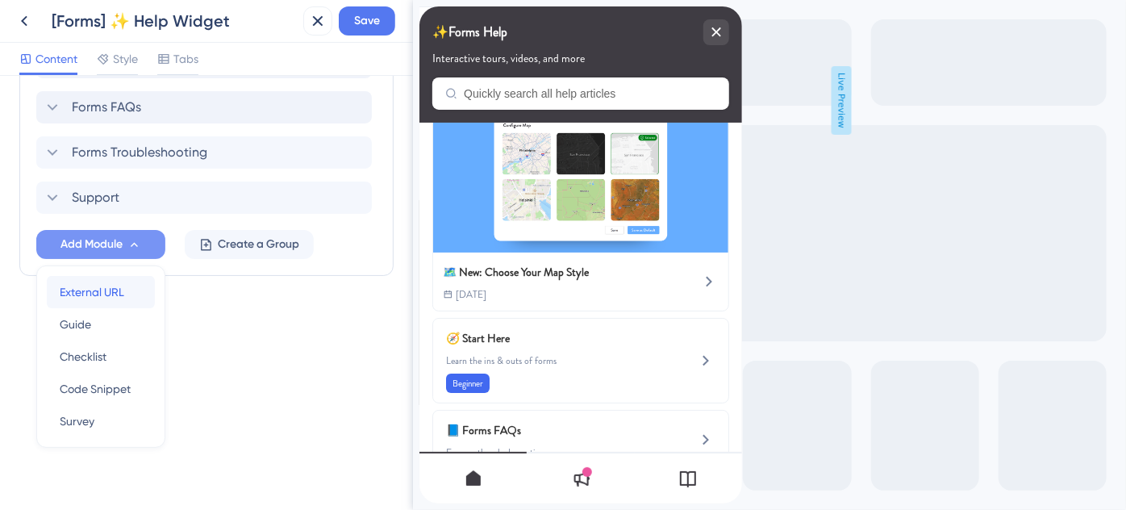
click at [110, 290] on span "External URL" at bounding box center [92, 291] width 65 height 19
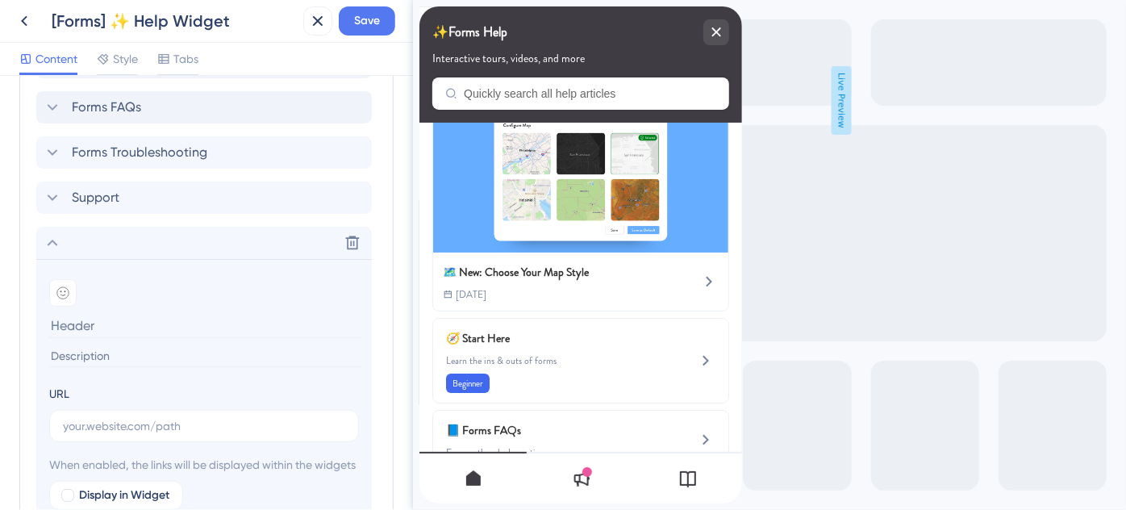
click at [126, 324] on input at bounding box center [205, 325] width 313 height 25
paste input "Where do form response emails go?"
type input "Where do form response emails go?"
click at [151, 423] on input "text" at bounding box center [204, 426] width 282 height 18
paste input "https://help.safariportal.app/en/articles/15346-where-do-form-response-emails-go"
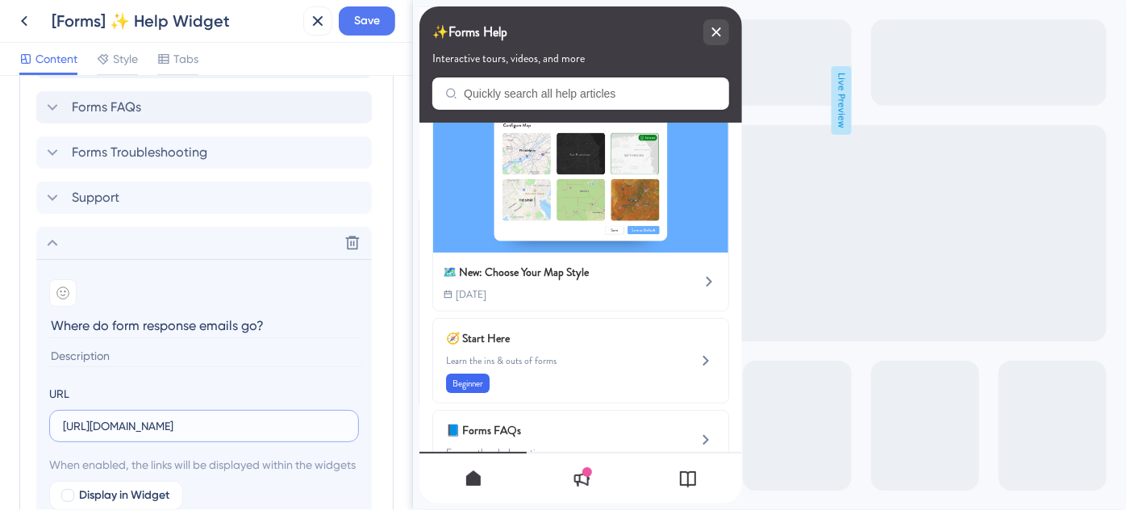
scroll to position [0, 163]
type input "https://help.safariportal.app/en/articles/15346-where-do-form-response-emails-go"
click at [49, 244] on icon at bounding box center [52, 242] width 19 height 19
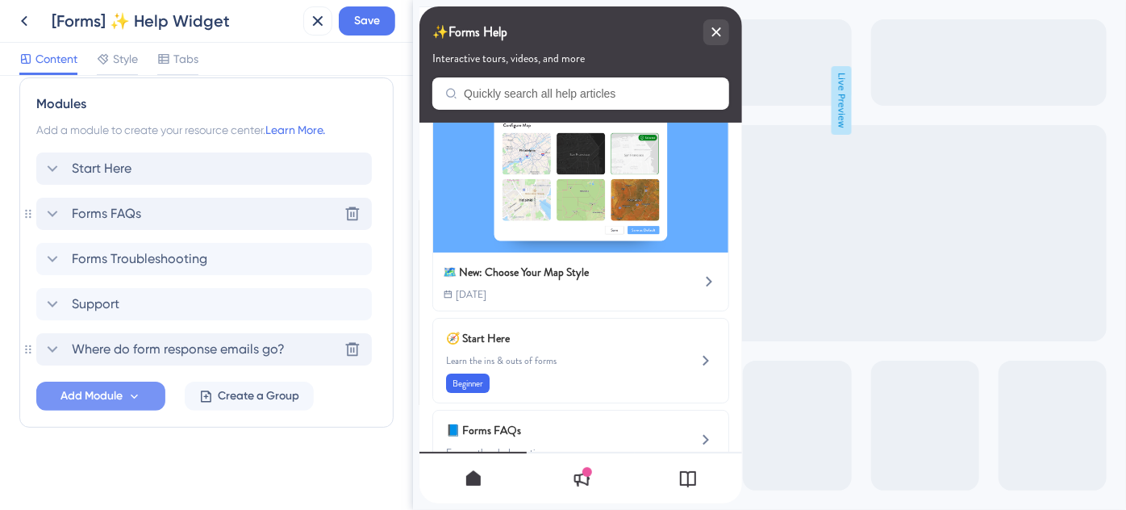
click at [118, 216] on span "Forms FAQs" at bounding box center [106, 213] width 69 height 19
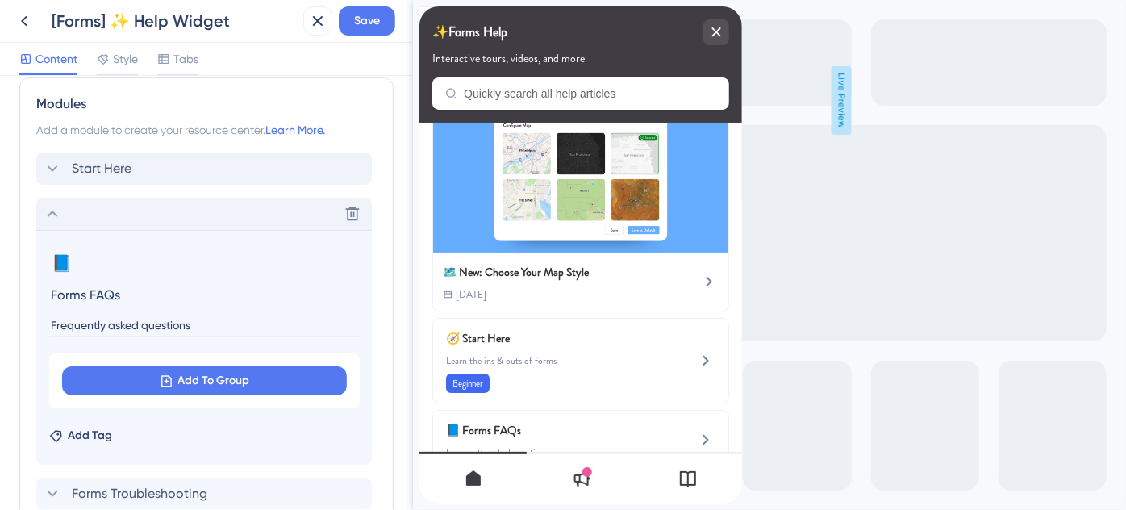
scroll to position [854, 0]
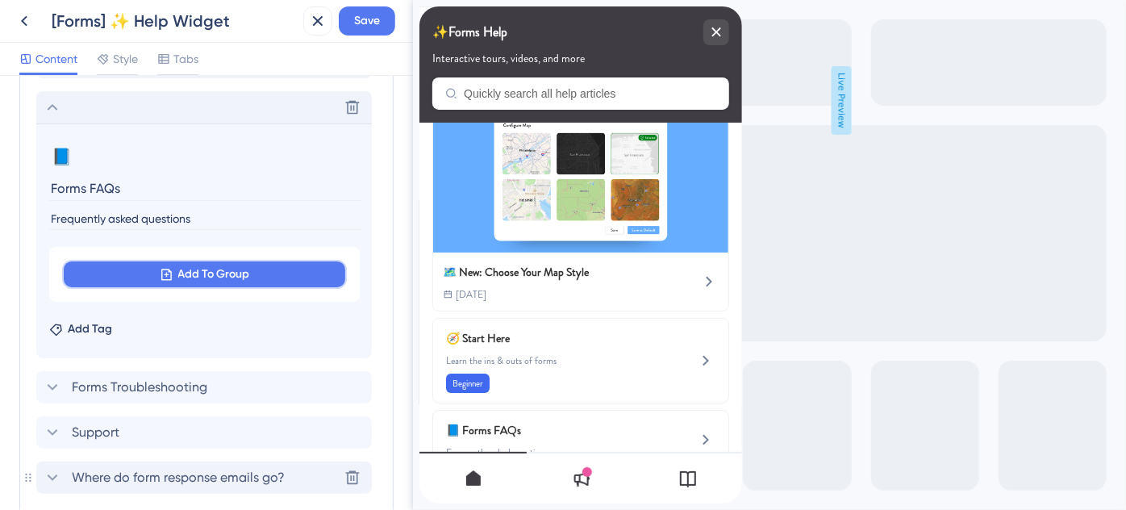
click at [173, 270] on button "Add To Group" at bounding box center [204, 274] width 285 height 29
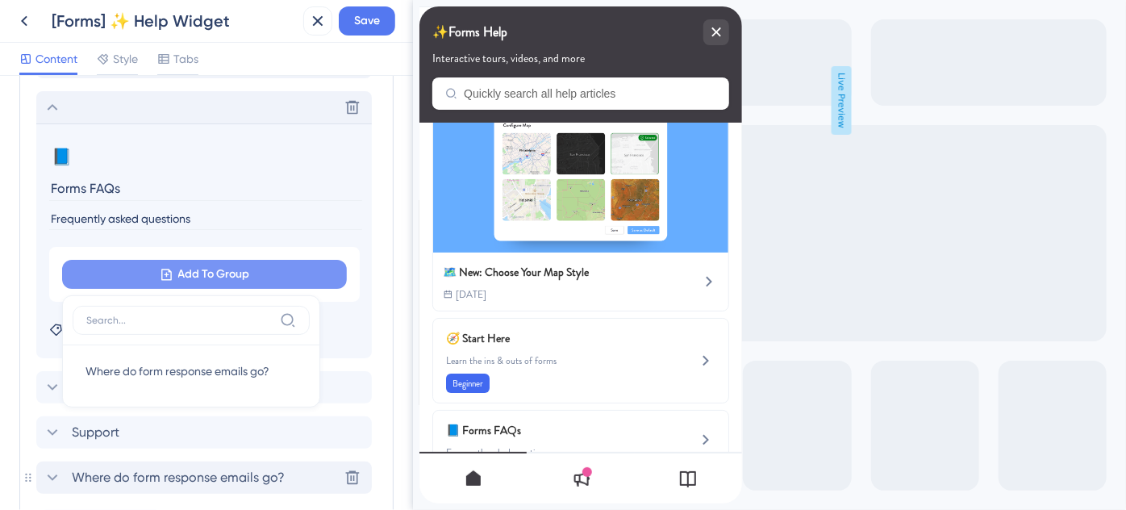
scroll to position [910, 0]
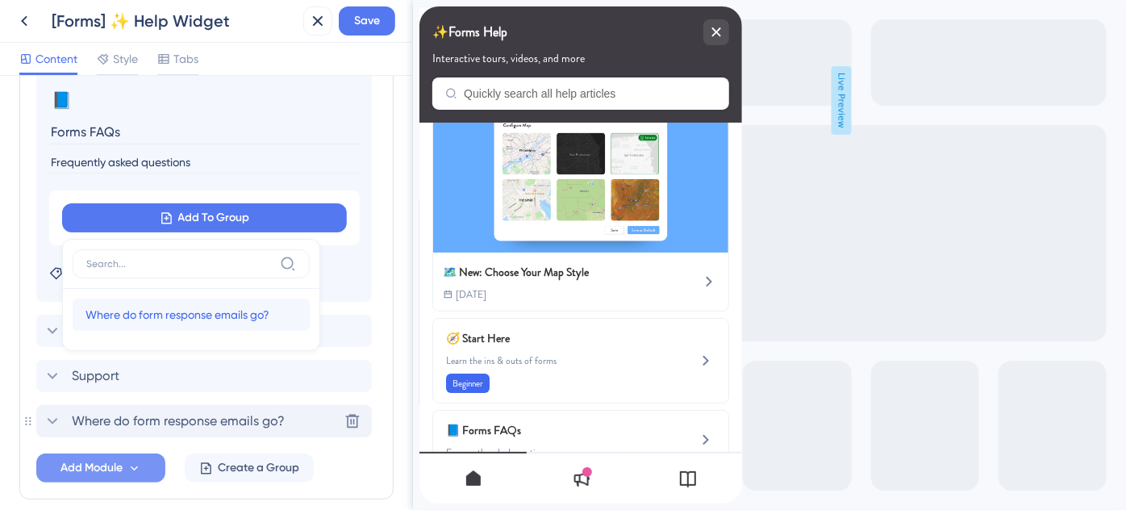
click at [173, 307] on span "Where do form response emails go?" at bounding box center [178, 314] width 184 height 19
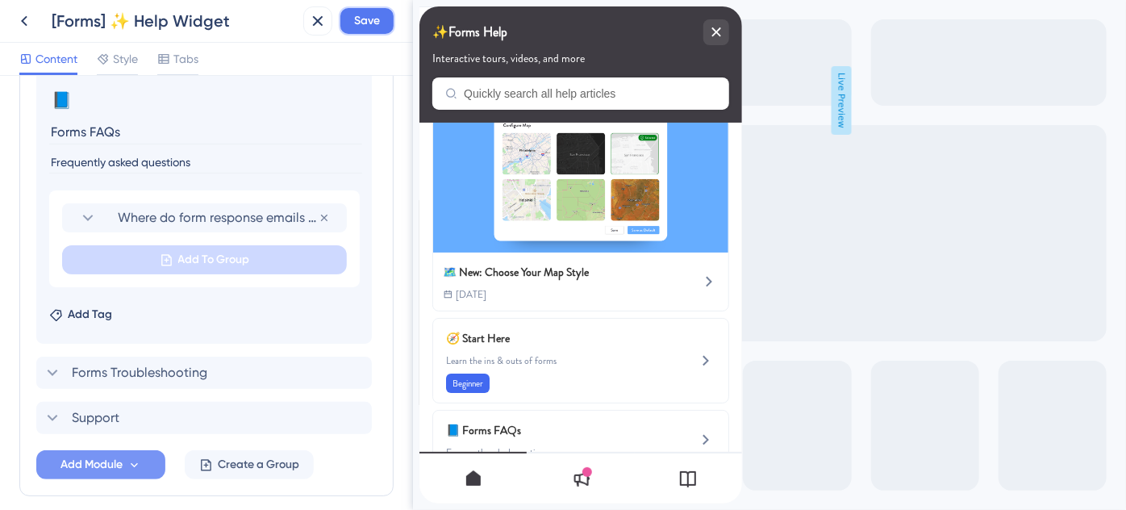
click at [359, 23] on span "Save" at bounding box center [367, 20] width 26 height 19
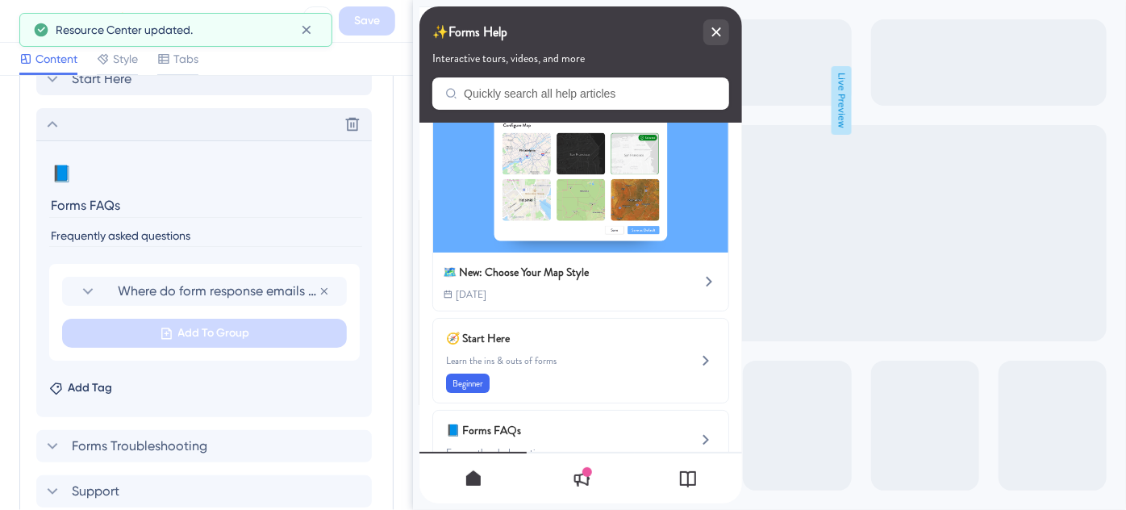
click at [53, 124] on icon at bounding box center [52, 124] width 19 height 19
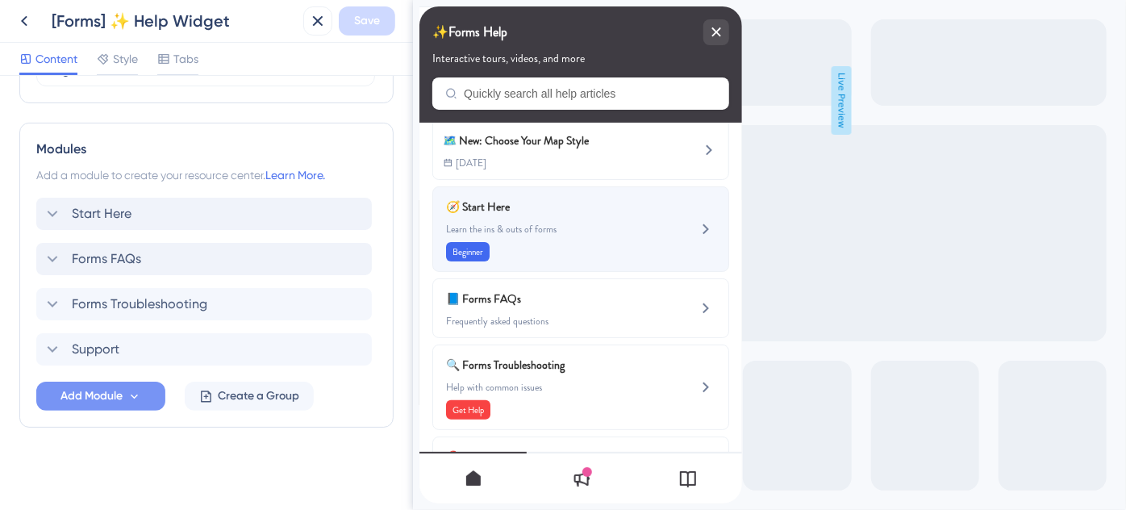
scroll to position [181, 0]
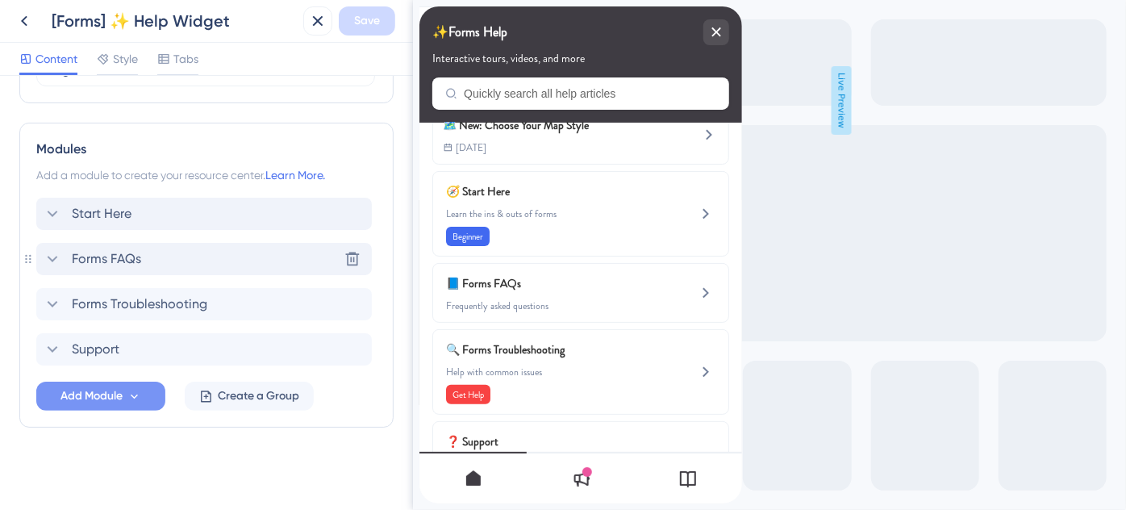
click at [124, 257] on span "Forms FAQs" at bounding box center [106, 258] width 69 height 19
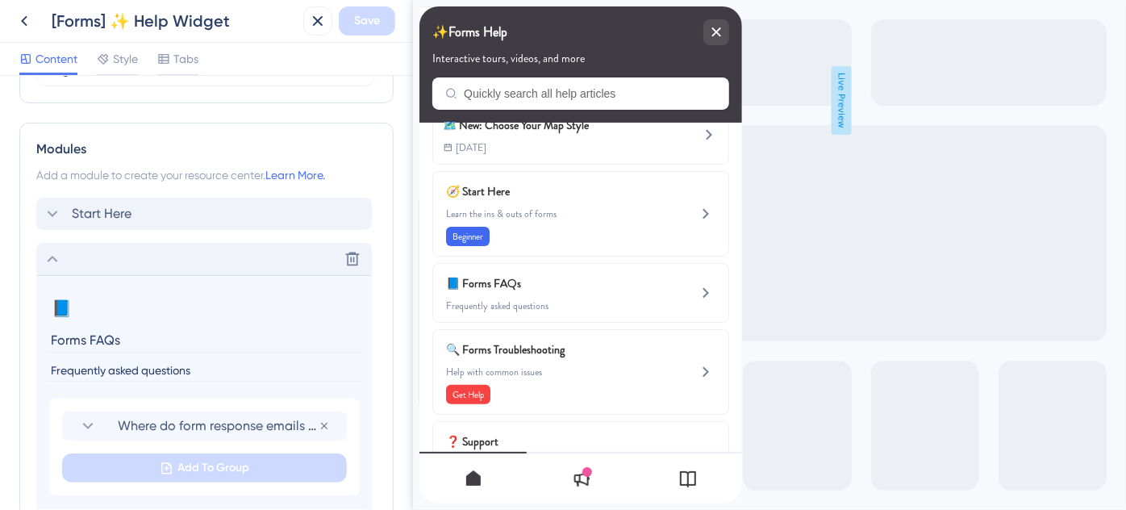
scroll to position [837, 0]
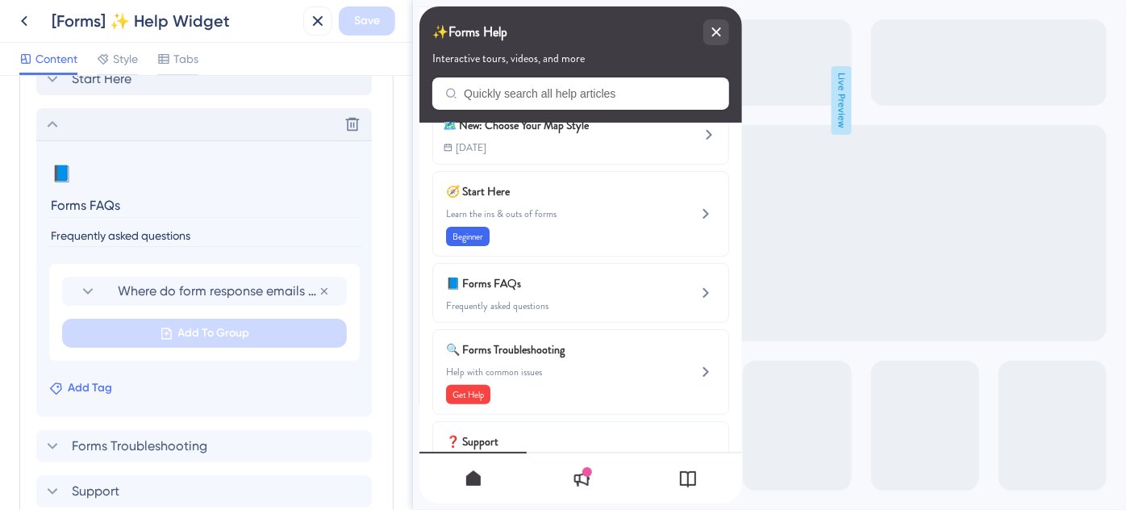
click at [92, 386] on span "Add Tag" at bounding box center [90, 387] width 44 height 19
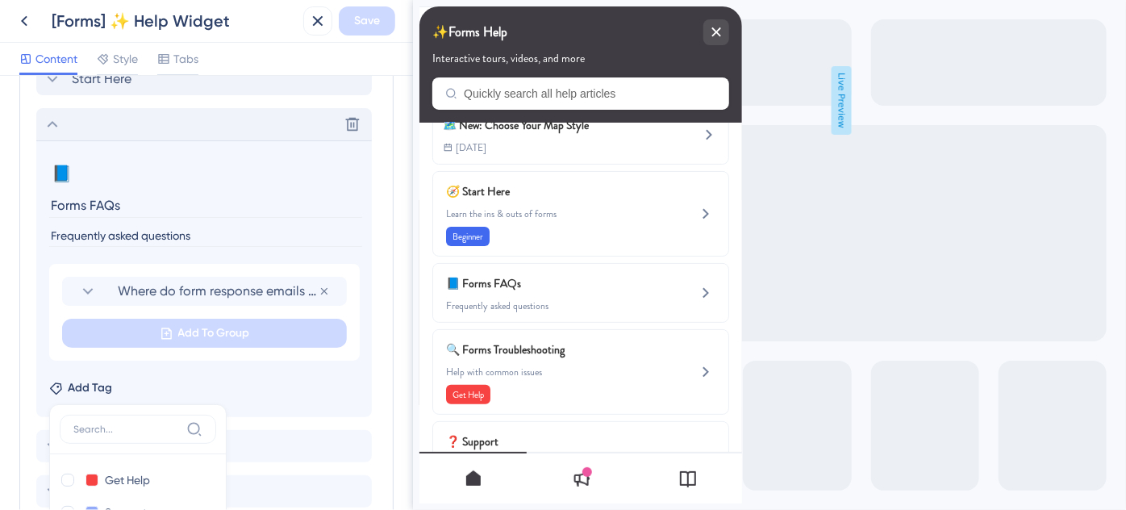
scroll to position [1109, 0]
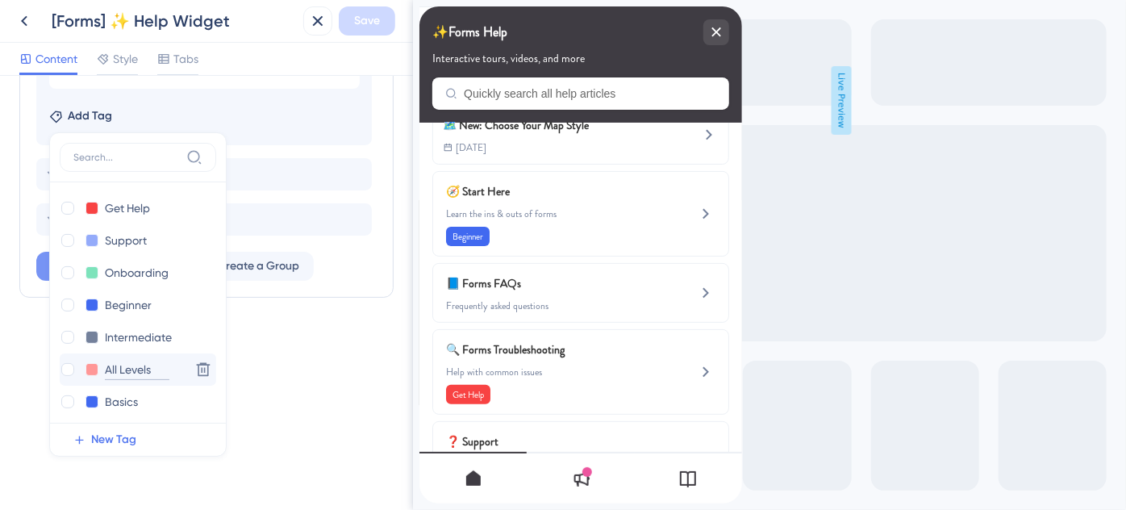
click at [119, 370] on input "All Levels" at bounding box center [137, 370] width 65 height 20
click at [63, 366] on div at bounding box center [67, 369] width 13 height 13
checkbox input "true"
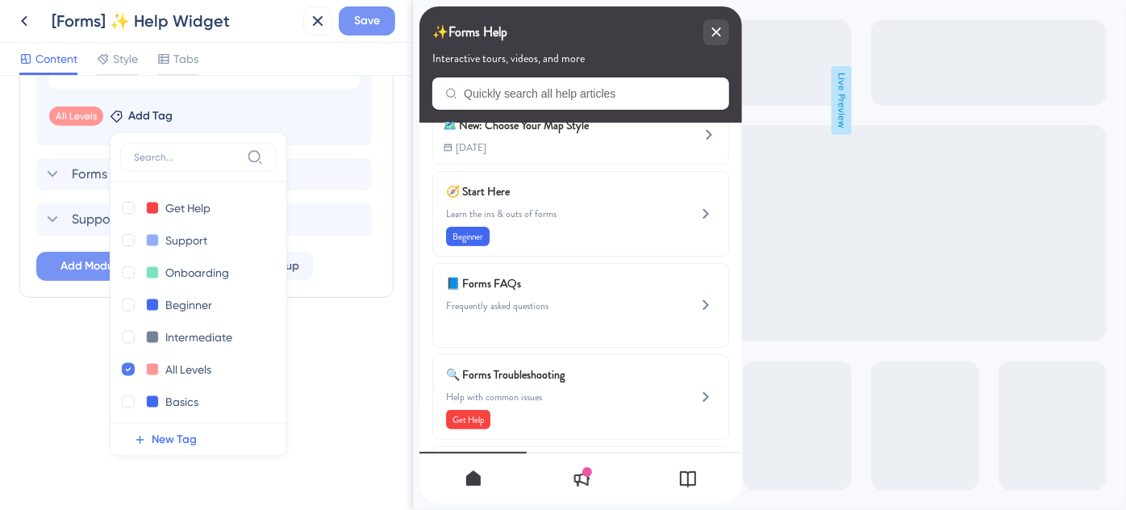
click at [362, 16] on span "Save" at bounding box center [367, 20] width 26 height 19
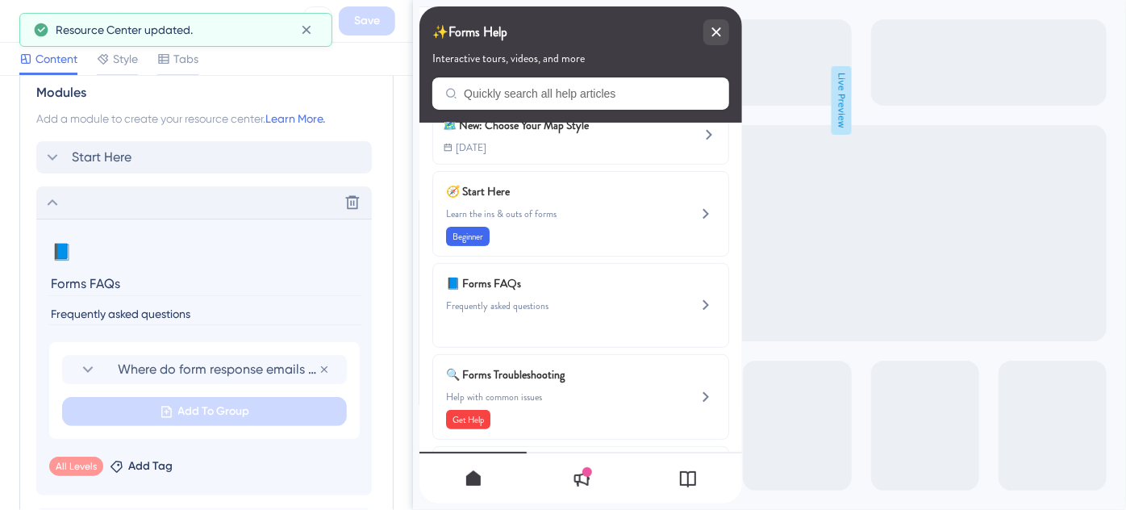
click at [53, 194] on icon at bounding box center [52, 202] width 19 height 19
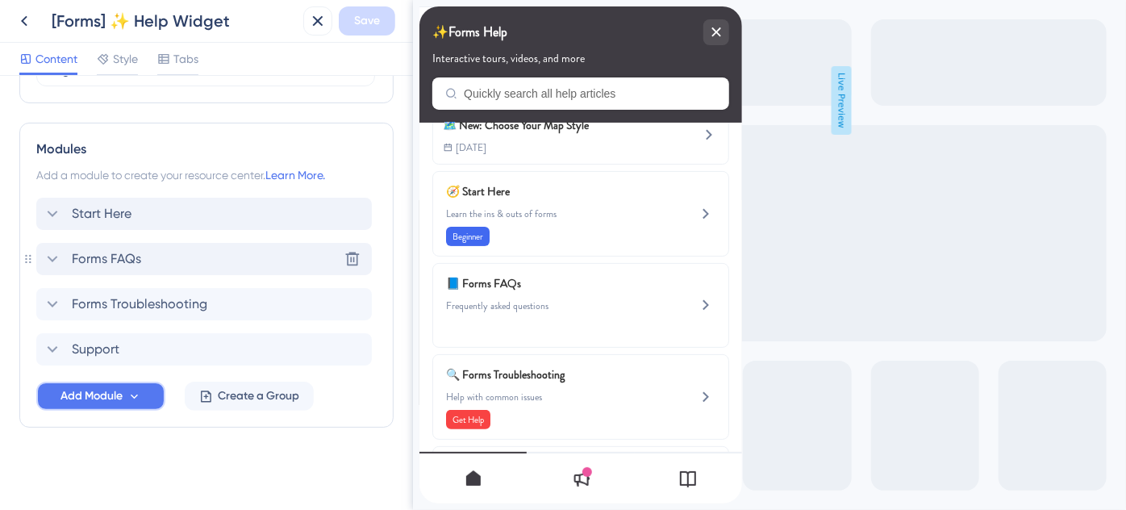
click at [137, 396] on icon at bounding box center [134, 397] width 14 height 14
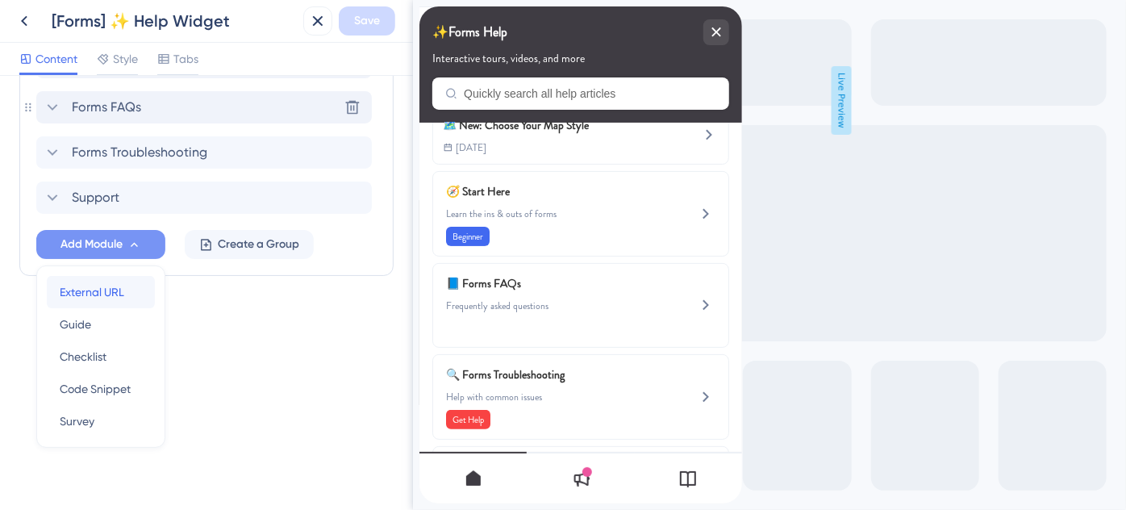
click at [115, 290] on span "External URL" at bounding box center [92, 291] width 65 height 19
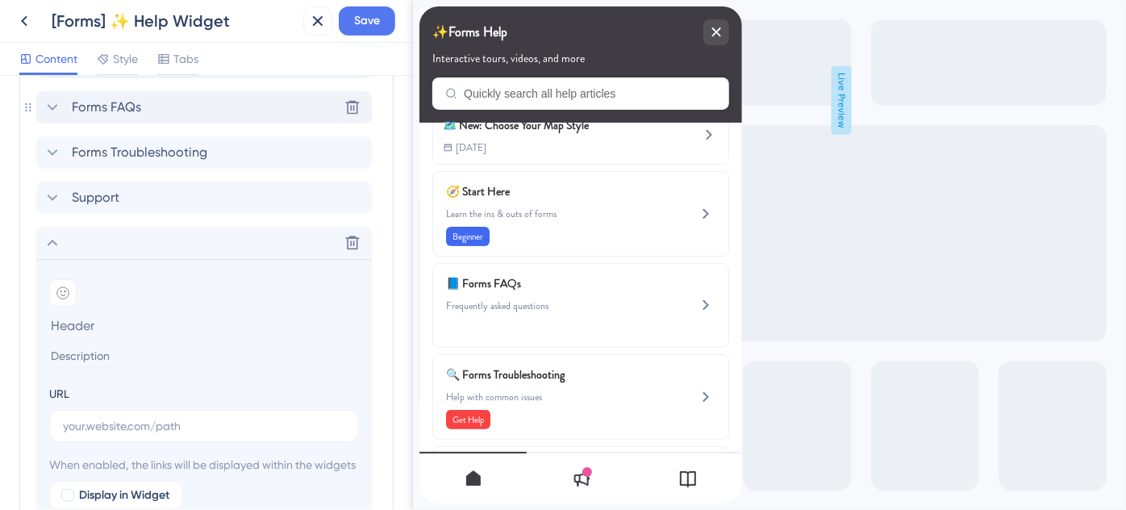
click at [107, 326] on input at bounding box center [205, 325] width 313 height 25
paste input "How can I see exactly what was filled out on a form, including text like terms …"
type input "How can I see exactly what was filled out on a form, including text like terms …"
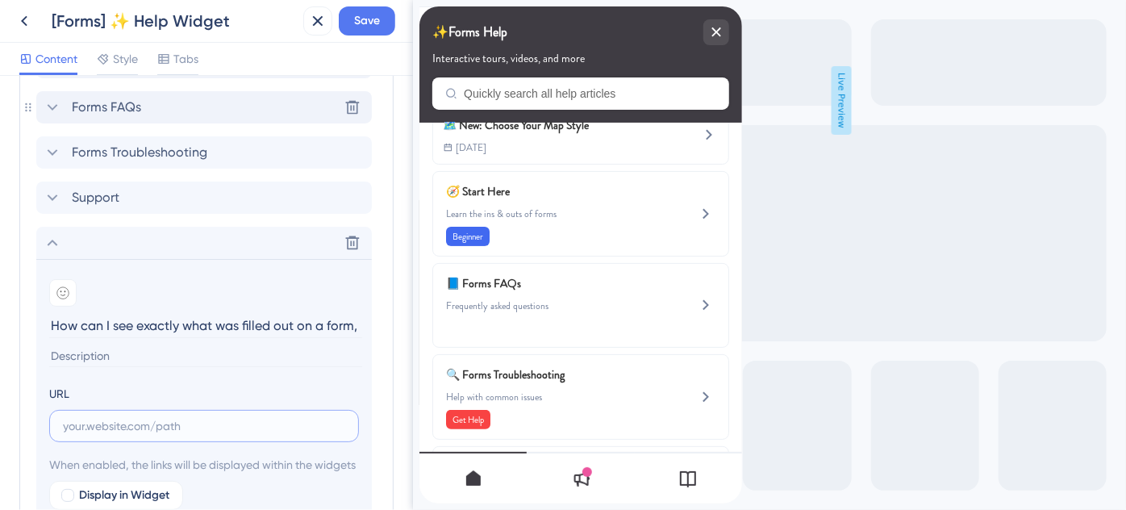
click at [149, 425] on input "text" at bounding box center [204, 426] width 282 height 18
paste input "https://help.safariportal.app/en/articles/16328-how-can-i-see-exactly-what-was-…"
type input "https://help.safariportal.app/en/articles/16328-how-can-i-see-exactly-what-was-…"
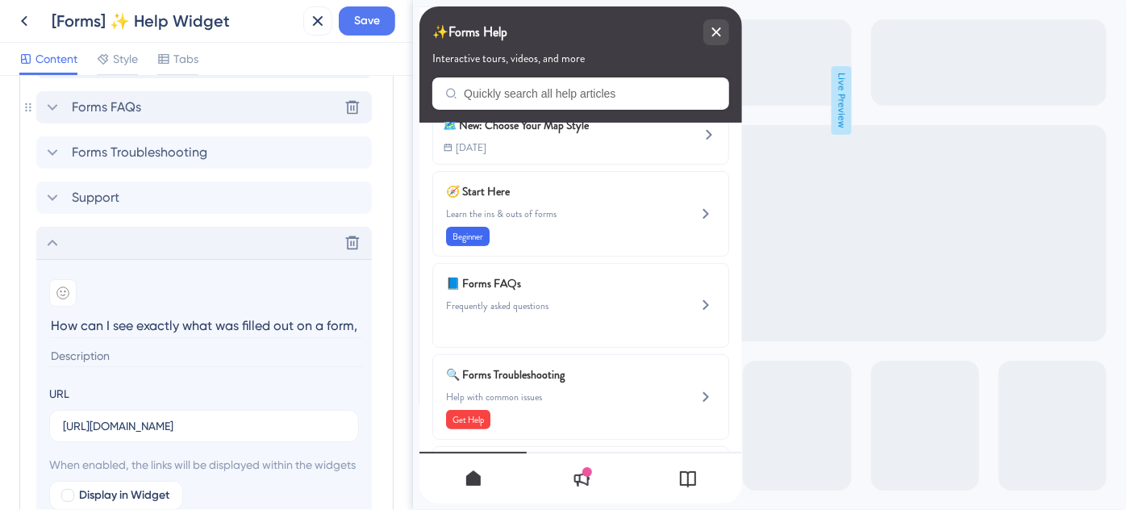
click at [49, 244] on icon at bounding box center [52, 242] width 19 height 19
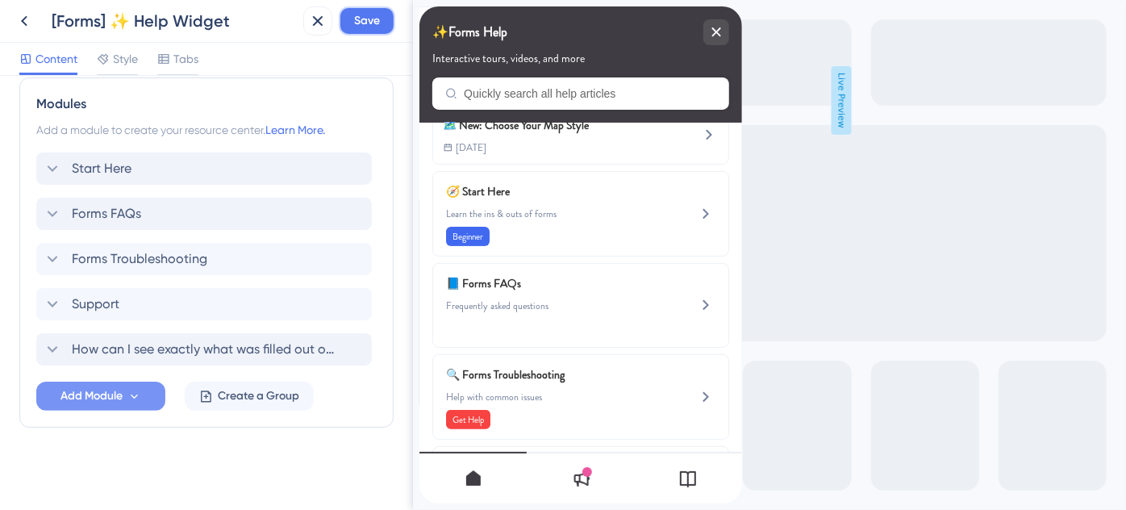
click at [366, 19] on span "Save" at bounding box center [367, 20] width 26 height 19
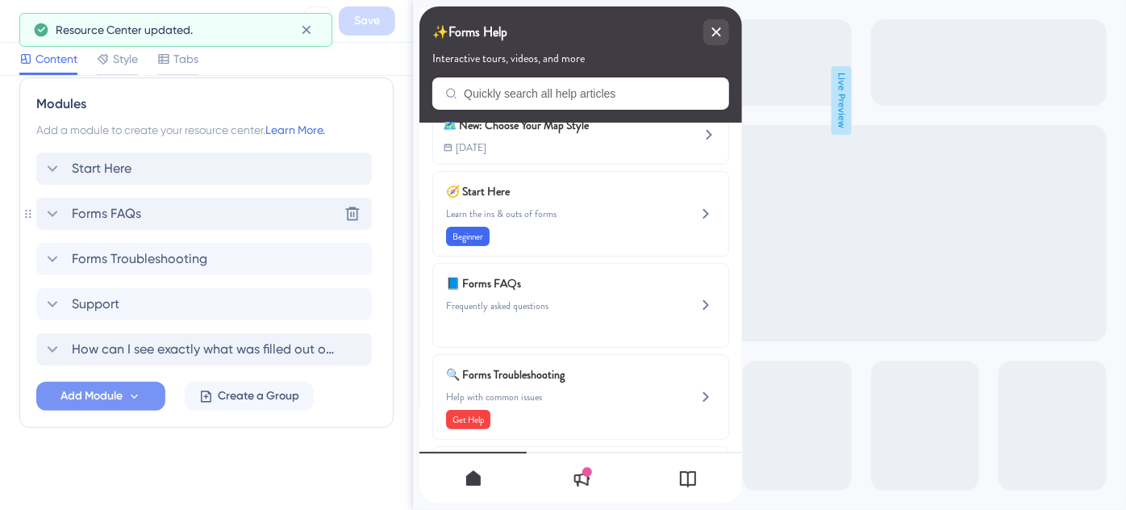
click at [111, 219] on span "Forms FAQs" at bounding box center [106, 213] width 69 height 19
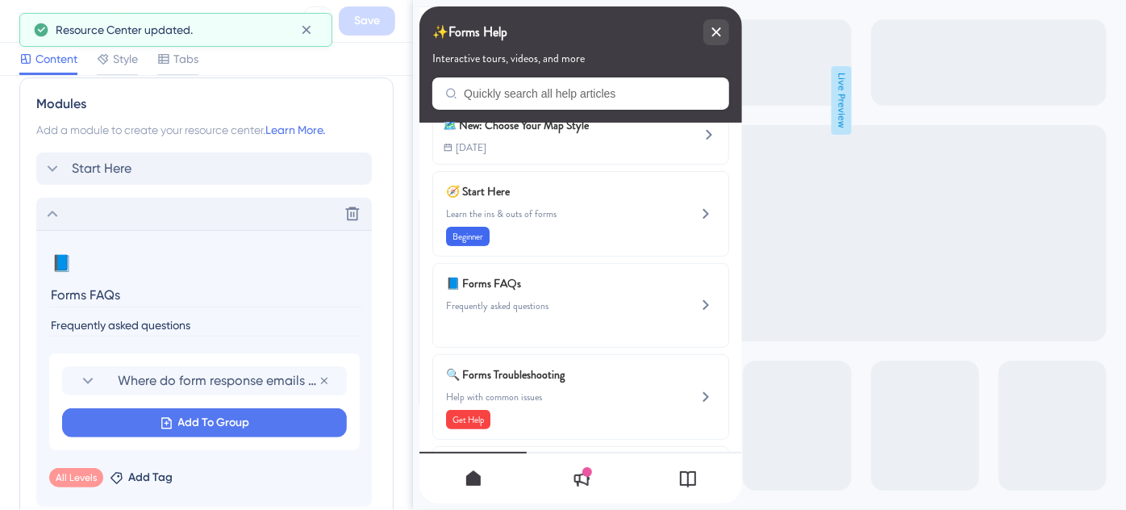
scroll to position [854, 0]
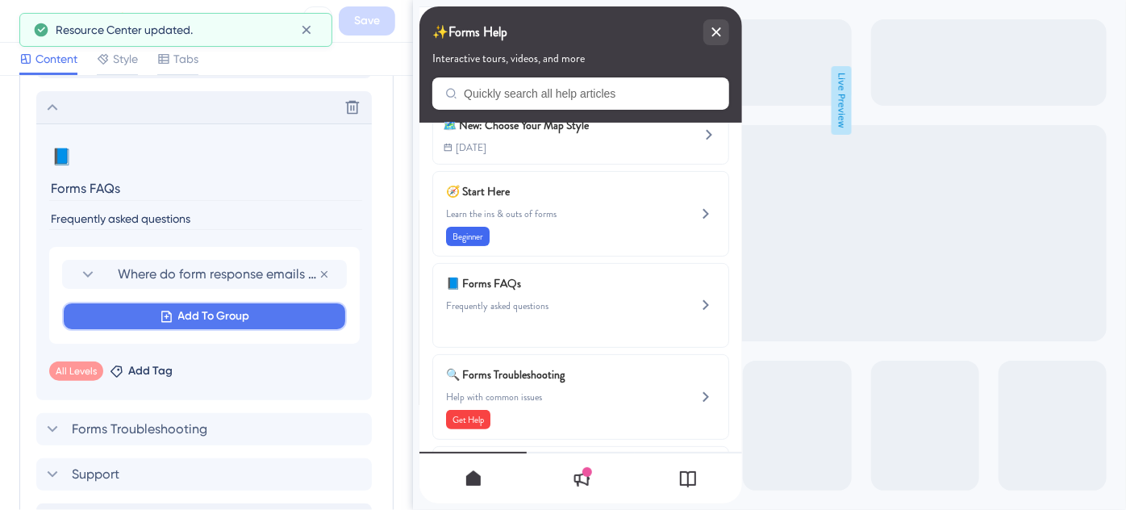
click at [180, 313] on span "Add To Group" at bounding box center [214, 316] width 72 height 19
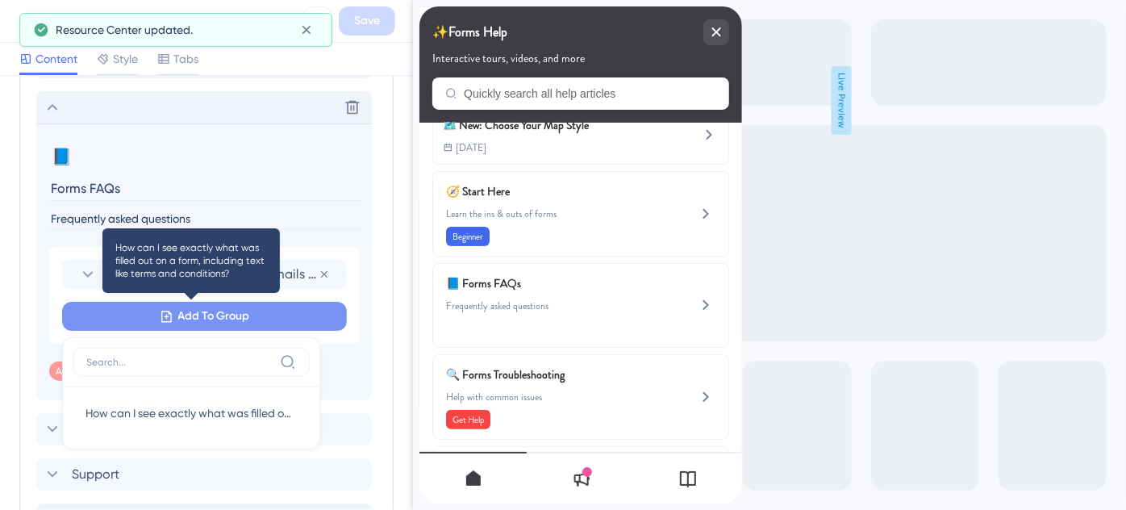
scroll to position [952, 0]
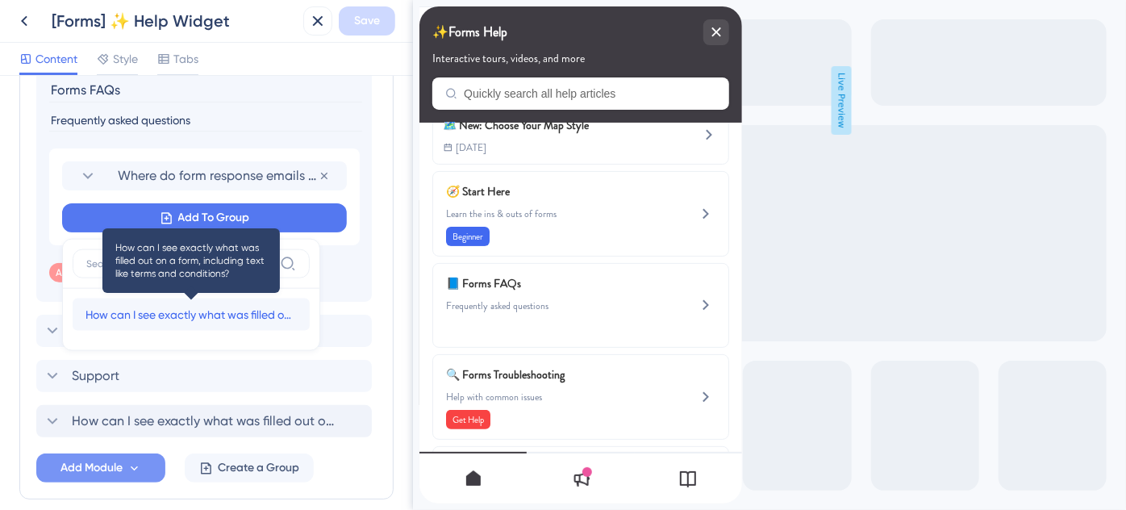
click at [159, 309] on span "How can I see exactly what was filled out on a form, including text like terms …" at bounding box center [191, 314] width 211 height 19
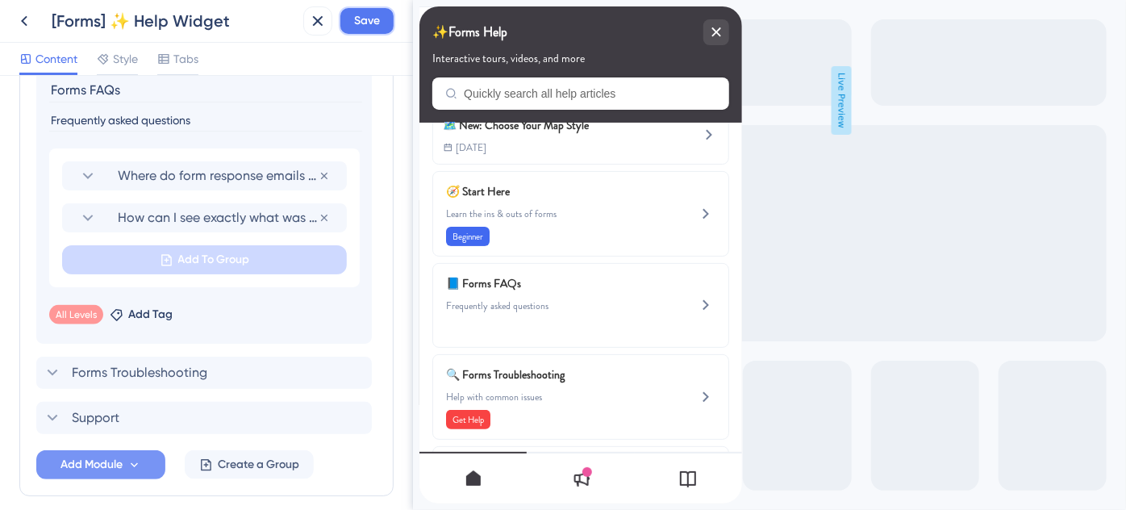
click at [362, 10] on button "Save" at bounding box center [367, 20] width 56 height 29
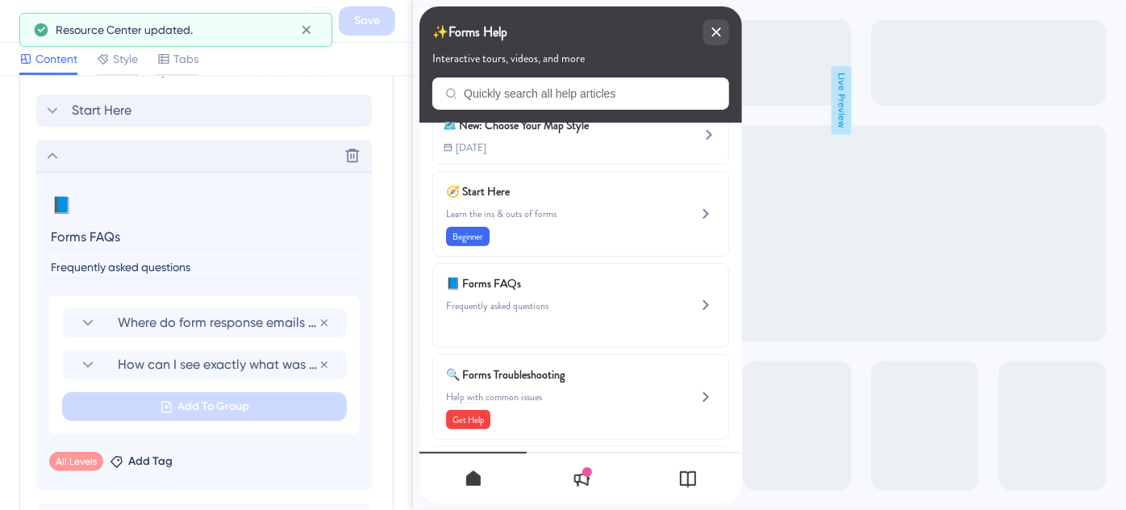
click at [56, 152] on icon at bounding box center [52, 155] width 19 height 19
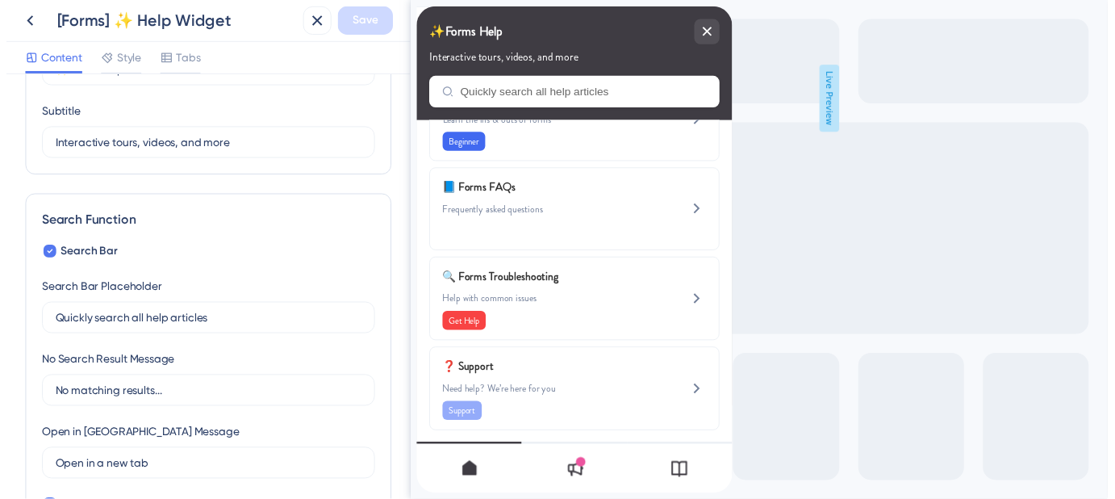
scroll to position [0, 0]
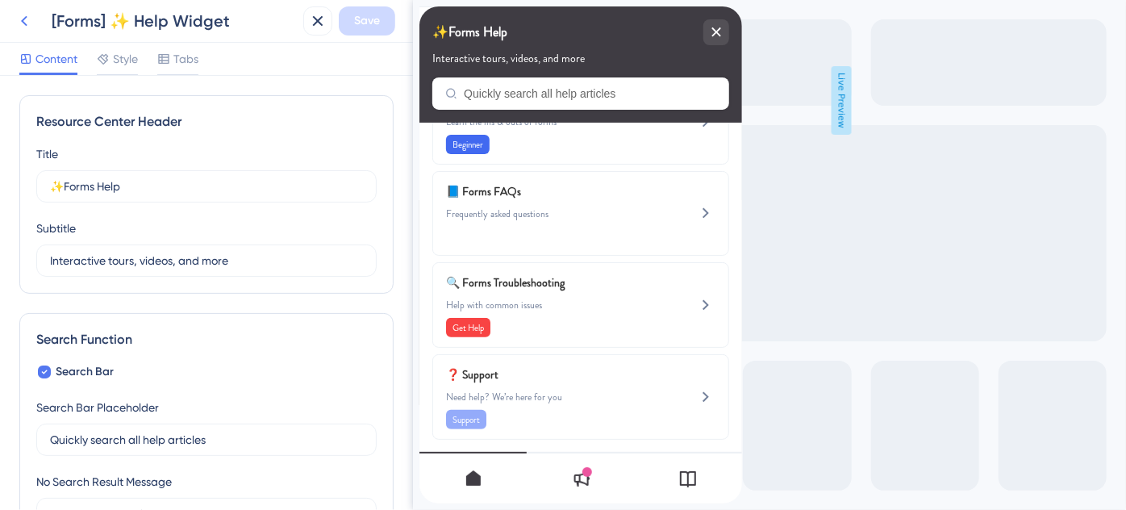
click at [23, 23] on icon at bounding box center [24, 21] width 6 height 10
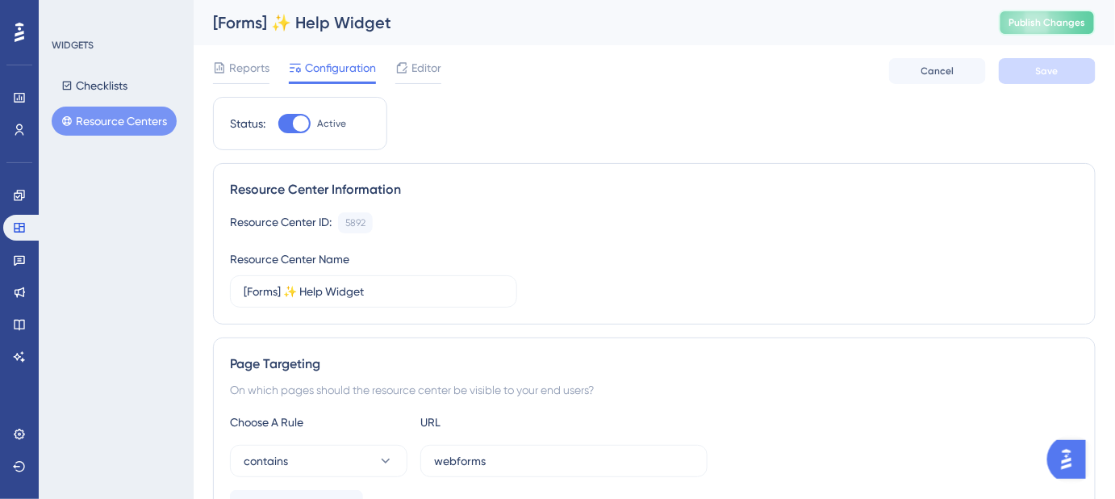
click at [1047, 34] on button "Publish Changes" at bounding box center [1047, 23] width 97 height 26
click at [140, 118] on button "Resource Centers" at bounding box center [114, 121] width 125 height 29
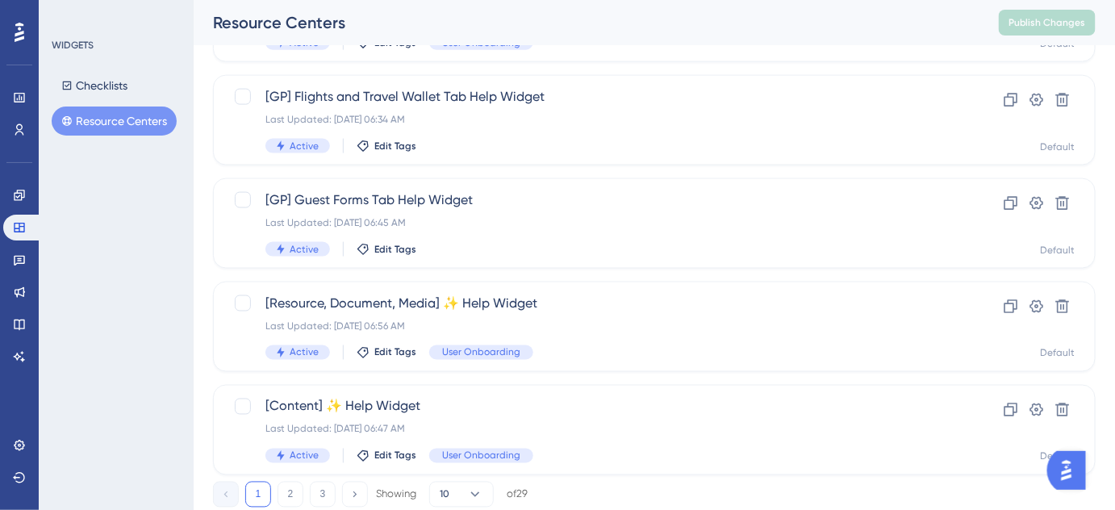
scroll to position [733, 0]
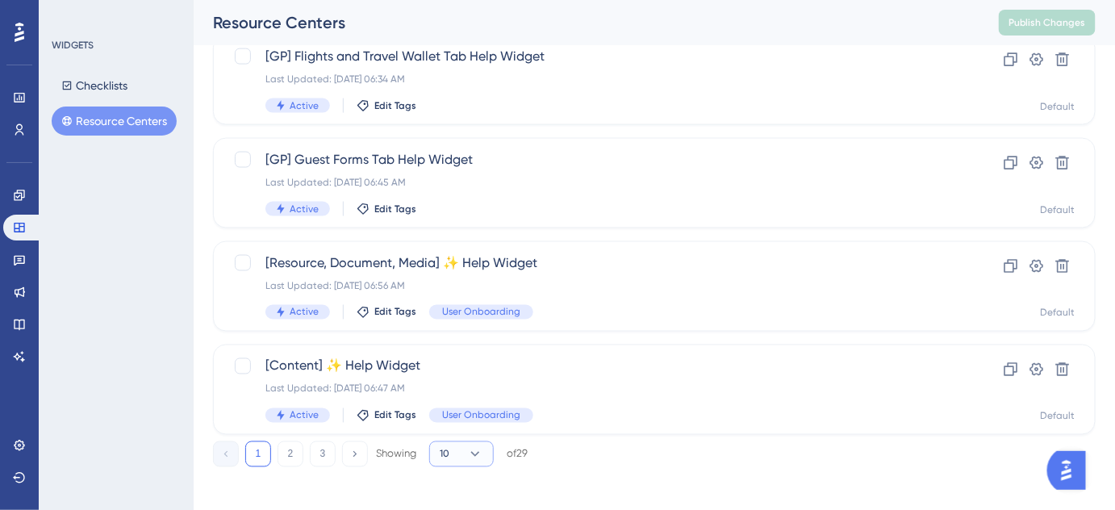
click at [473, 451] on icon at bounding box center [475, 454] width 16 height 16
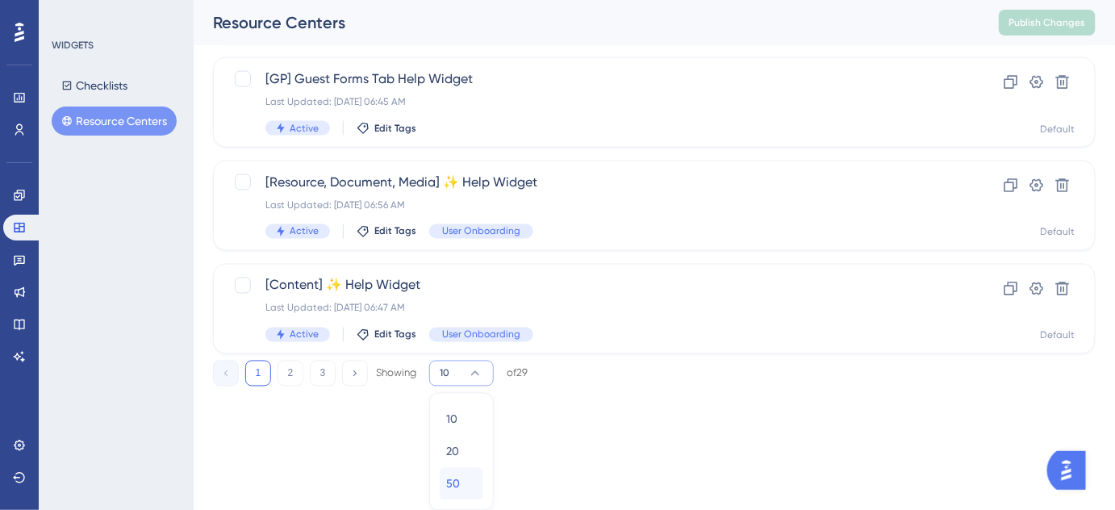
click at [461, 474] on div "50 50" at bounding box center [461, 484] width 31 height 32
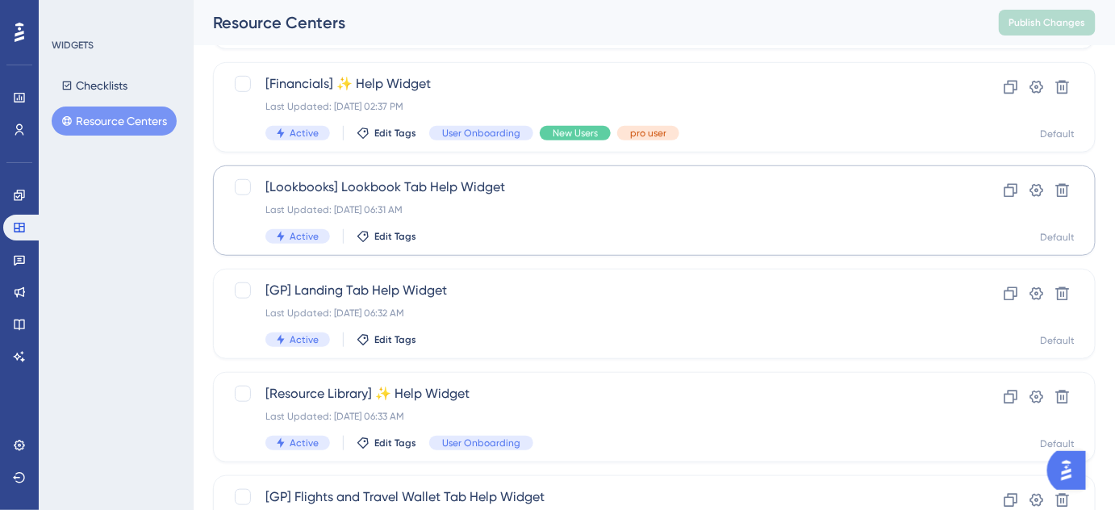
scroll to position [366, 0]
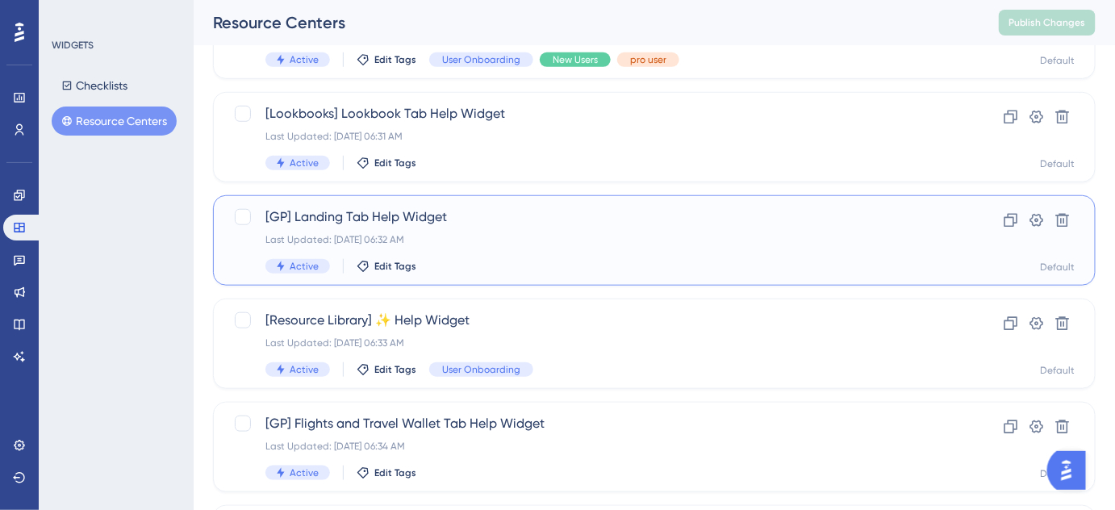
click at [390, 219] on span "[GP] Landing Tab Help Widget" at bounding box center [589, 216] width 649 height 19
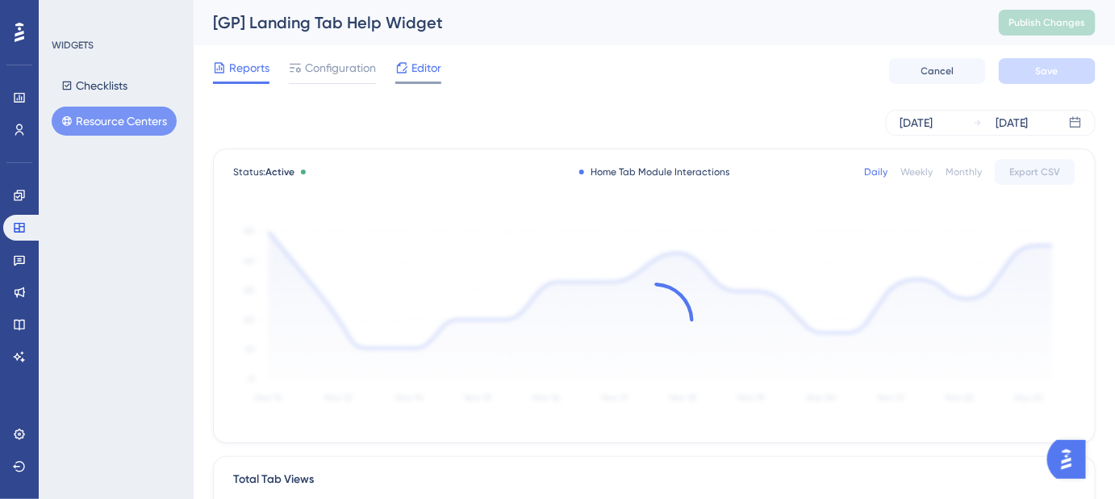
click at [423, 74] on span "Editor" at bounding box center [427, 67] width 30 height 19
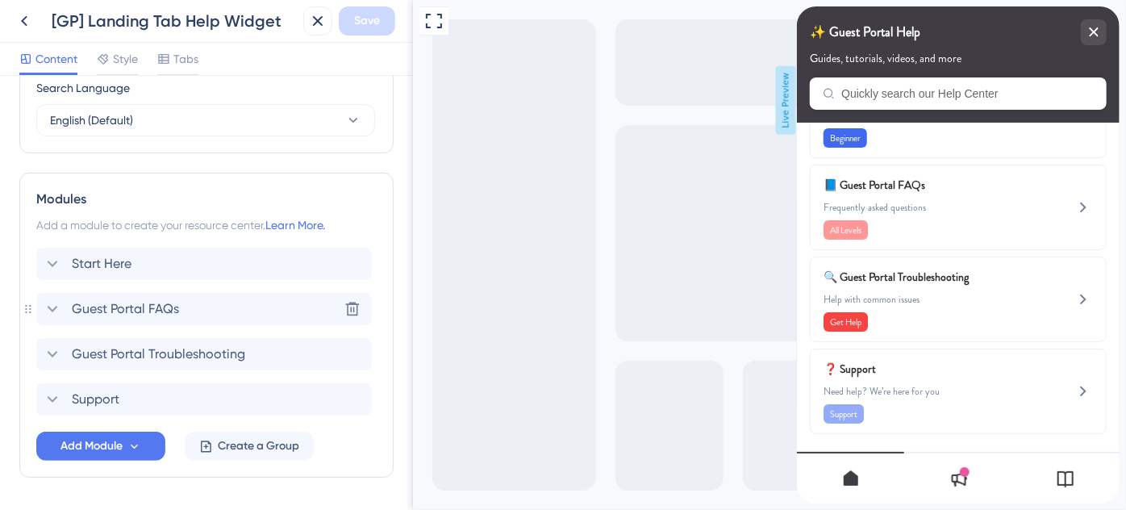
scroll to position [702, 0]
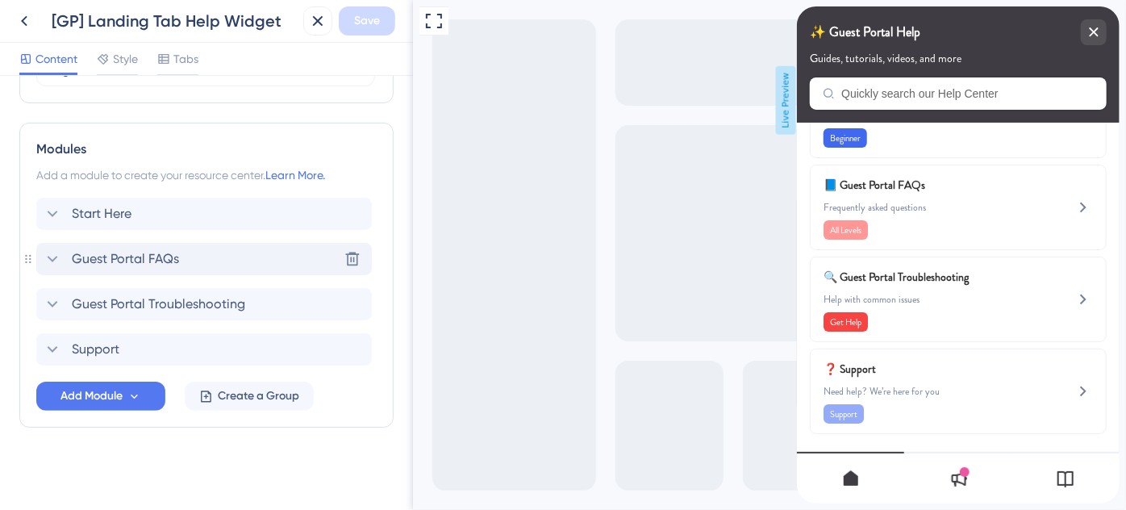
click at [189, 255] on div "Guest Portal FAQs Delete" at bounding box center [204, 259] width 336 height 32
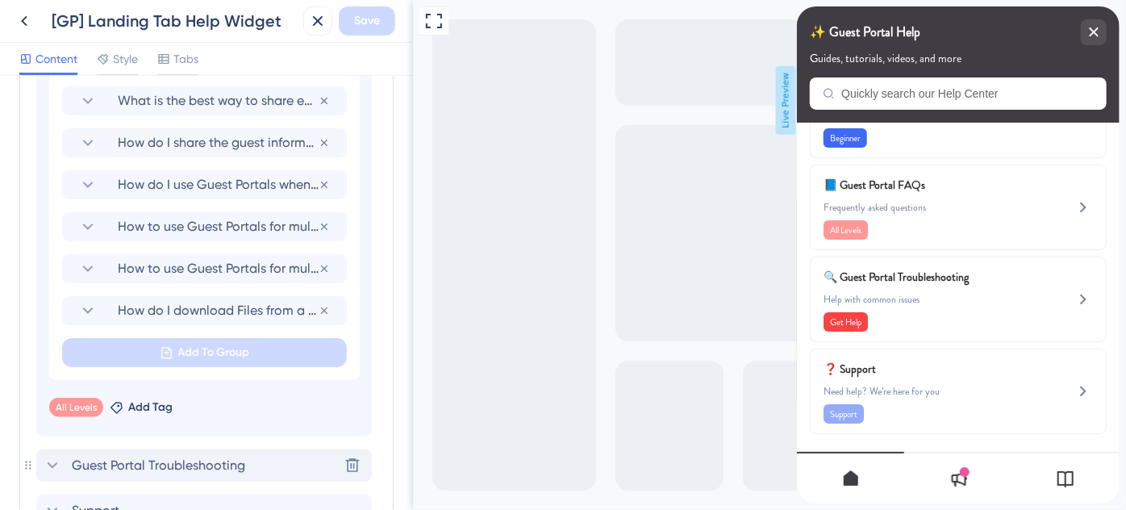
scroll to position [1135, 0]
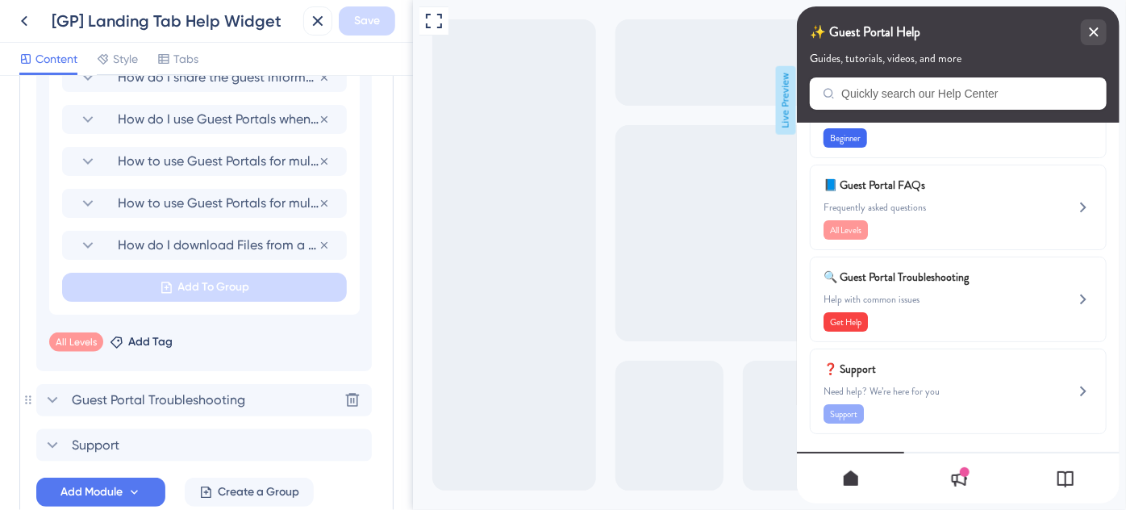
click at [127, 419] on div "Modules Add a module to create your resource center. Learn More. Start Here Del…" at bounding box center [206, 107] width 374 height 834
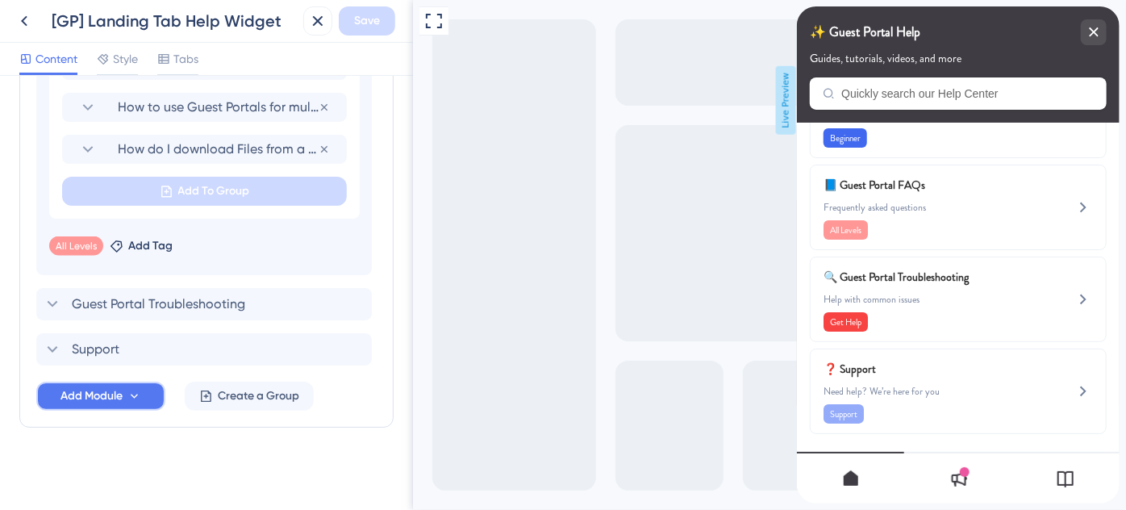
click at [127, 397] on button "Add Module" at bounding box center [100, 396] width 129 height 29
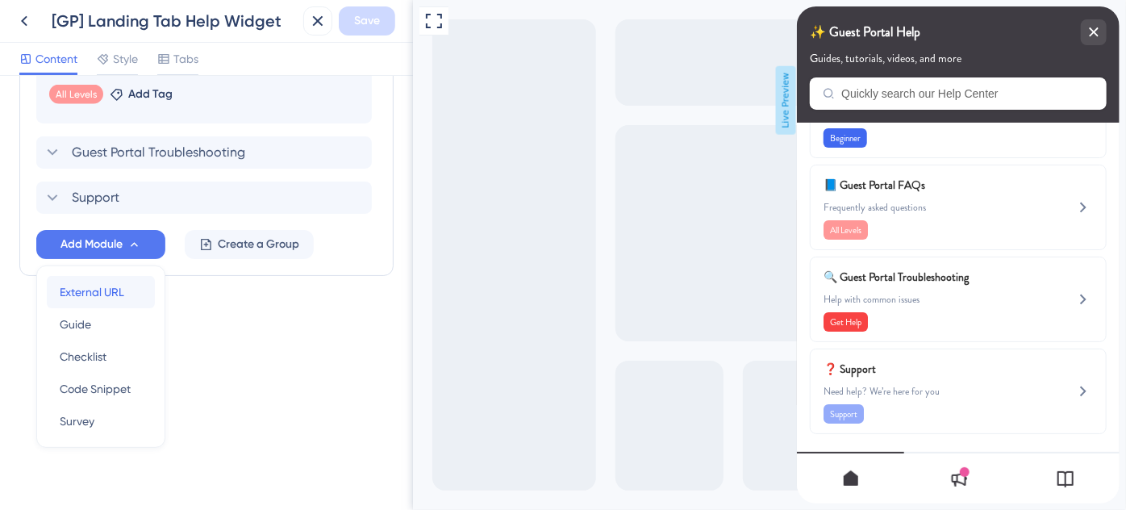
click at [113, 290] on span "External URL" at bounding box center [92, 291] width 65 height 19
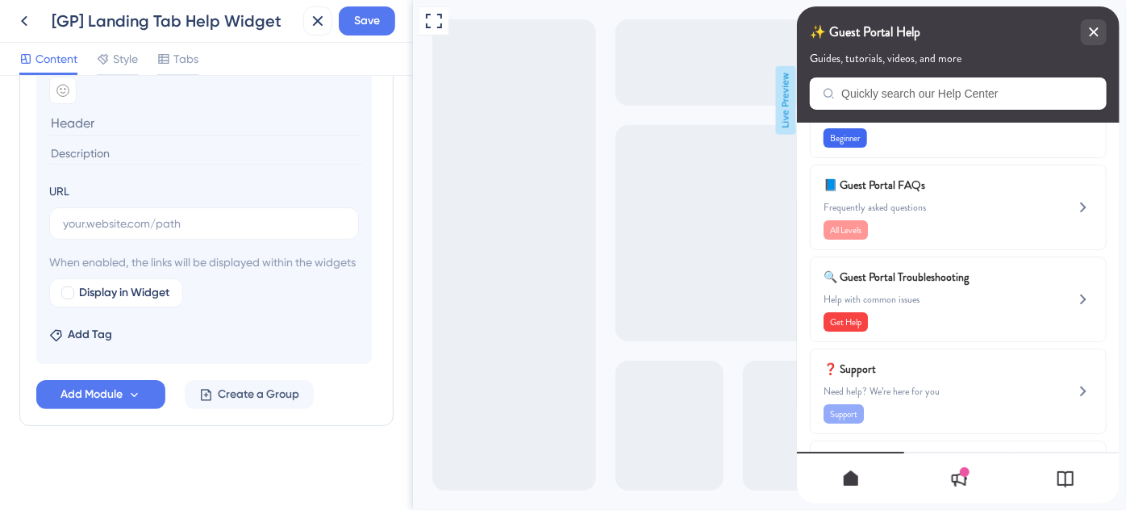
scroll to position [1073, 0]
click at [128, 143] on input at bounding box center [205, 154] width 313 height 22
paste input "What is everything I need to know about Guest Portal templates?"
type input "What is everything I need to know about Guest Portal templates?"
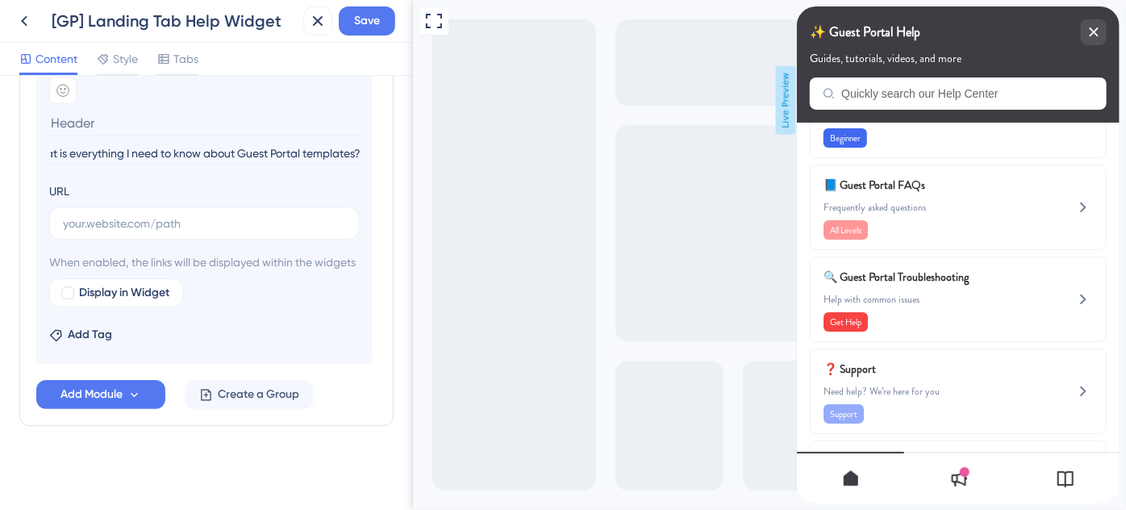
scroll to position [0, 0]
click at [215, 215] on input "text" at bounding box center [204, 224] width 282 height 18
paste input "https://help.safariportal.app/en/articles/15311-what-is-everything-i-need-to-kn…"
type input "https://help.safariportal.app/en/articles/15311-what-is-everything-i-need-to-kn…"
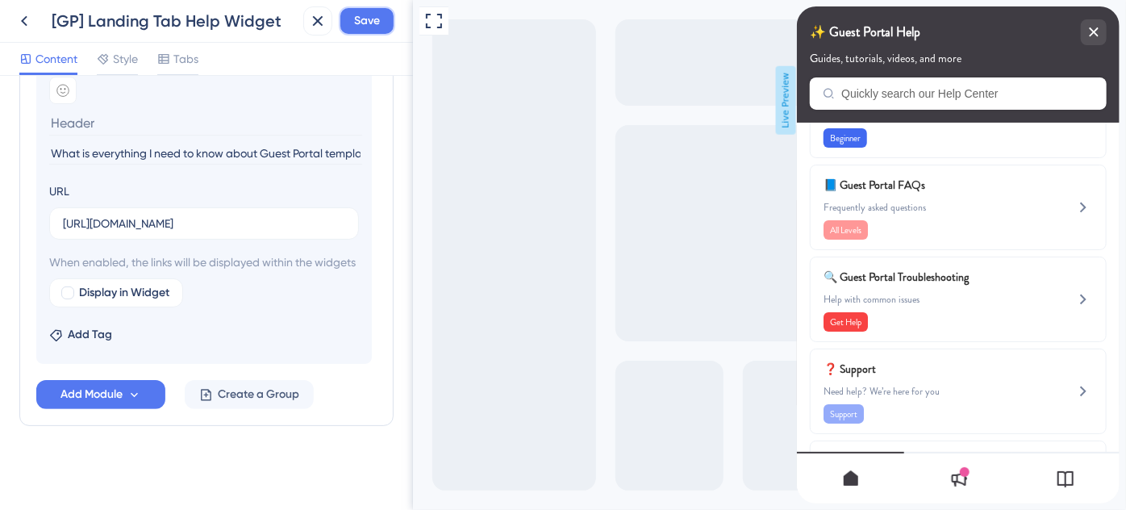
scroll to position [0, 0]
click at [366, 21] on span "Save" at bounding box center [367, 20] width 26 height 19
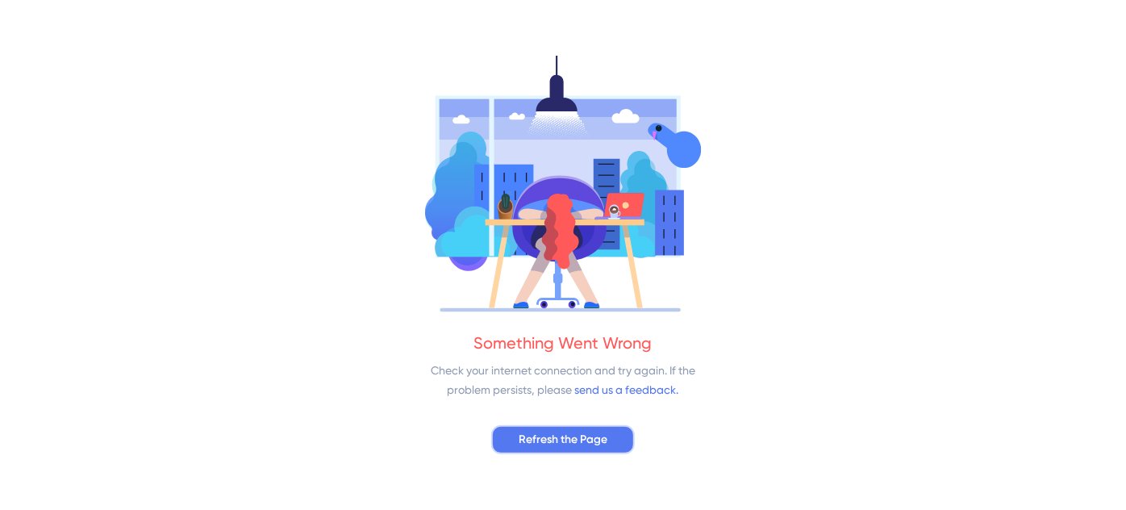
click at [592, 438] on span "Refresh the Page" at bounding box center [563, 439] width 89 height 19
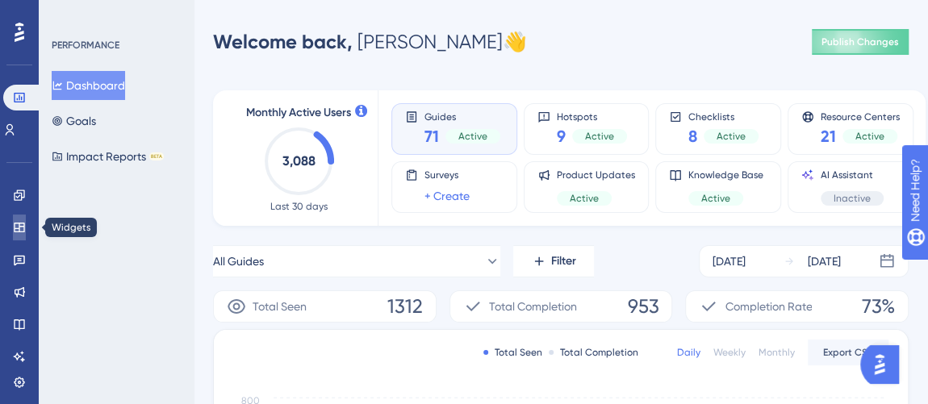
click at [19, 228] on icon at bounding box center [19, 227] width 13 height 13
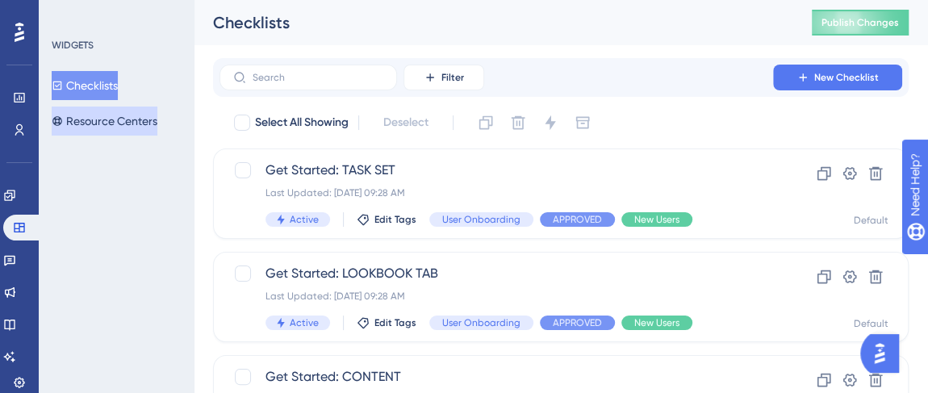
click at [112, 115] on button "Resource Centers" at bounding box center [105, 121] width 106 height 29
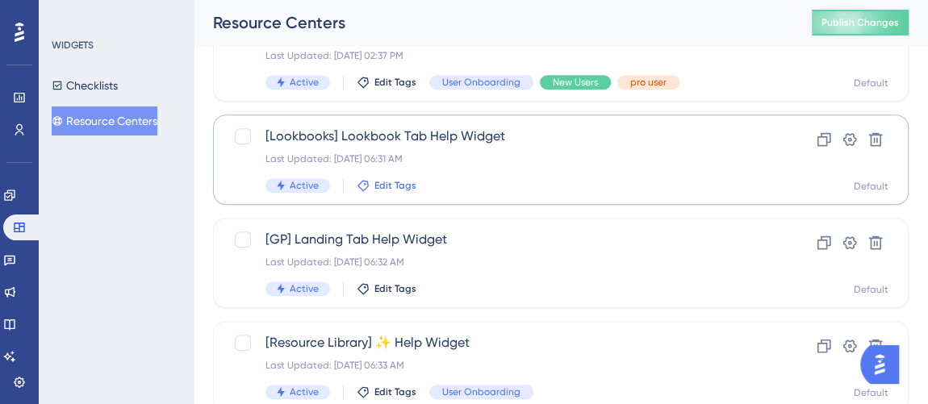
scroll to position [366, 0]
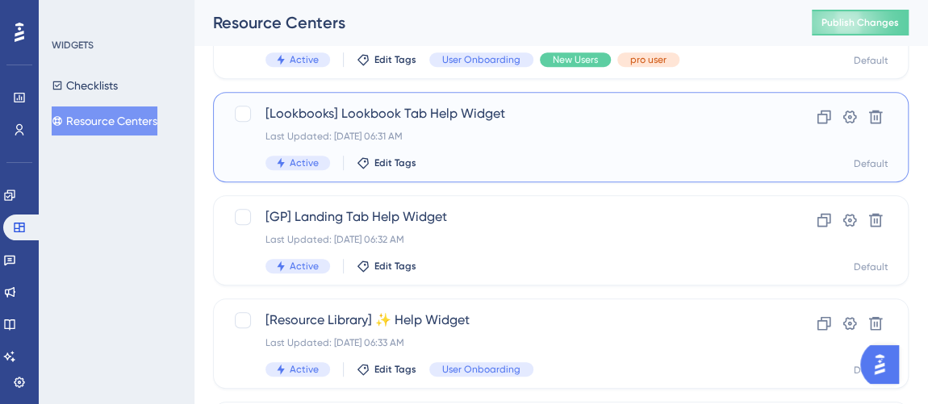
click at [399, 109] on span "[Lookbooks] Lookbook Tab Help Widget" at bounding box center [496, 113] width 462 height 19
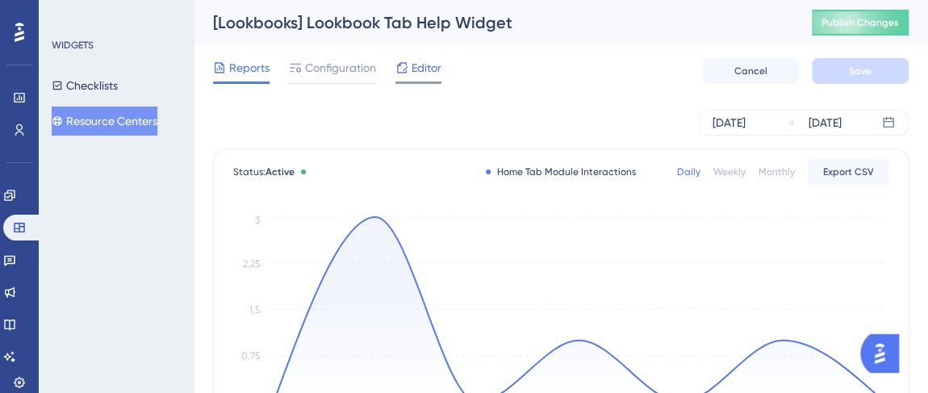
click at [420, 65] on span "Editor" at bounding box center [427, 67] width 30 height 19
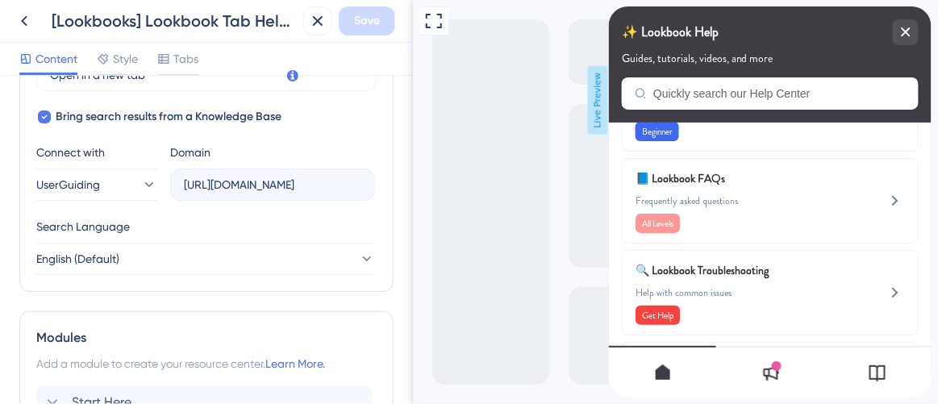
scroll to position [733, 0]
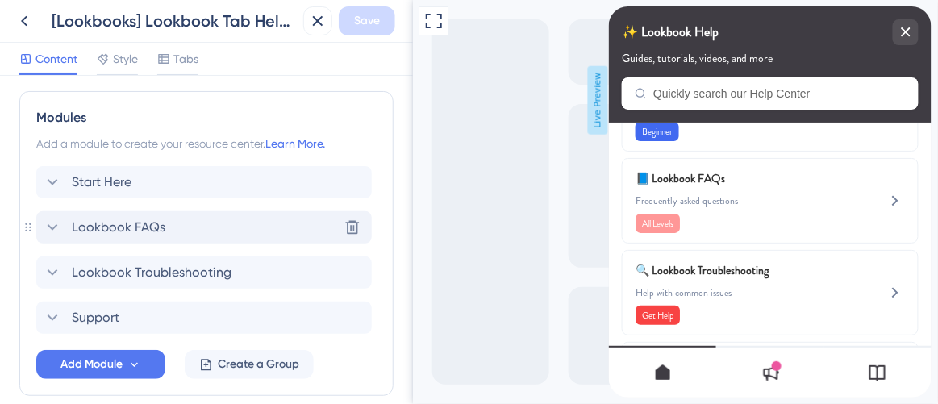
click at [134, 228] on span "Lookbook FAQs" at bounding box center [119, 227] width 94 height 19
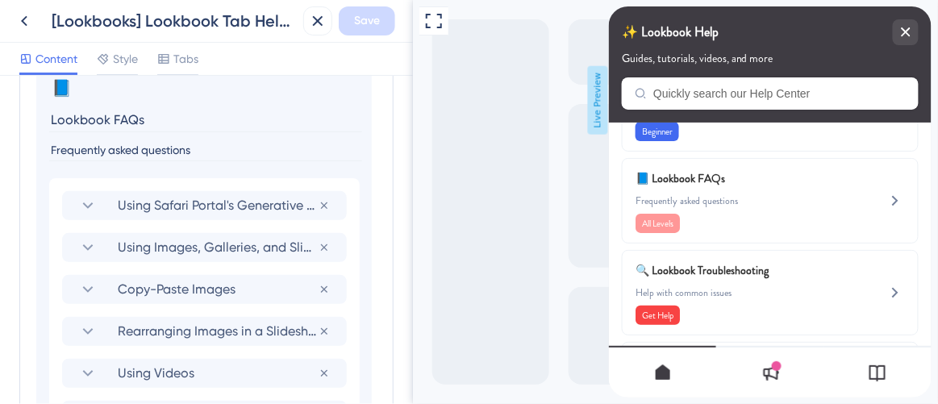
scroll to position [953, 0]
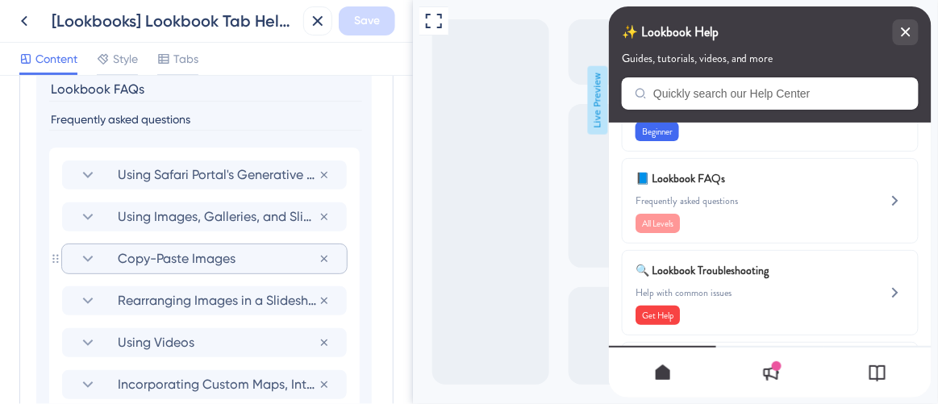
click at [207, 249] on span "Copy-Paste Images" at bounding box center [218, 258] width 201 height 19
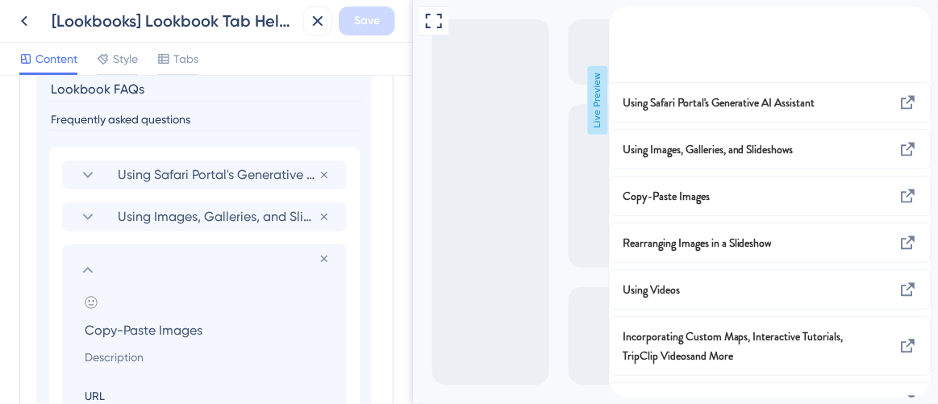
click at [634, 25] on div "back to header" at bounding box center [621, 15] width 26 height 19
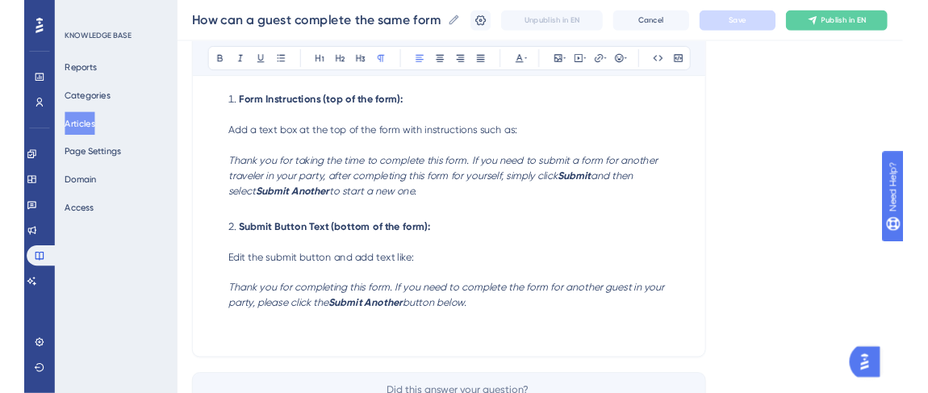
scroll to position [290, 0]
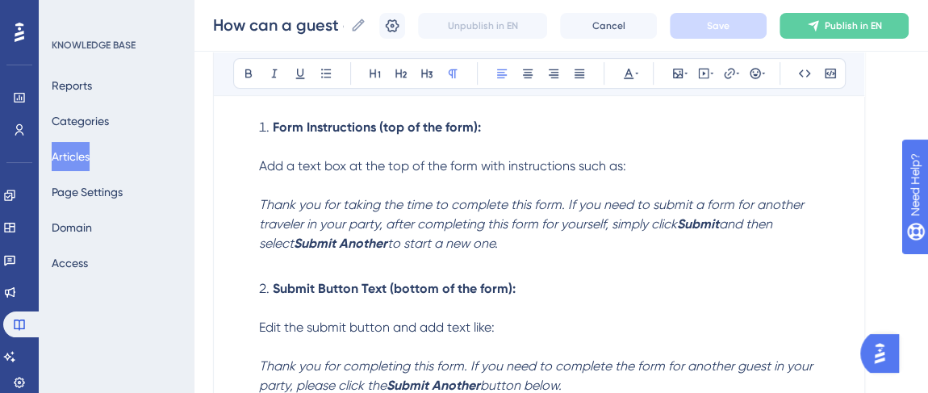
click at [82, 157] on button "Articles" at bounding box center [71, 156] width 38 height 29
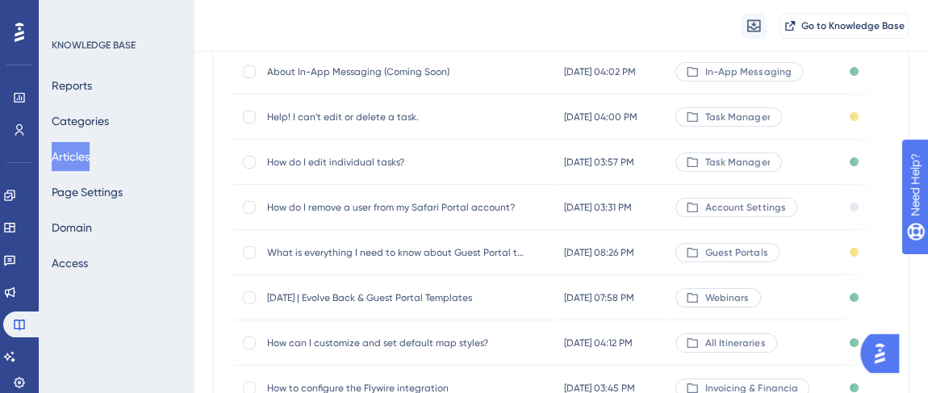
scroll to position [219, 0]
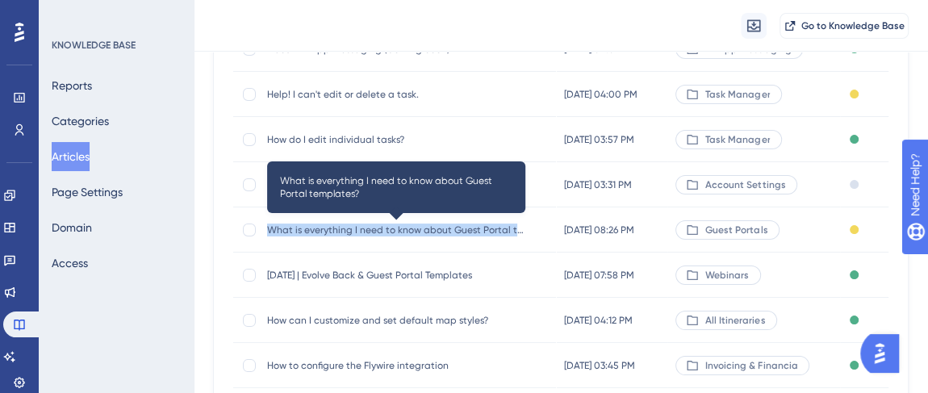
drag, startPoint x: 265, startPoint y: 228, endPoint x: 514, endPoint y: 228, distance: 248.5
click at [514, 228] on div "What is everything I need to know about Guest Portal templates? What is everyth…" at bounding box center [394, 229] width 323 height 45
copy span "What is everything I need to know about Guest Portal te"
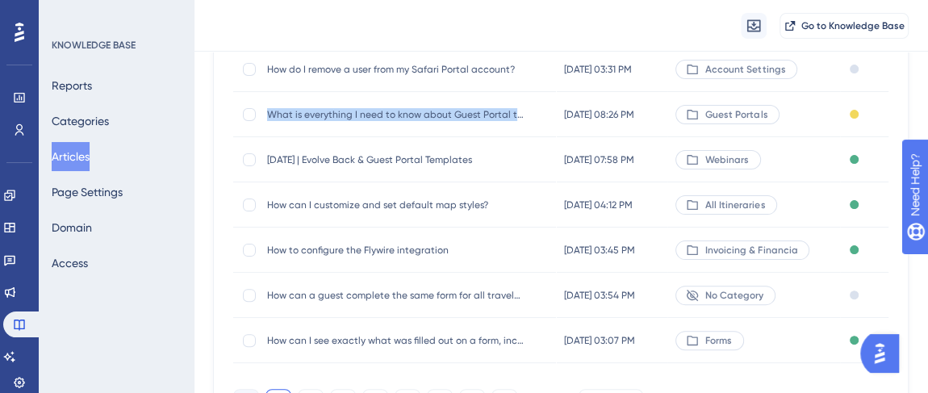
scroll to position [366, 0]
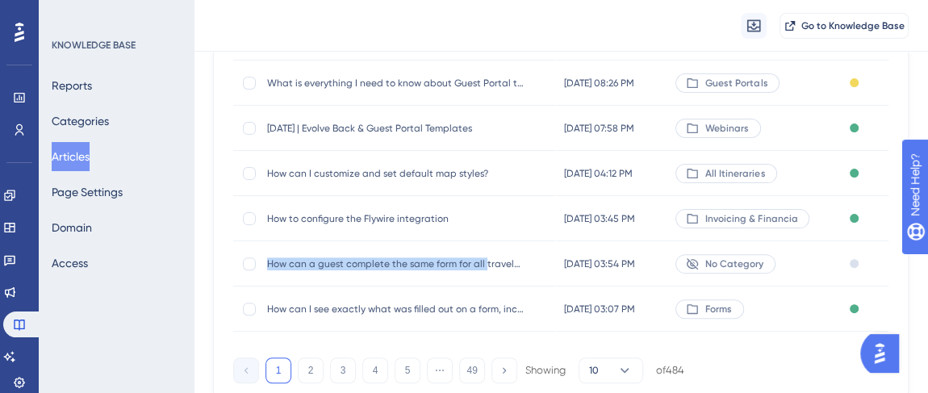
drag, startPoint x: 267, startPoint y: 260, endPoint x: 481, endPoint y: 275, distance: 214.4
click at [481, 275] on div "How can a guest complete the same form for all travelers in a booking? How can …" at bounding box center [396, 263] width 258 height 45
copy span "How can a guest complete the same form for all"
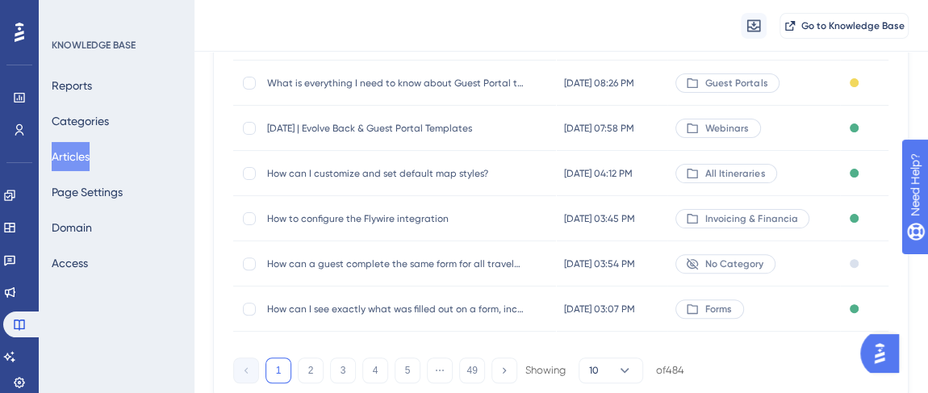
click at [178, 279] on div "KNOWLEDGE BASE Reports Categories Articles Page Settings Domain Access" at bounding box center [116, 196] width 155 height 393
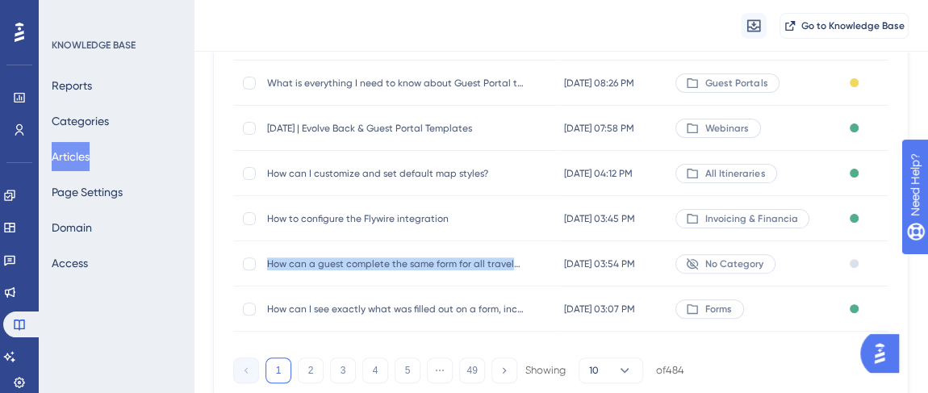
drag, startPoint x: 268, startPoint y: 263, endPoint x: 514, endPoint y: 279, distance: 246.6
click at [514, 279] on div "How can a guest complete the same form for all travelers in a booking? How can …" at bounding box center [396, 263] width 258 height 45
copy span "How can a guest complete the same form for all traveler"
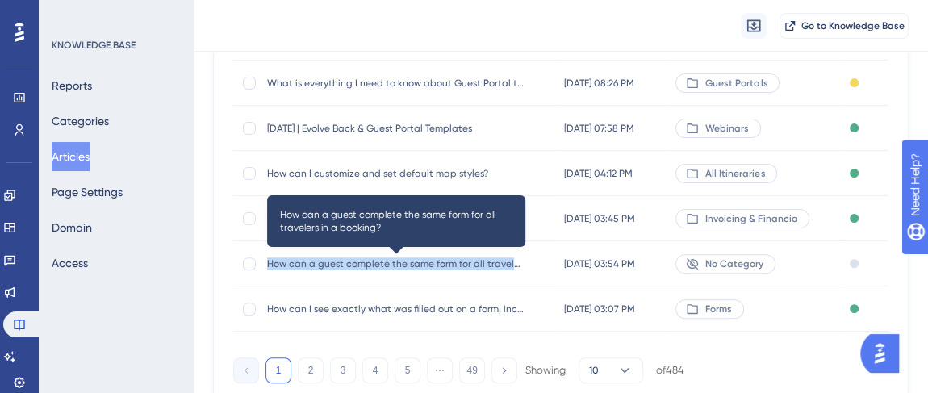
click at [367, 263] on span "How can a guest complete the same form for all travelers in a booking?" at bounding box center [396, 263] width 258 height 13
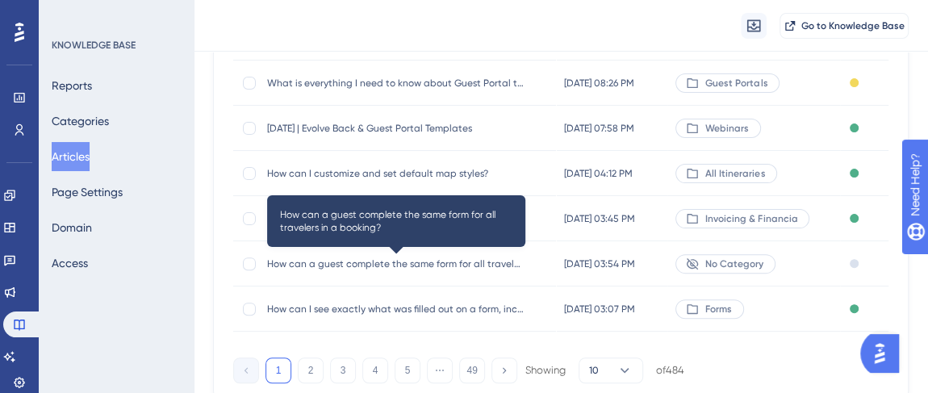
click at [395, 262] on span "How can a guest complete the same form for all travelers in a booking?" at bounding box center [396, 263] width 258 height 13
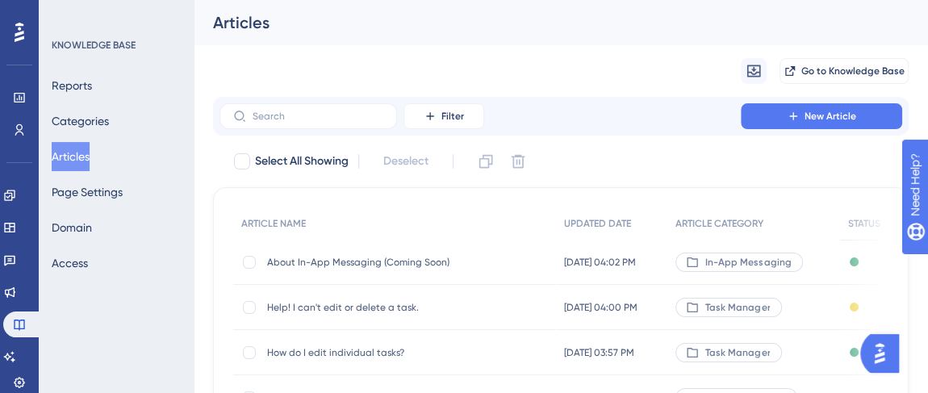
scroll to position [366, 0]
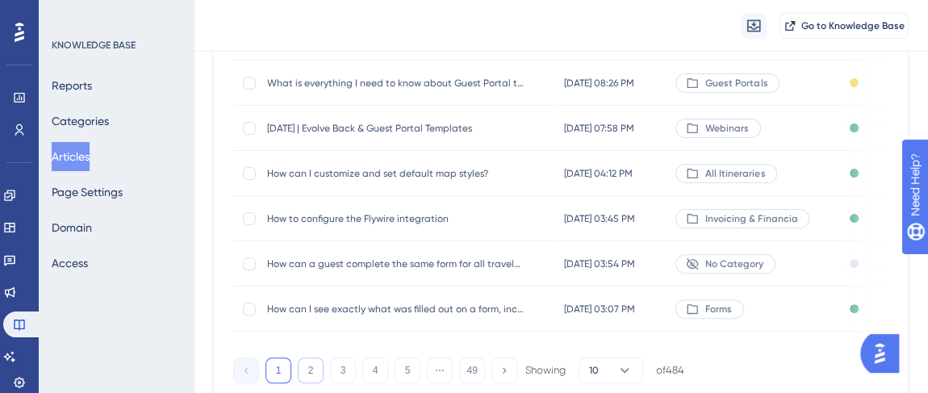
click at [310, 375] on button "2" at bounding box center [311, 370] width 26 height 26
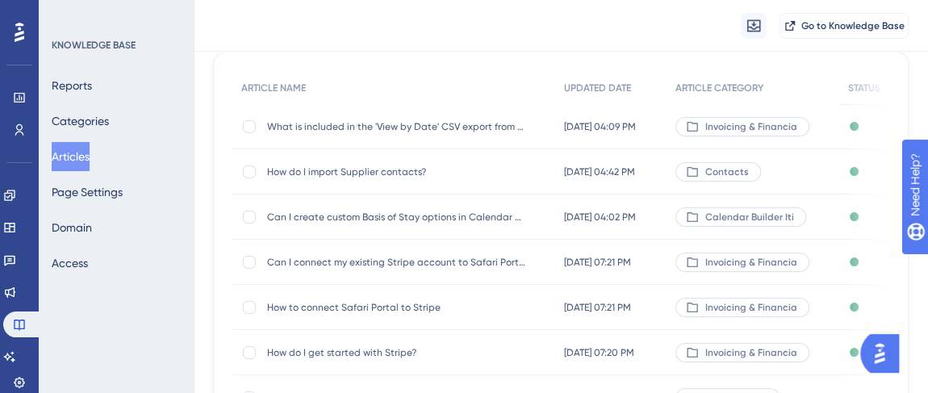
scroll to position [73, 0]
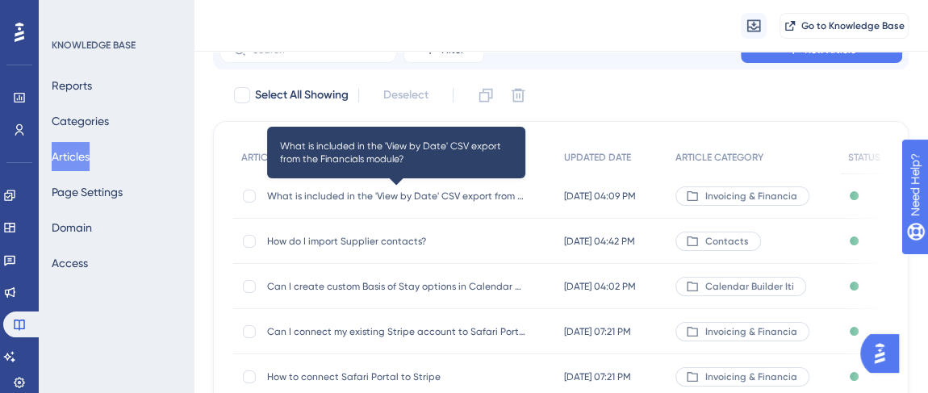
click at [408, 198] on span "What is included in the 'View by Date' CSV export from the Financials module?" at bounding box center [396, 196] width 258 height 13
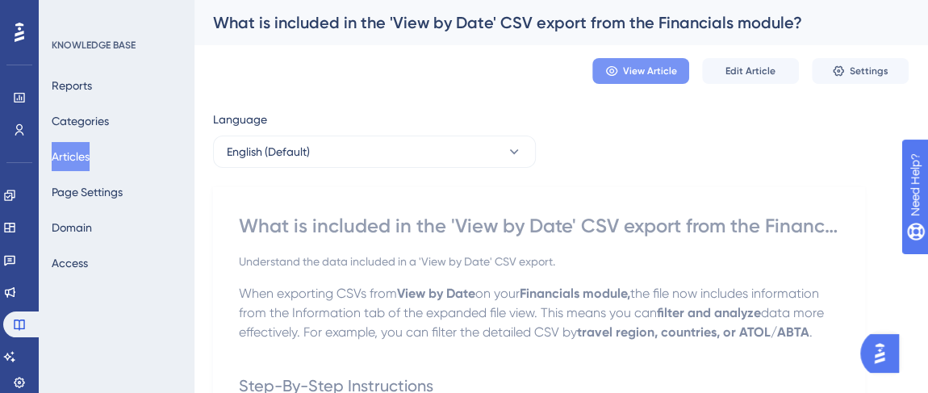
click at [657, 72] on span "View Article" at bounding box center [650, 71] width 54 height 13
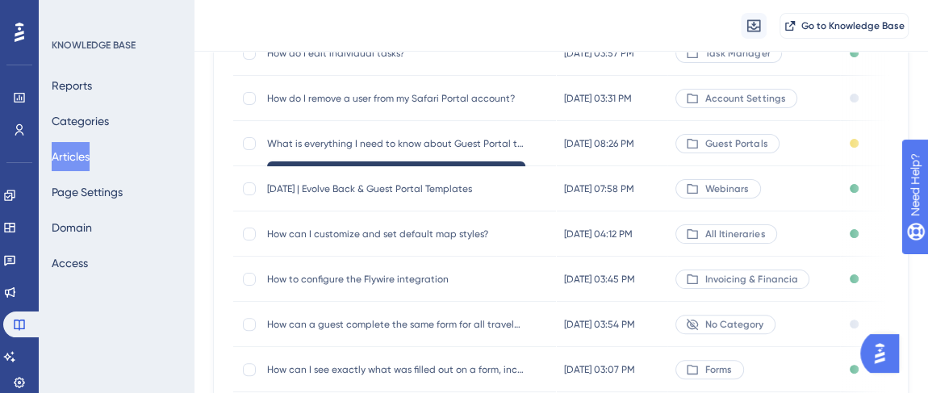
scroll to position [366, 0]
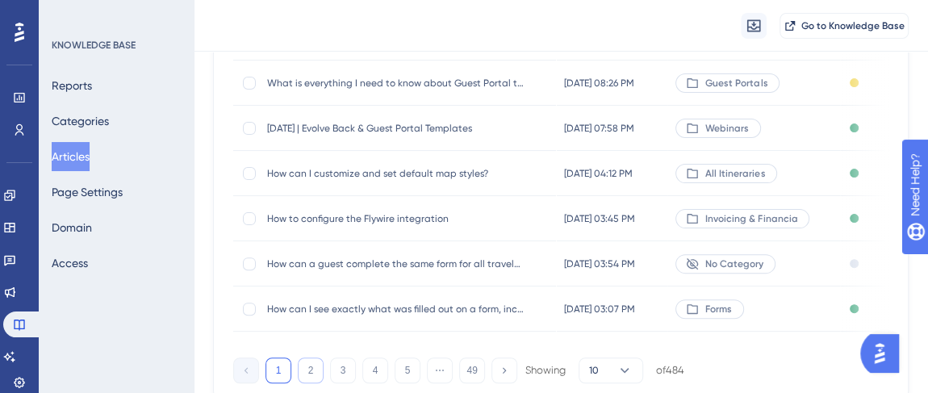
click at [303, 371] on button "2" at bounding box center [311, 370] width 26 height 26
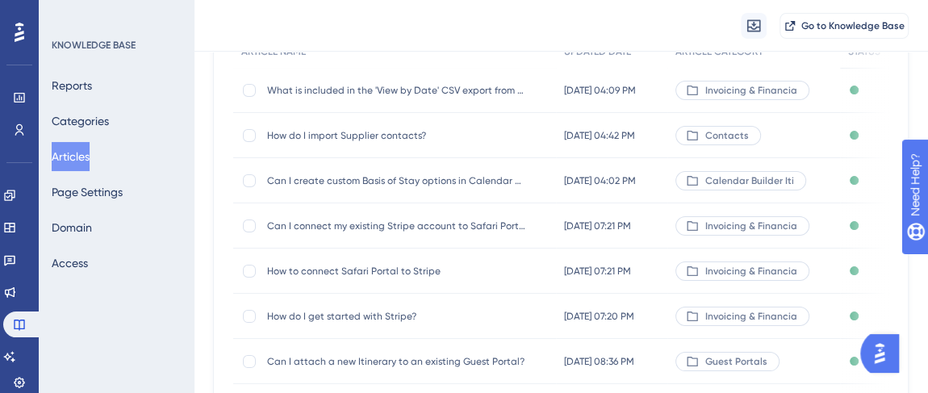
scroll to position [146, 0]
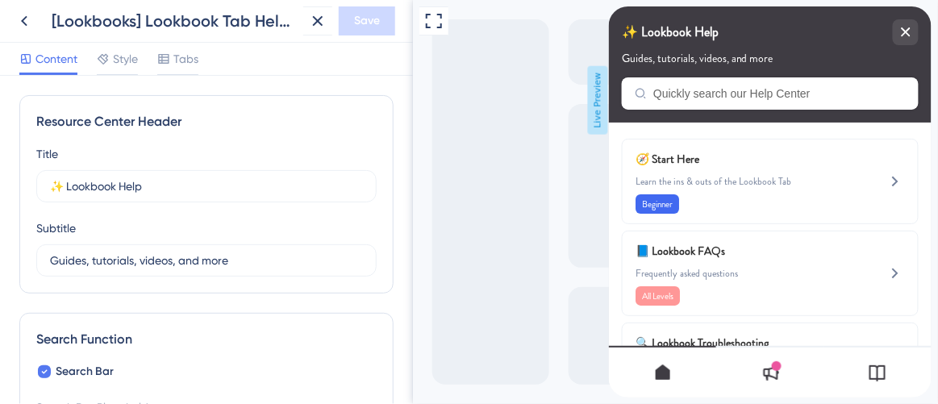
scroll to position [953, 0]
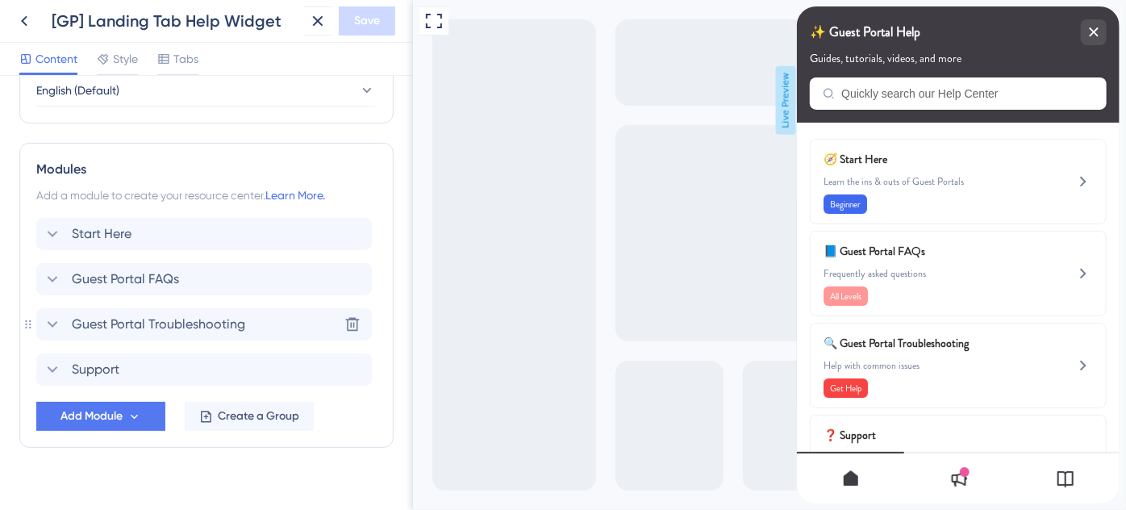
scroll to position [702, 0]
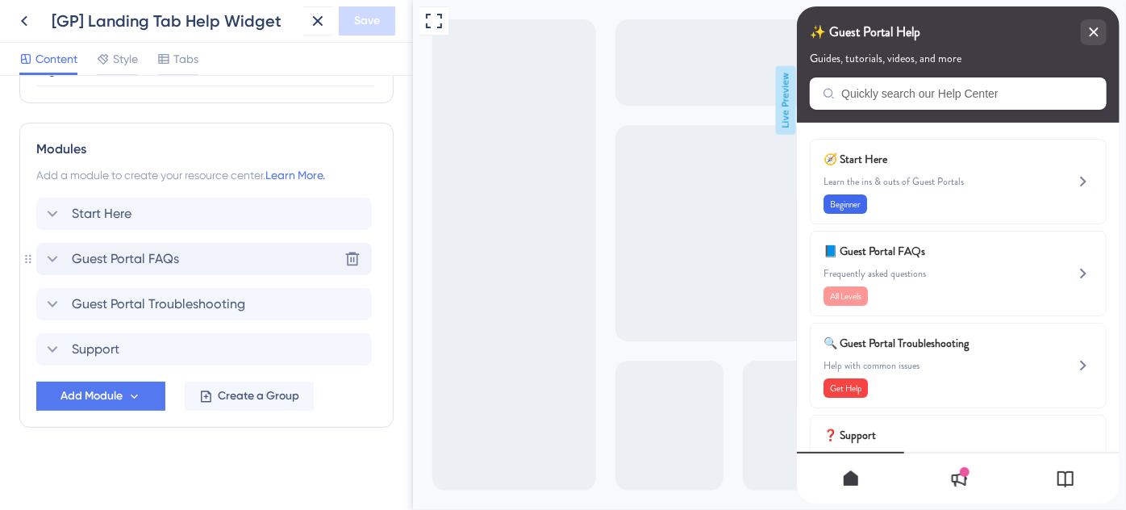
click at [169, 261] on span "Guest Portal FAQs" at bounding box center [125, 258] width 107 height 19
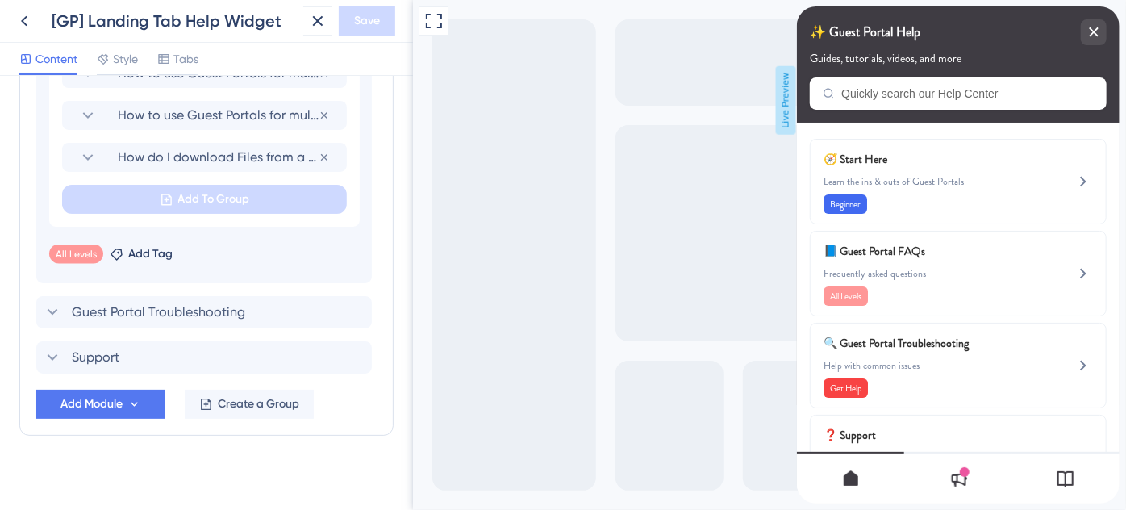
scroll to position [1231, 0]
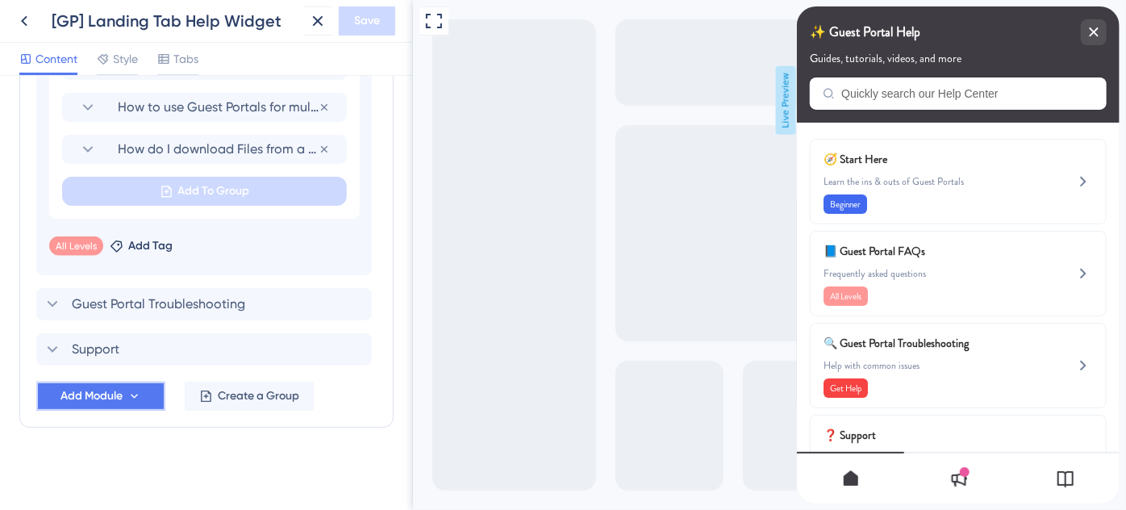
click at [131, 391] on icon at bounding box center [134, 397] width 14 height 14
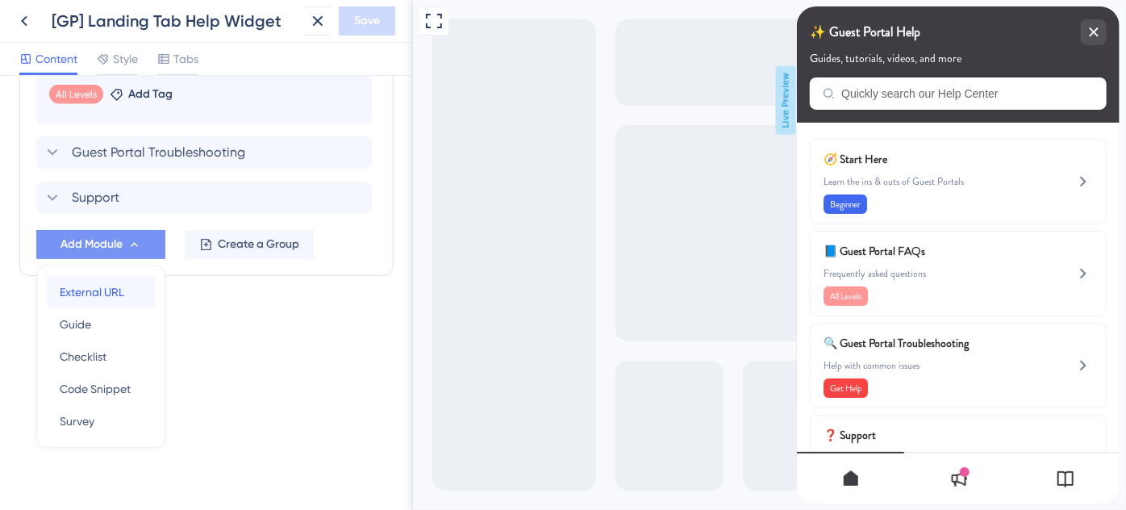
click at [122, 285] on span "External URL" at bounding box center [92, 291] width 65 height 19
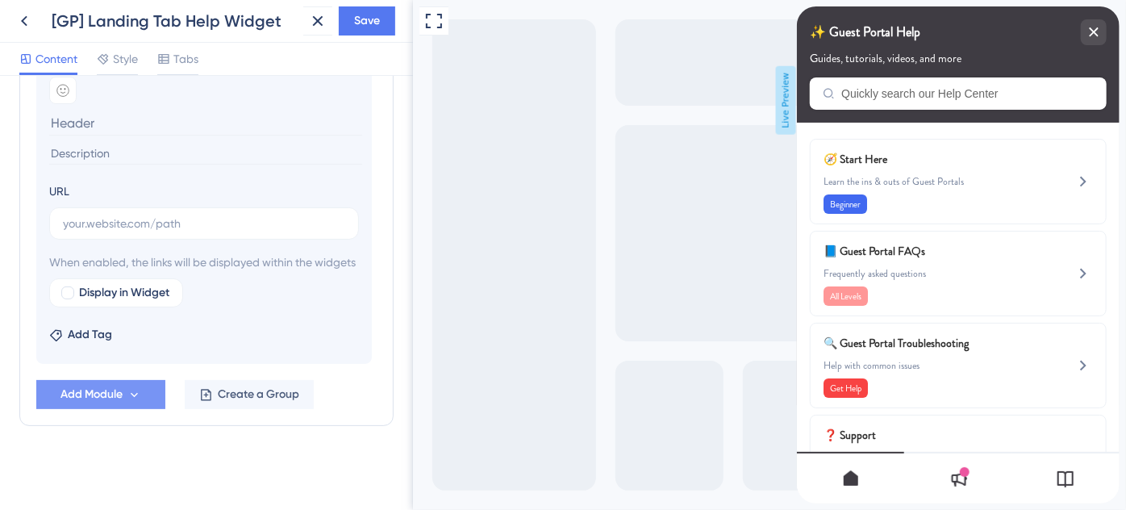
scroll to position [1000, 0]
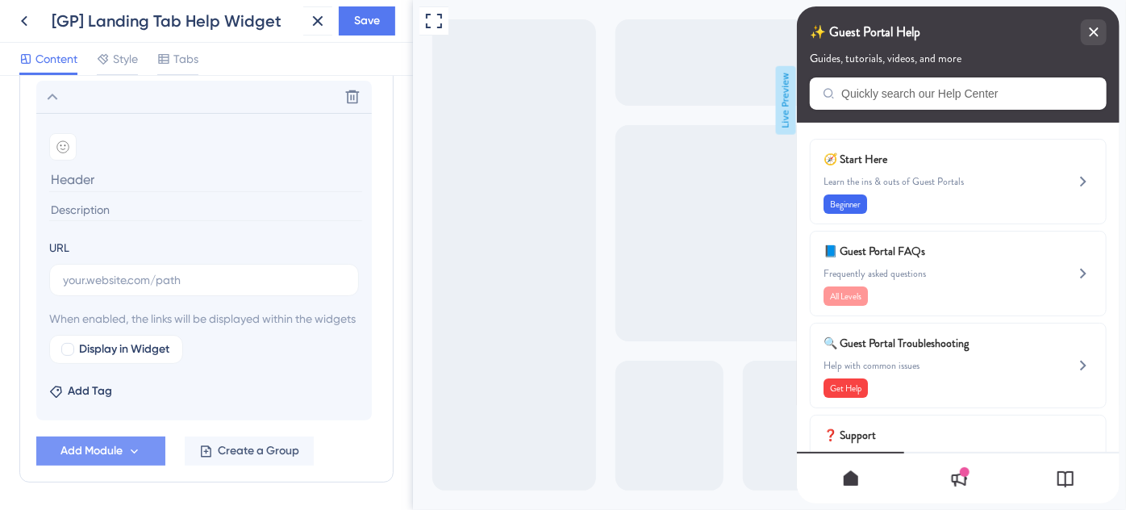
click at [107, 206] on input at bounding box center [205, 210] width 313 height 22
paste input "What is everything I need to know about Guest Portal templates?"
type input "What is everything I need to know about Guest Portal templates?"
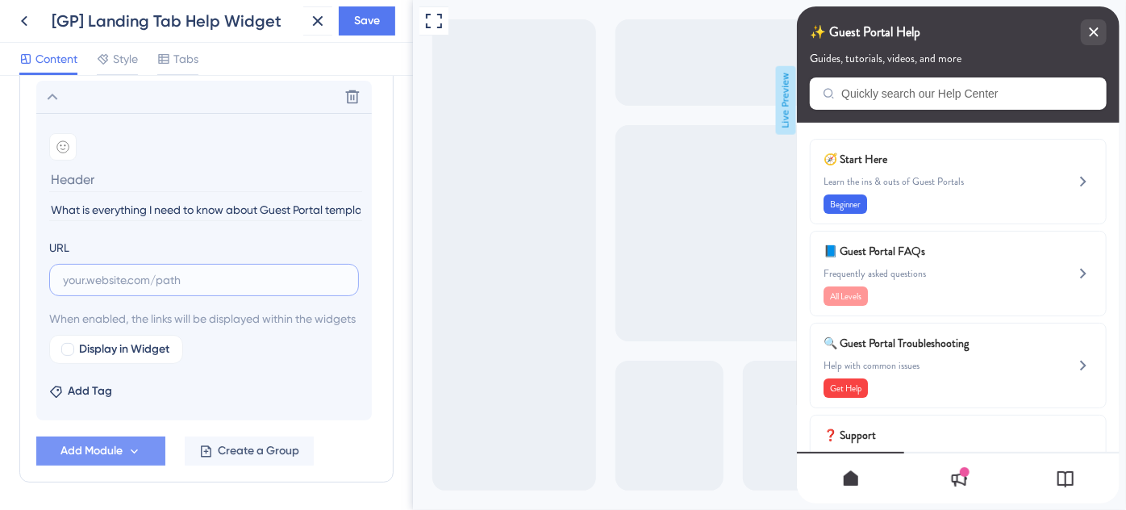
click at [229, 273] on input "text" at bounding box center [204, 280] width 282 height 18
paste input "https://help.safariportal.app/en/articles/15311-what-is-everything-i-need-to-kn…"
type input "https://help.safariportal.app/en/articles/15311-what-is-everything-i-need-to-kn…"
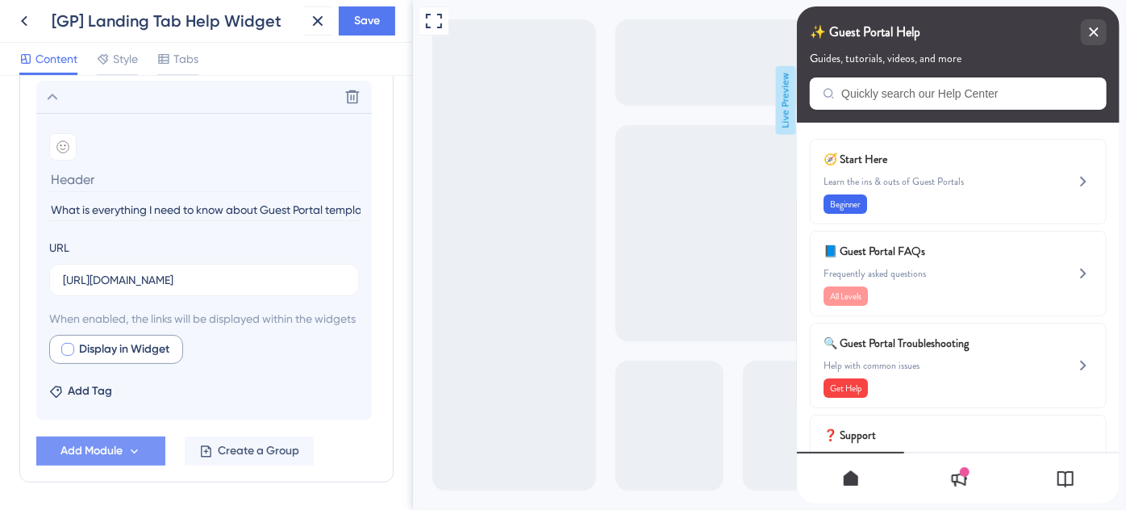
click at [69, 356] on div at bounding box center [67, 349] width 13 height 13
checkbox input "true"
click at [372, 25] on span "Save" at bounding box center [367, 20] width 26 height 19
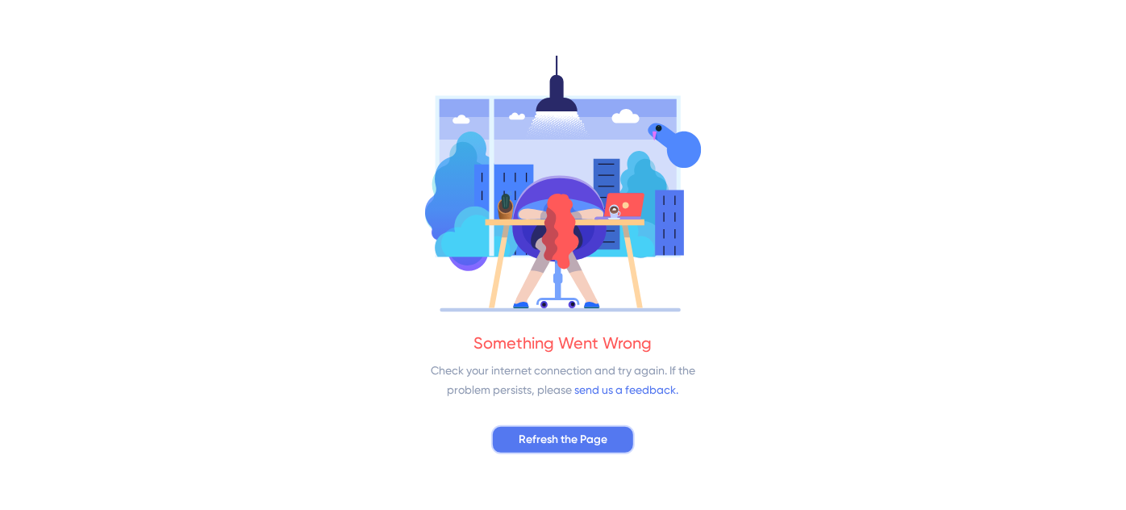
click at [572, 439] on span "Refresh the Page" at bounding box center [563, 439] width 89 height 19
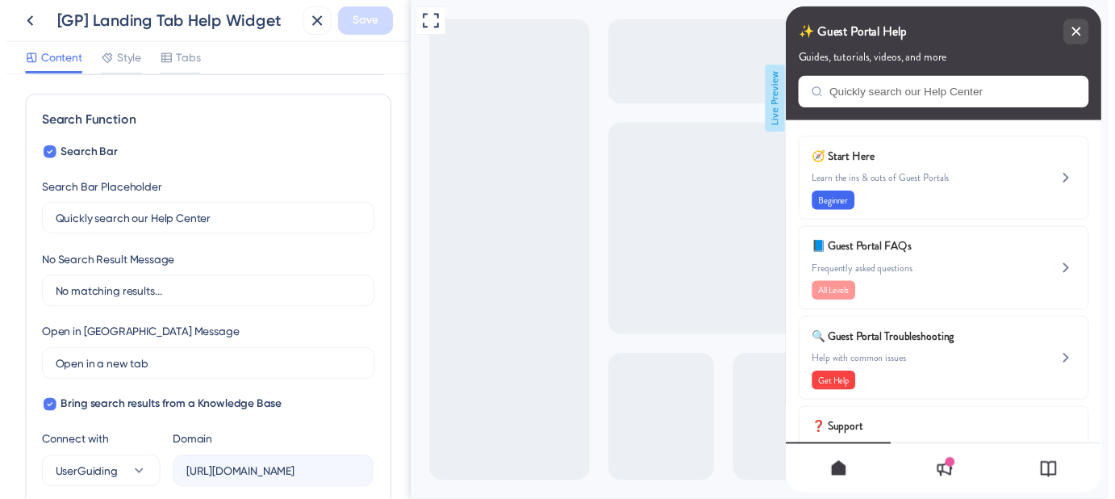
scroll to position [219, 0]
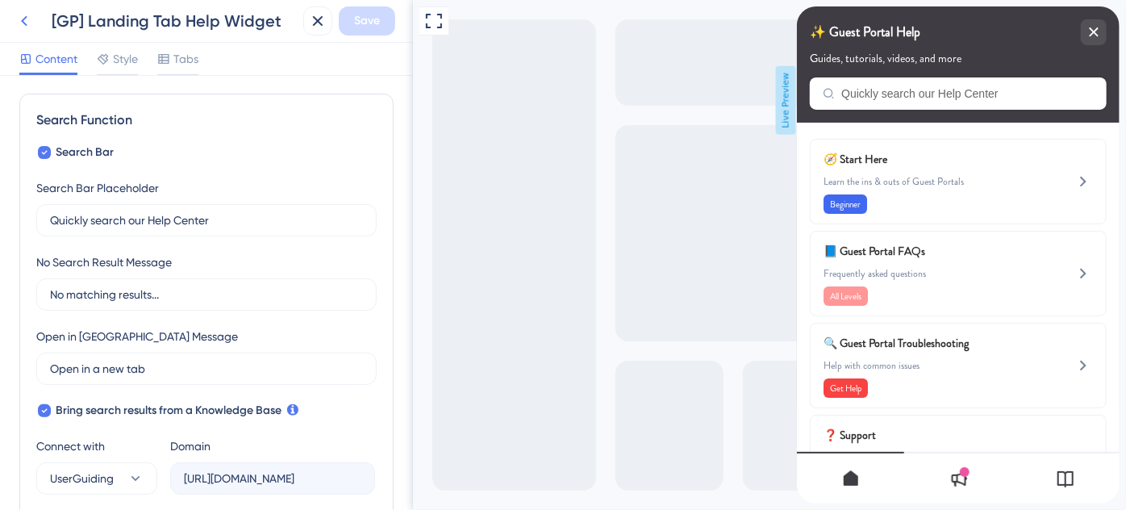
click at [26, 21] on icon at bounding box center [24, 20] width 19 height 19
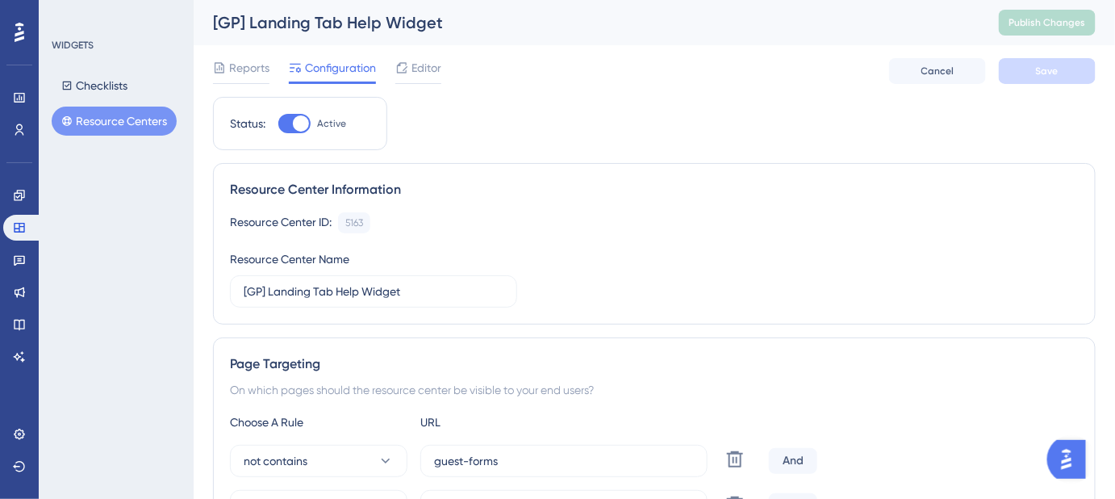
click at [98, 122] on button "Resource Centers" at bounding box center [114, 121] width 125 height 29
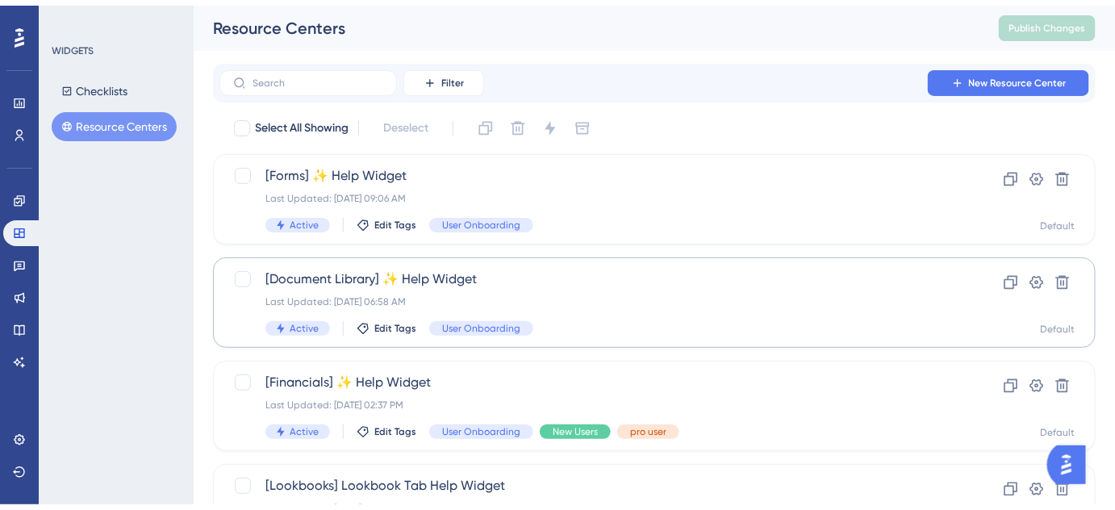
scroll to position [73, 0]
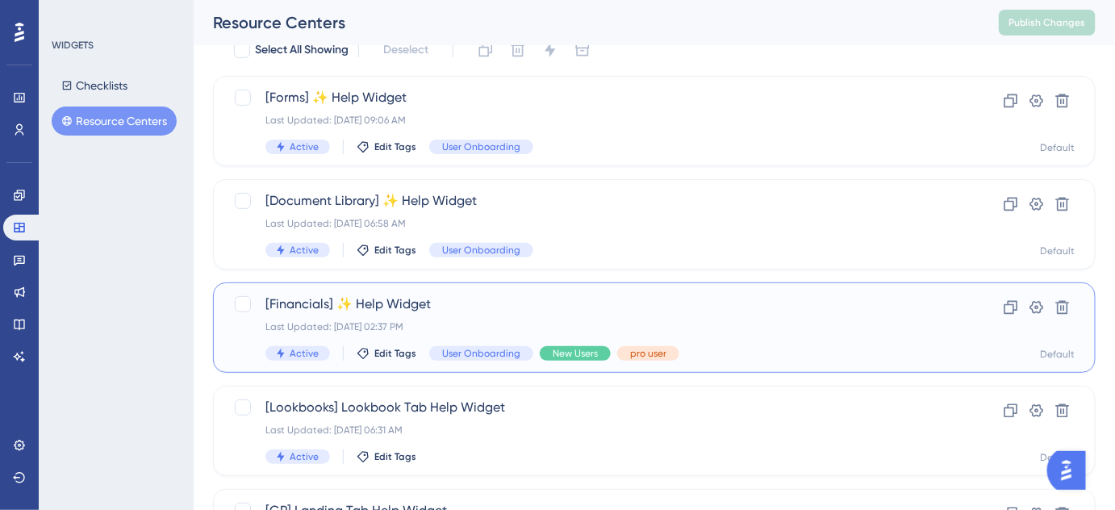
click at [389, 307] on span "[Financials] ✨ Help Widget" at bounding box center [589, 304] width 649 height 19
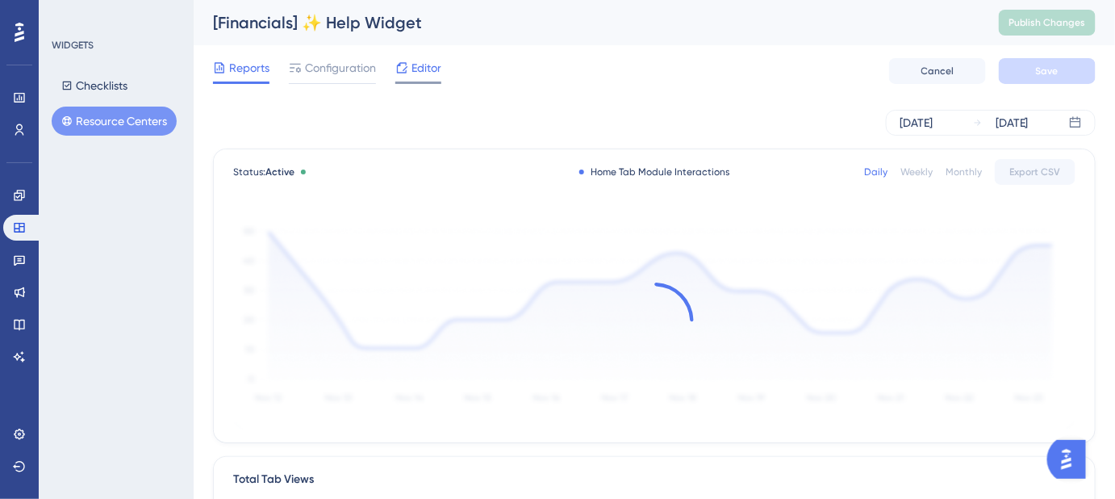
click at [423, 73] on span "Editor" at bounding box center [427, 67] width 30 height 19
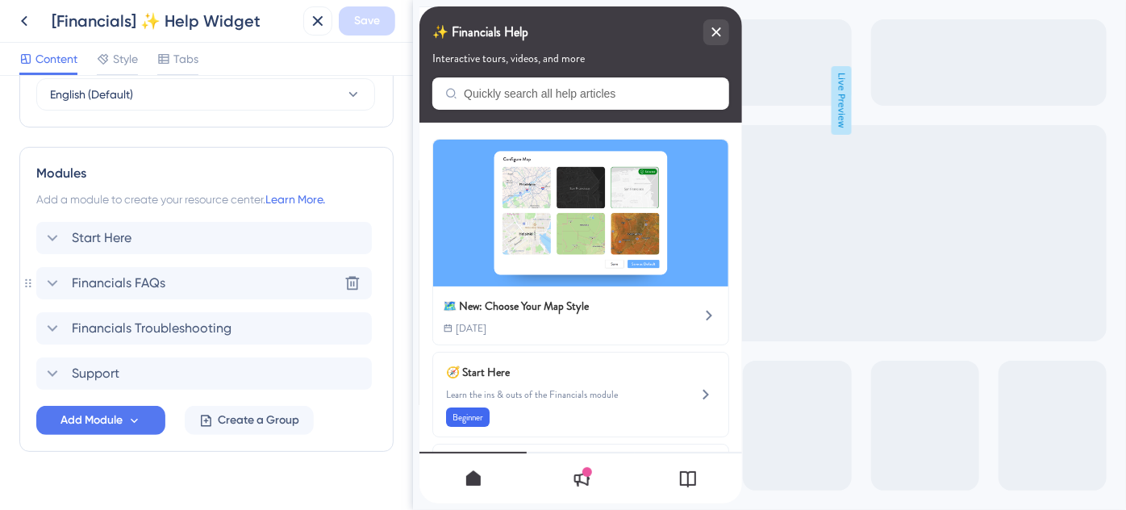
scroll to position [702, 0]
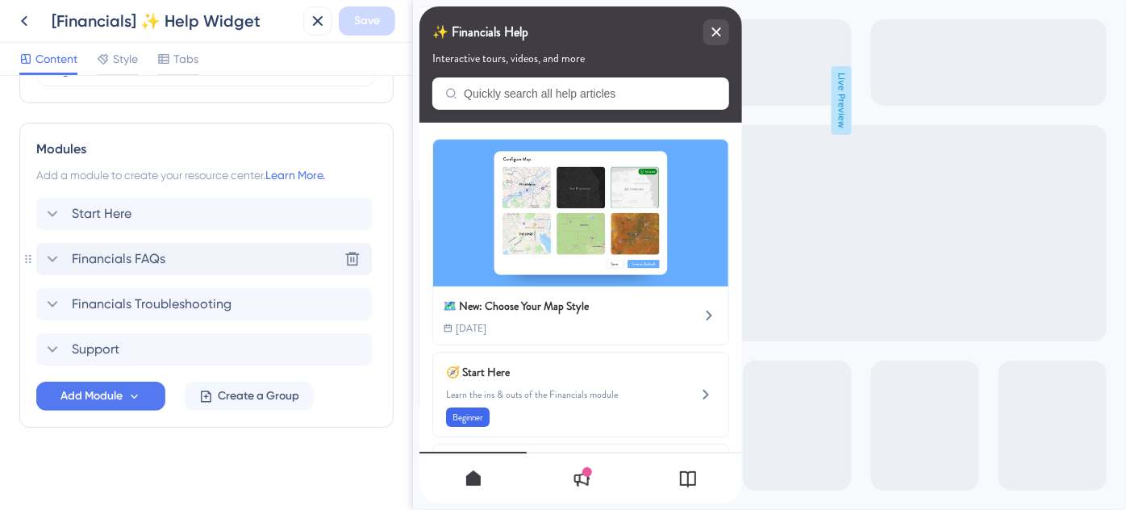
click at [217, 257] on div "Financials FAQs Delete" at bounding box center [204, 259] width 336 height 32
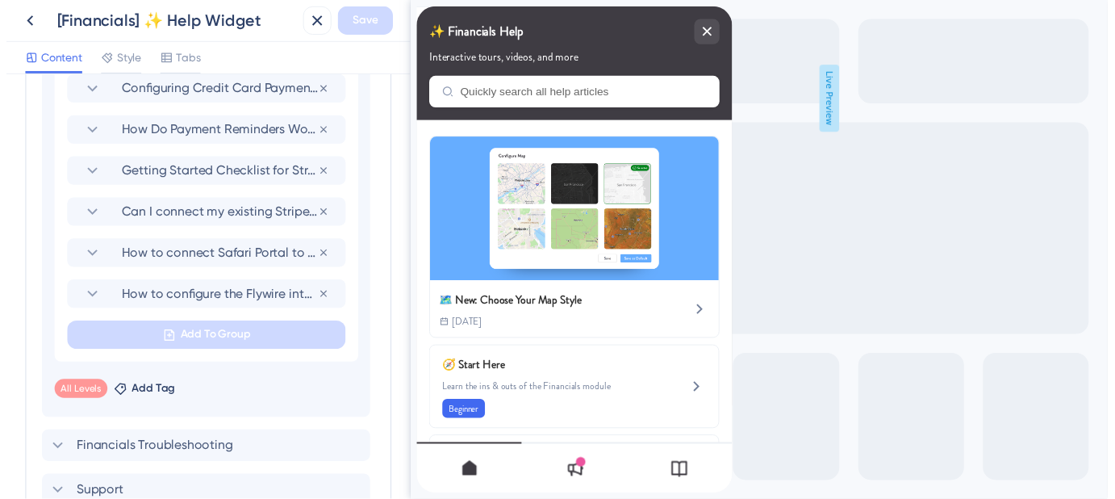
scroll to position [849, 0]
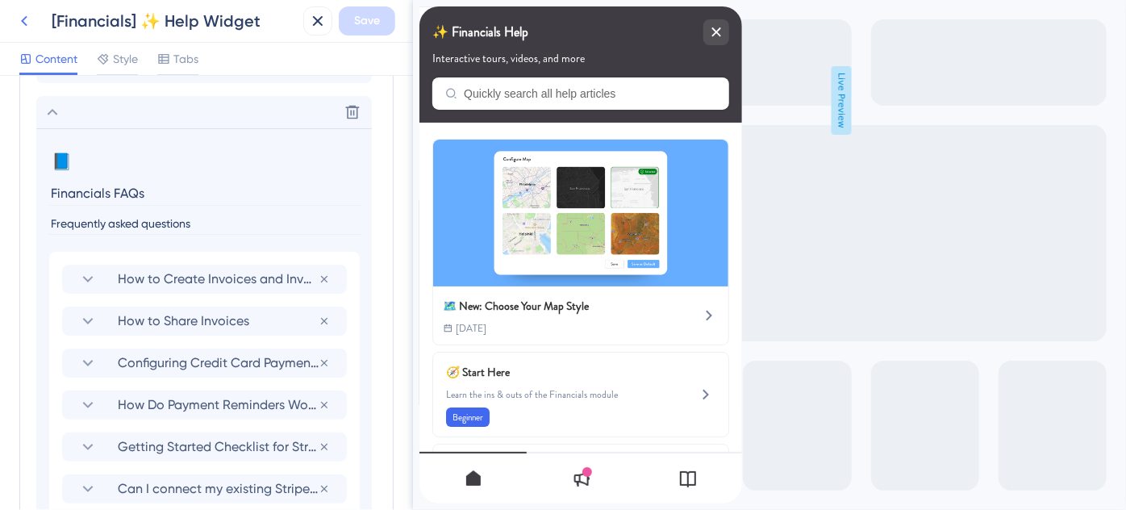
click at [27, 19] on icon at bounding box center [24, 20] width 19 height 19
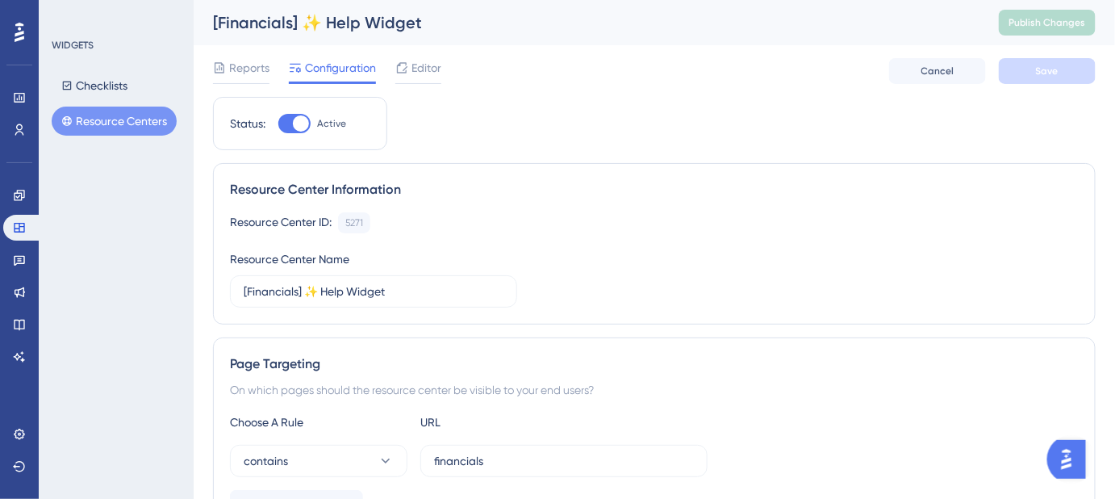
click at [103, 126] on button "Resource Centers" at bounding box center [114, 121] width 125 height 29
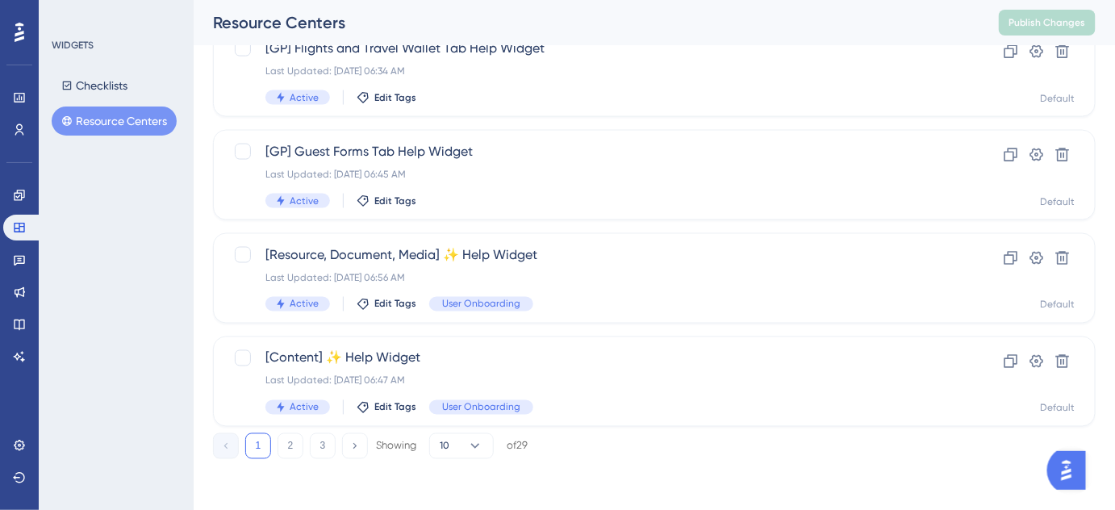
scroll to position [742, 0]
click at [474, 445] on icon at bounding box center [475, 445] width 9 height 5
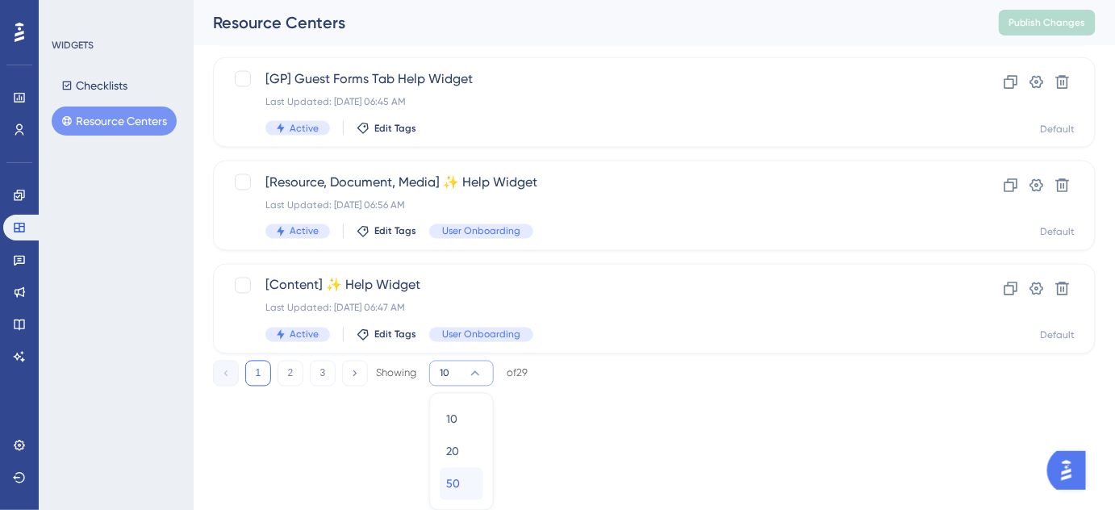
click at [451, 487] on span "50" at bounding box center [453, 483] width 14 height 19
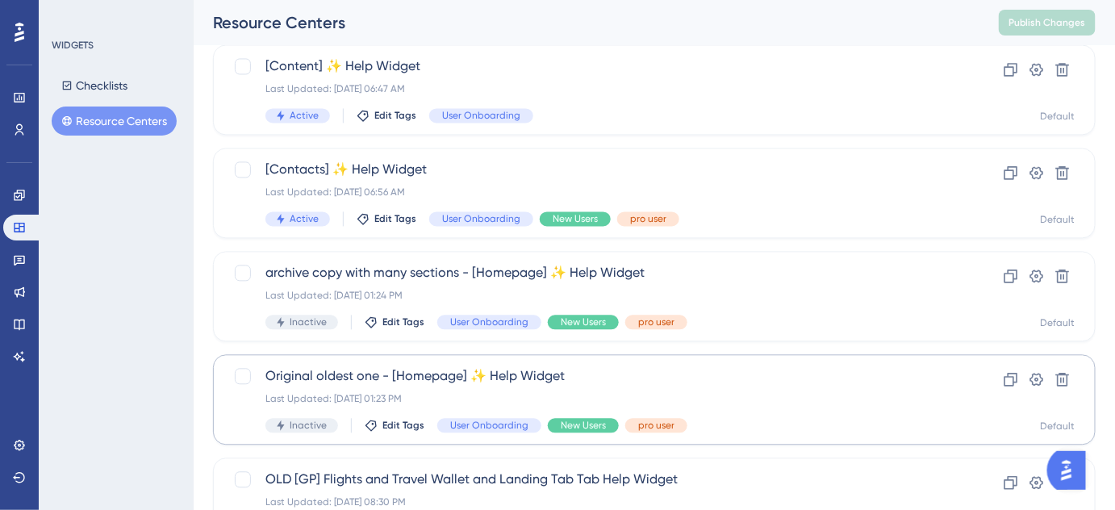
scroll to position [1034, 0]
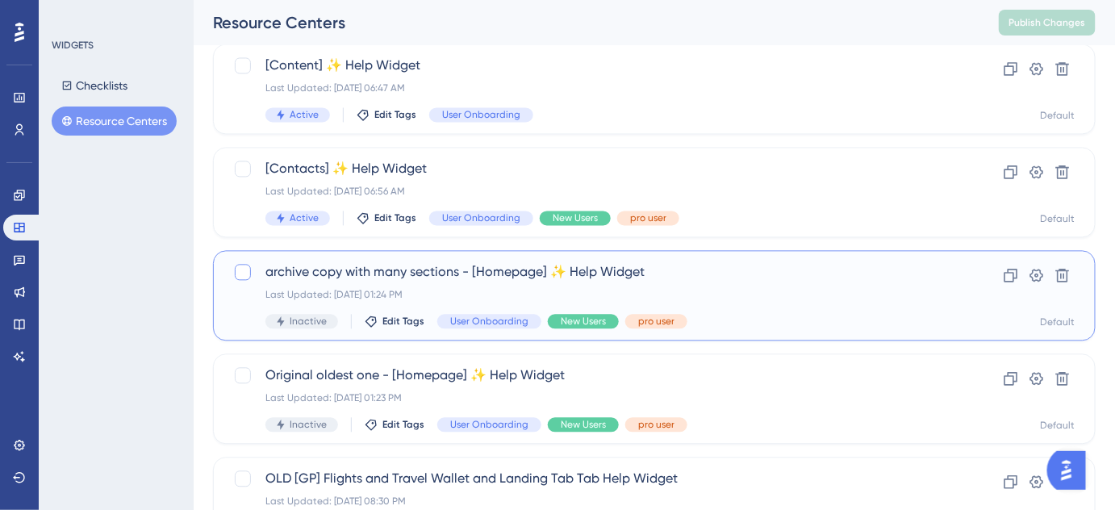
click at [240, 271] on div at bounding box center [243, 272] width 16 height 16
checkbox input "true"
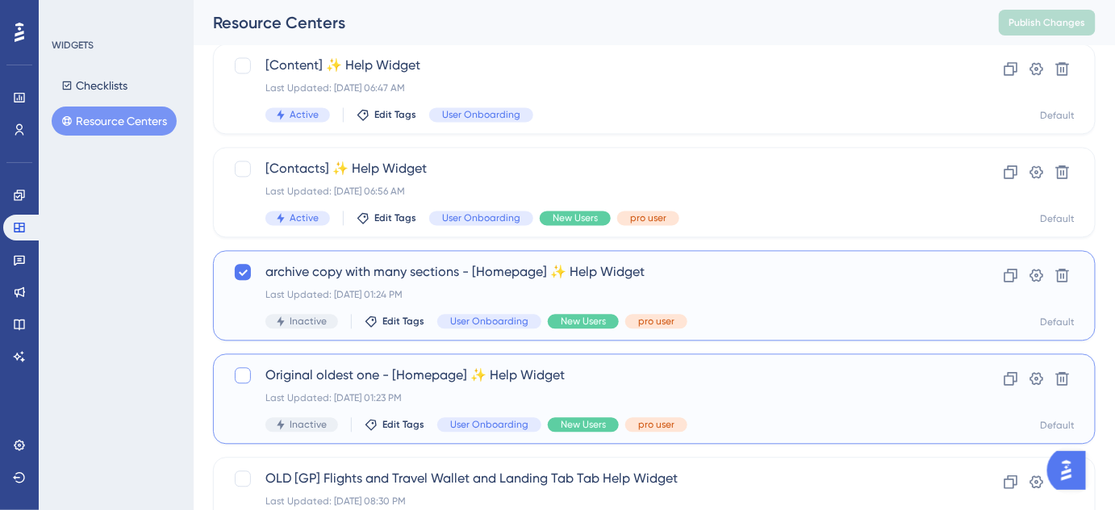
click at [244, 374] on div at bounding box center [243, 375] width 16 height 16
checkbox input "true"
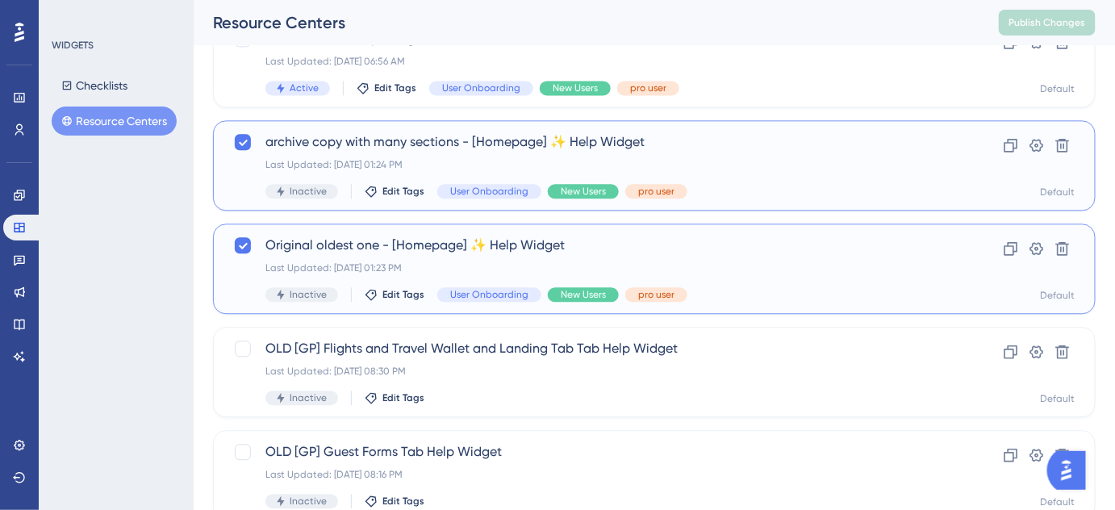
scroll to position [1181, 0]
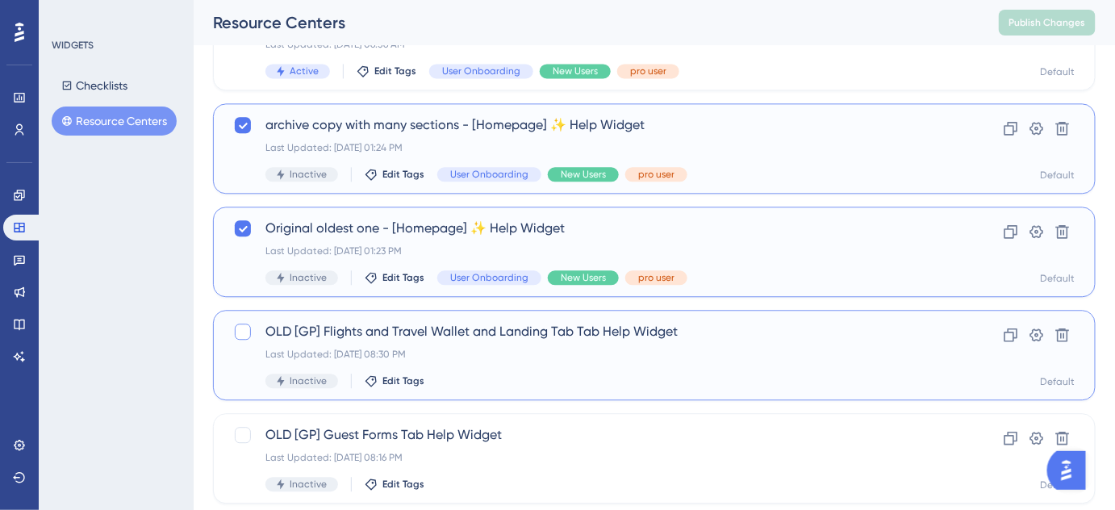
click at [245, 331] on div at bounding box center [243, 332] width 16 height 16
checkbox input "true"
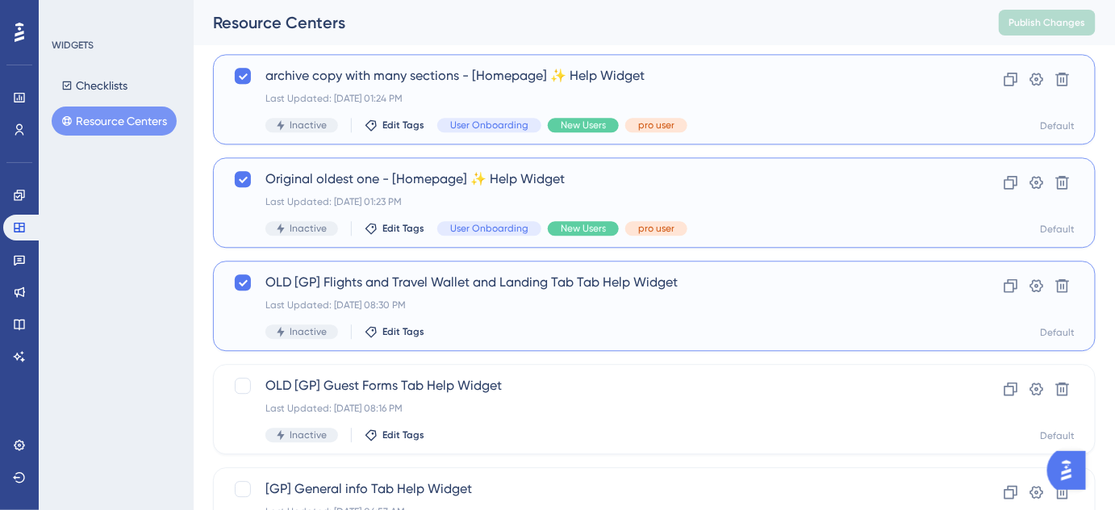
scroll to position [1254, 0]
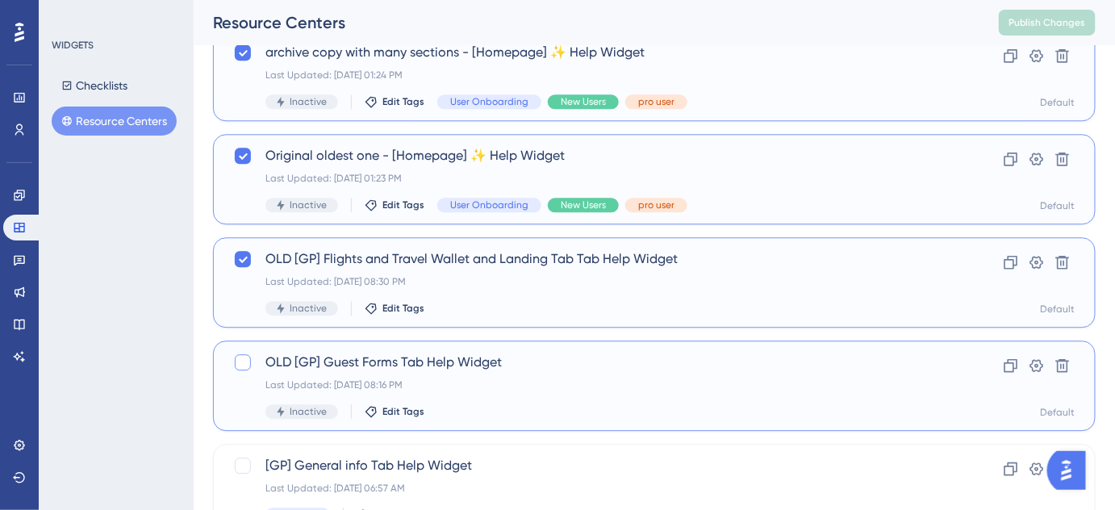
click at [242, 366] on div at bounding box center [243, 362] width 16 height 16
checkbox input "true"
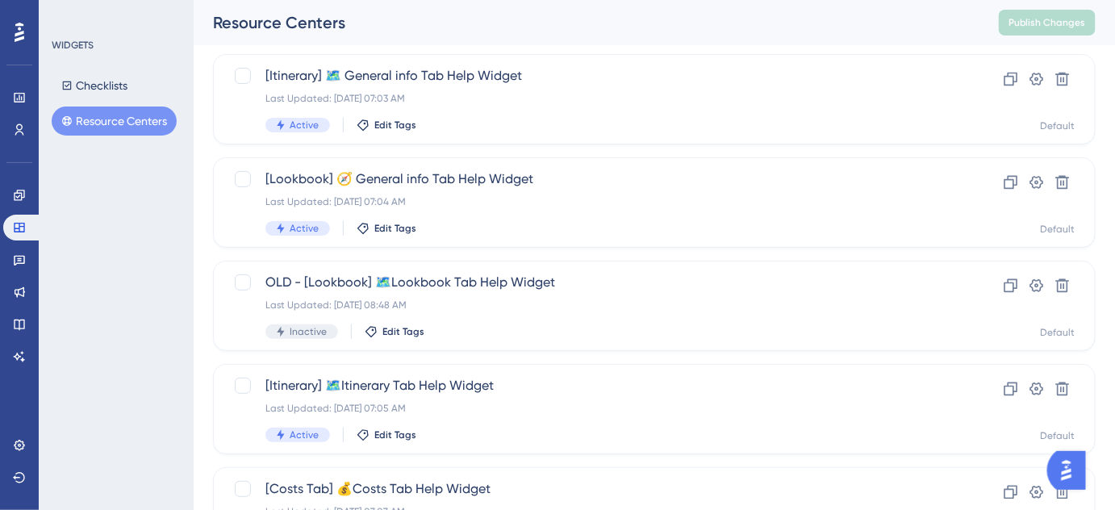
scroll to position [2061, 0]
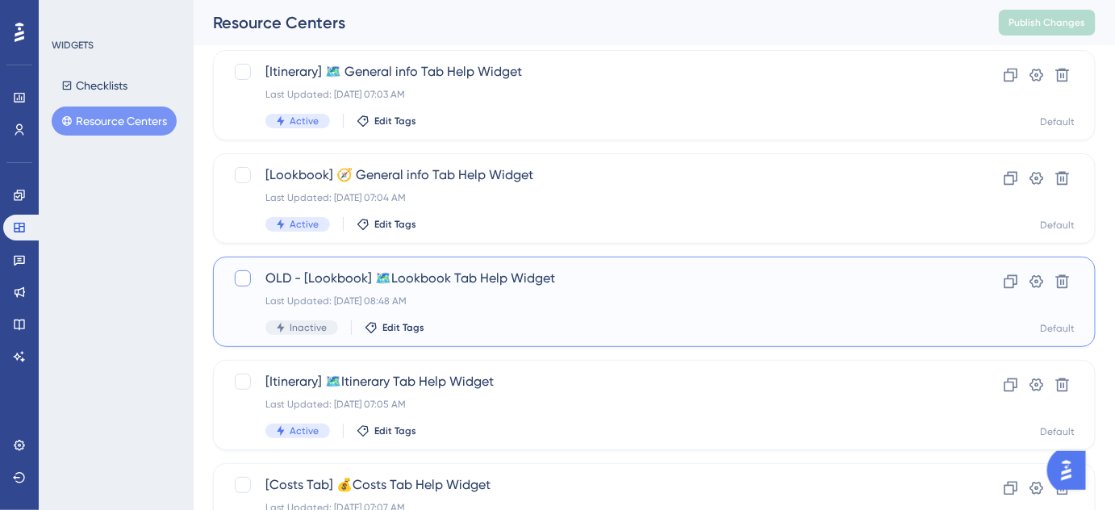
click at [239, 277] on div at bounding box center [243, 278] width 16 height 16
checkbox input "true"
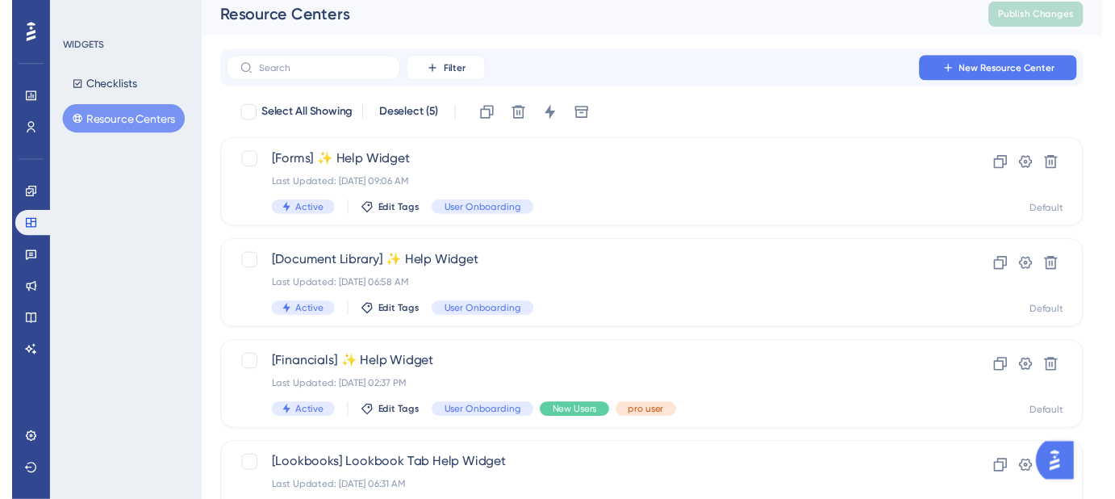
scroll to position [0, 0]
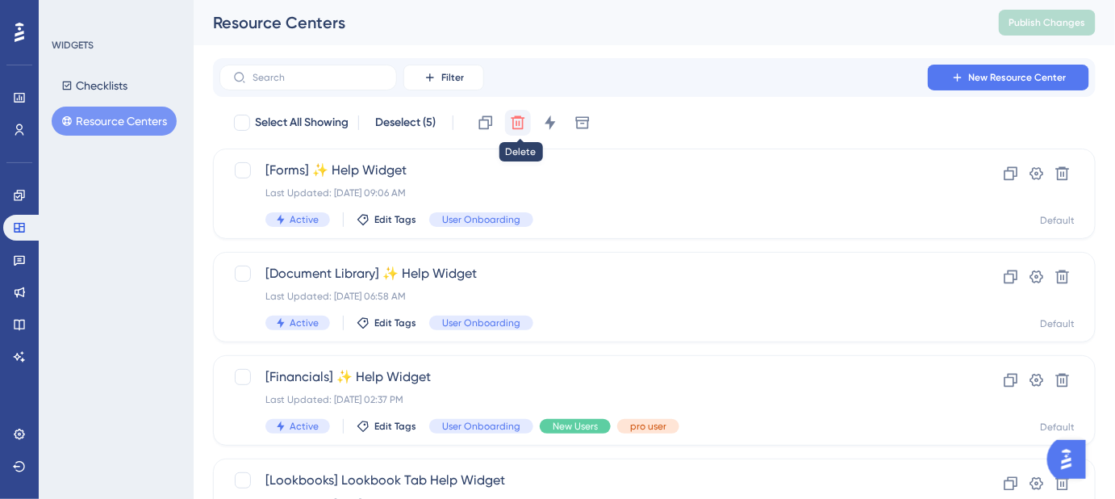
click at [514, 125] on icon at bounding box center [518, 123] width 16 height 16
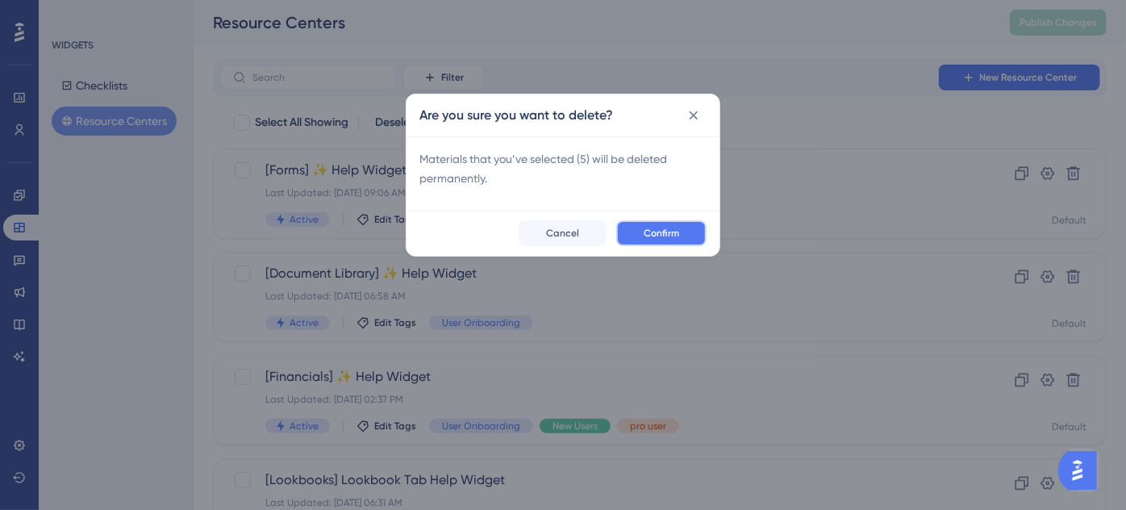
click at [675, 229] on span "Confirm" at bounding box center [662, 233] width 36 height 13
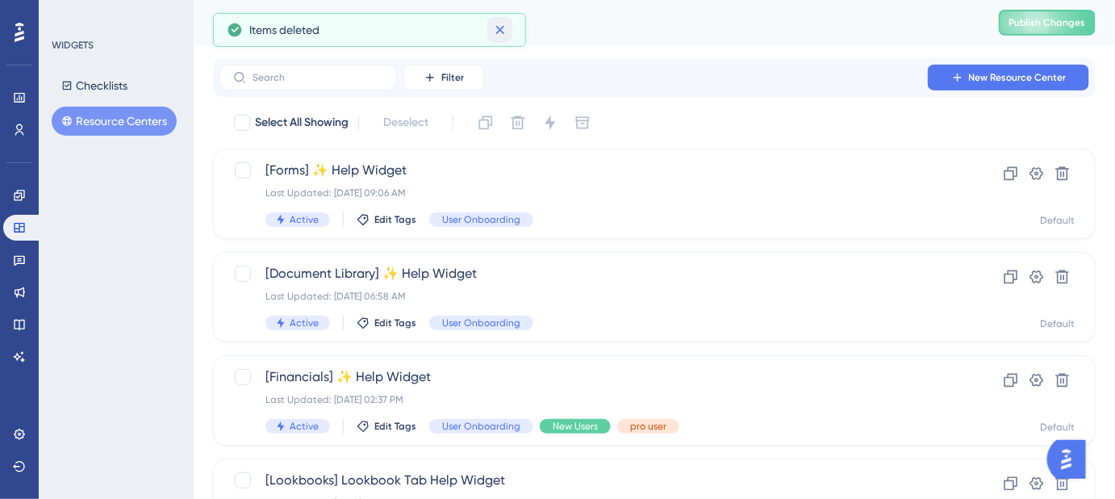
click at [503, 25] on icon at bounding box center [500, 30] width 16 height 16
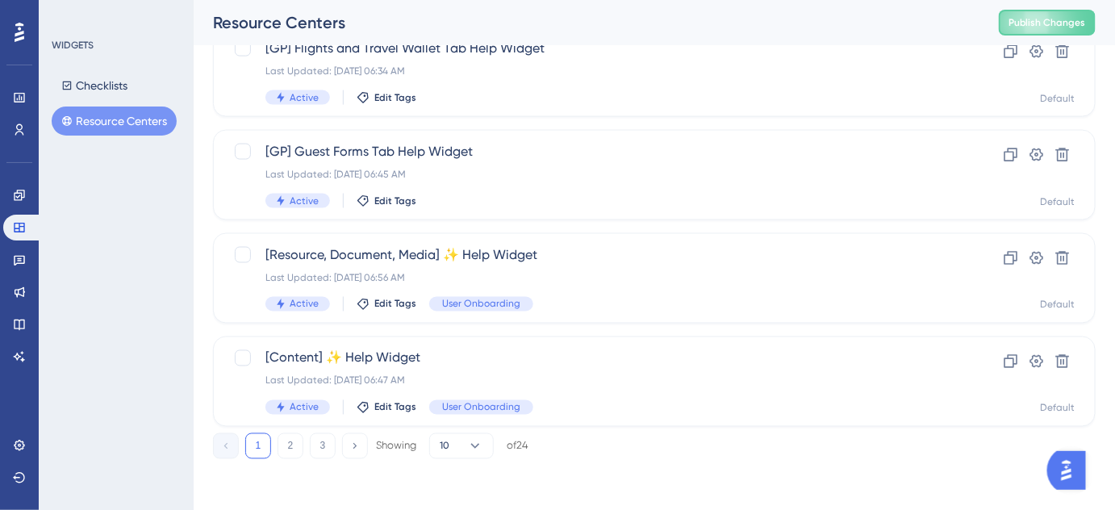
scroll to position [742, 0]
click at [466, 447] on button "10" at bounding box center [461, 446] width 65 height 26
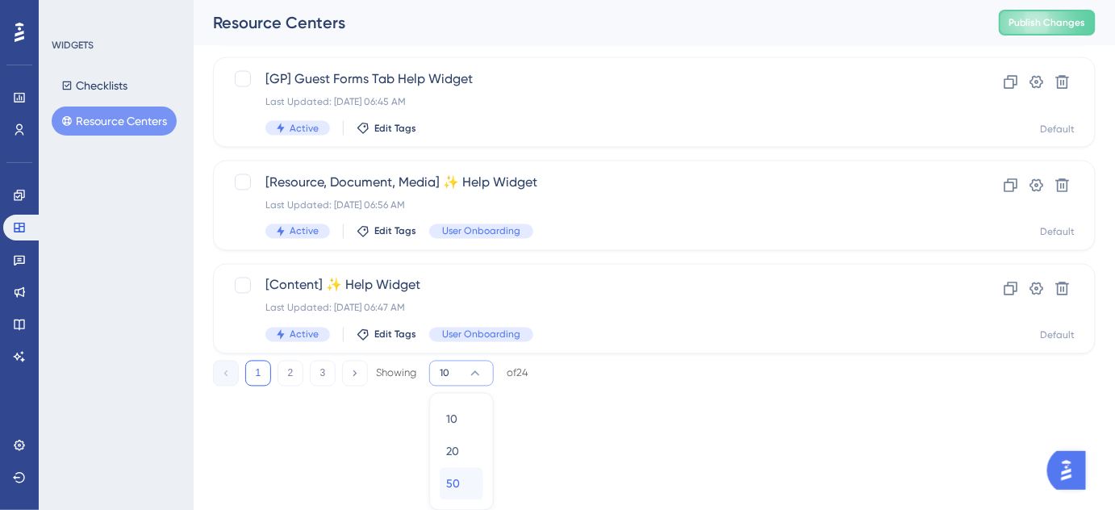
click at [454, 480] on span "50" at bounding box center [453, 483] width 14 height 19
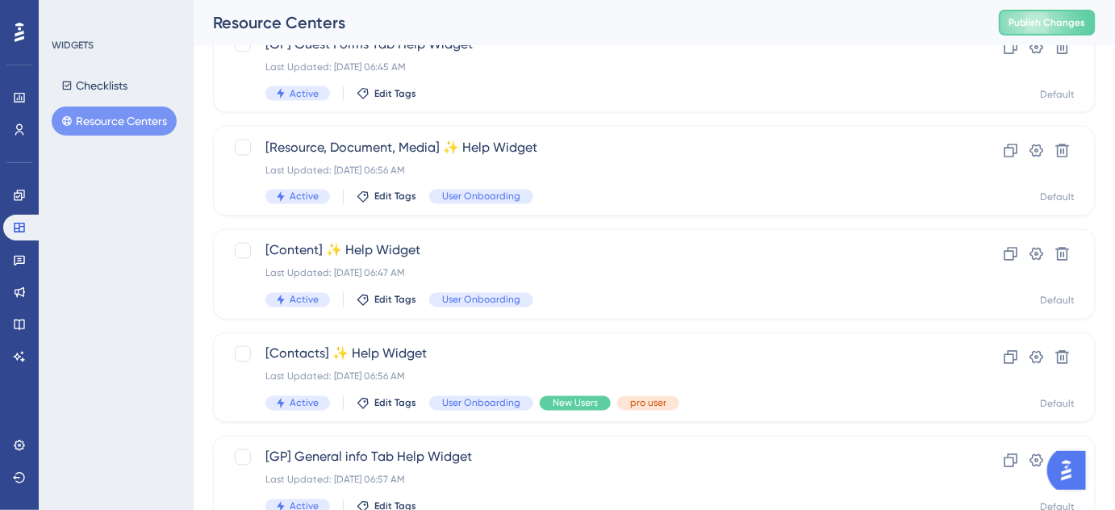
scroll to position [880, 0]
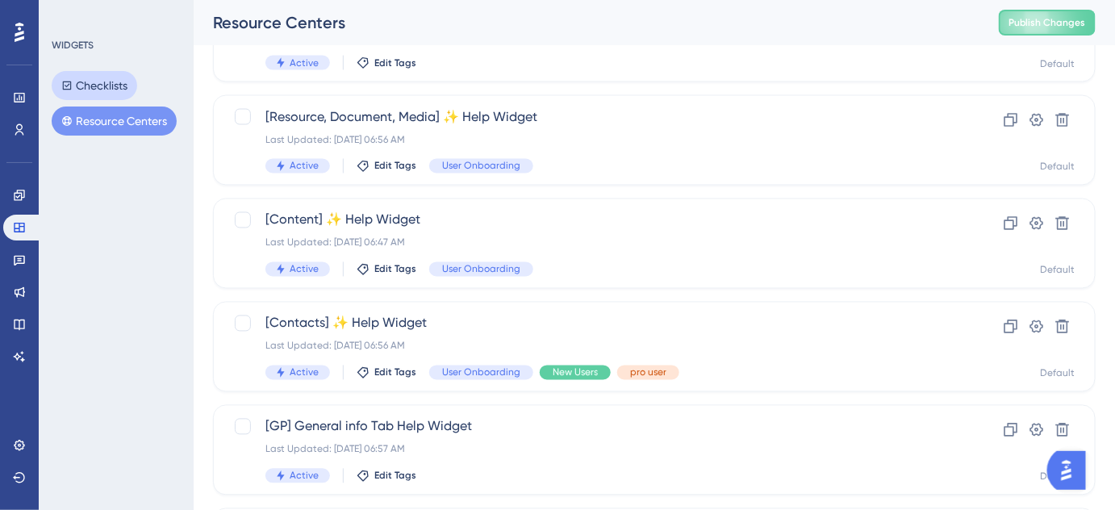
click at [104, 86] on button "Checklists" at bounding box center [95, 85] width 86 height 29
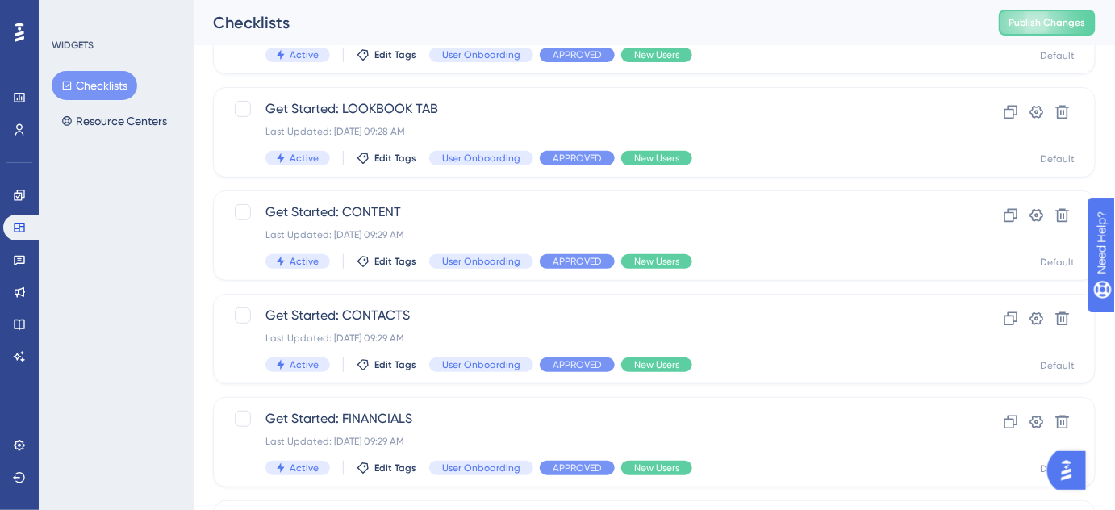
scroll to position [136, 0]
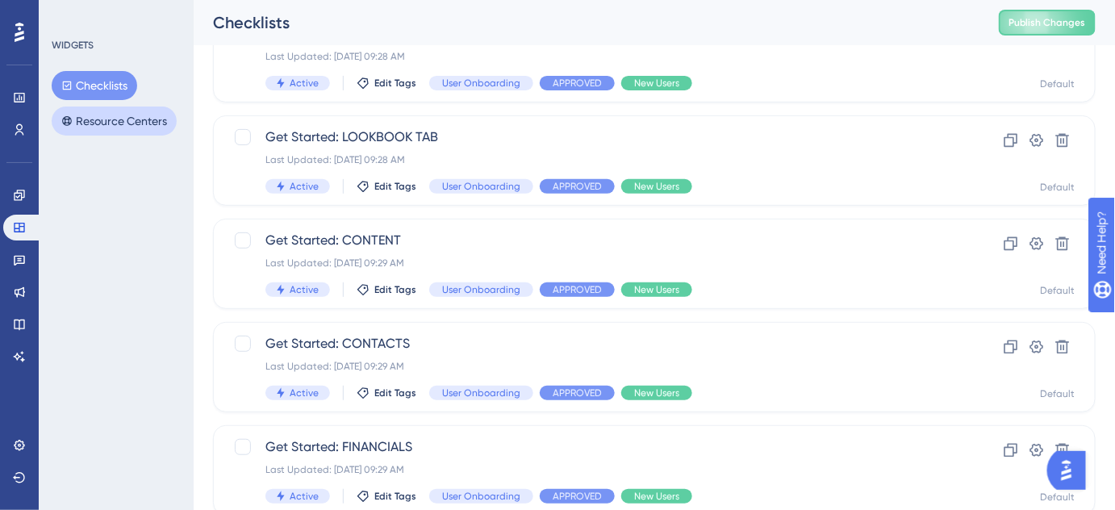
click at [100, 131] on button "Resource Centers" at bounding box center [114, 121] width 125 height 29
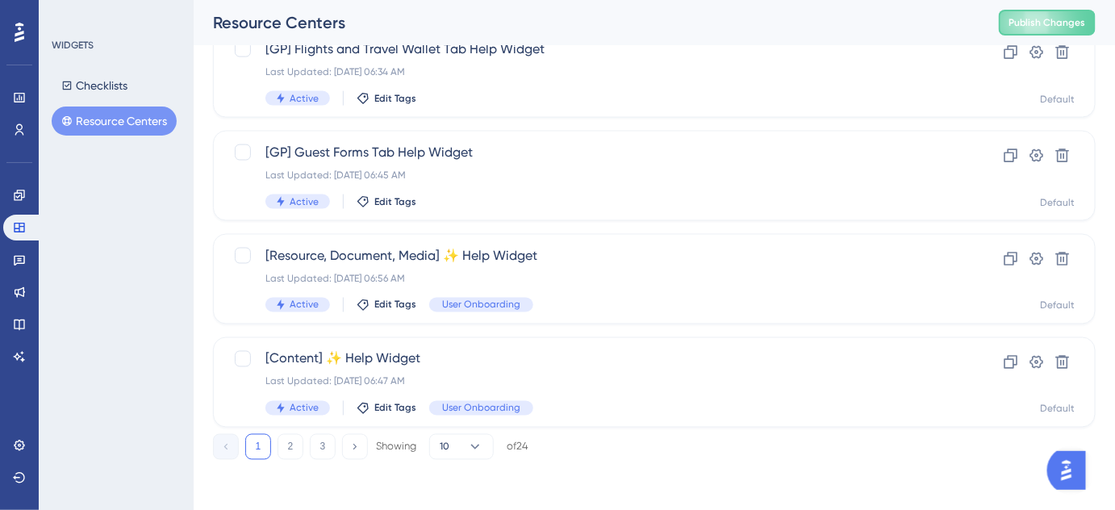
scroll to position [742, 0]
click at [289, 447] on button "2" at bounding box center [291, 446] width 26 height 26
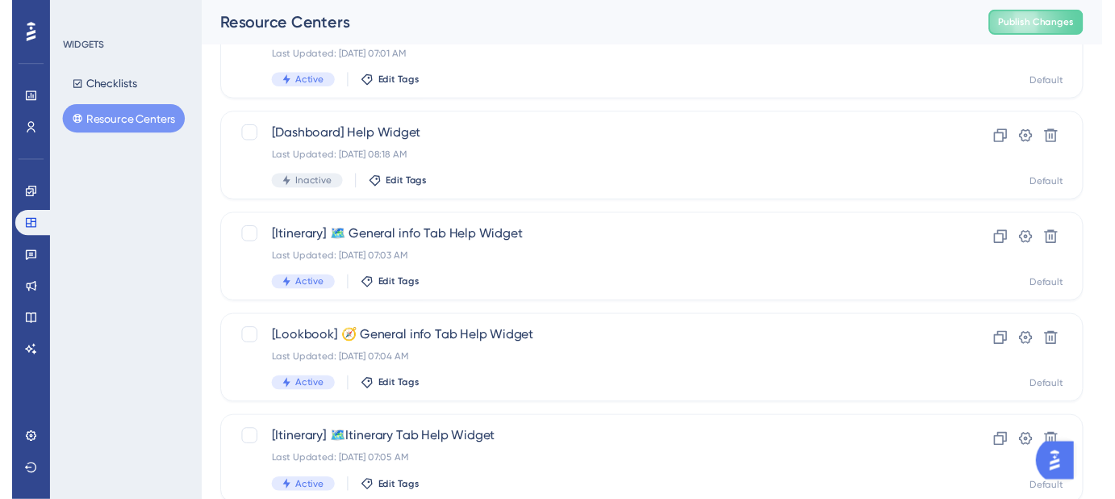
scroll to position [0, 0]
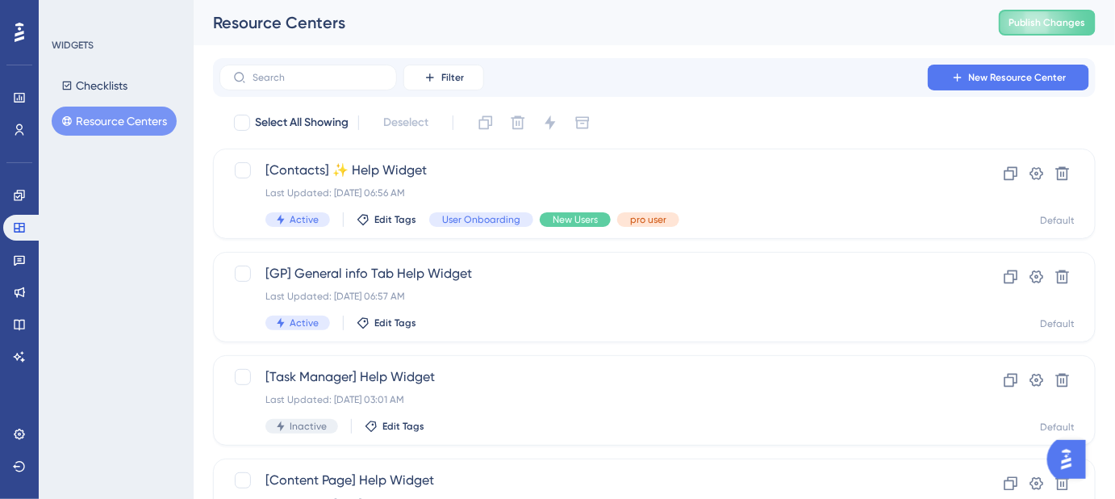
click at [550, 70] on div "Filter New Resource Center" at bounding box center [654, 78] width 870 height 26
click at [437, 74] on button "Filter" at bounding box center [443, 78] width 81 height 26
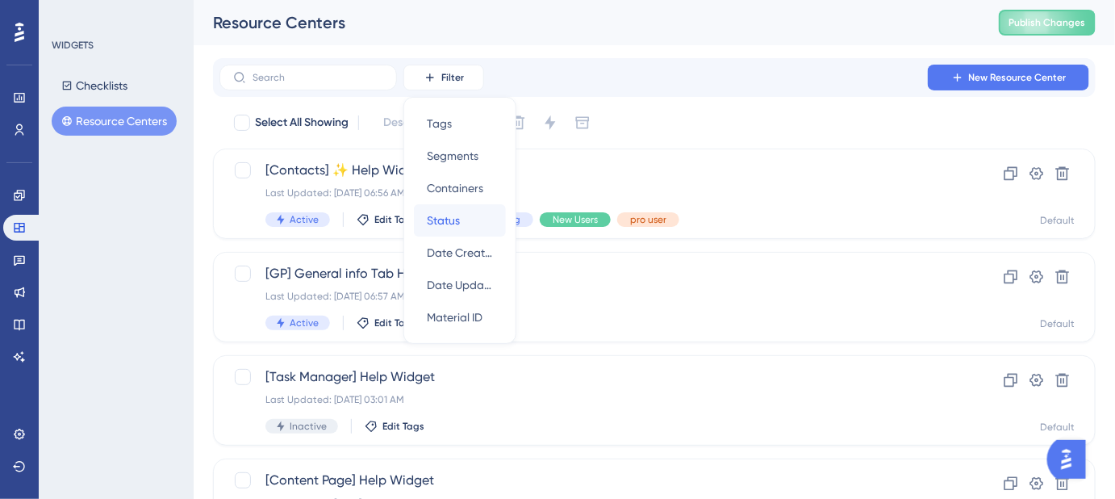
click at [456, 219] on span "Status" at bounding box center [443, 220] width 33 height 19
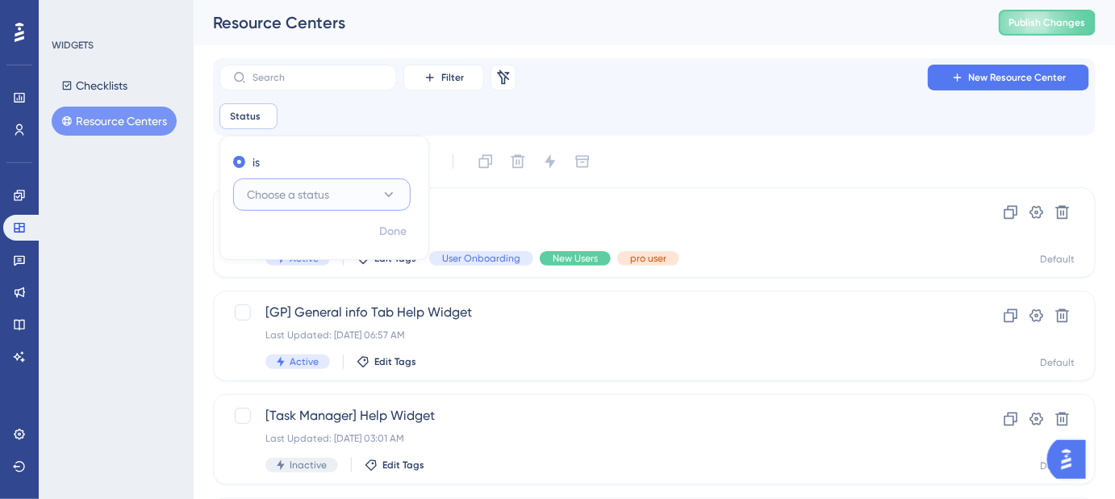
click at [373, 194] on button "Choose a status" at bounding box center [322, 194] width 178 height 32
click at [303, 278] on div "Inactive Inactive" at bounding box center [322, 276] width 131 height 32
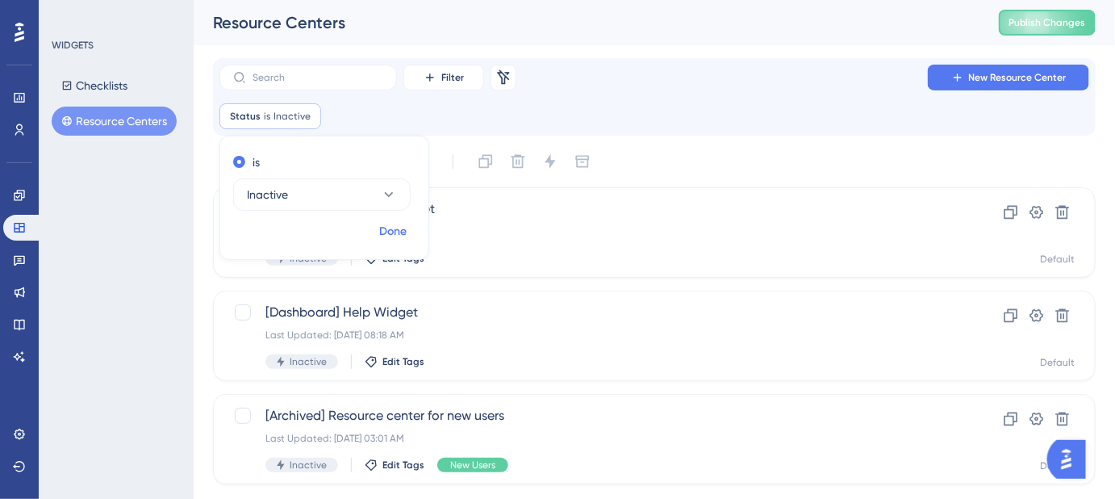
click at [402, 234] on span "Done" at bounding box center [392, 231] width 27 height 19
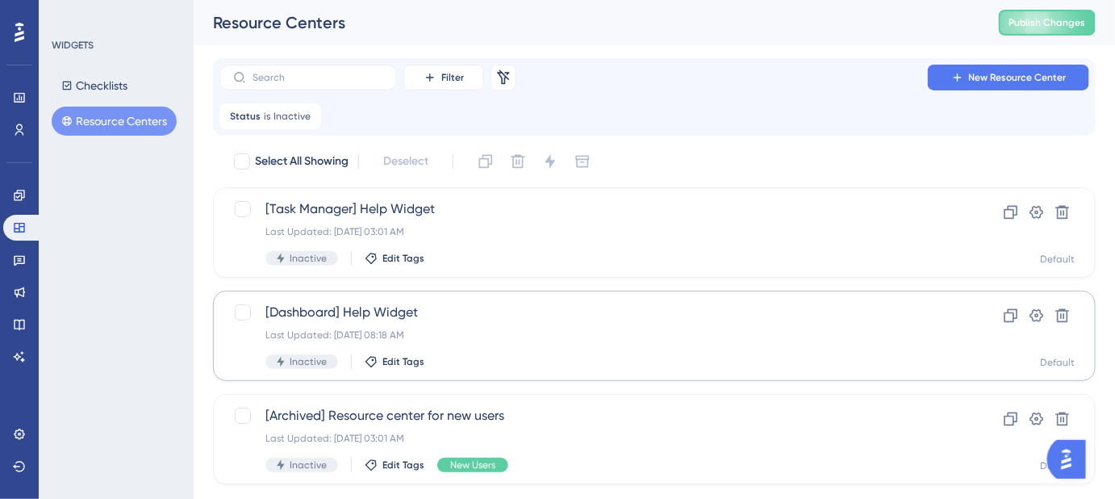
scroll to position [36, 0]
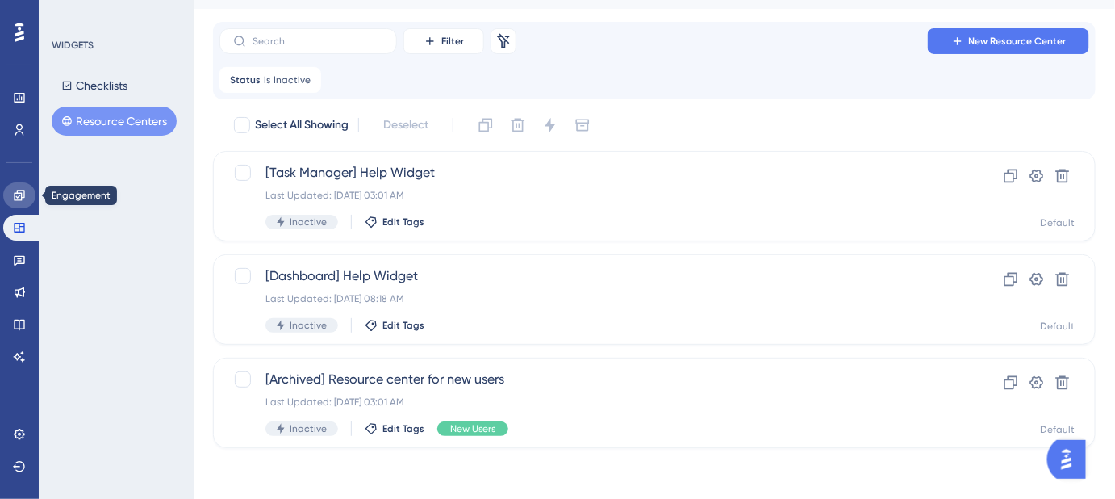
click at [19, 189] on icon at bounding box center [19, 195] width 13 height 13
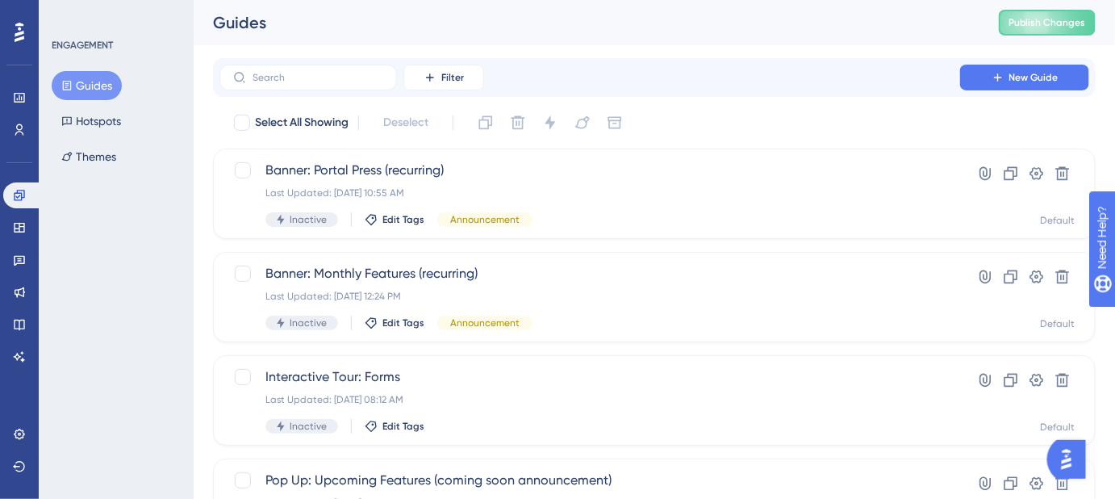
click at [90, 82] on button "Guides" at bounding box center [87, 85] width 70 height 29
click at [352, 81] on input "text" at bounding box center [318, 77] width 131 height 11
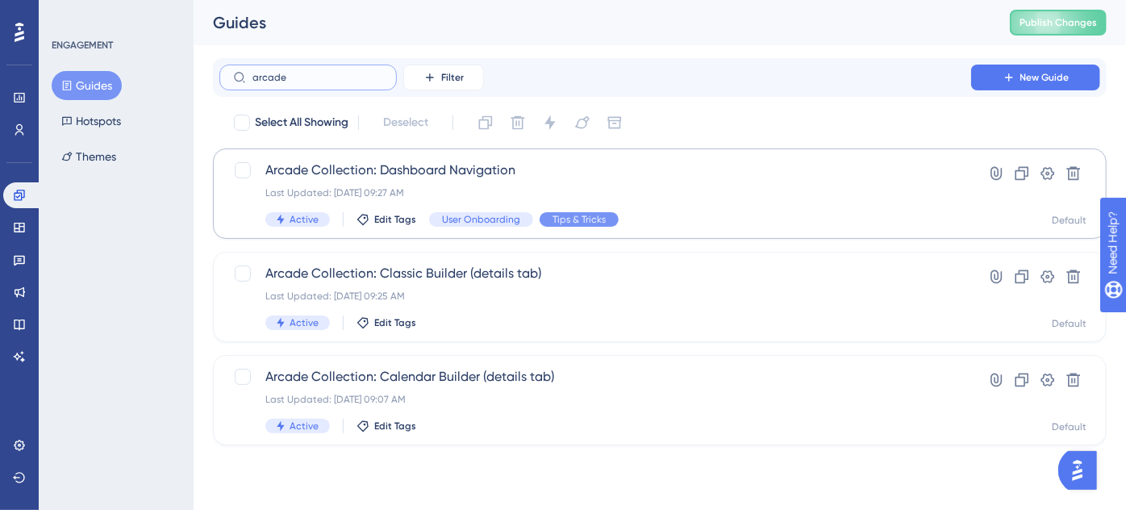
type input "arcade"
click at [381, 172] on span "Arcade Collection: Dashboard Navigation" at bounding box center [595, 170] width 660 height 19
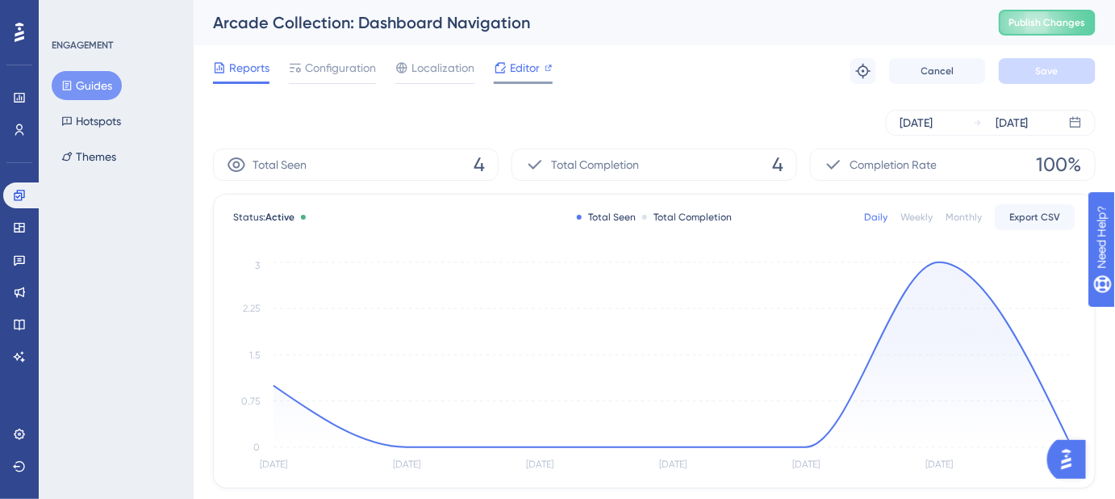
click at [520, 73] on span "Editor" at bounding box center [525, 67] width 30 height 19
click at [525, 77] on span "Editor" at bounding box center [525, 67] width 30 height 19
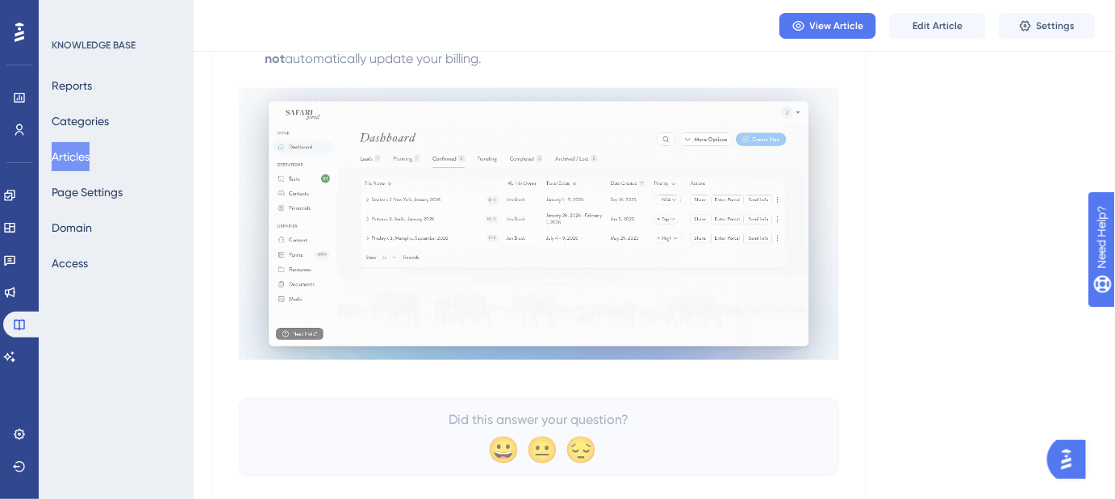
scroll to position [699, 0]
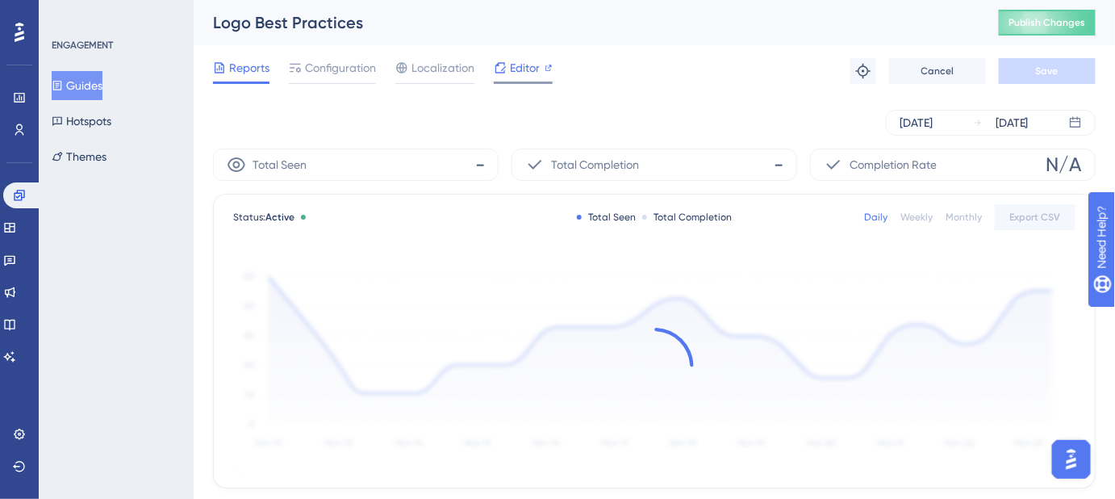
click at [516, 69] on span "Editor" at bounding box center [525, 67] width 30 height 19
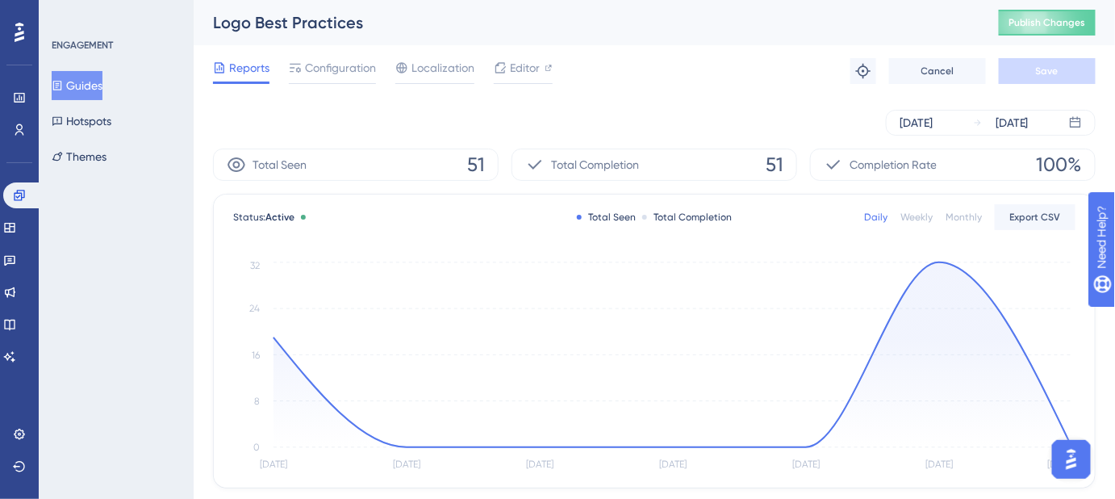
click at [88, 79] on button "Guides" at bounding box center [77, 85] width 51 height 29
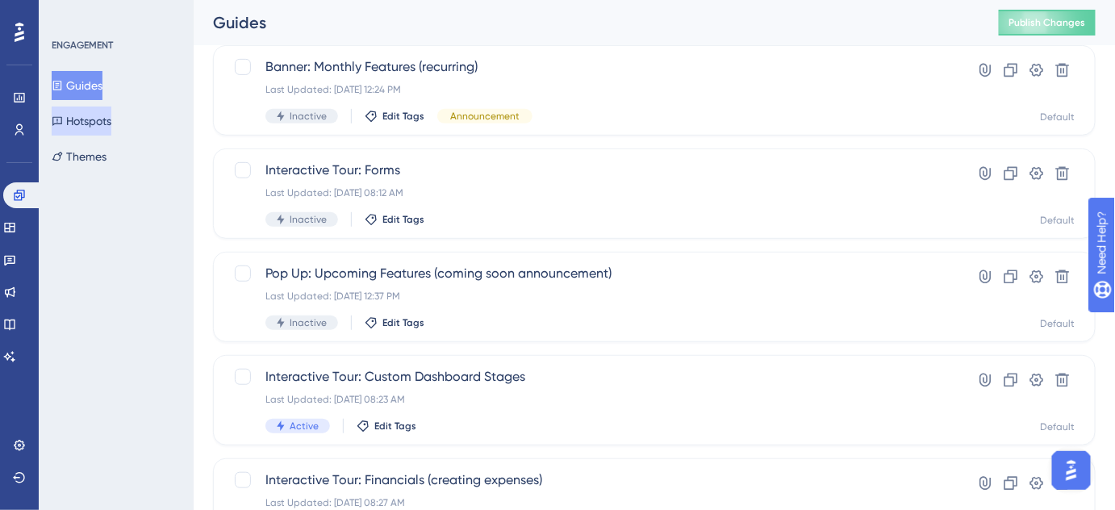
scroll to position [155, 0]
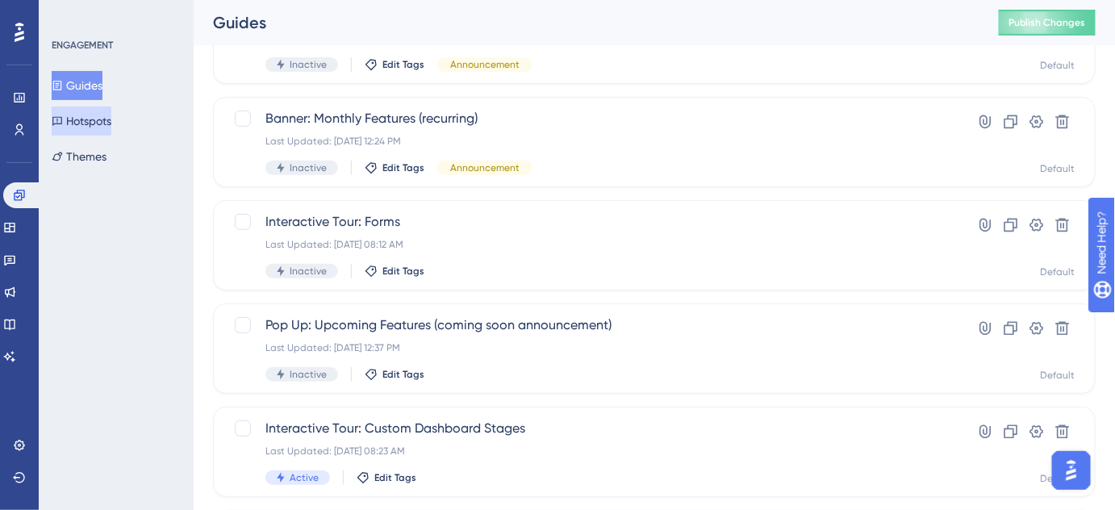
click at [94, 123] on button "Hotspots" at bounding box center [82, 121] width 60 height 29
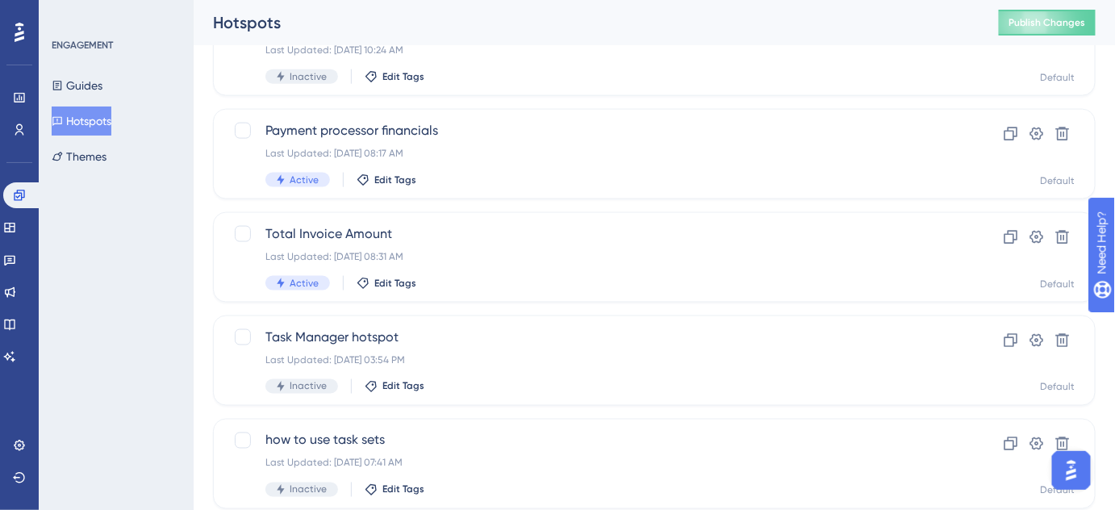
scroll to position [742, 0]
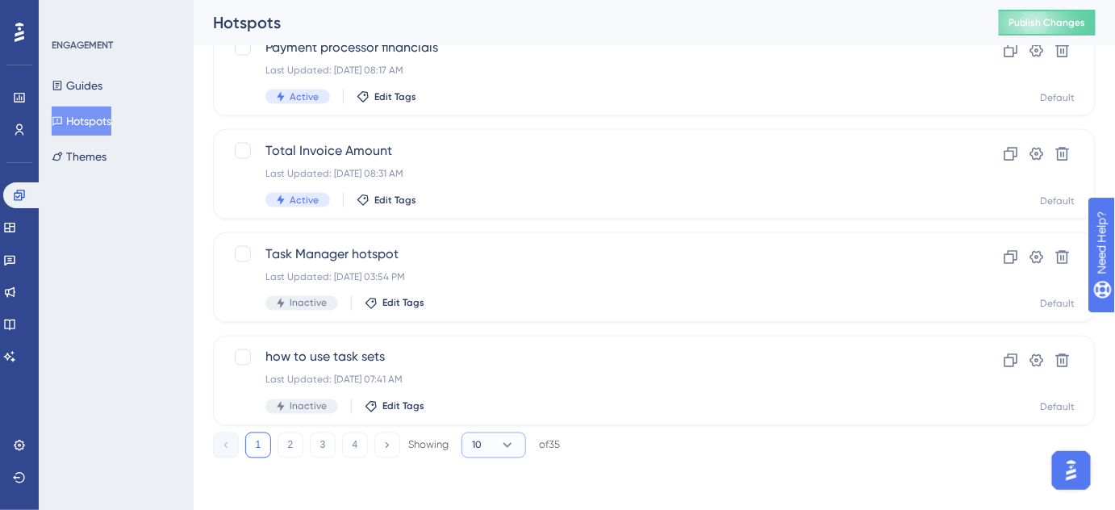
click at [495, 442] on button "10" at bounding box center [494, 446] width 65 height 26
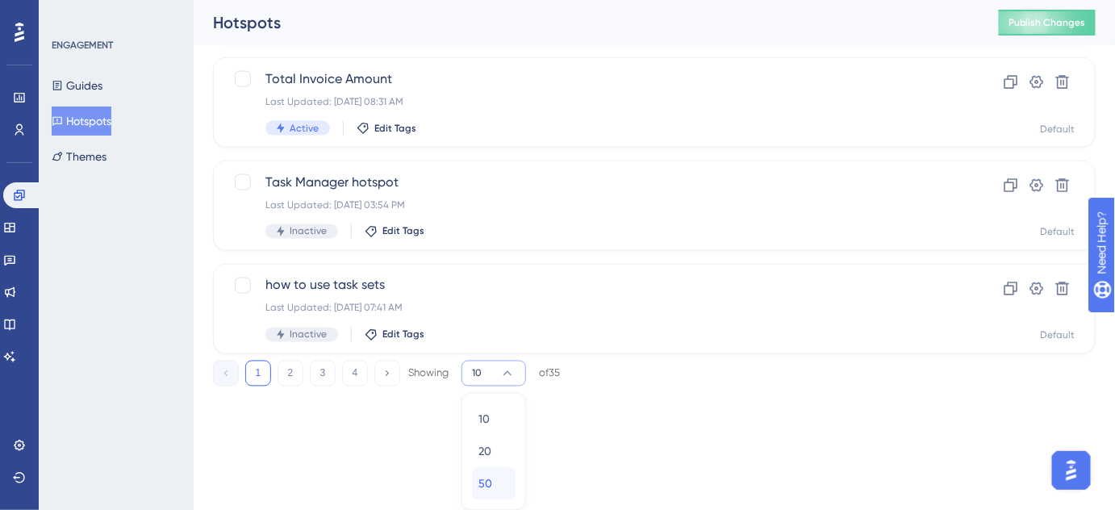
click at [497, 474] on div "50 50" at bounding box center [494, 484] width 31 height 32
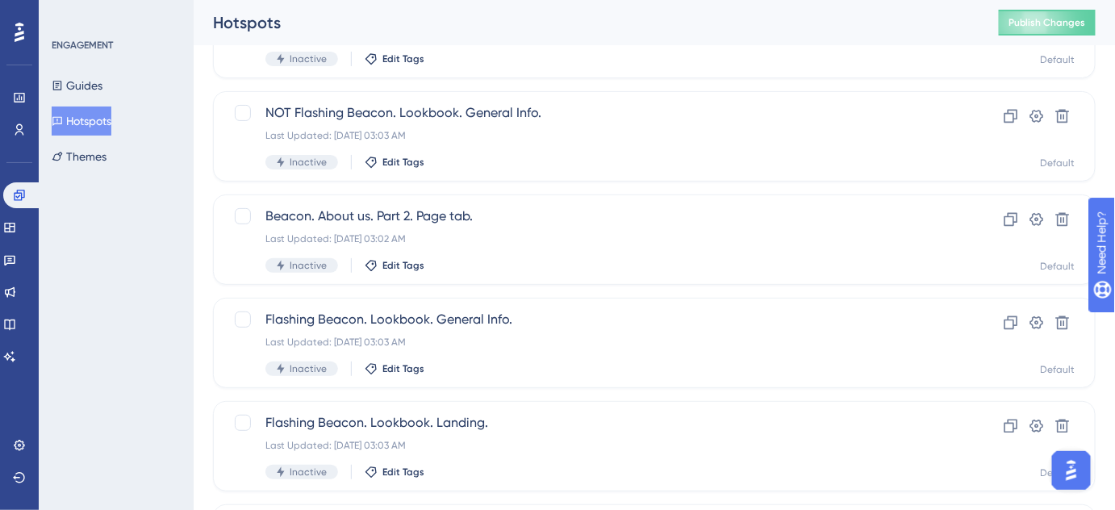
scroll to position [2134, 0]
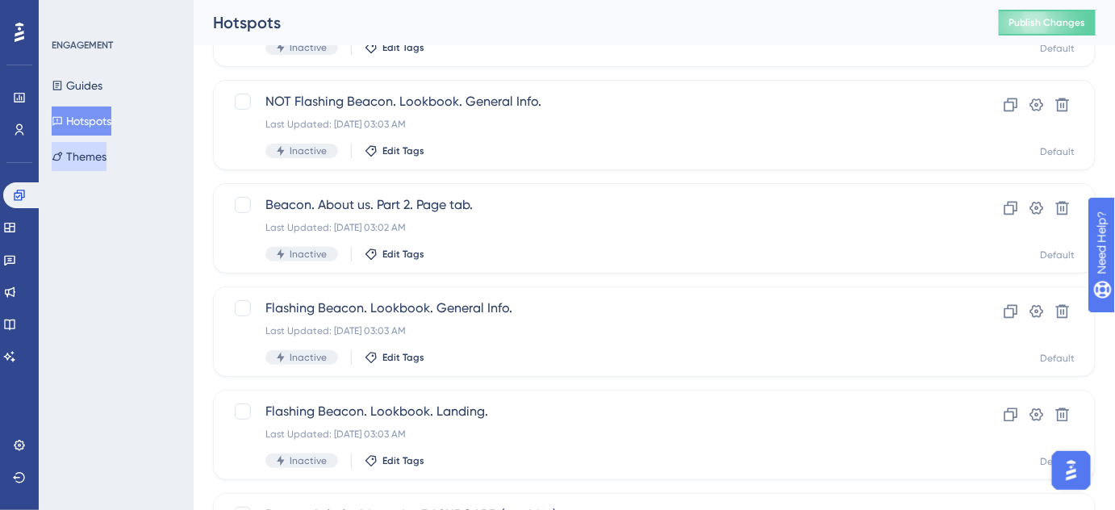
click at [80, 159] on button "Themes" at bounding box center [79, 156] width 55 height 29
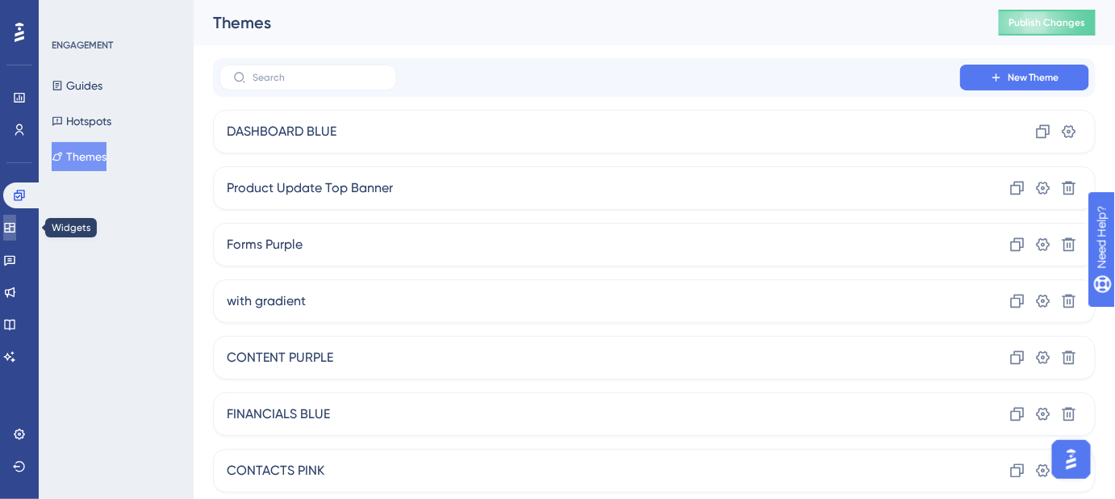
click at [16, 228] on icon at bounding box center [9, 227] width 13 height 13
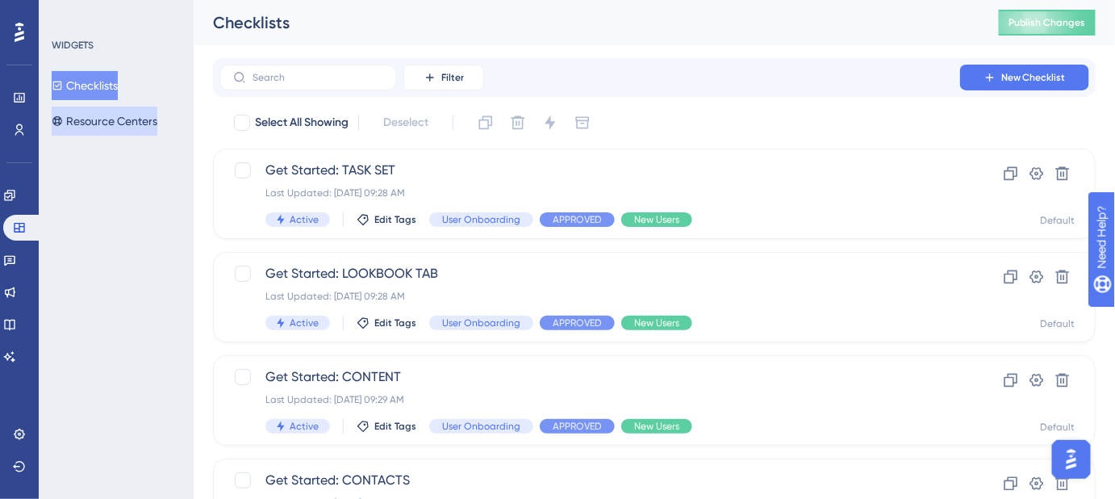
click at [123, 123] on button "Resource Centers" at bounding box center [105, 121] width 106 height 29
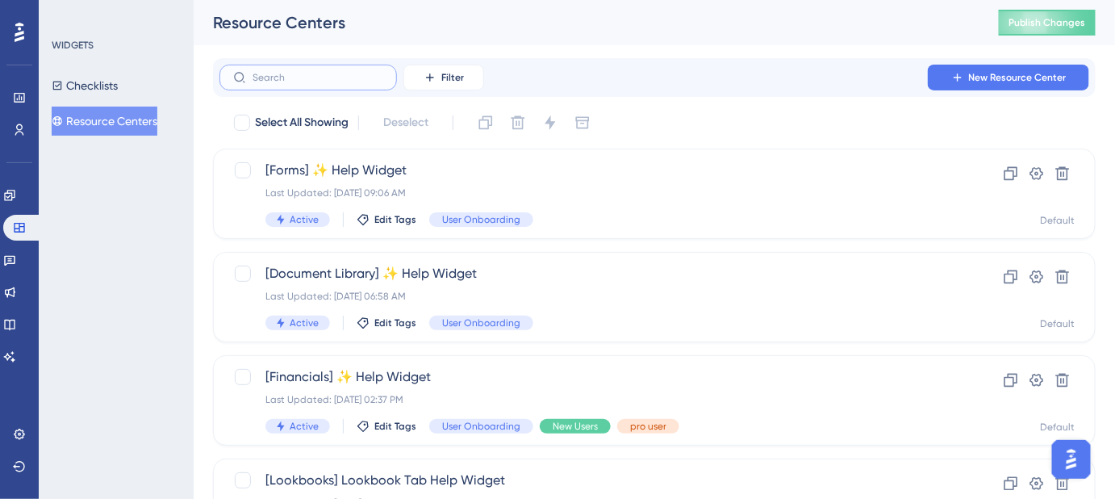
click at [279, 76] on input "text" at bounding box center [318, 77] width 131 height 11
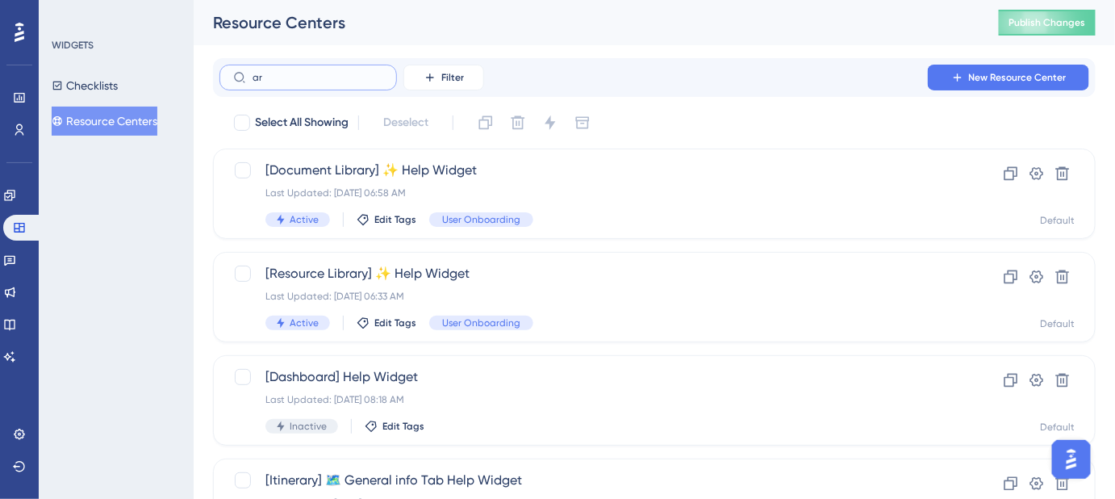
type input "a"
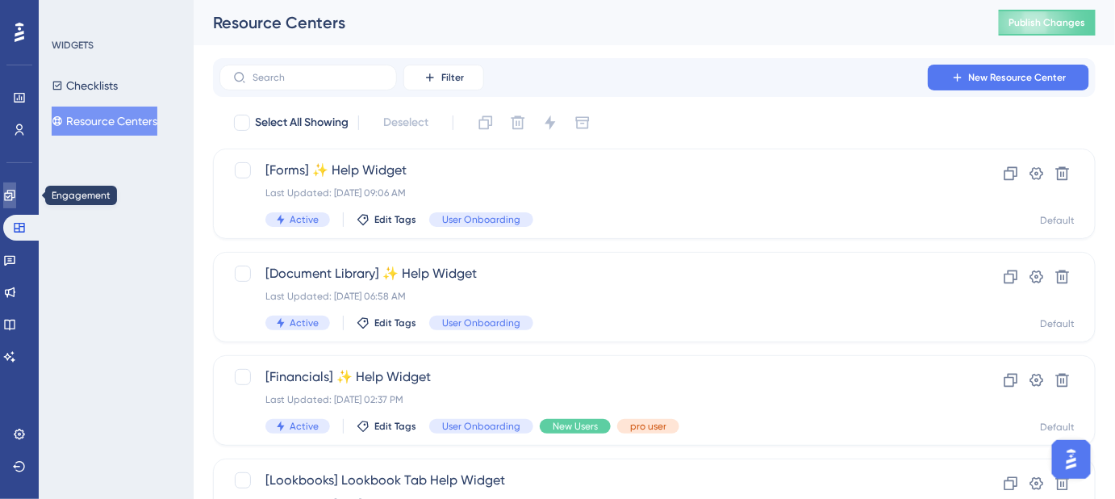
click at [15, 200] on icon at bounding box center [9, 195] width 10 height 10
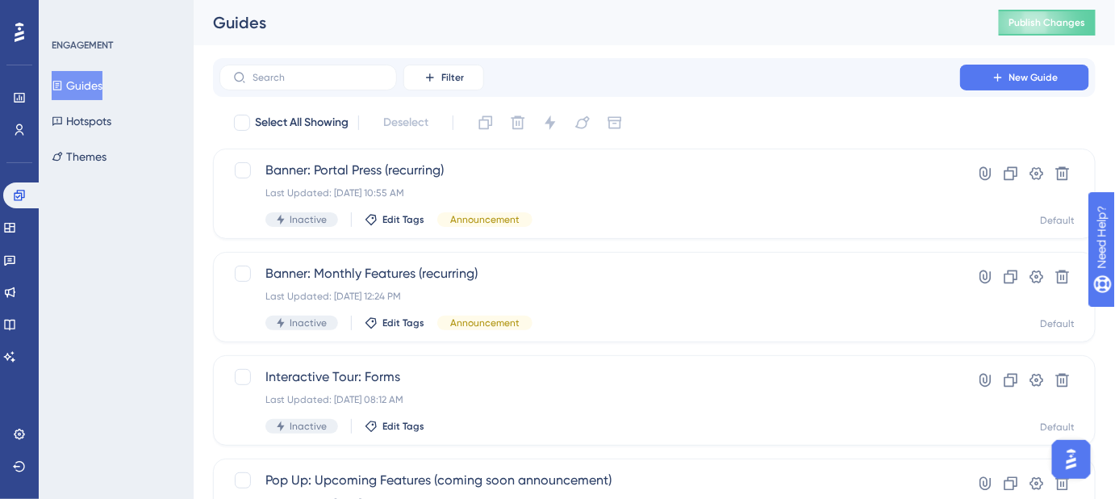
click at [102, 81] on button "Guides" at bounding box center [77, 85] width 51 height 29
click at [311, 79] on input "text" at bounding box center [318, 77] width 131 height 11
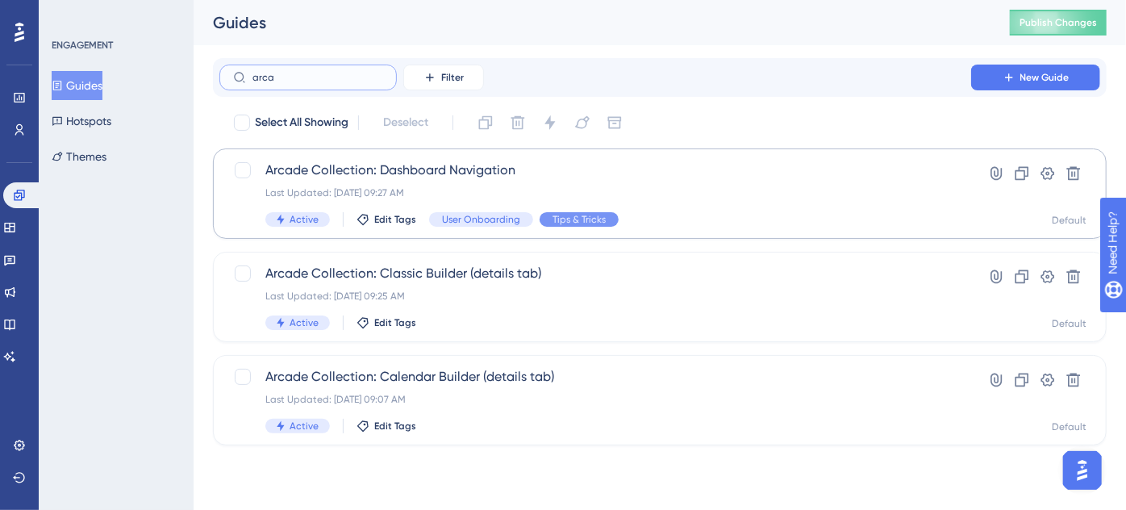
type input "arca"
click at [372, 186] on div "Last Updated: Sep 23 2025, 09:27 AM" at bounding box center [595, 192] width 660 height 13
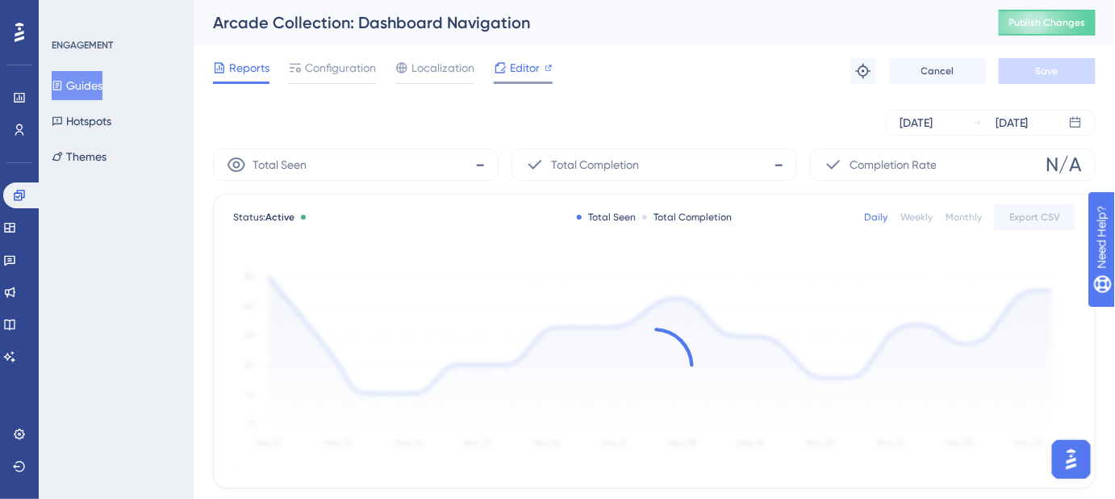
click at [518, 69] on span "Editor" at bounding box center [525, 67] width 30 height 19
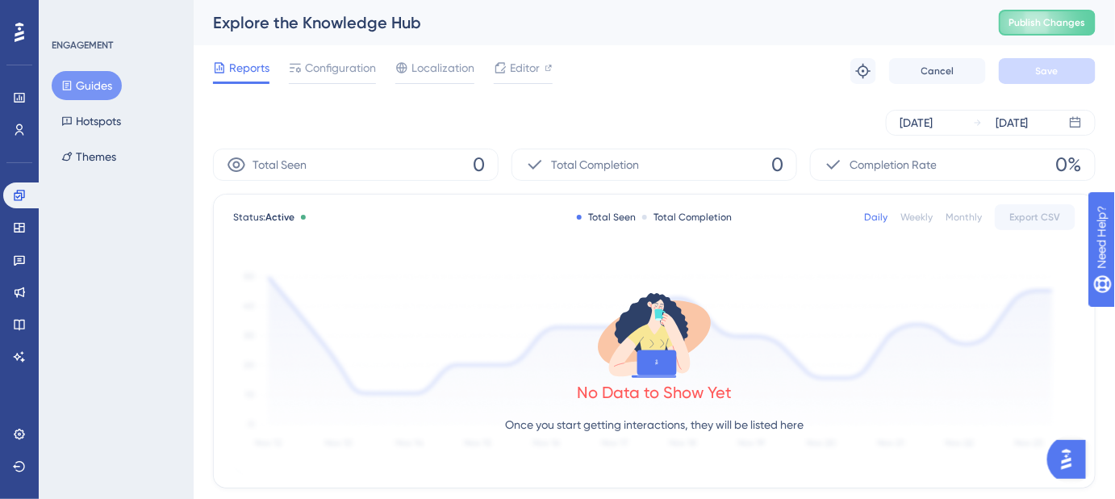
click at [86, 82] on button "Guides" at bounding box center [87, 85] width 70 height 29
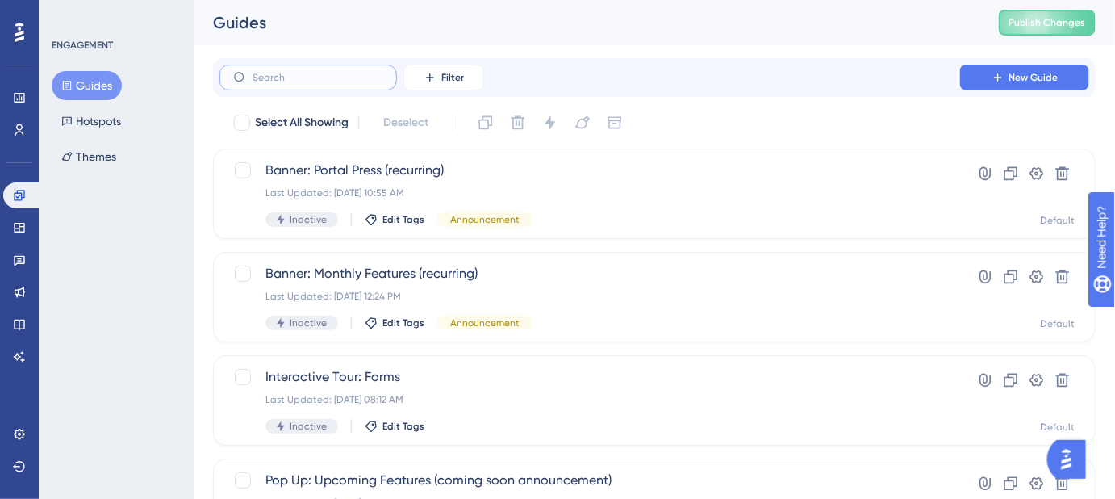
click at [327, 81] on input "text" at bounding box center [318, 77] width 131 height 11
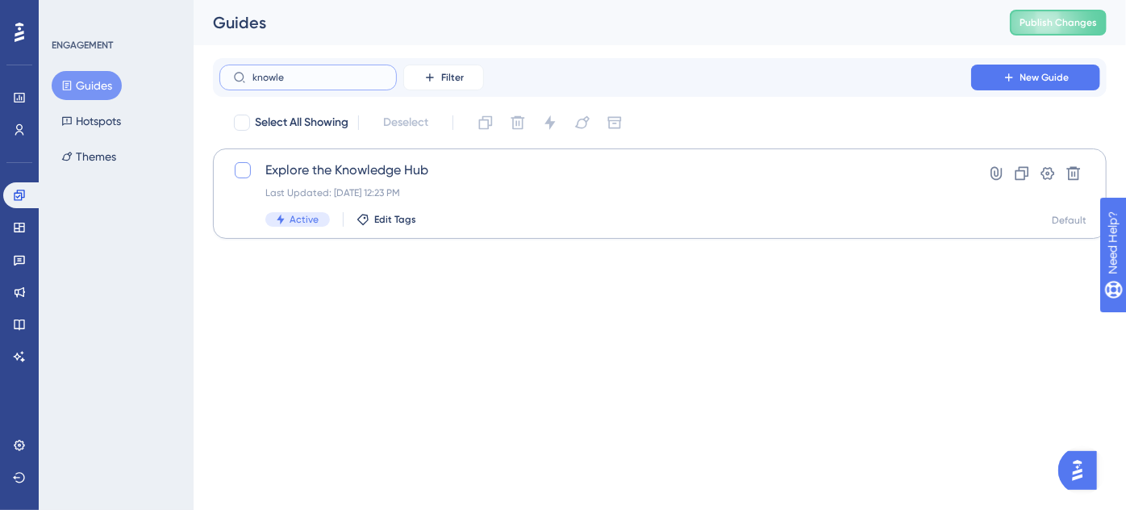
type input "knowle"
click at [243, 169] on div at bounding box center [243, 170] width 16 height 16
checkbox input "true"
click at [344, 178] on span "Explore the Knowledge Hub" at bounding box center [595, 170] width 660 height 19
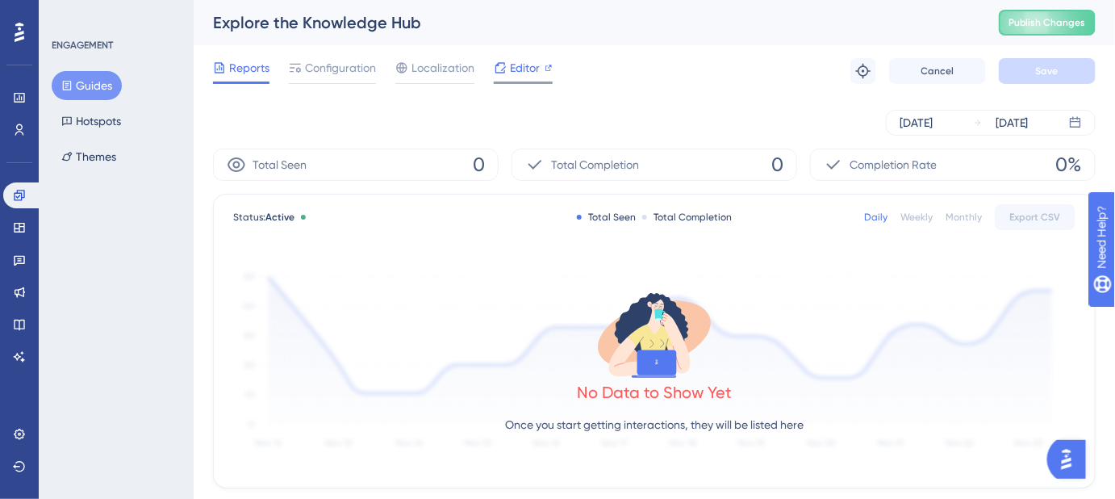
click at [528, 61] on span "Editor" at bounding box center [525, 67] width 30 height 19
click at [75, 81] on button "Guides" at bounding box center [87, 85] width 70 height 29
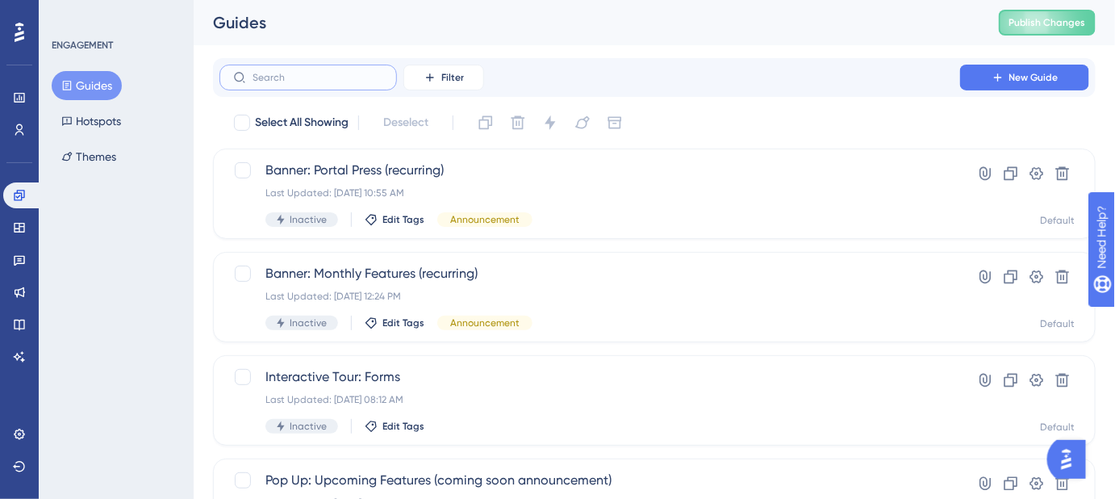
click at [333, 65] on label at bounding box center [308, 78] width 178 height 26
click at [333, 72] on input "text" at bounding box center [318, 77] width 131 height 11
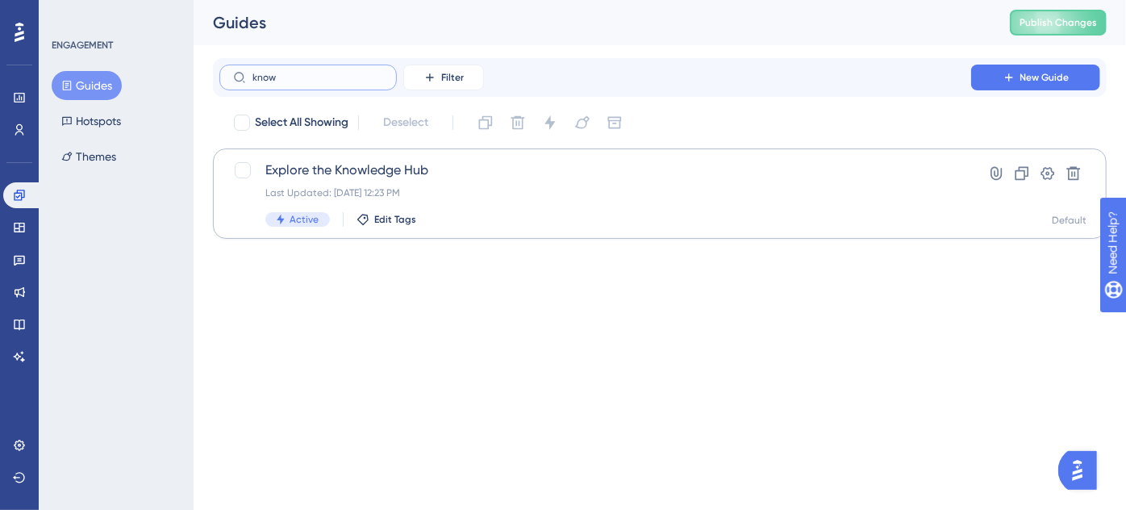
type input "know"
click at [363, 171] on span "Explore the Knowledge Hub" at bounding box center [595, 170] width 660 height 19
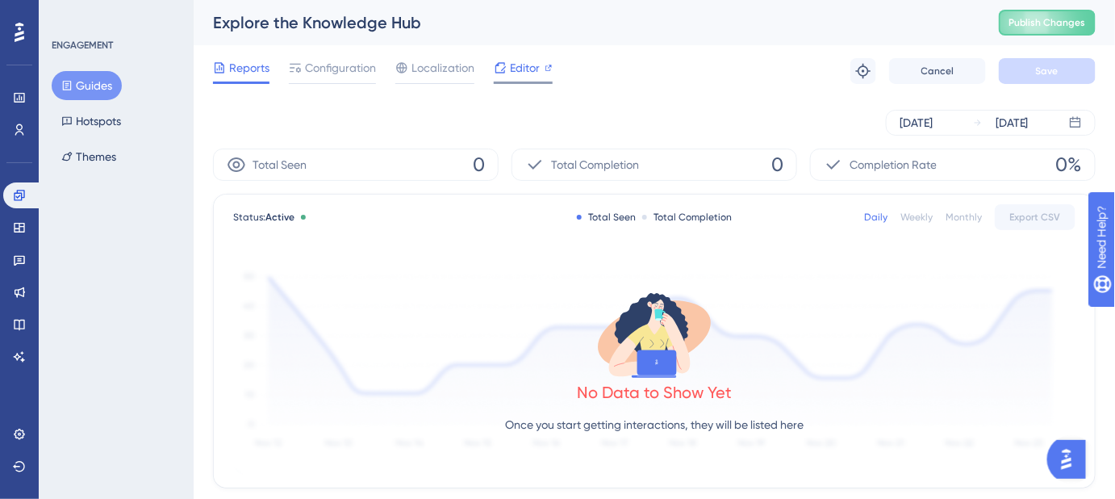
click at [518, 67] on span "Editor" at bounding box center [525, 67] width 30 height 19
click at [929, 79] on button "Cancel" at bounding box center [937, 71] width 97 height 26
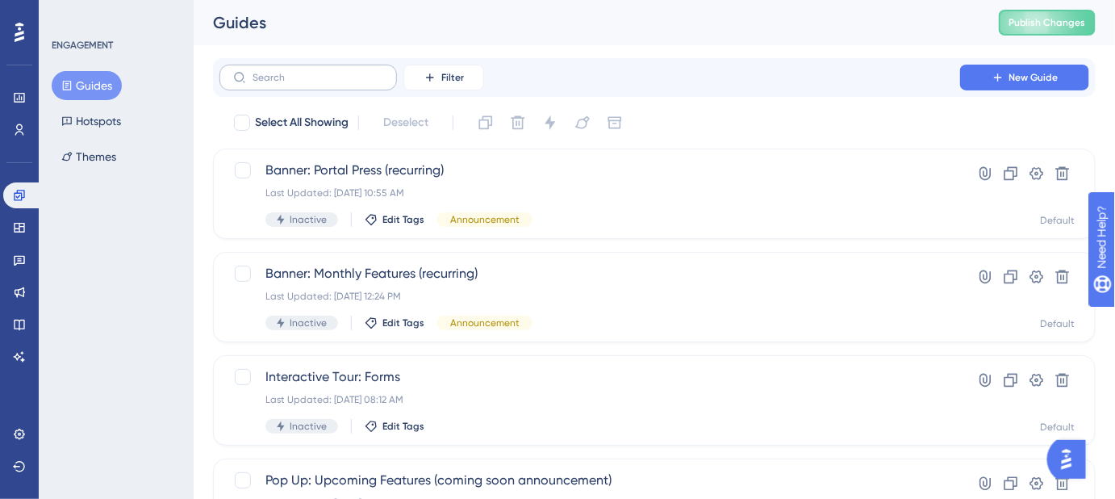
click at [313, 69] on label at bounding box center [308, 78] width 178 height 26
click at [313, 72] on input "text" at bounding box center [318, 77] width 131 height 11
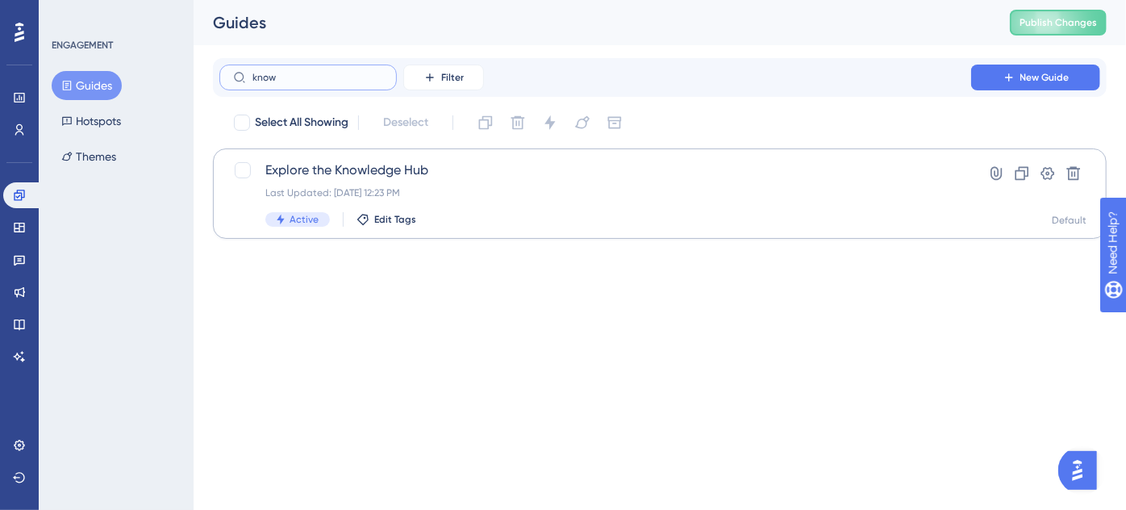
type input "know"
click at [345, 169] on span "Explore the Knowledge Hub" at bounding box center [595, 170] width 660 height 19
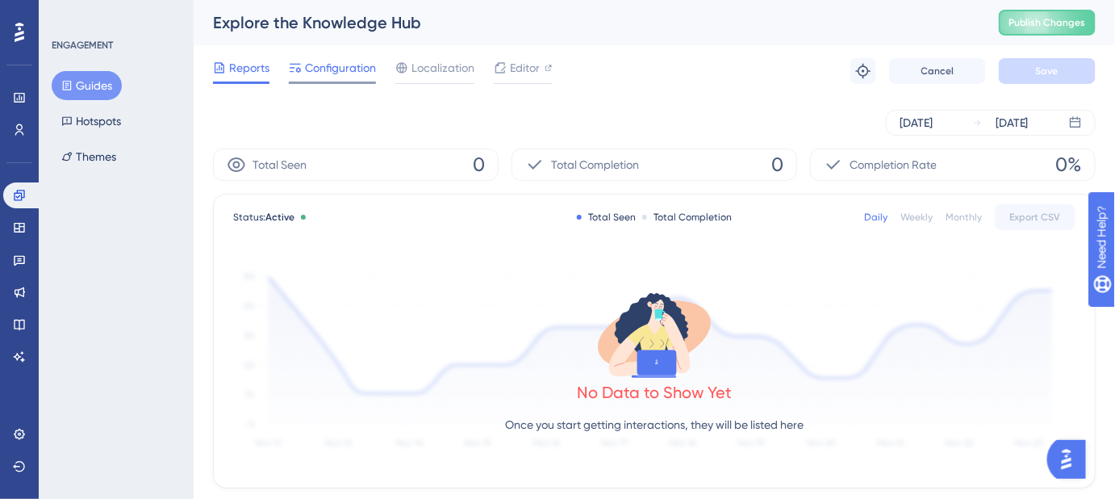
click at [355, 73] on span "Configuration" at bounding box center [340, 67] width 71 height 19
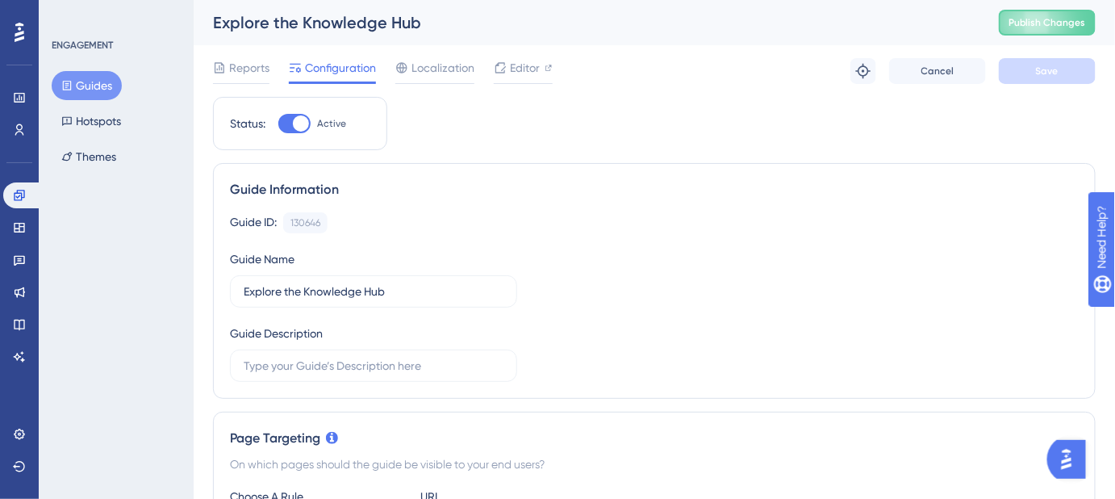
click at [284, 124] on div at bounding box center [294, 123] width 32 height 19
click at [278, 124] on input "Active" at bounding box center [278, 123] width 1 height 1
checkbox input "false"
click at [1021, 72] on button "Save" at bounding box center [1047, 71] width 97 height 26
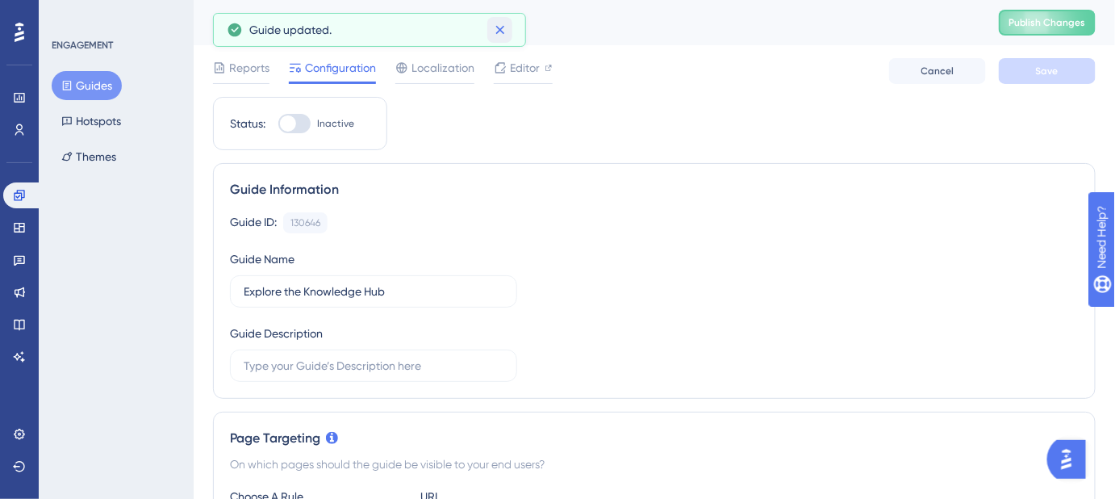
click at [499, 29] on icon at bounding box center [499, 30] width 9 height 9
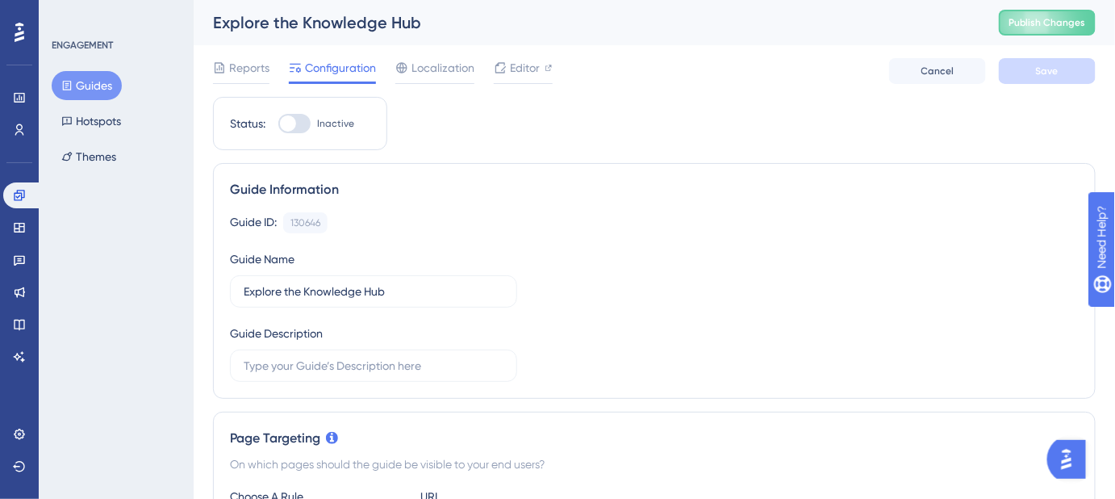
click at [98, 86] on button "Guides" at bounding box center [87, 85] width 70 height 29
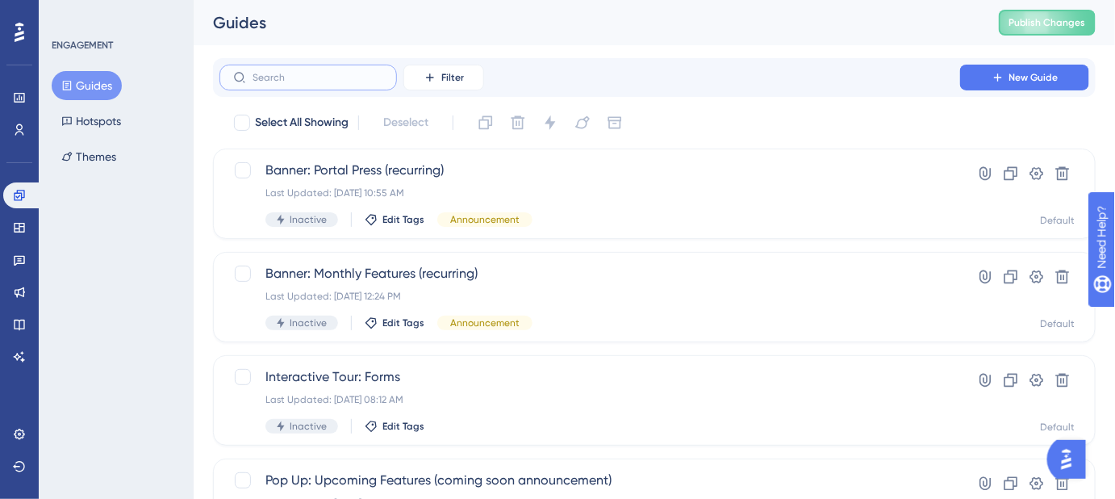
click at [341, 75] on input "text" at bounding box center [318, 77] width 131 height 11
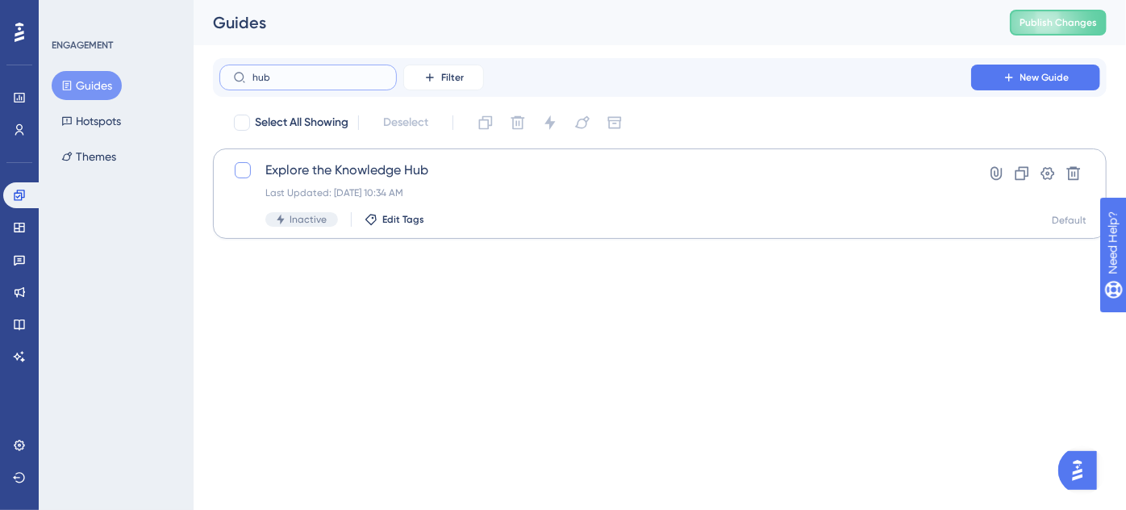
type input "hub"
click at [251, 165] on label at bounding box center [244, 170] width 23 height 19
checkbox input "true"
click at [520, 118] on icon at bounding box center [519, 123] width 14 height 14
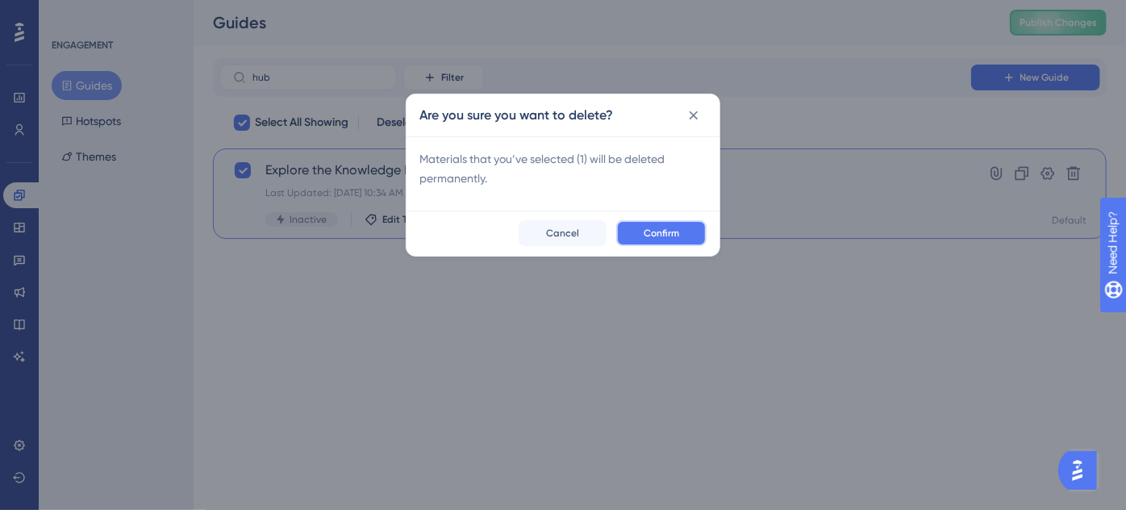
click at [643, 224] on button "Confirm" at bounding box center [661, 233] width 90 height 26
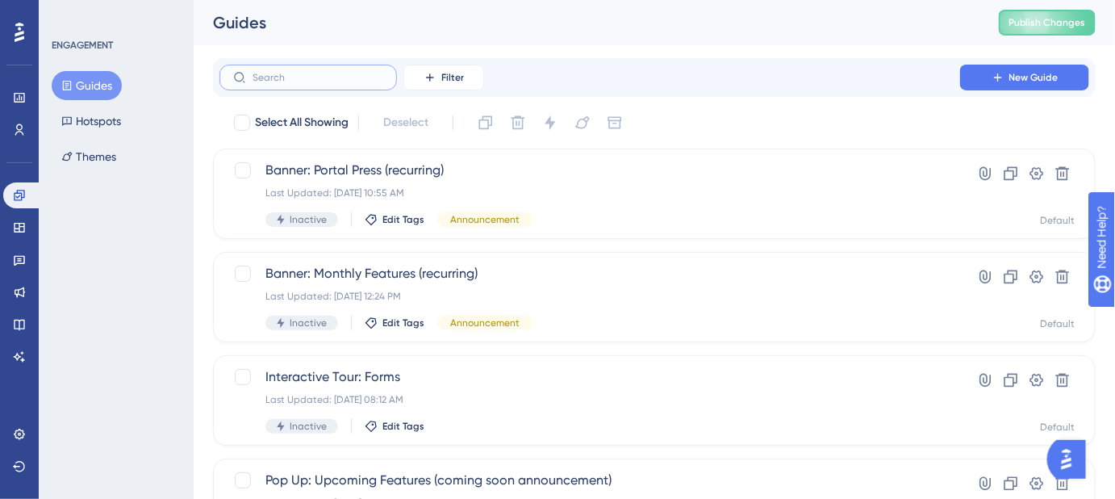
click at [337, 73] on input "text" at bounding box center [318, 77] width 131 height 11
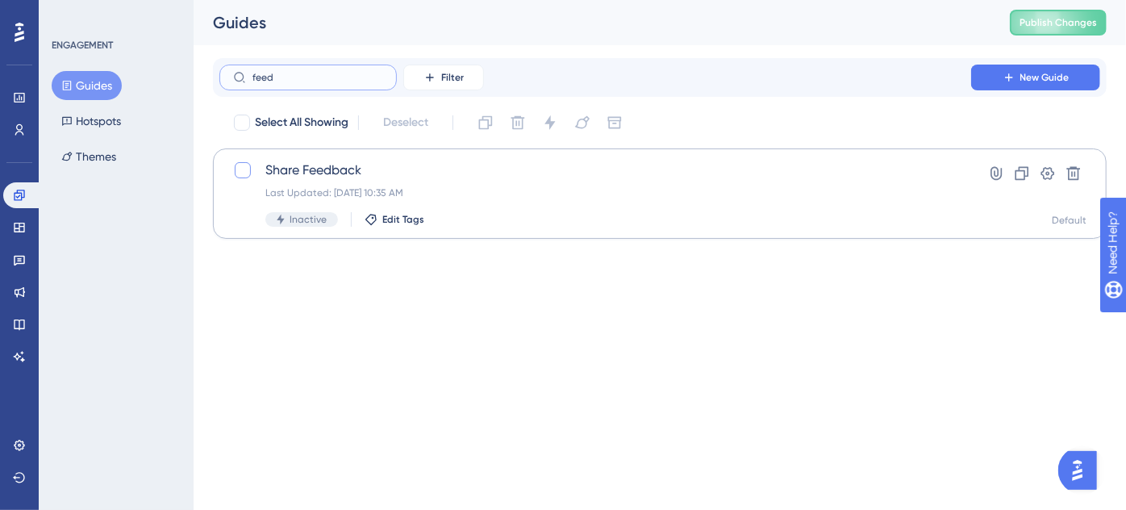
type input "feed"
click at [243, 173] on div at bounding box center [243, 170] width 16 height 16
checkbox input "true"
click at [516, 124] on icon at bounding box center [518, 123] width 16 height 16
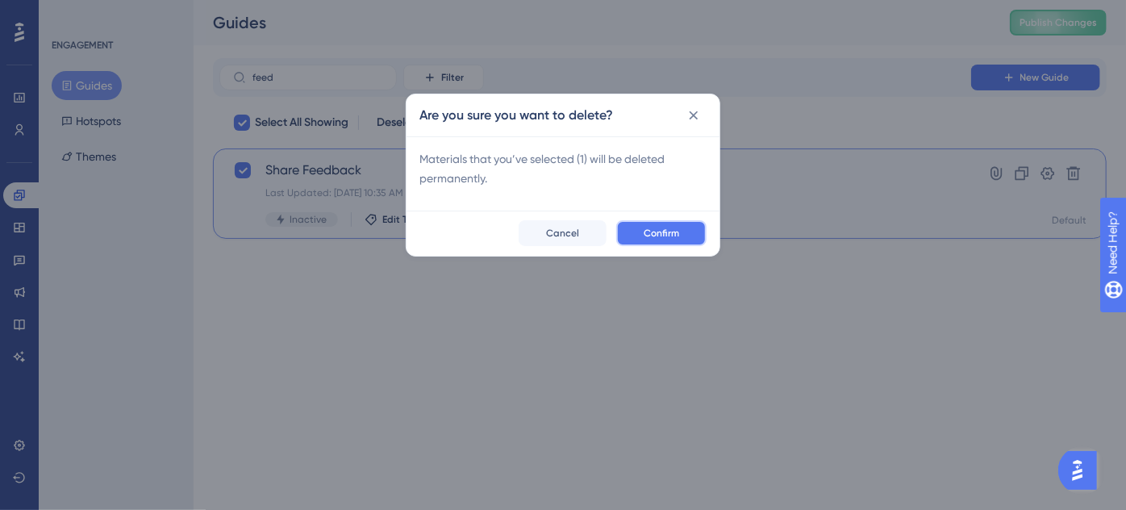
click at [697, 227] on button "Confirm" at bounding box center [661, 233] width 90 height 26
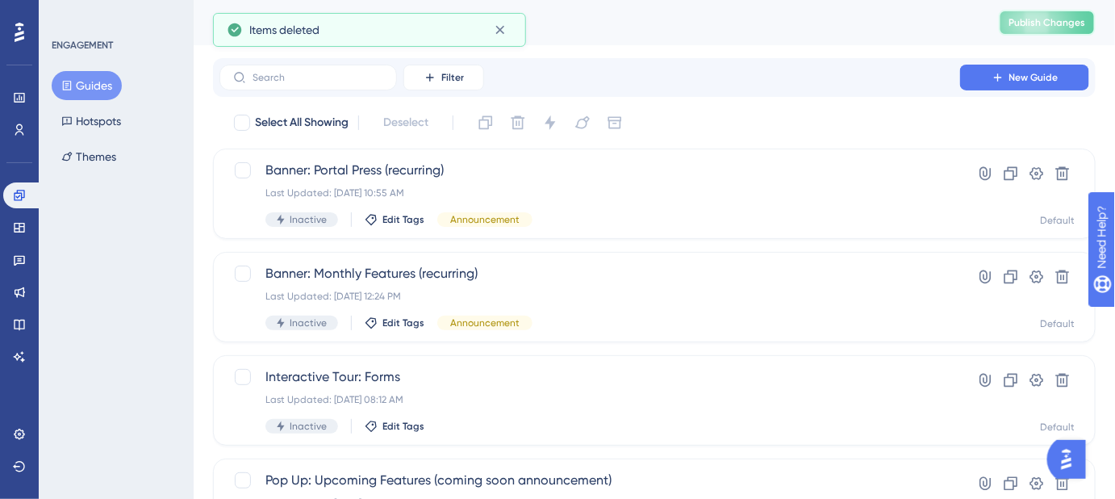
click at [1067, 23] on span "Publish Changes" at bounding box center [1047, 22] width 77 height 13
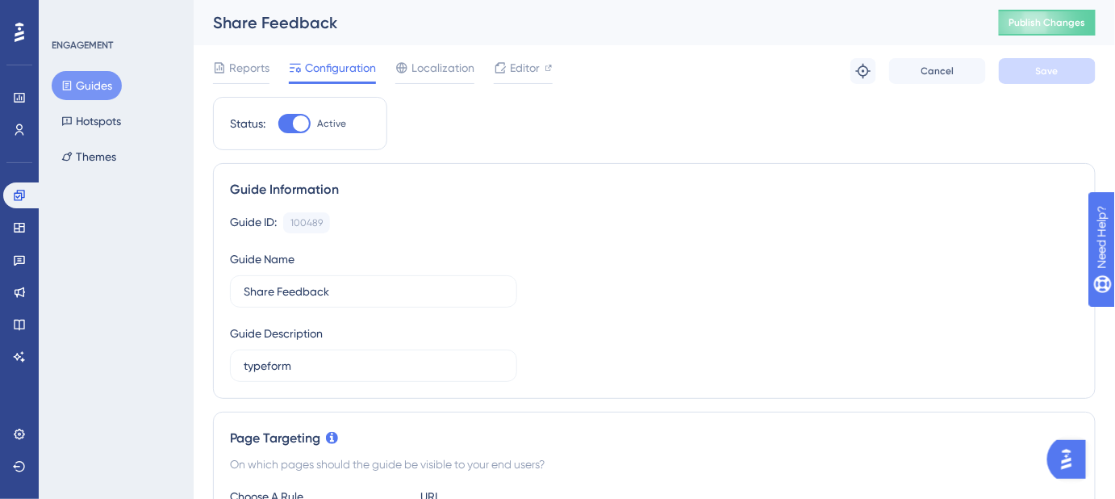
click at [281, 122] on div at bounding box center [294, 123] width 32 height 19
click at [278, 123] on input "Active" at bounding box center [278, 123] width 1 height 1
checkbox input "false"
click at [1038, 73] on span "Save" at bounding box center [1047, 71] width 23 height 13
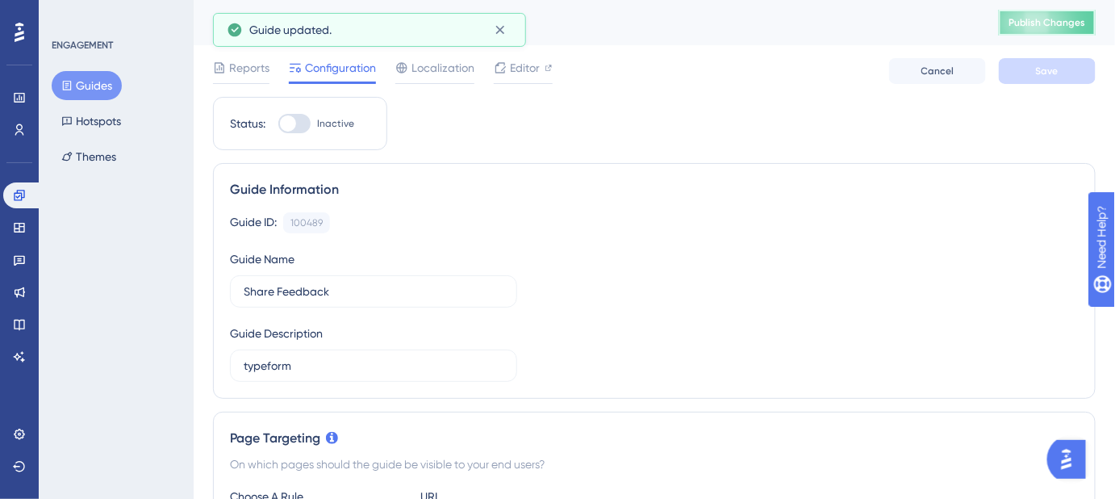
click at [1041, 24] on span "Publish Changes" at bounding box center [1047, 22] width 77 height 13
